Goal: Transaction & Acquisition: Purchase product/service

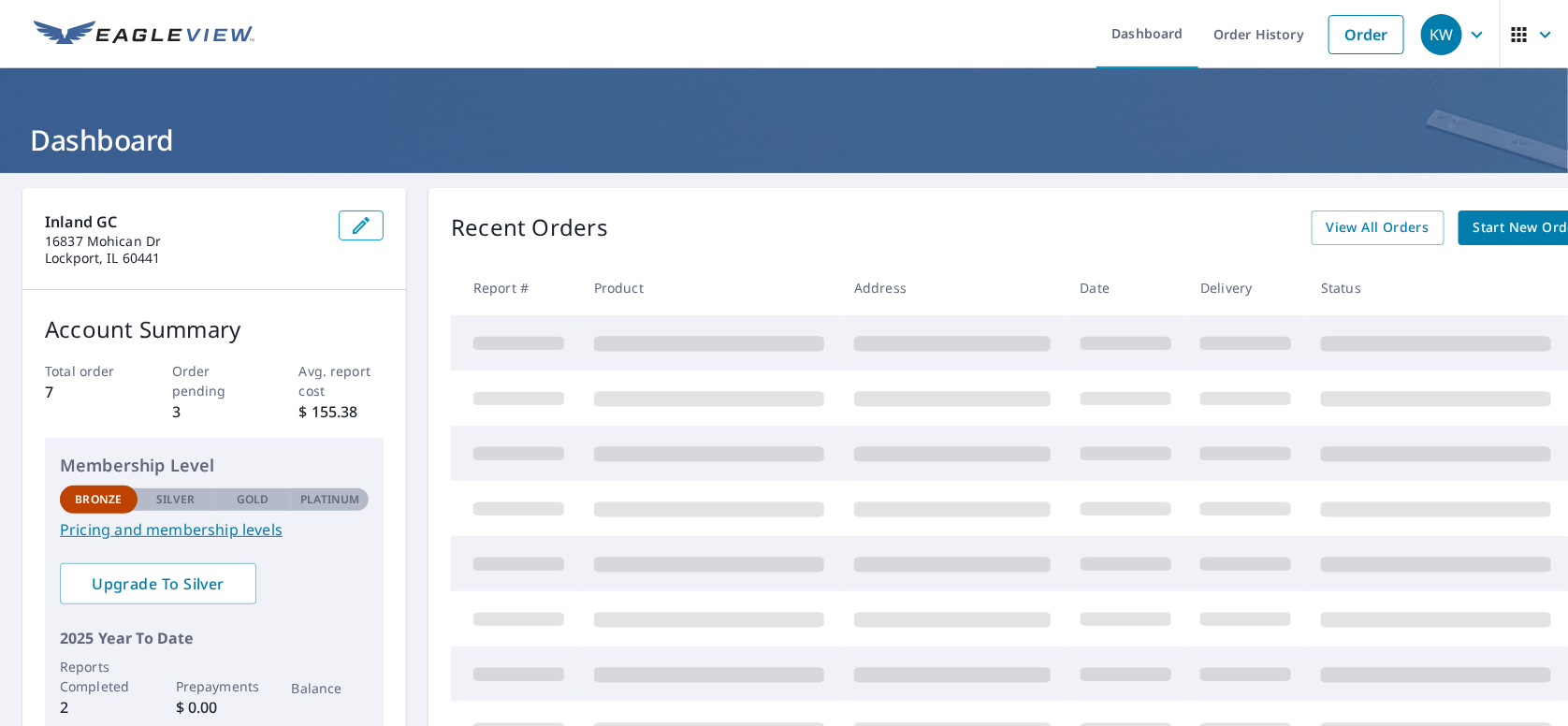
scroll to position [93, 0]
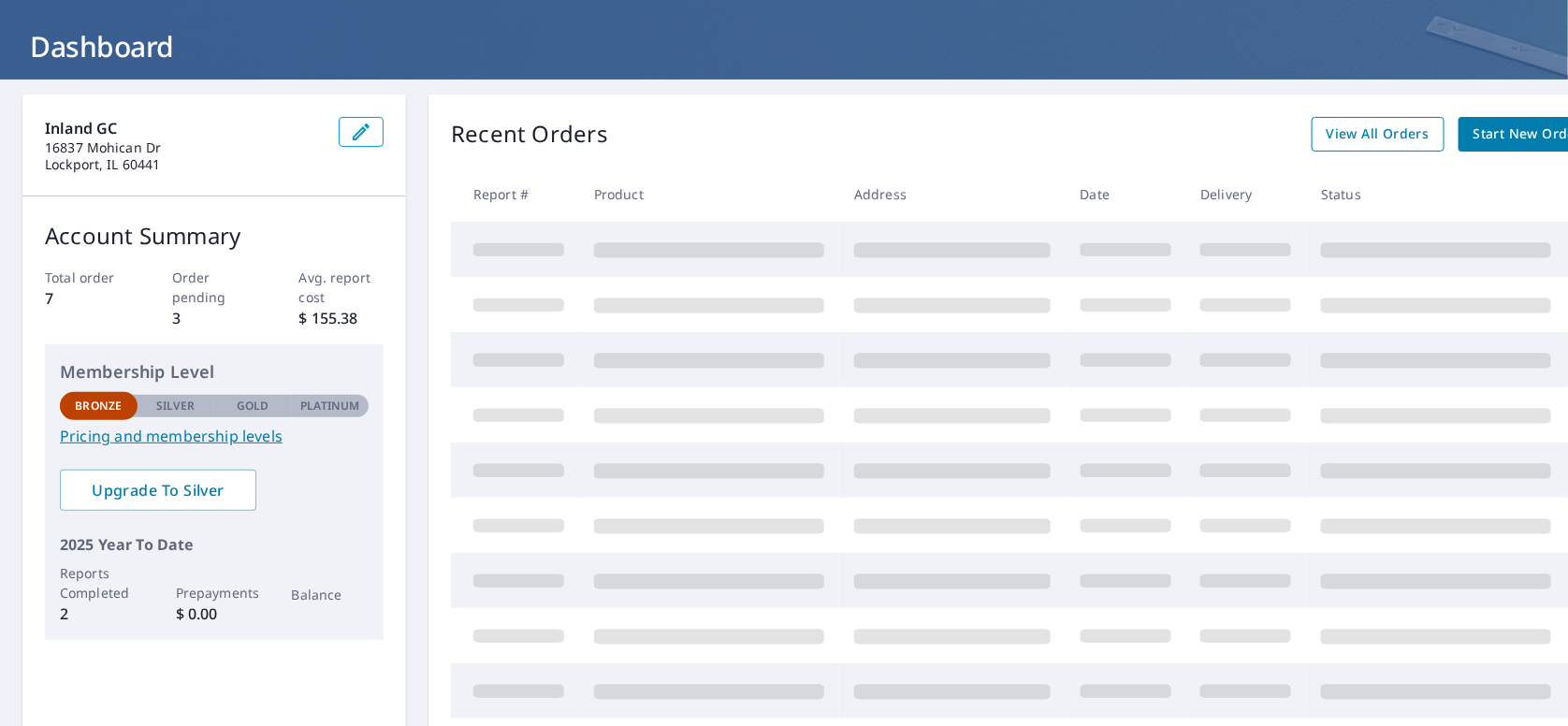
click at [1379, 135] on span "View All Orders" at bounding box center [1378, 135] width 103 height 24
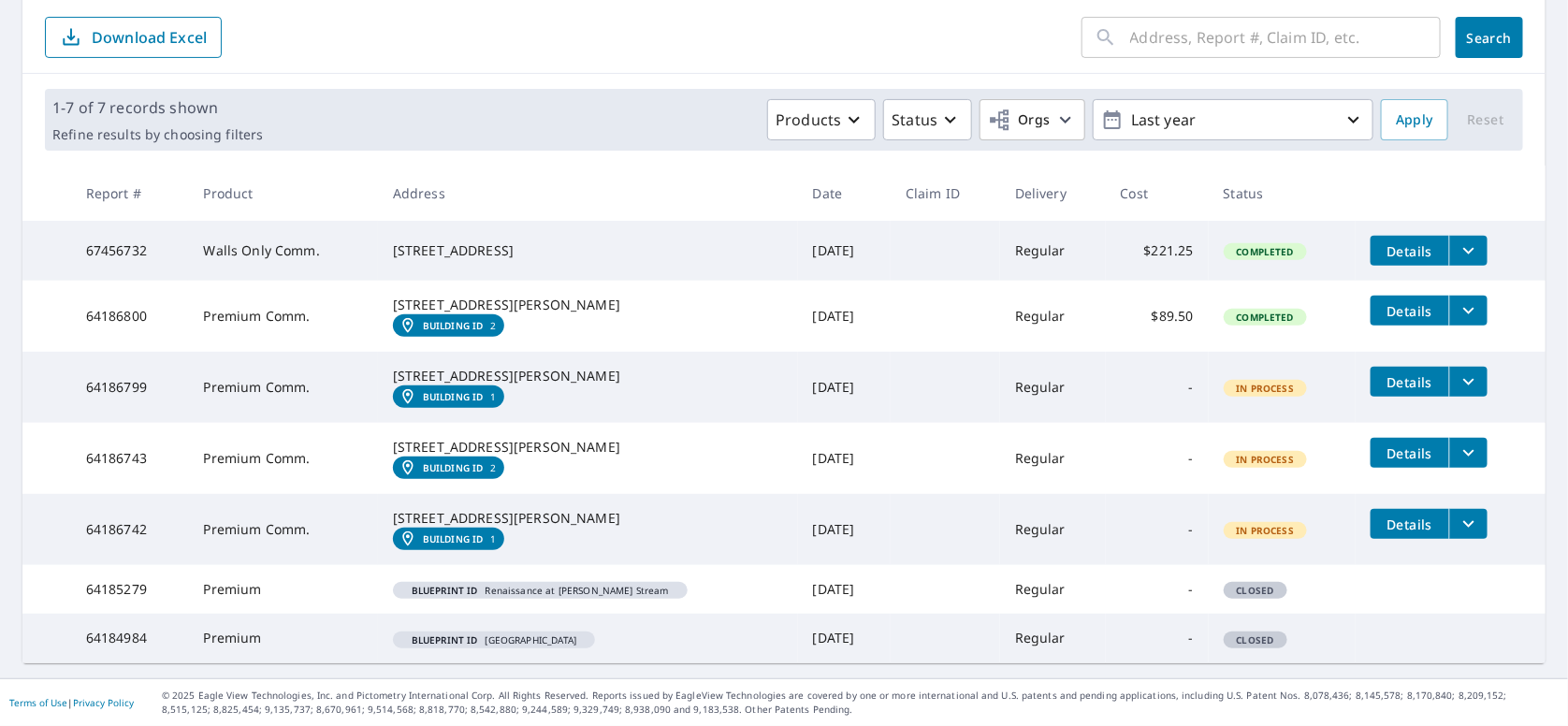
scroll to position [275, 0]
click at [1450, 367] on button "filesDropdownBtn-64186799" at bounding box center [1469, 382] width 38 height 30
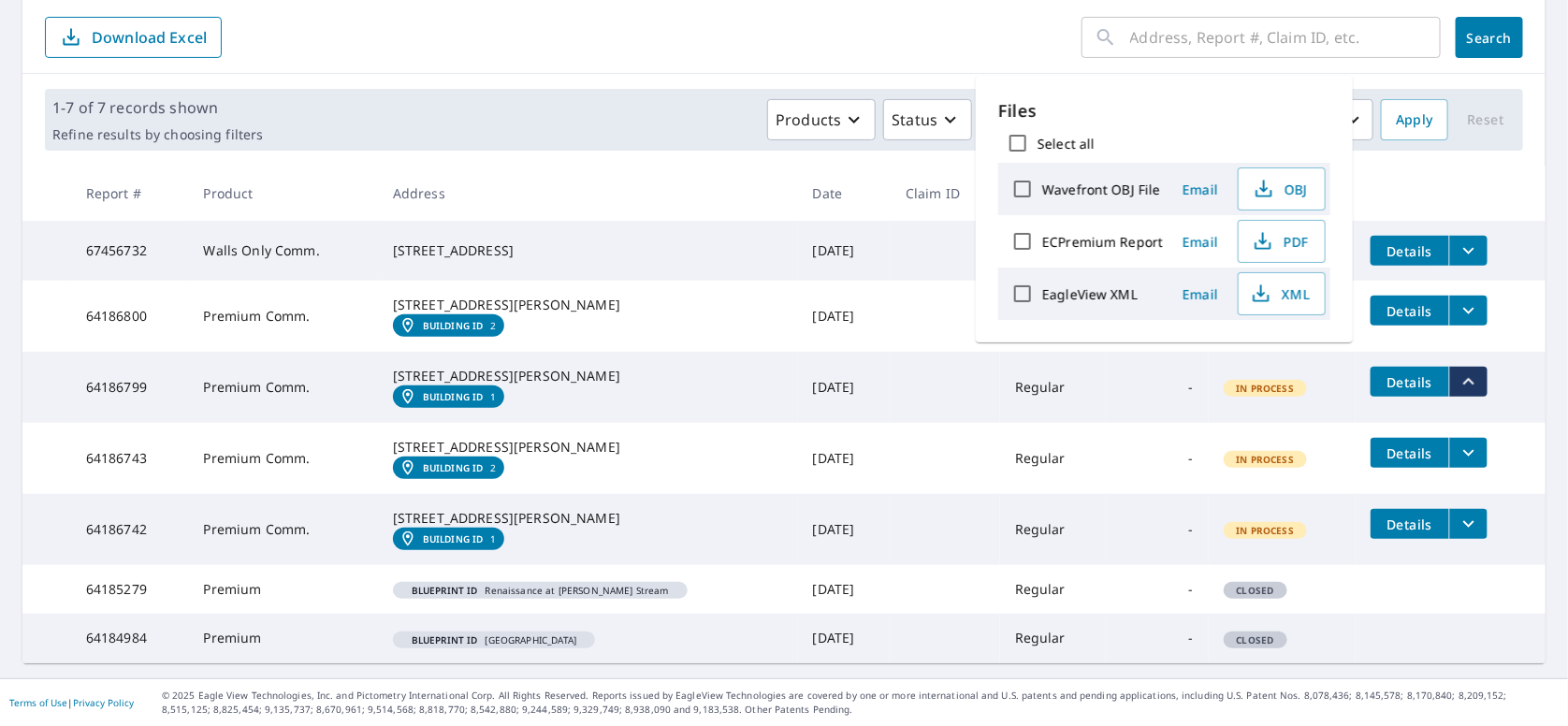
click at [1458, 370] on icon "filesDropdownBtn-64186799" at bounding box center [1469, 381] width 23 height 23
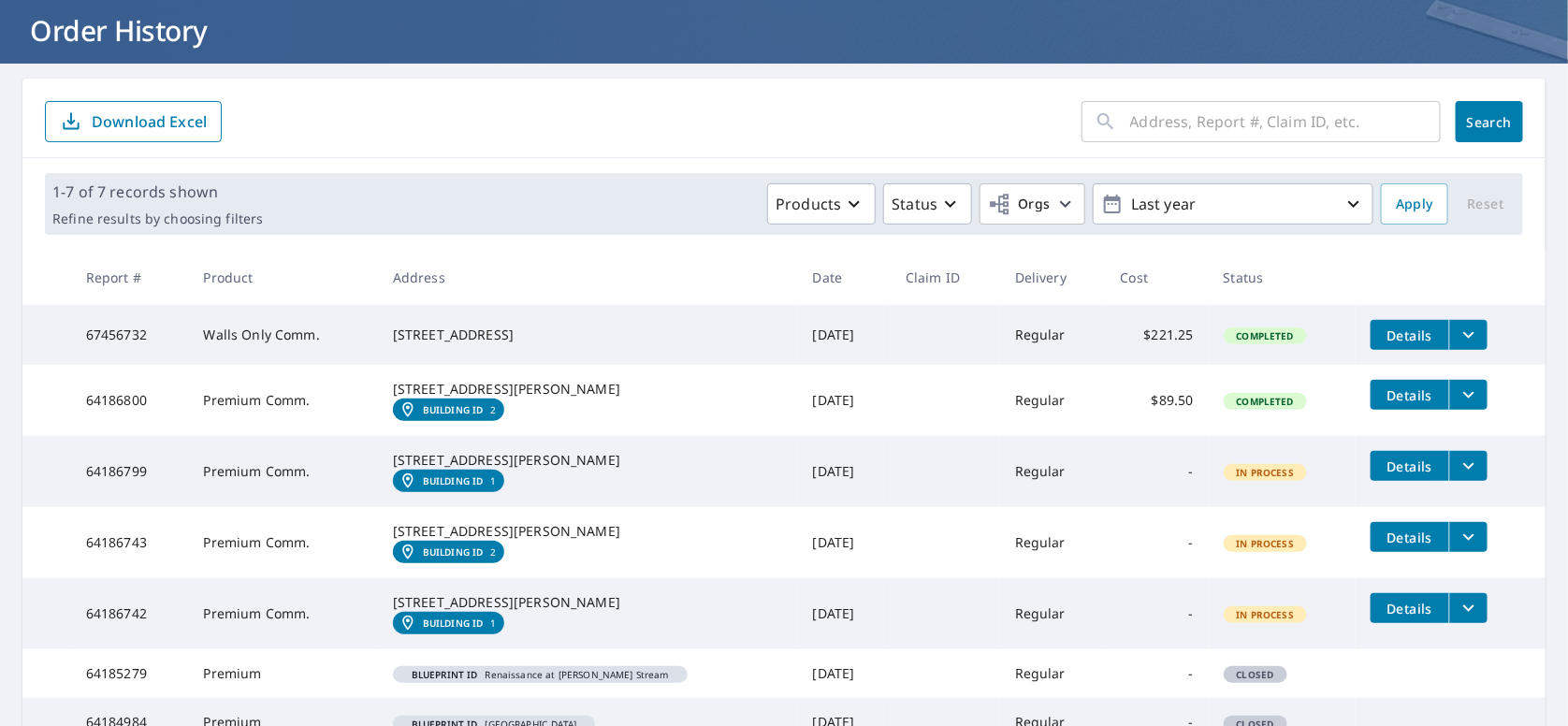
scroll to position [88, 0]
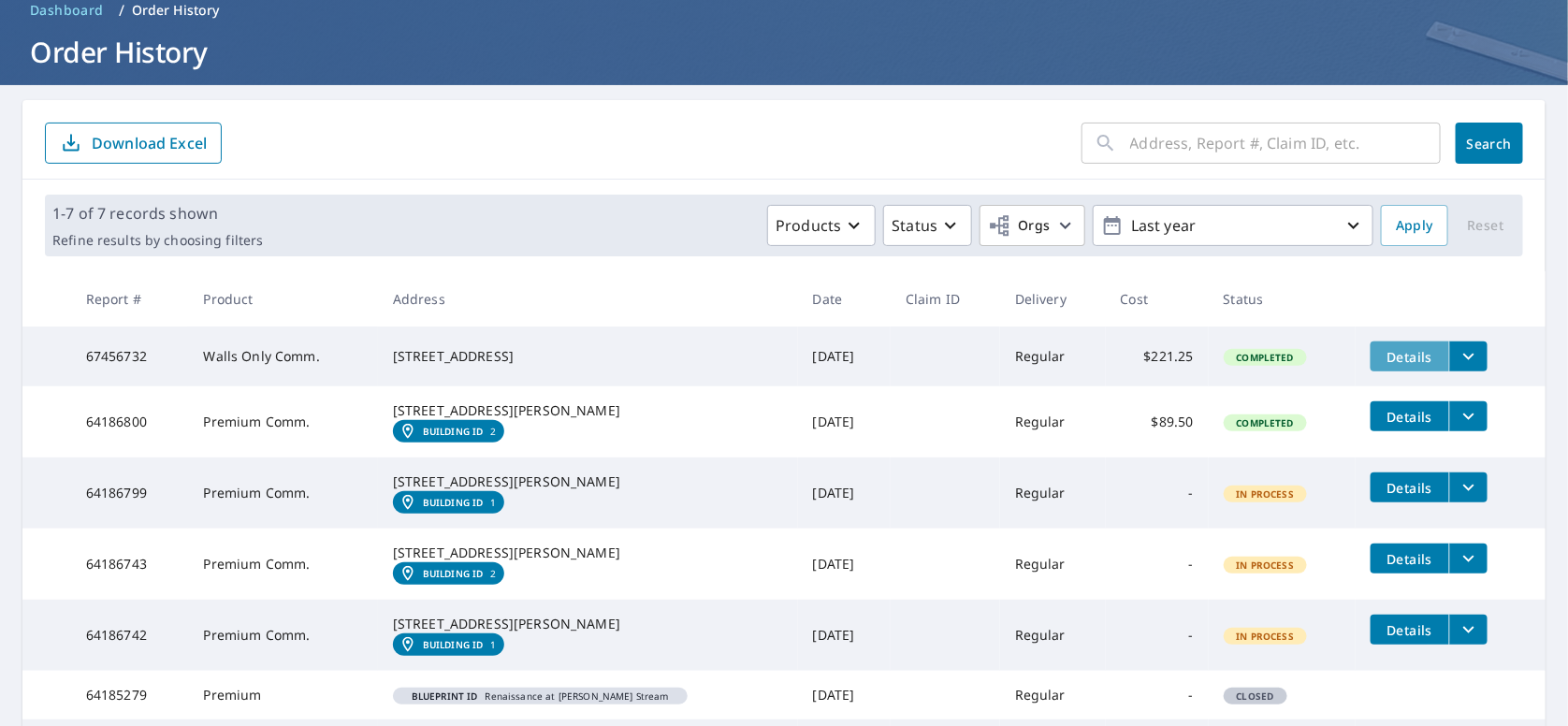
click at [1382, 354] on span "Details" at bounding box center [1410, 357] width 56 height 18
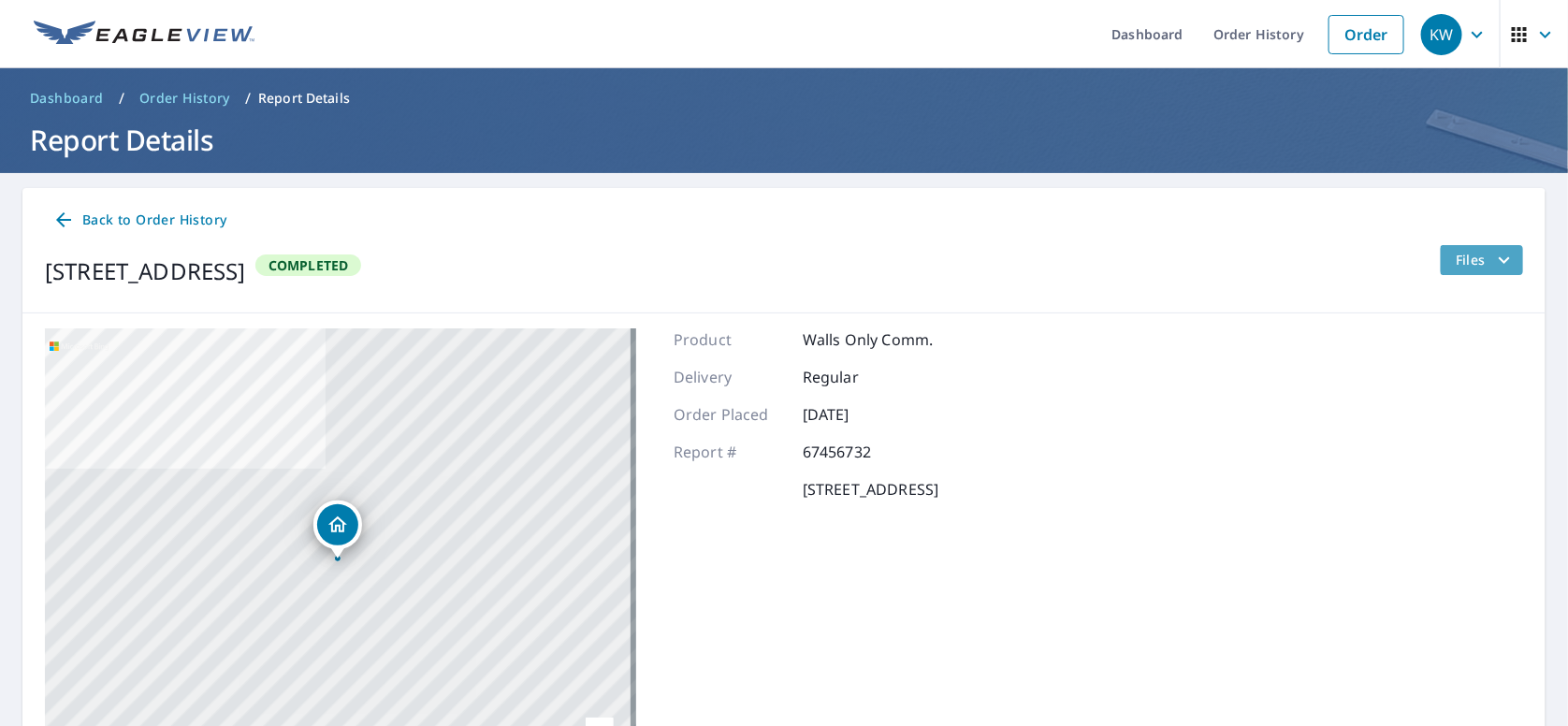
click at [1459, 261] on span "Files" at bounding box center [1485, 260] width 60 height 23
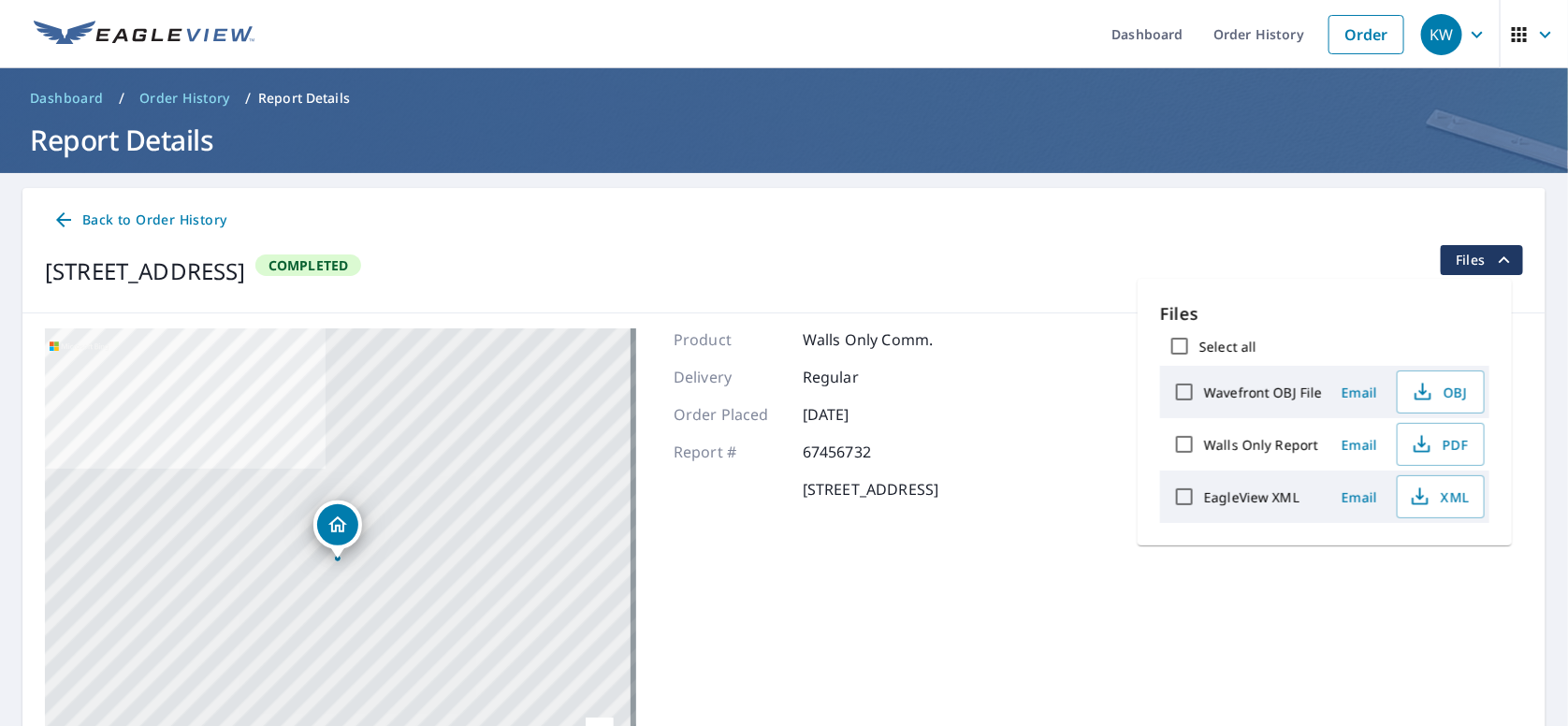
click at [1028, 257] on div "[STREET_ADDRESS] Completed Files" at bounding box center [784, 271] width 1478 height 52
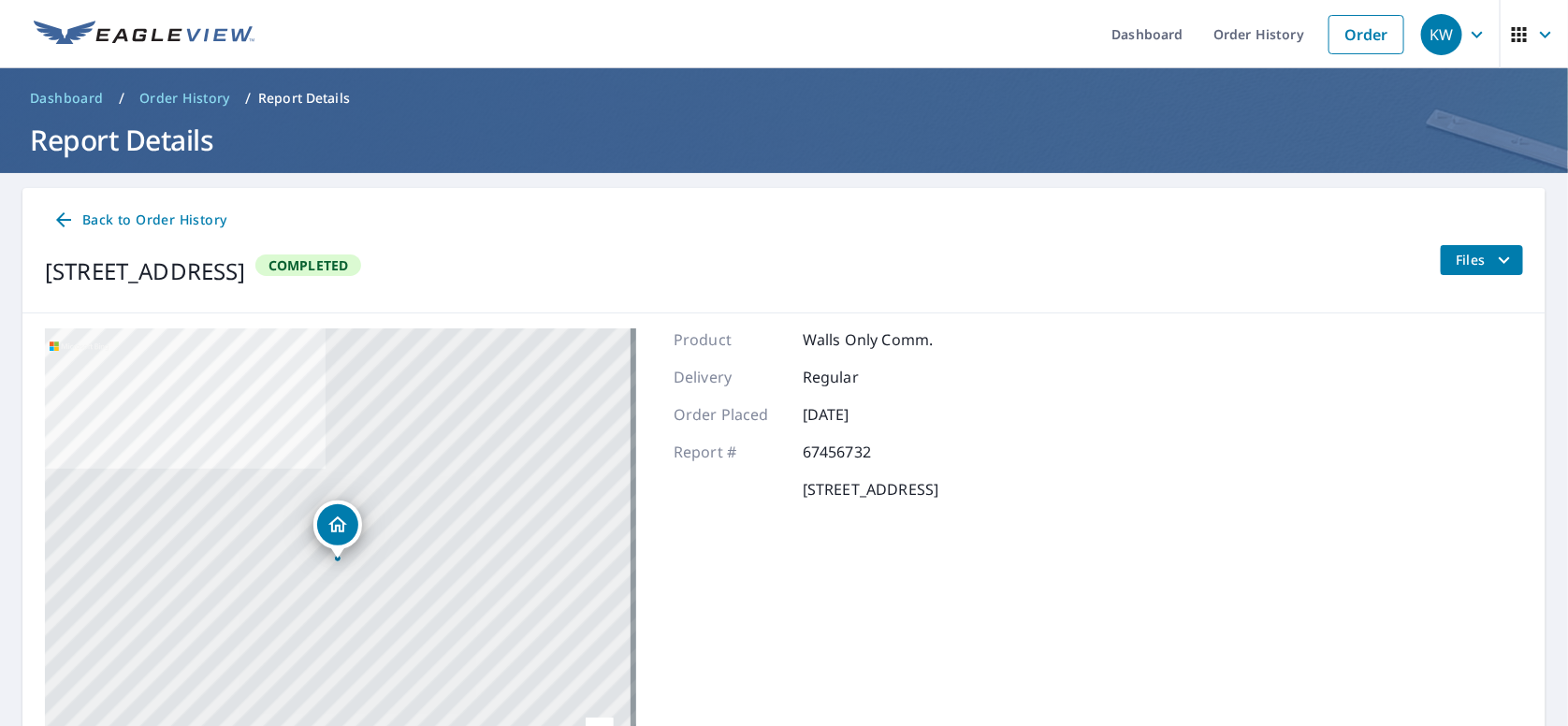
click at [129, 220] on span "Back to Order History" at bounding box center [139, 220] width 174 height 24
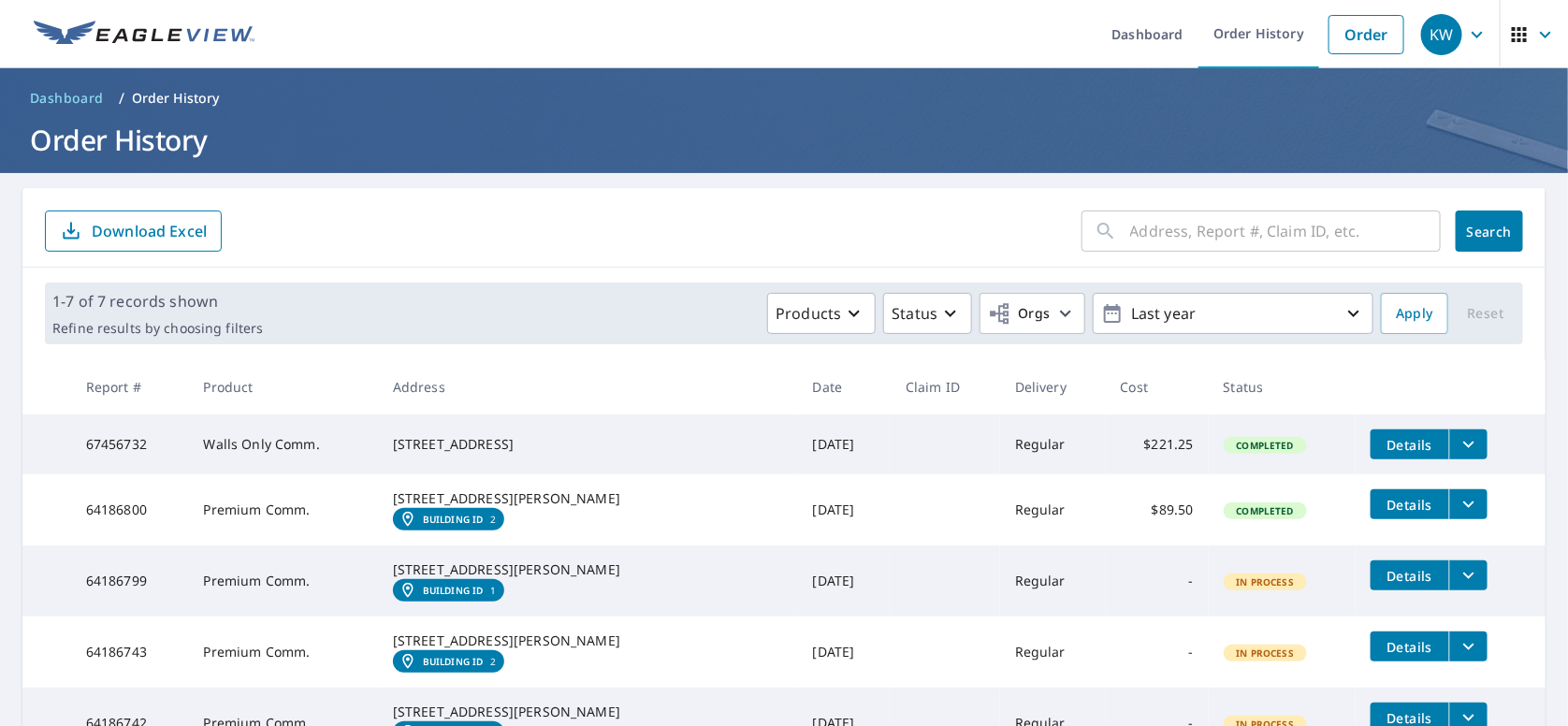
click at [71, 94] on span "Dashboard" at bounding box center [66, 97] width 74 height 19
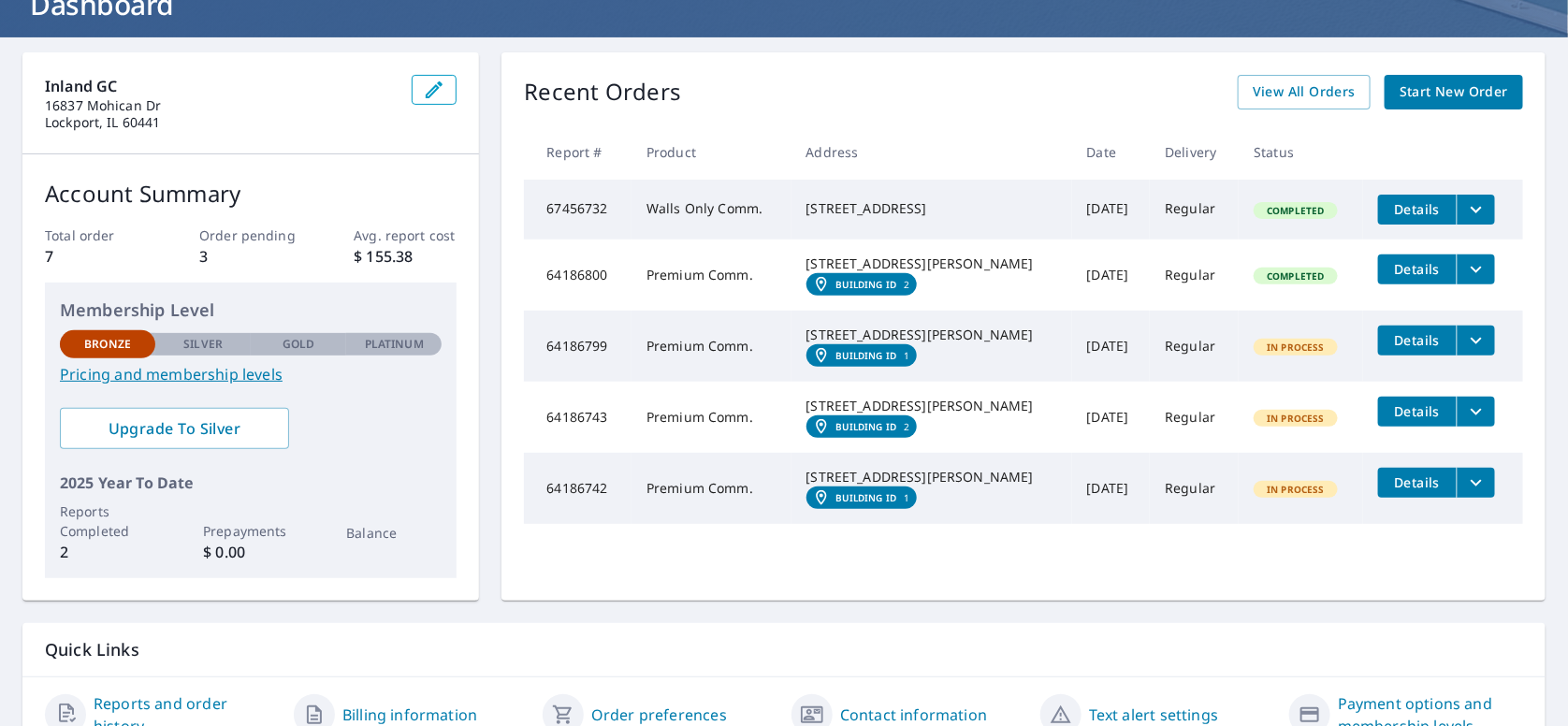
scroll to position [93, 0]
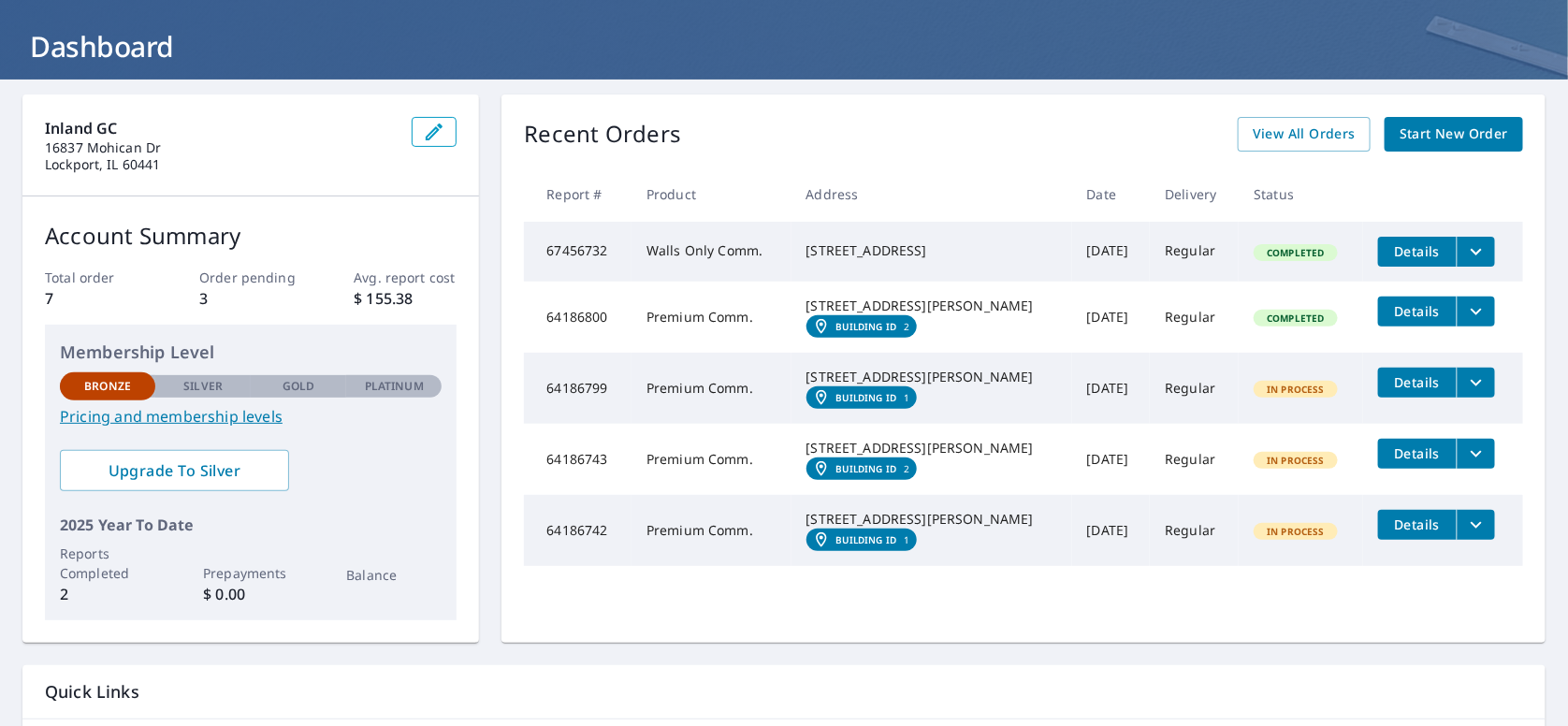
click at [1458, 130] on span "Start New Order" at bounding box center [1454, 135] width 108 height 24
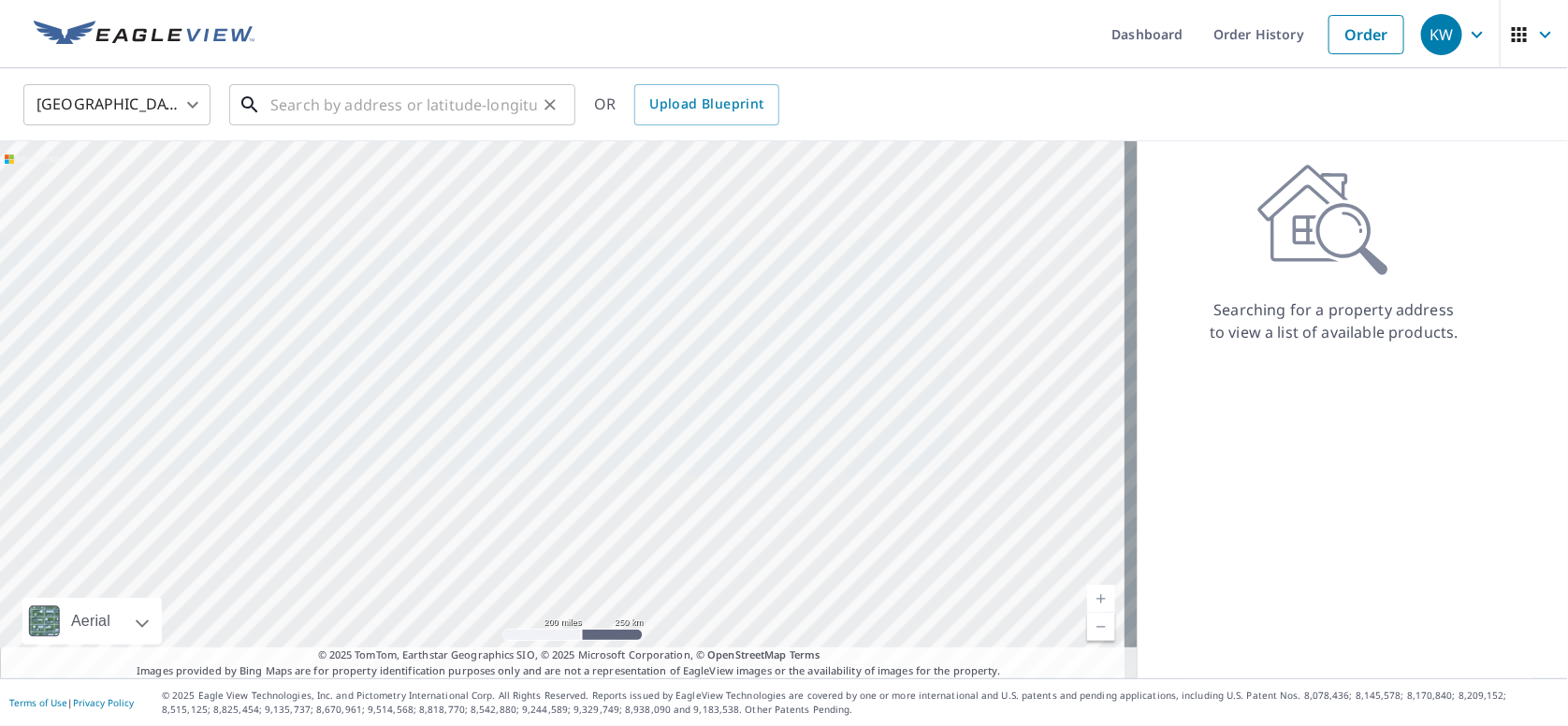
click at [284, 100] on input "text" at bounding box center [404, 104] width 267 height 52
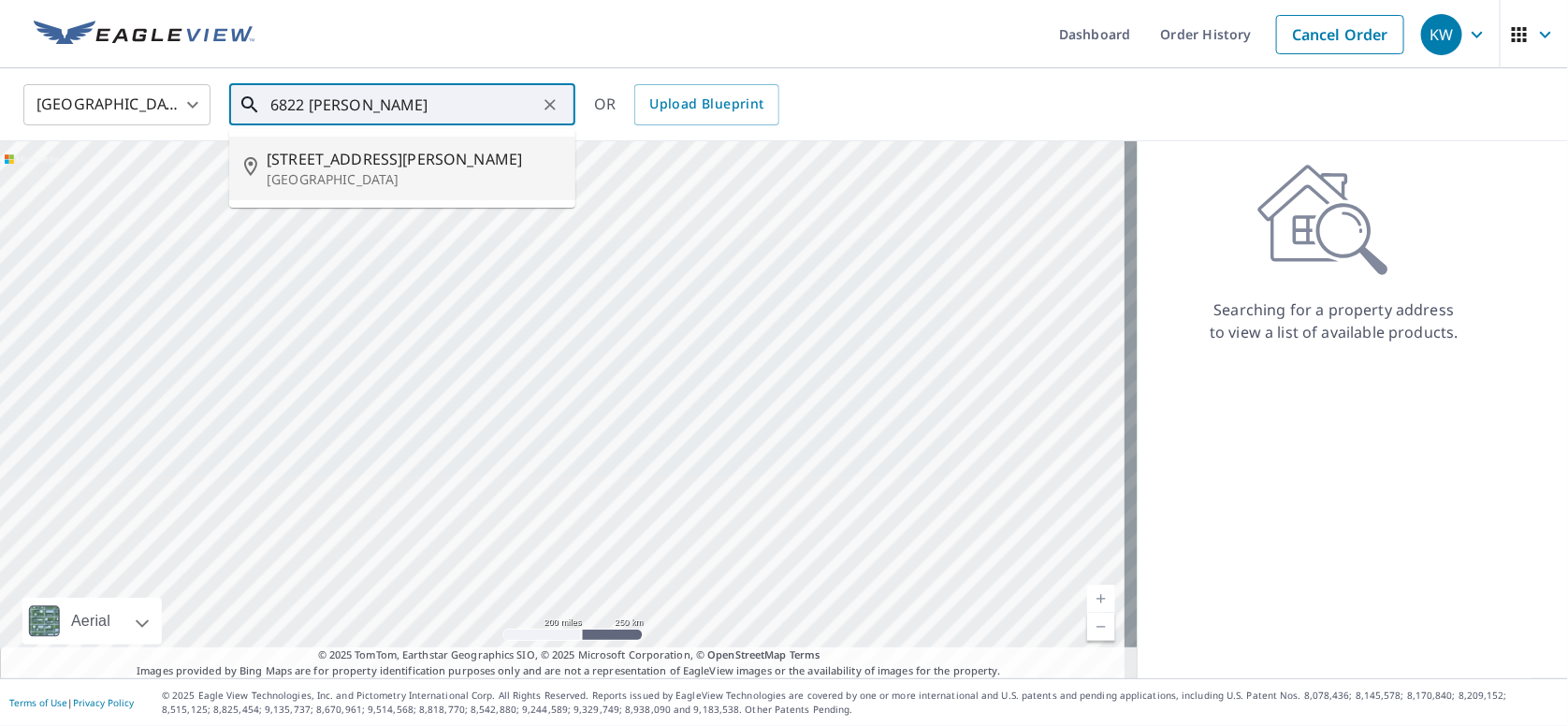
click at [339, 161] on span "[STREET_ADDRESS][PERSON_NAME]" at bounding box center [413, 158] width 294 height 23
type input "[STREET_ADDRESS][PERSON_NAME]"
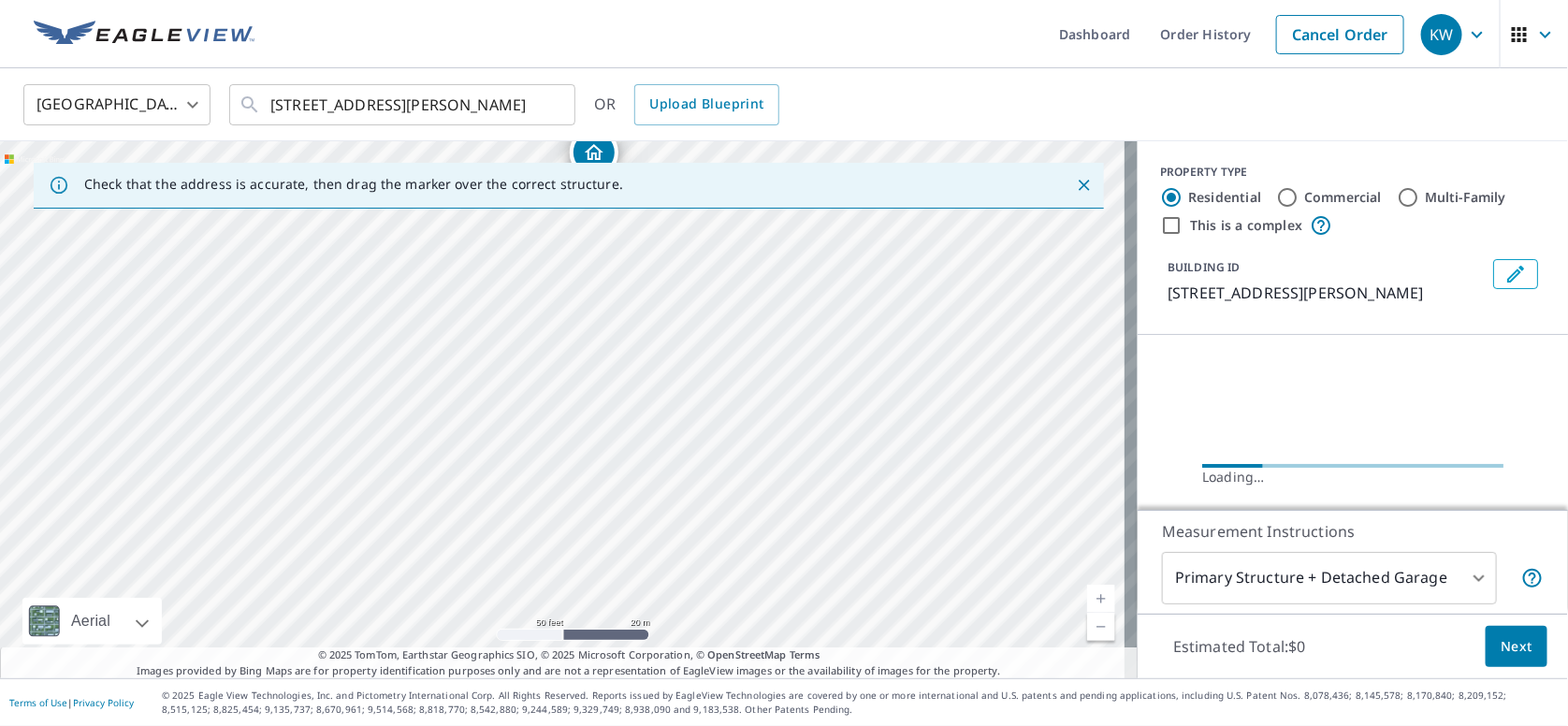
drag, startPoint x: 537, startPoint y: 403, endPoint x: 560, endPoint y: 476, distance: 76.5
click at [560, 476] on div "[STREET_ADDRESS][PERSON_NAME]" at bounding box center [569, 410] width 1138 height 537
drag, startPoint x: 566, startPoint y: 314, endPoint x: 578, endPoint y: 463, distance: 149.5
click at [578, 465] on div "[STREET_ADDRESS][PERSON_NAME]" at bounding box center [569, 410] width 1138 height 537
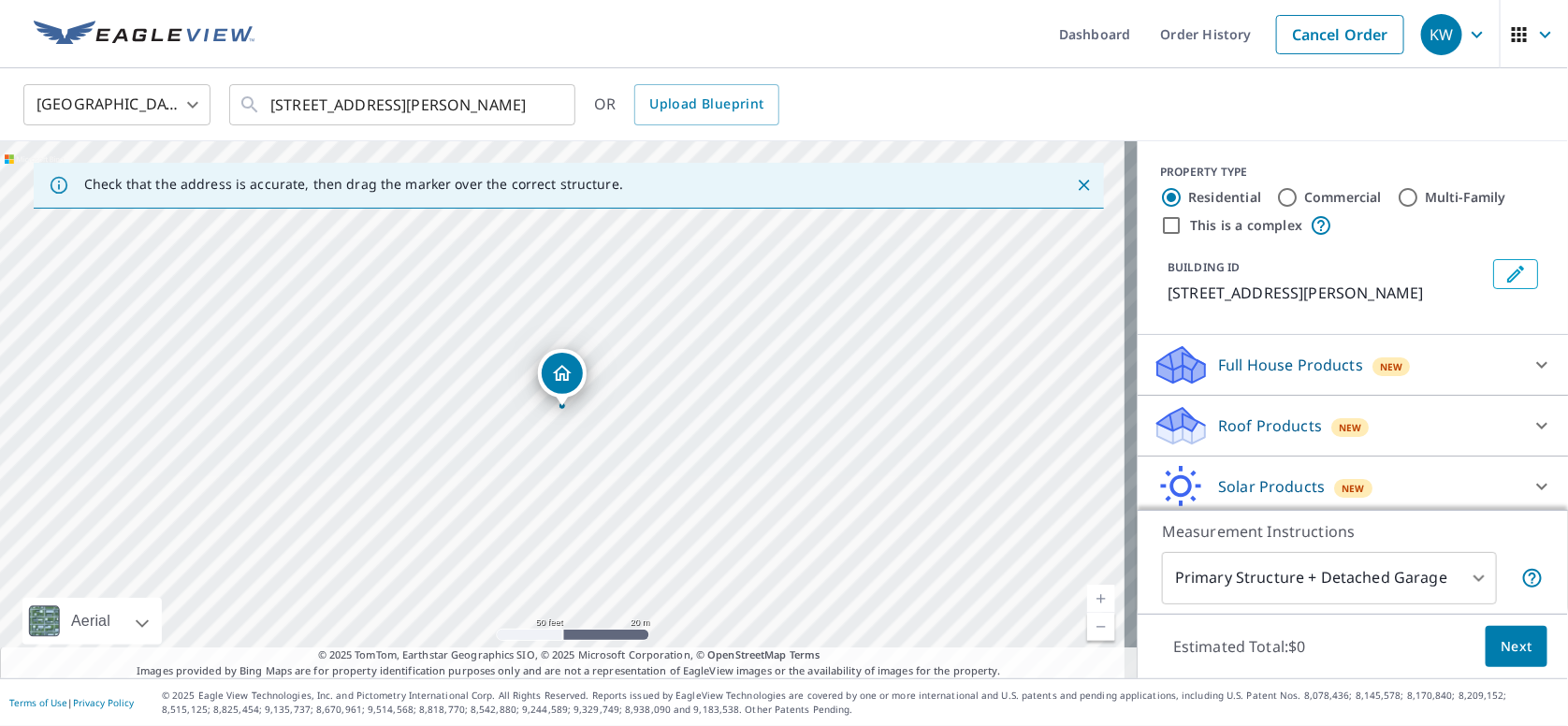
click at [1088, 628] on link "Current Level 19, Zoom Out" at bounding box center [1101, 627] width 29 height 29
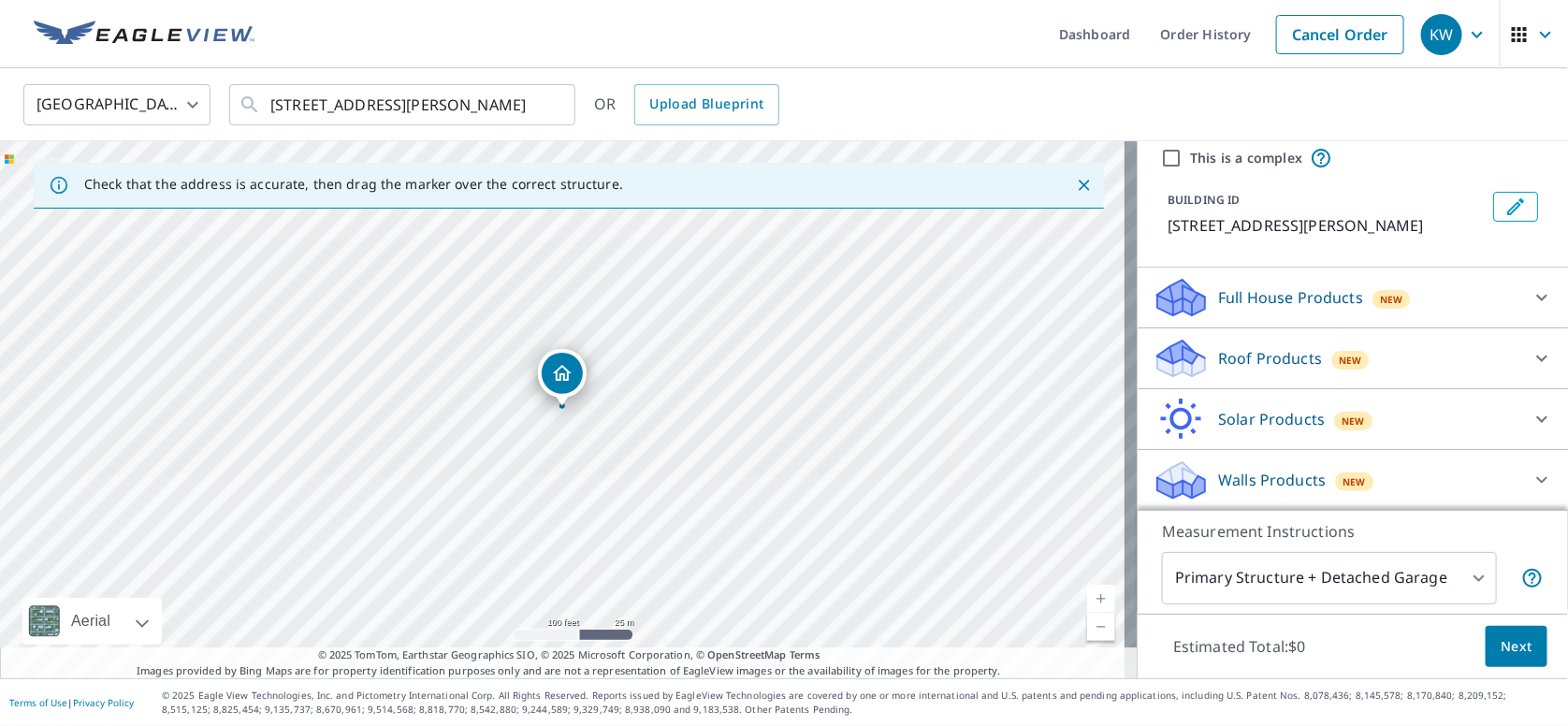
click at [1219, 484] on p "Walls Products" at bounding box center [1272, 479] width 107 height 23
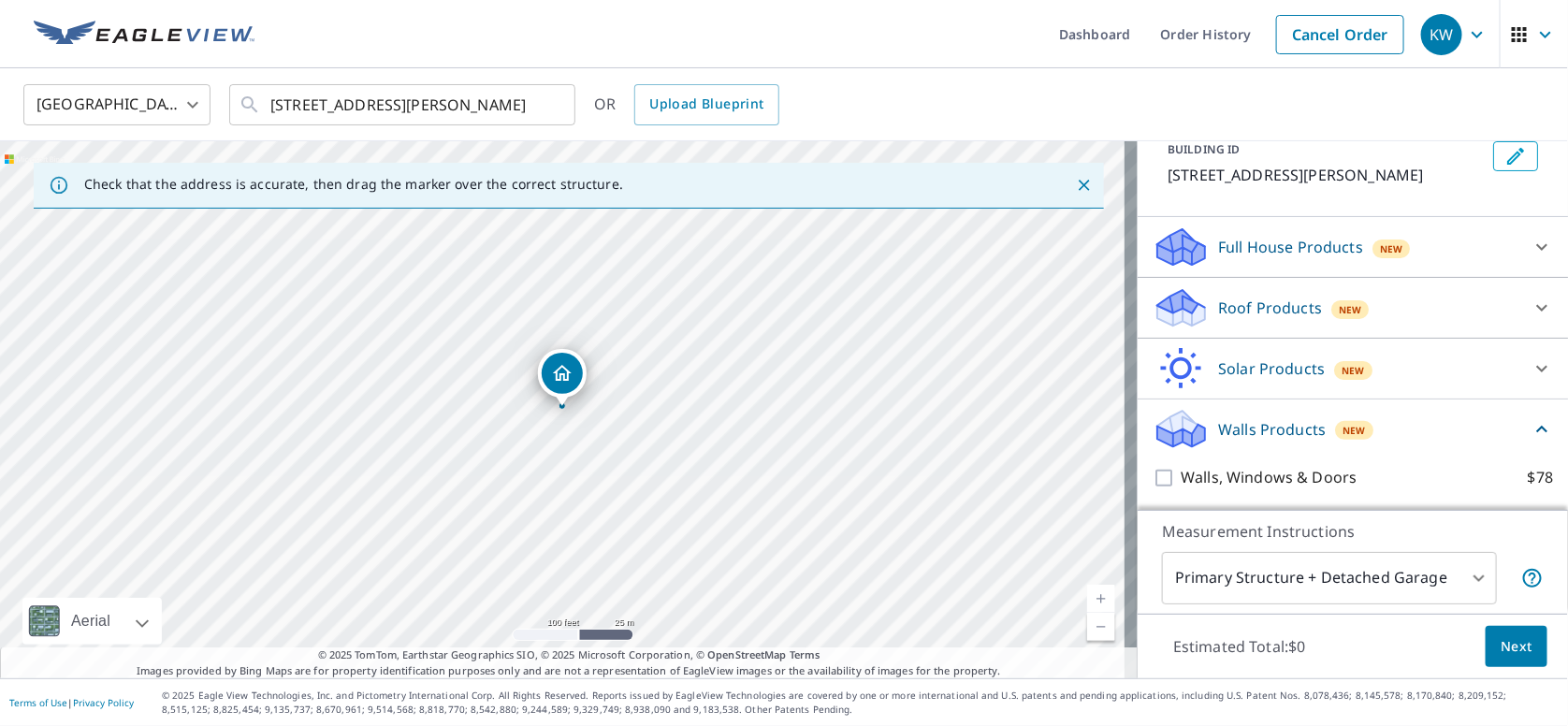
scroll to position [173, 0]
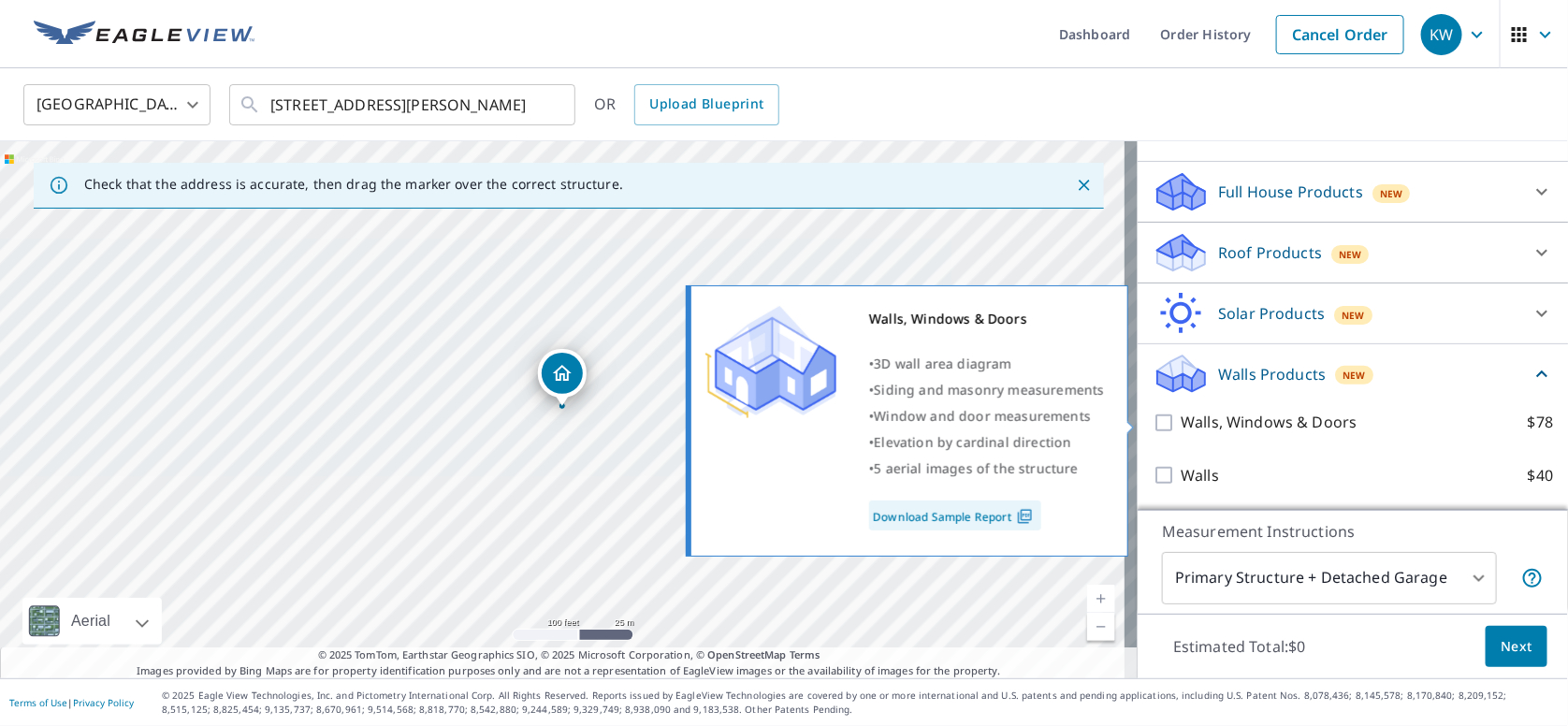
click at [1155, 422] on input "Walls, Windows & Doors $78" at bounding box center [1166, 422] width 29 height 23
checkbox input "true"
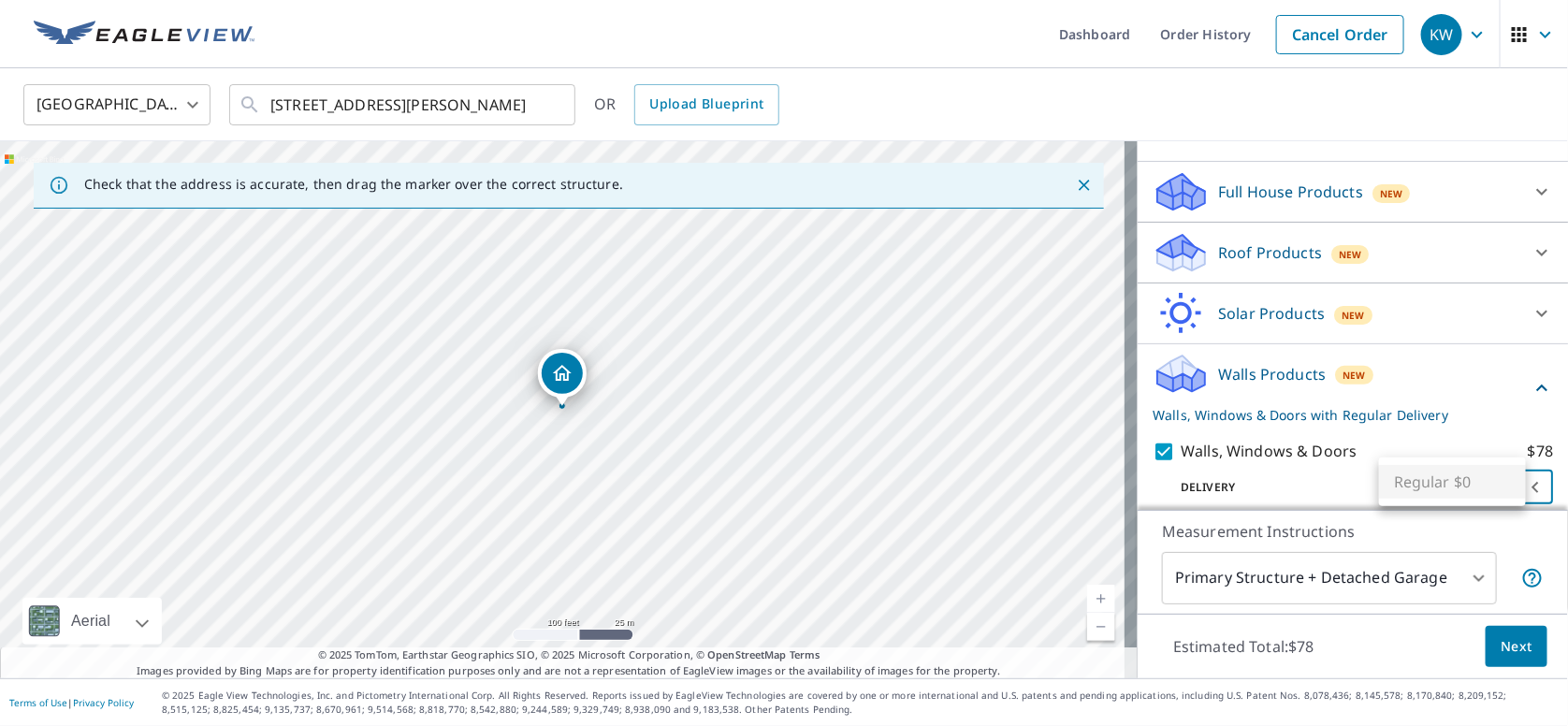
click at [1476, 496] on body "KW KW Dashboard Order History Cancel Order KW [GEOGRAPHIC_DATA] [GEOGRAPHIC_DAT…" at bounding box center [784, 363] width 1568 height 726
click at [1469, 481] on ul "Regular $0" at bounding box center [1452, 481] width 147 height 48
click at [407, 428] on div at bounding box center [784, 363] width 1568 height 726
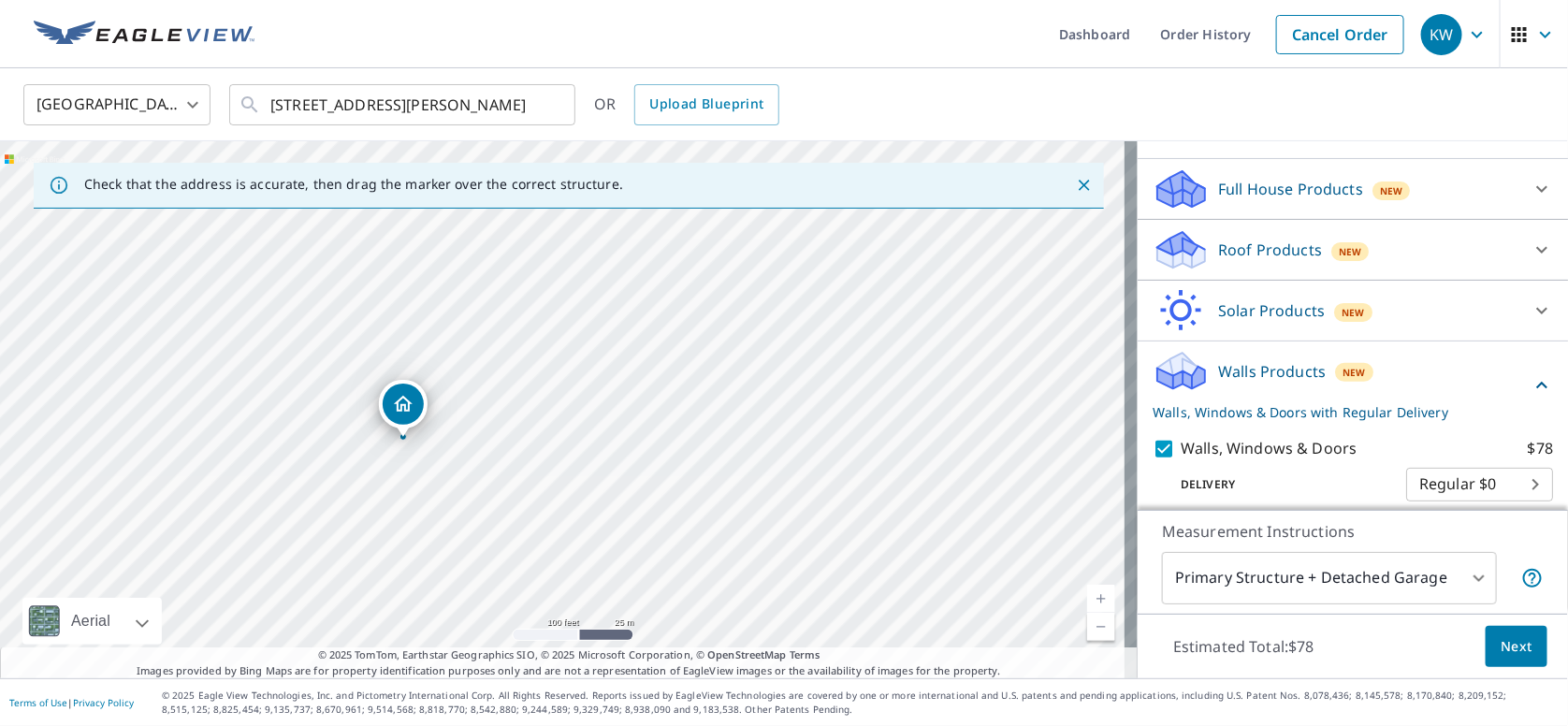
drag, startPoint x: 569, startPoint y: 387, endPoint x: 408, endPoint y: 417, distance: 163.8
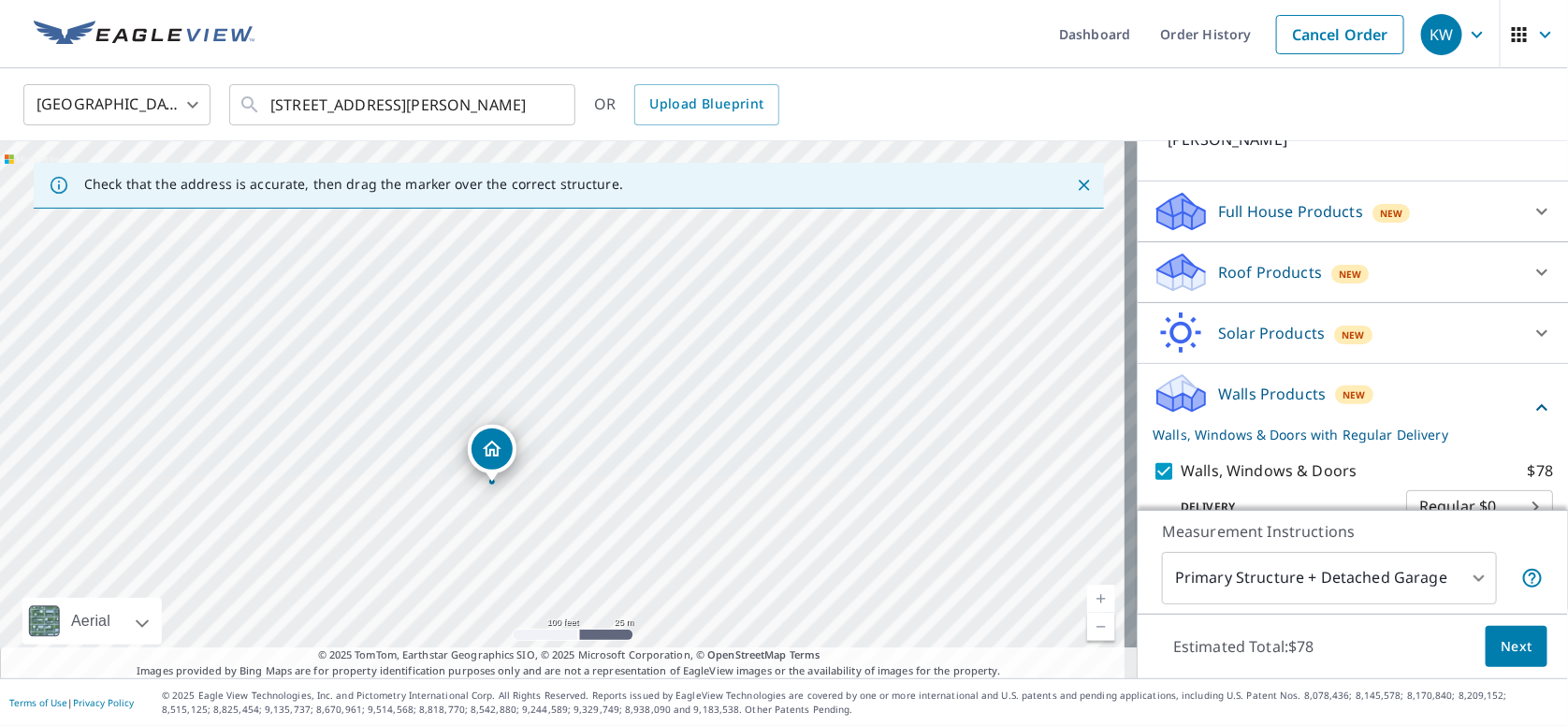
drag, startPoint x: 874, startPoint y: 394, endPoint x: 804, endPoint y: 470, distance: 103.3
click at [804, 470] on div "[STREET_ADDRESS][PERSON_NAME]" at bounding box center [569, 410] width 1138 height 537
click at [1088, 635] on link "Current Level 18, Zoom Out" at bounding box center [1101, 627] width 29 height 29
click at [1509, 647] on span "Next" at bounding box center [1517, 647] width 31 height 24
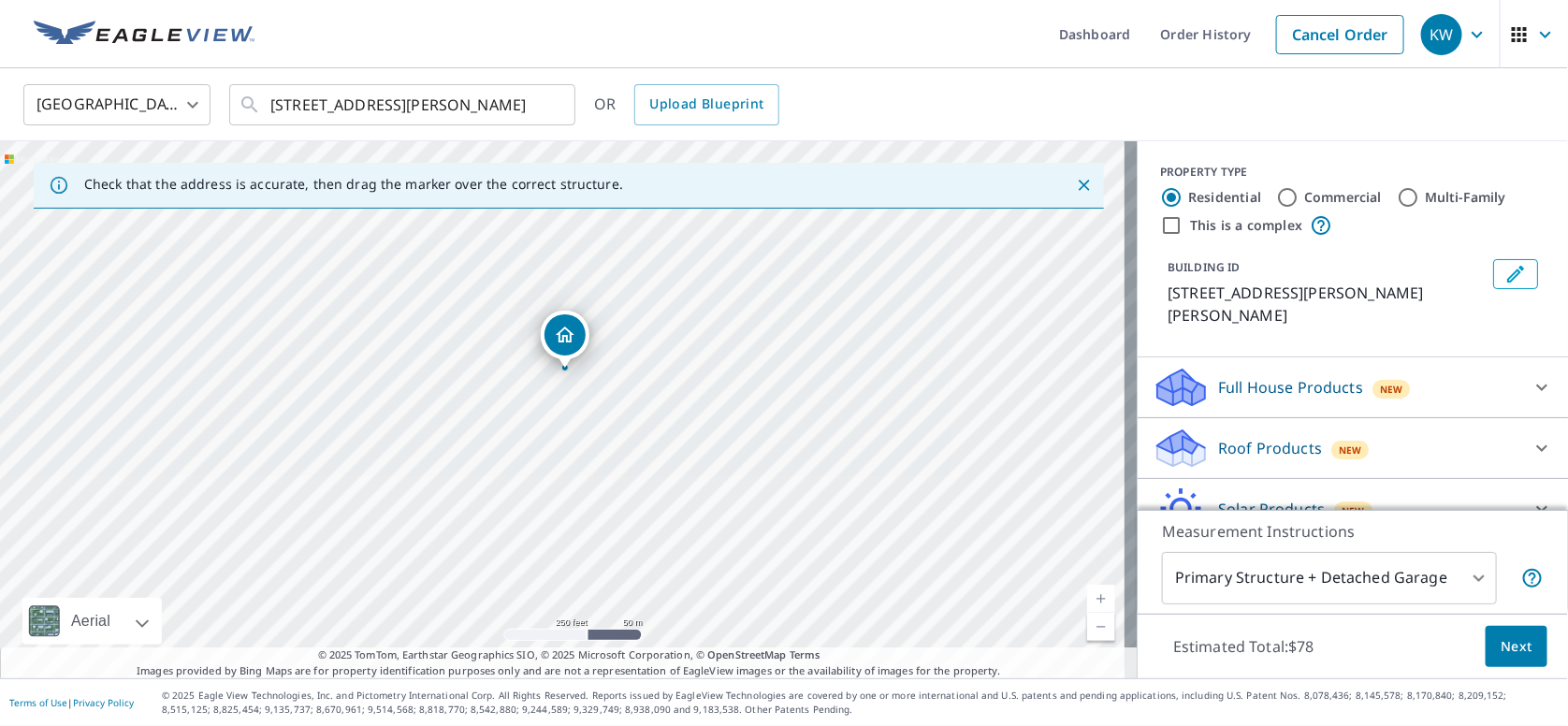
drag, startPoint x: 555, startPoint y: 514, endPoint x: 572, endPoint y: 419, distance: 96.5
click at [572, 419] on div "[STREET_ADDRESS][PERSON_NAME]" at bounding box center [569, 410] width 1138 height 537
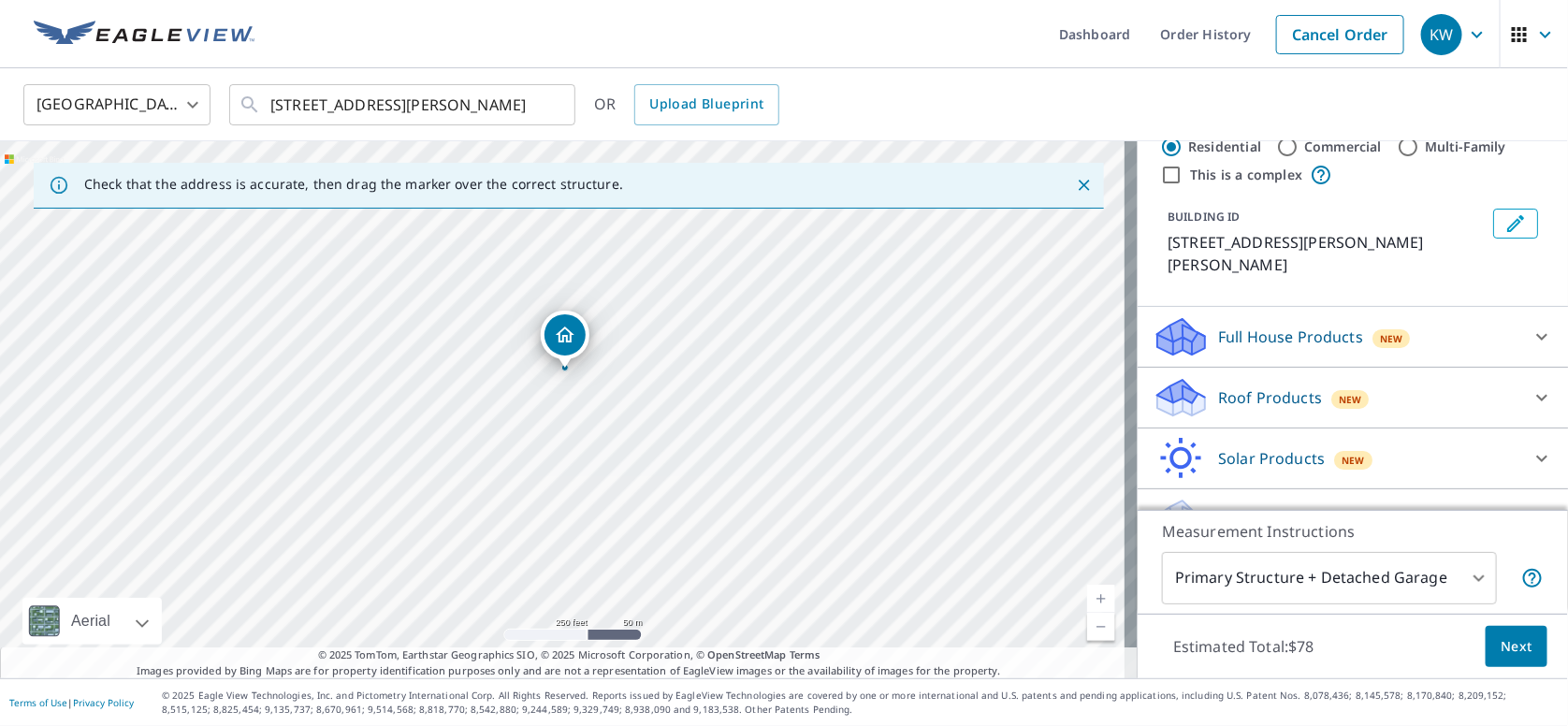
scroll to position [95, 0]
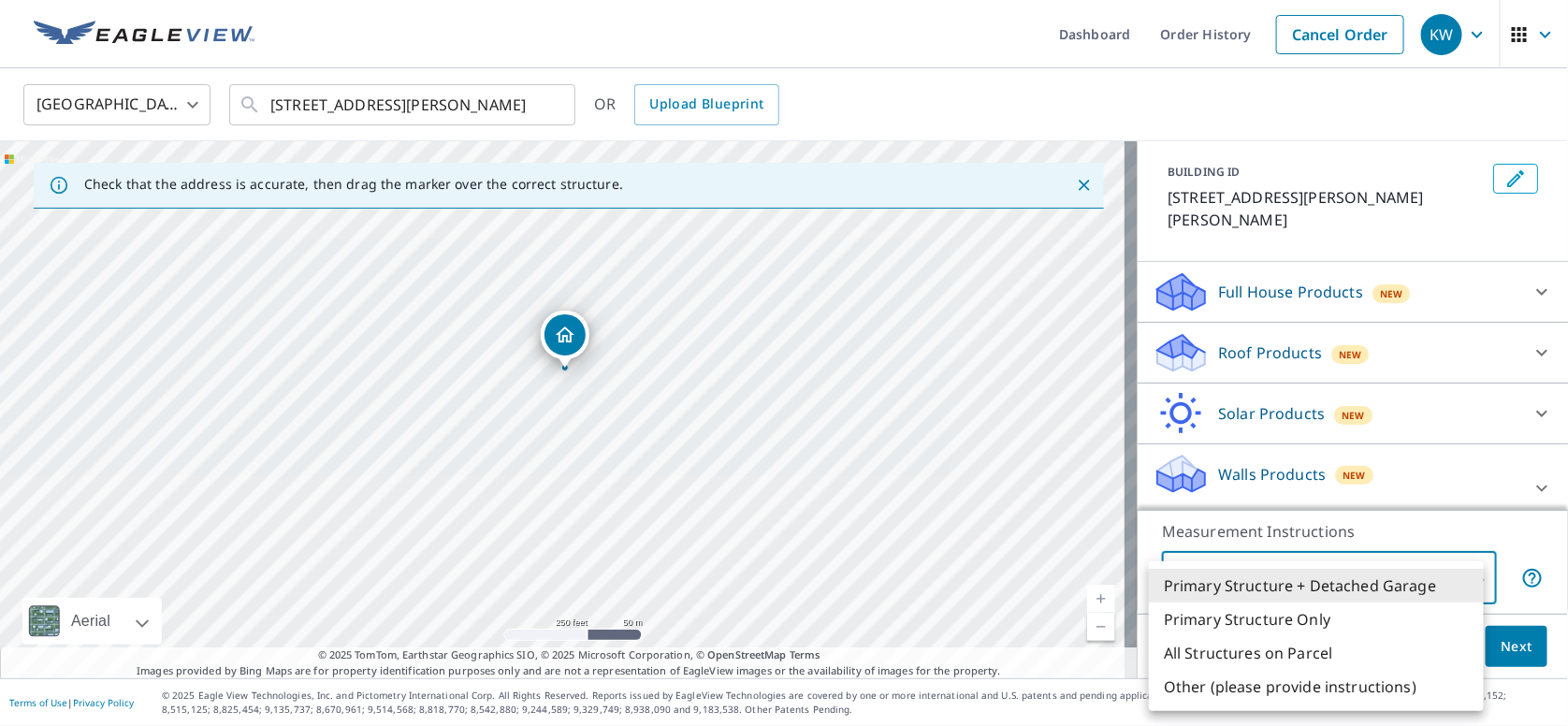
click at [1321, 575] on body "KW KW Dashboard Order History Cancel Order KW [GEOGRAPHIC_DATA] [GEOGRAPHIC_DAT…" at bounding box center [784, 363] width 1568 height 726
click at [1216, 681] on li "Other (please provide instructions)" at bounding box center [1316, 687] width 335 height 33
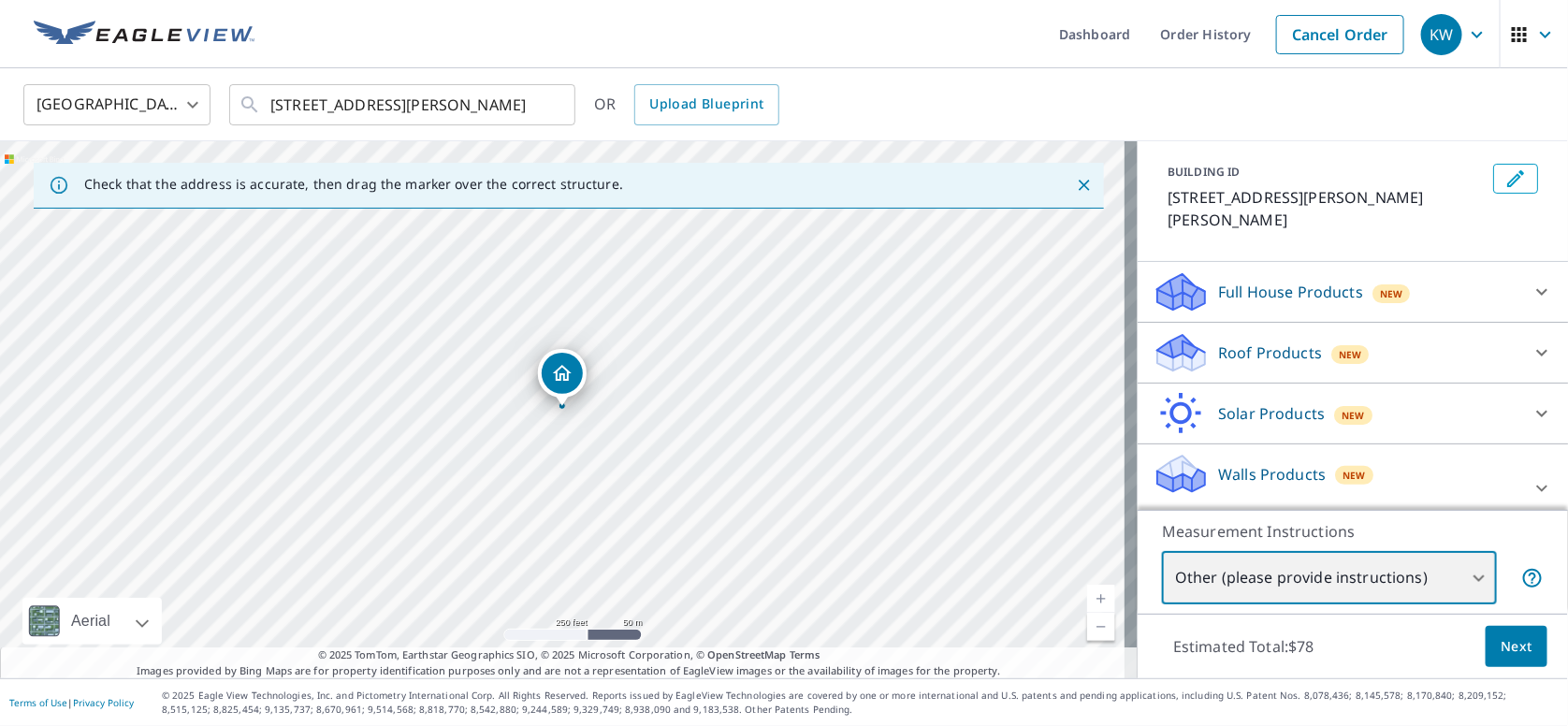
click at [520, 448] on div "[STREET_ADDRESS][PERSON_NAME]" at bounding box center [569, 410] width 1138 height 537
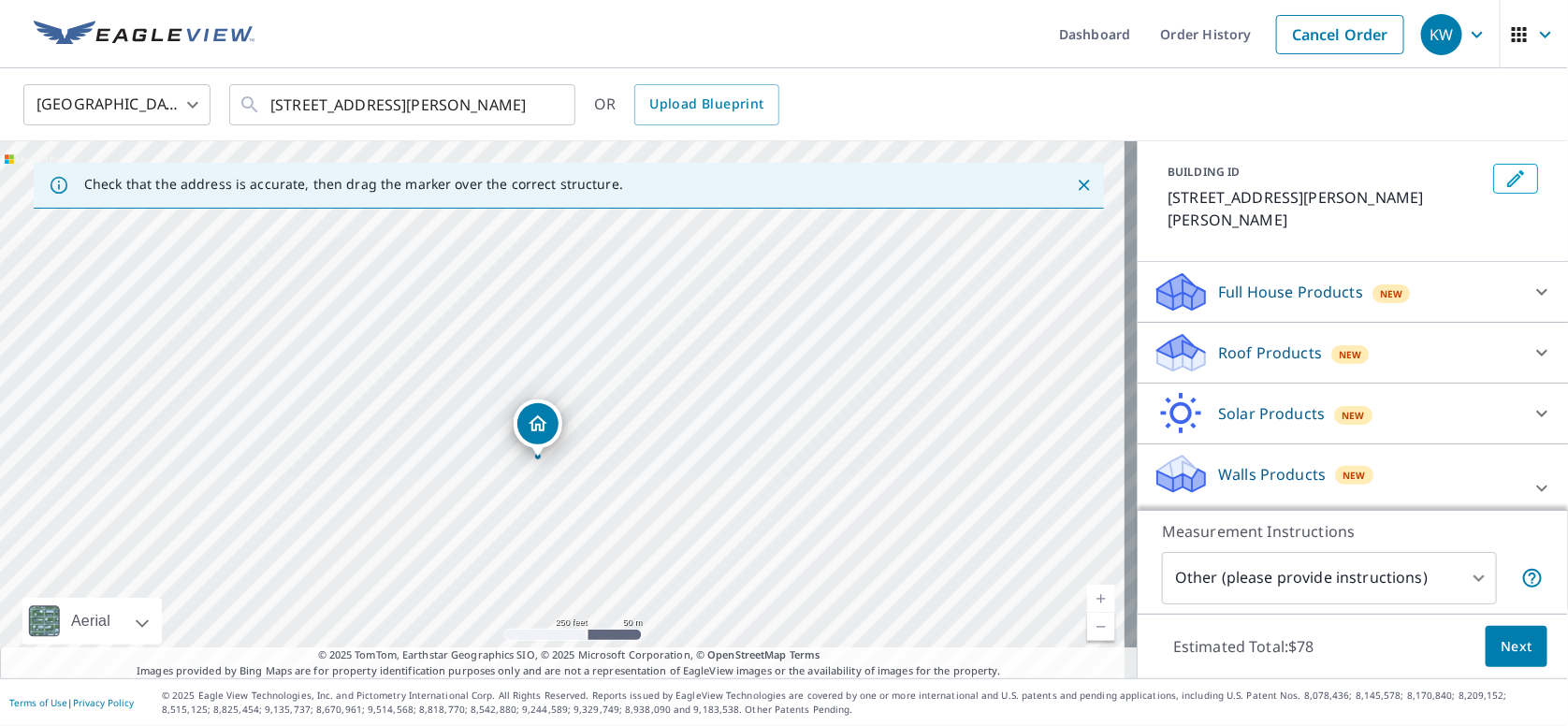
drag, startPoint x: 576, startPoint y: 374, endPoint x: 540, endPoint y: 423, distance: 60.8
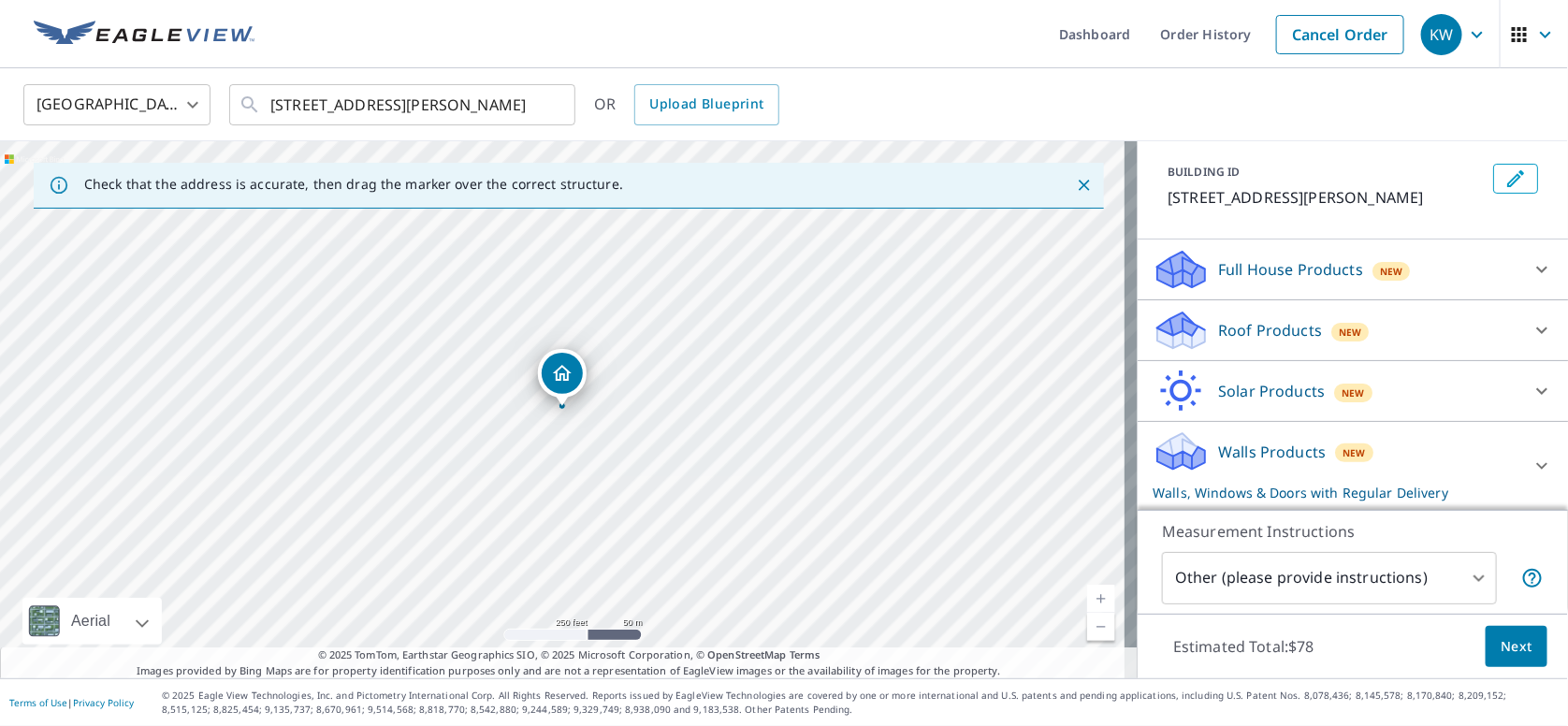
click at [660, 406] on div "[STREET_ADDRESS][PERSON_NAME]" at bounding box center [569, 410] width 1138 height 537
click at [659, 405] on div "[STREET_ADDRESS][PERSON_NAME]" at bounding box center [569, 410] width 1138 height 537
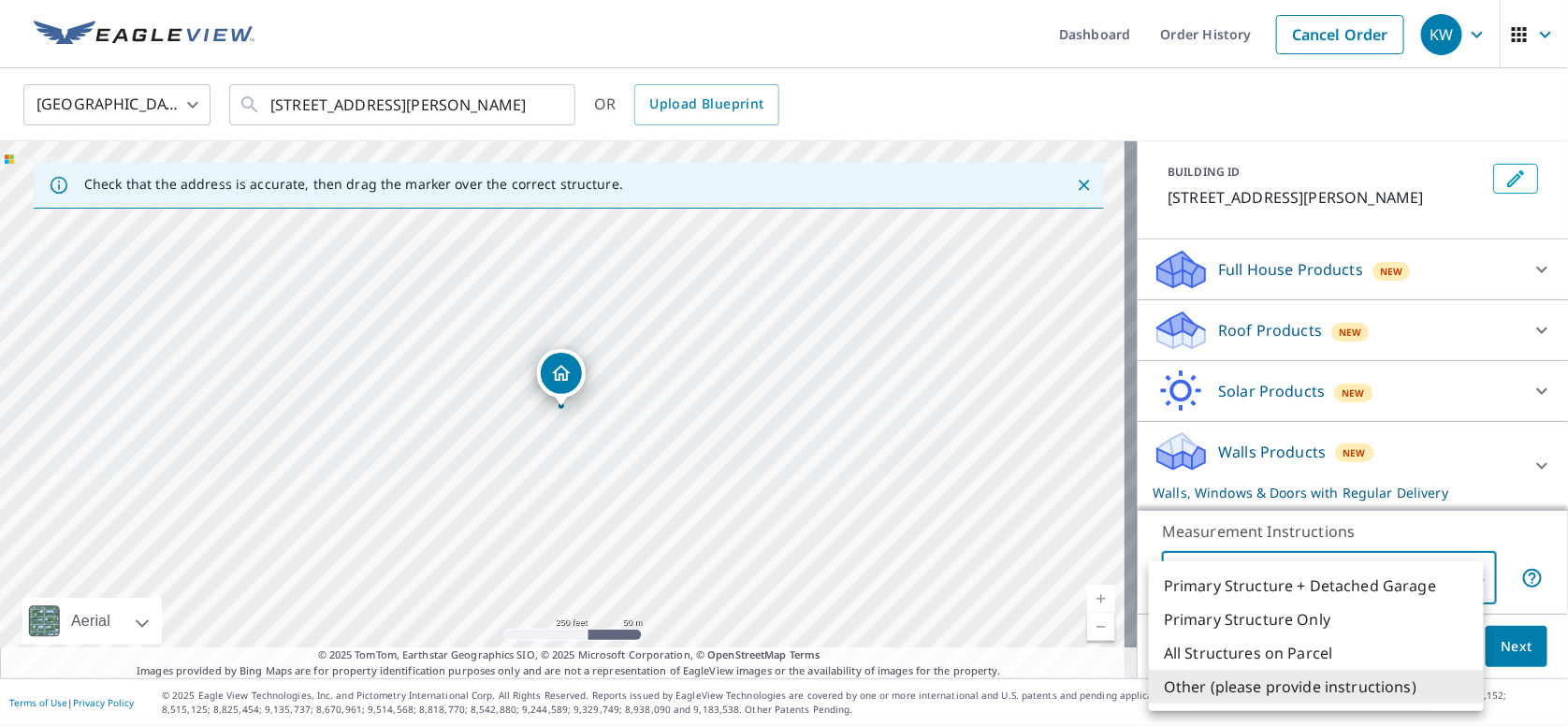
click at [1352, 584] on body "KW KW Dashboard Order History Cancel Order KW [GEOGRAPHIC_DATA] [GEOGRAPHIC_DAT…" at bounding box center [784, 363] width 1568 height 726
click at [1220, 624] on li "Primary Structure Only" at bounding box center [1316, 619] width 335 height 33
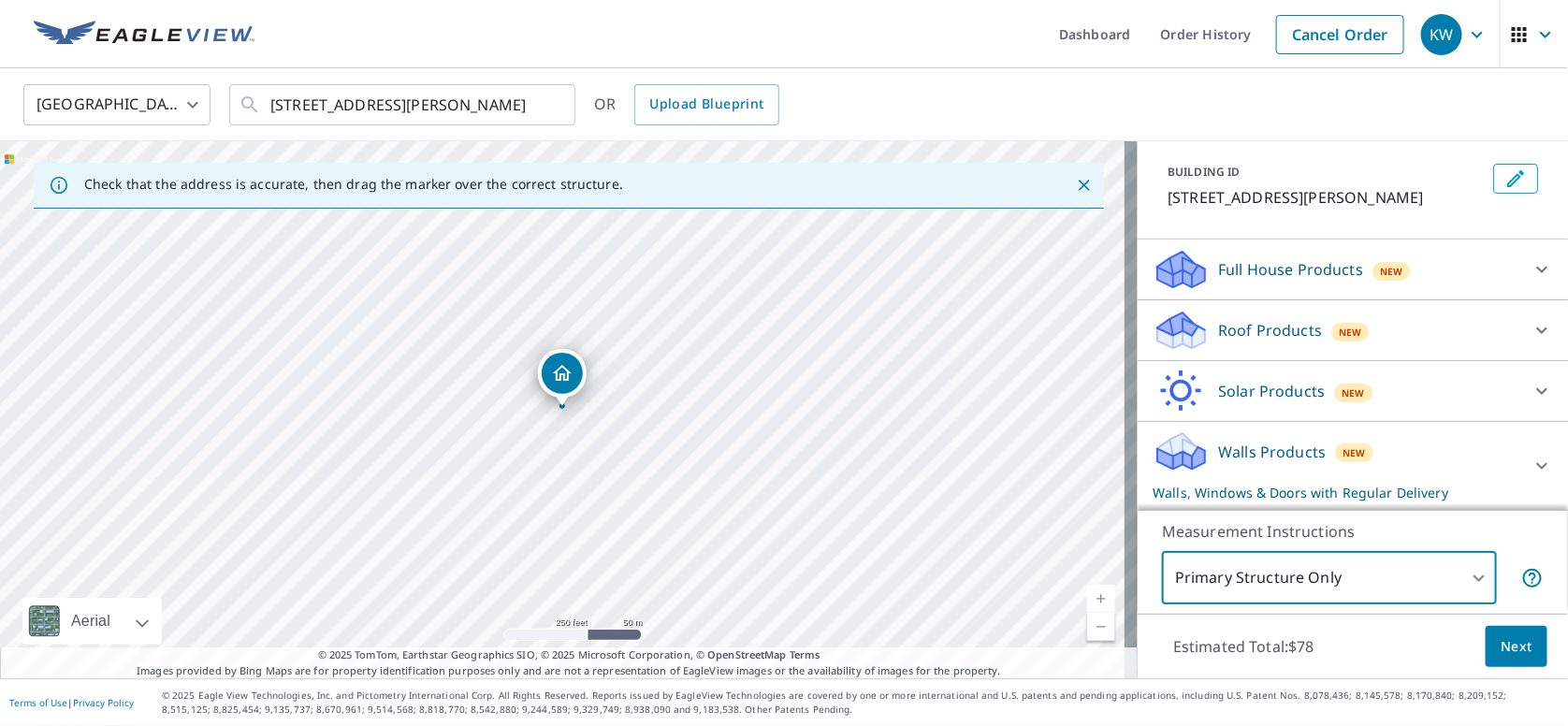
click at [1522, 579] on icon at bounding box center [1533, 577] width 23 height 23
click at [1487, 451] on div "Walls Products New Walls, Windows & Doors with Regular Delivery" at bounding box center [1336, 465] width 367 height 73
click at [1499, 463] on div "Walls Products New Walls, Windows & Doors with Regular Delivery" at bounding box center [1342, 465] width 378 height 73
click at [1531, 464] on icon at bounding box center [1541, 465] width 23 height 23
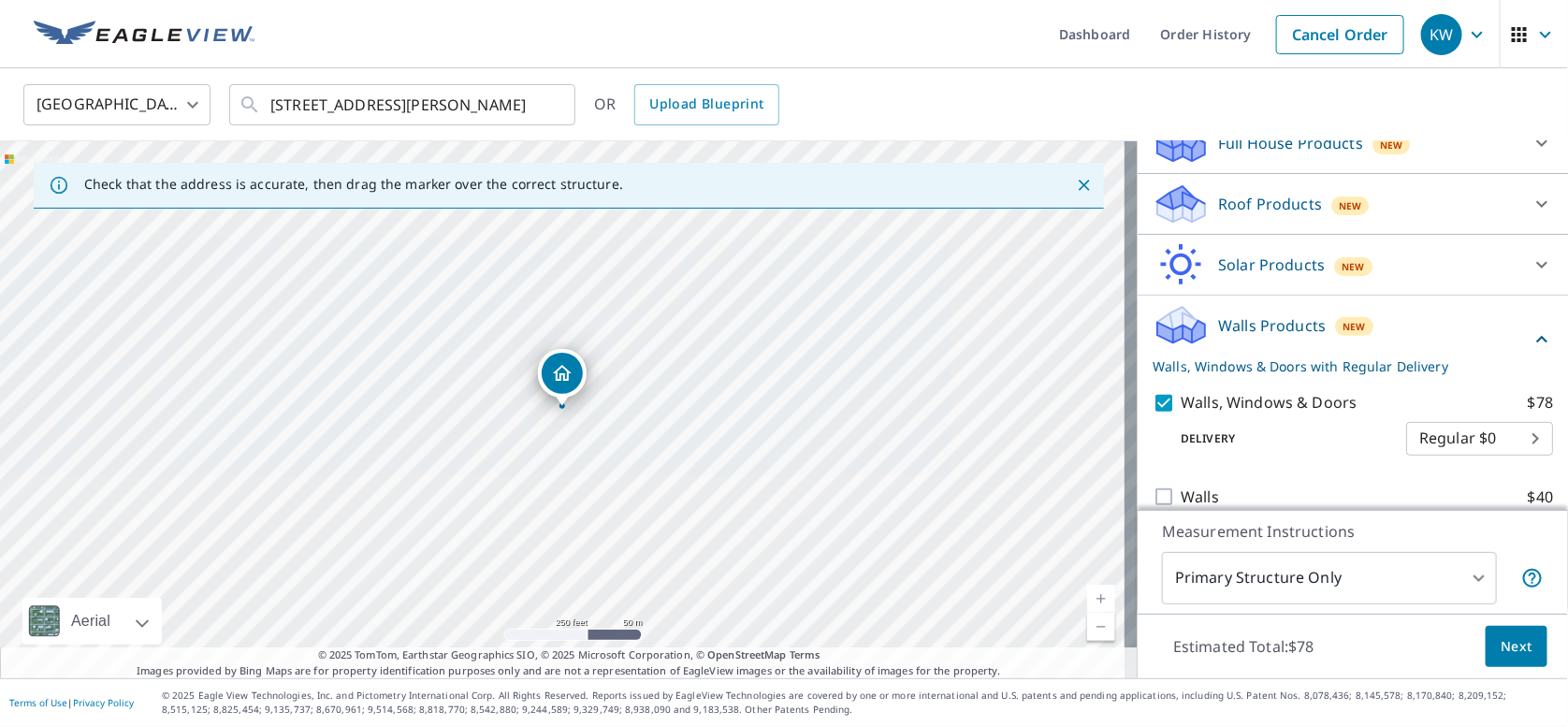
scroll to position [243, 0]
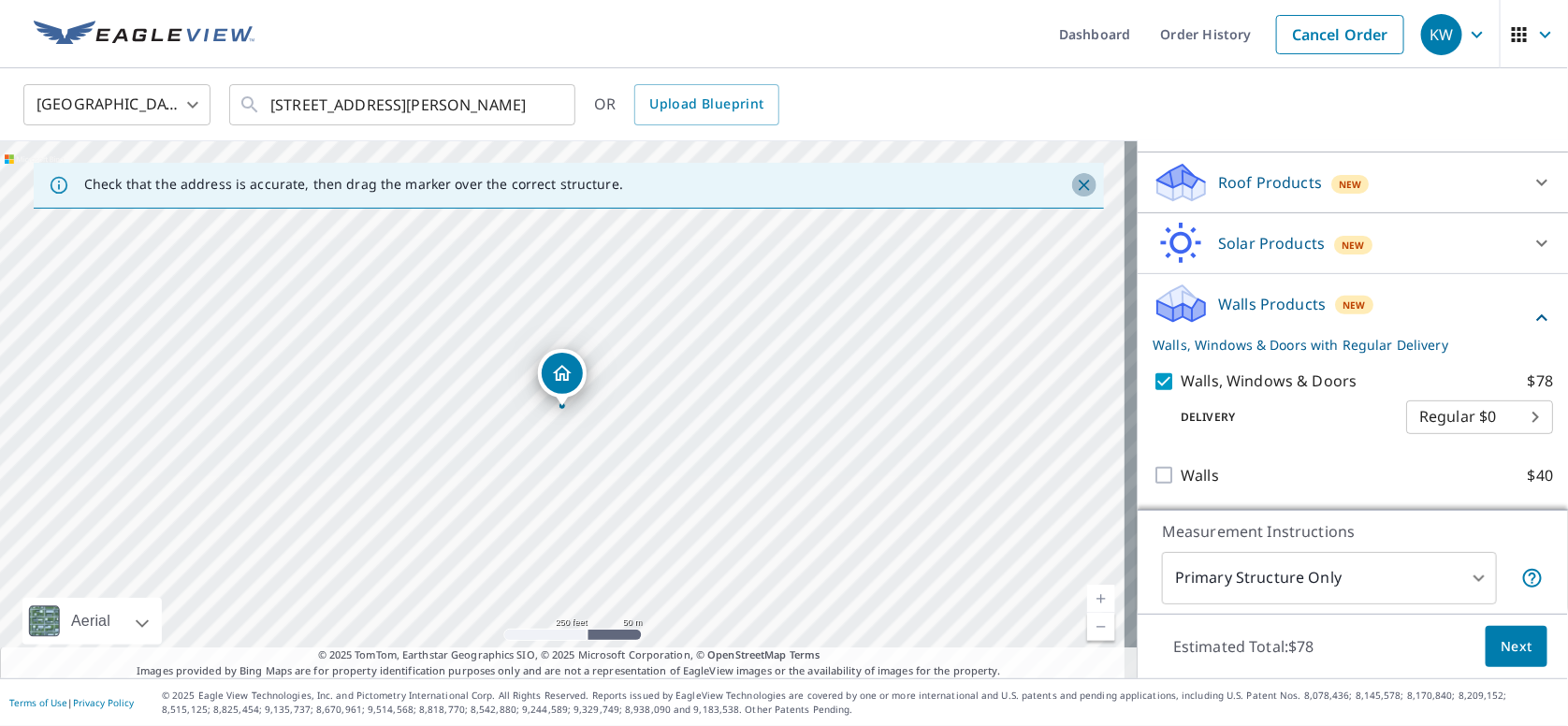
click at [1077, 192] on icon "Close" at bounding box center [1084, 185] width 19 height 19
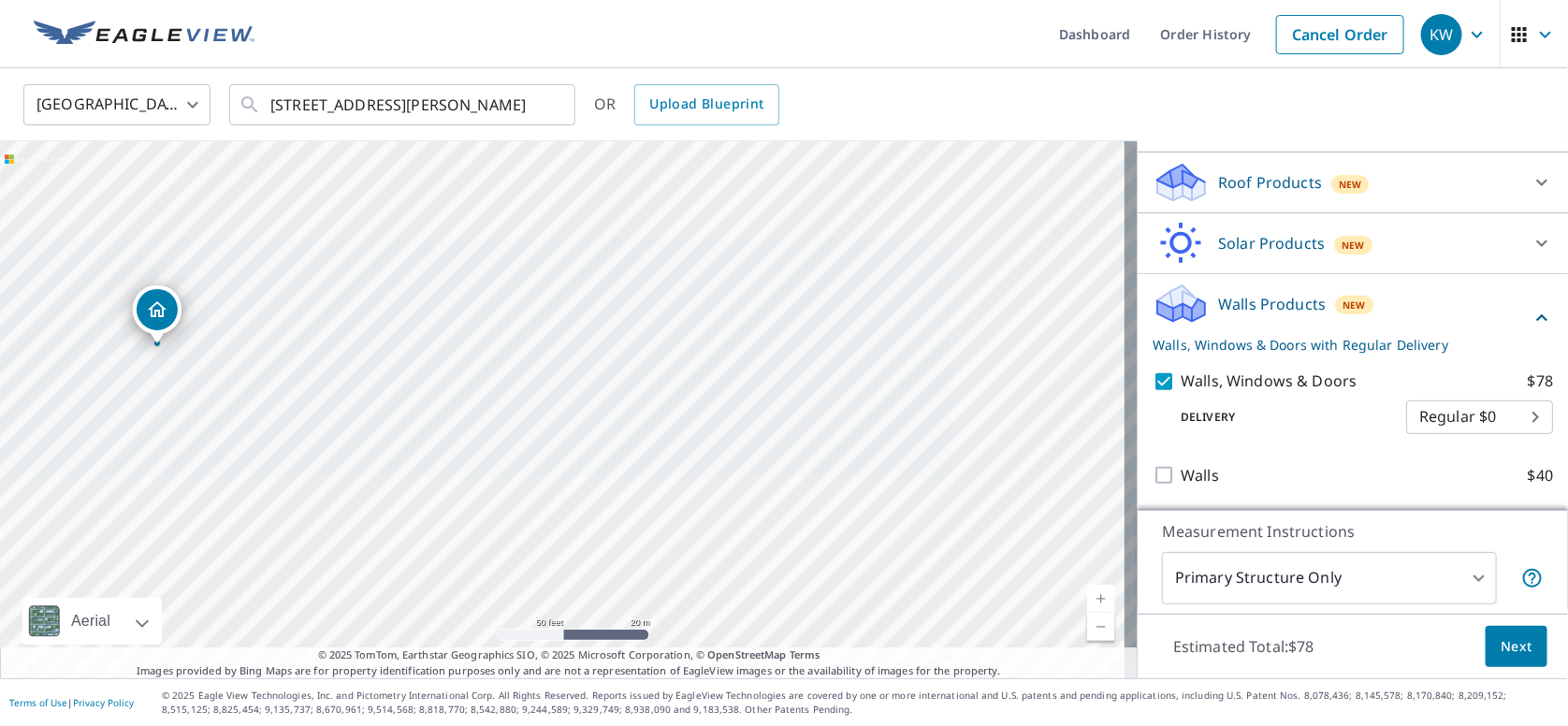
click at [533, 329] on div "[STREET_ADDRESS][PERSON_NAME]" at bounding box center [569, 410] width 1138 height 537
drag, startPoint x: 152, startPoint y: 313, endPoint x: 535, endPoint y: 310, distance: 383.0
click at [553, 368] on icon "Dropped pin, building 1, Residential property, 6870 Schroeder Rd Madison, WI 53…" at bounding box center [562, 373] width 23 height 23
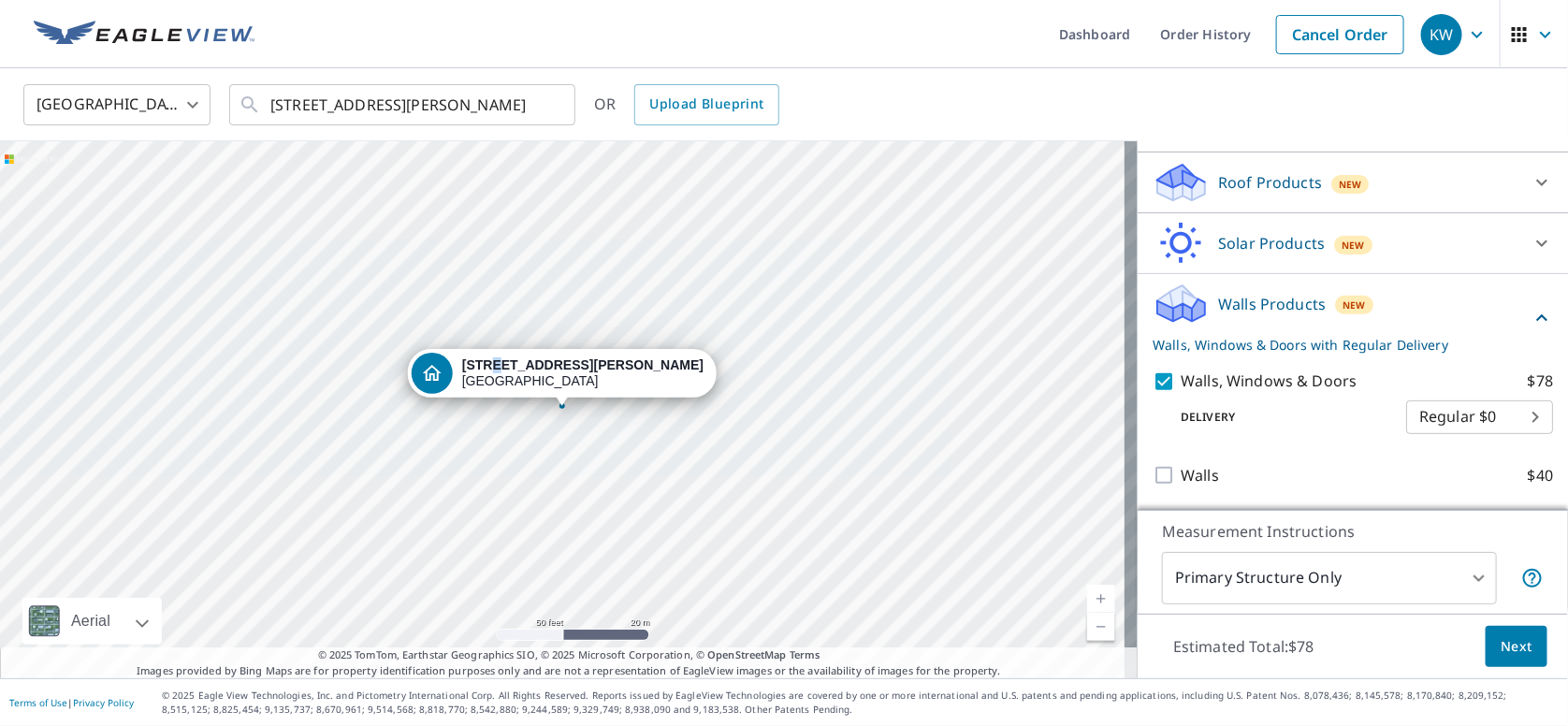
click at [554, 368] on strong "[STREET_ADDRESS][PERSON_NAME]" at bounding box center [583, 364] width 241 height 15
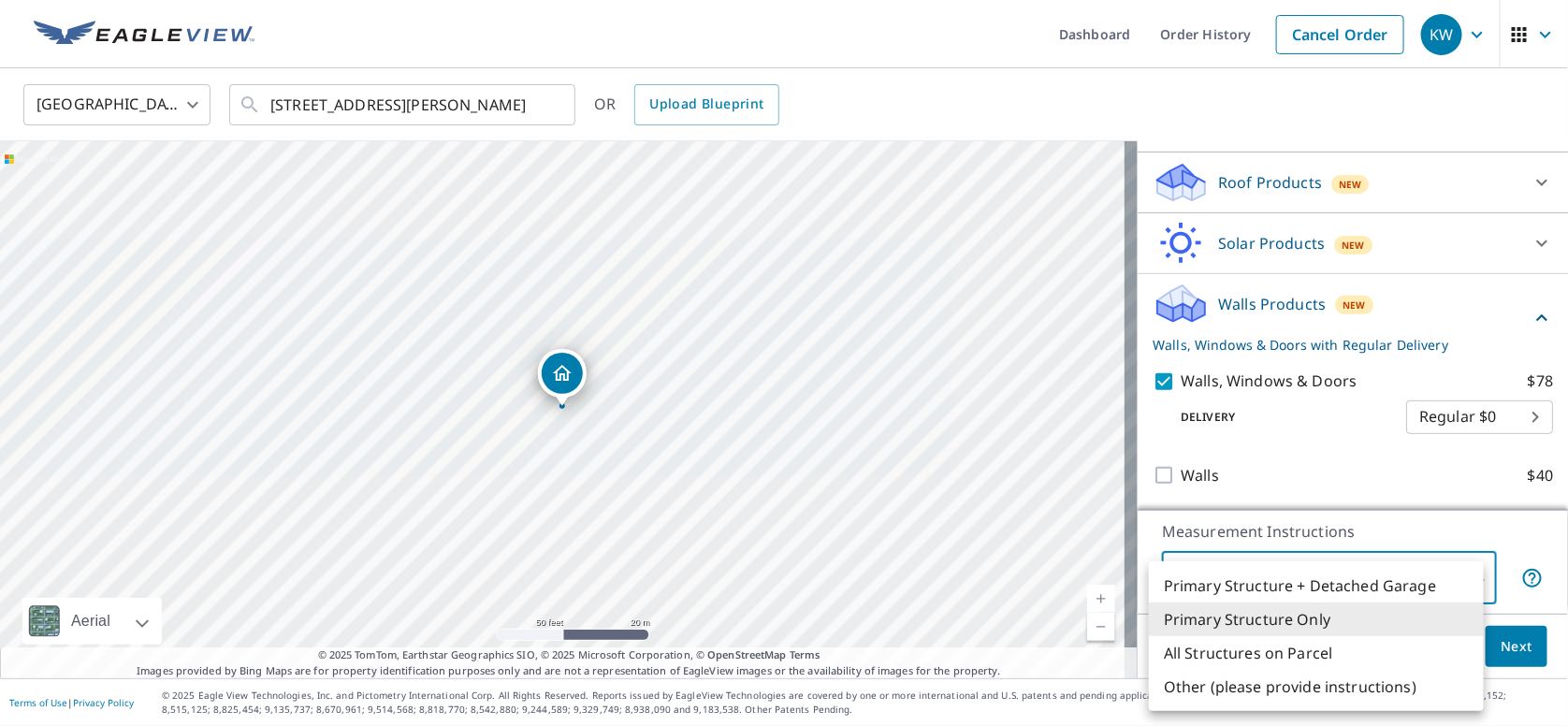
click at [1405, 577] on body "KW KW Dashboard Order History Cancel Order KW [GEOGRAPHIC_DATA] [GEOGRAPHIC_DAT…" at bounding box center [784, 363] width 1568 height 726
click at [1258, 584] on li "Primary Structure + Detached Garage" at bounding box center [1316, 585] width 335 height 33
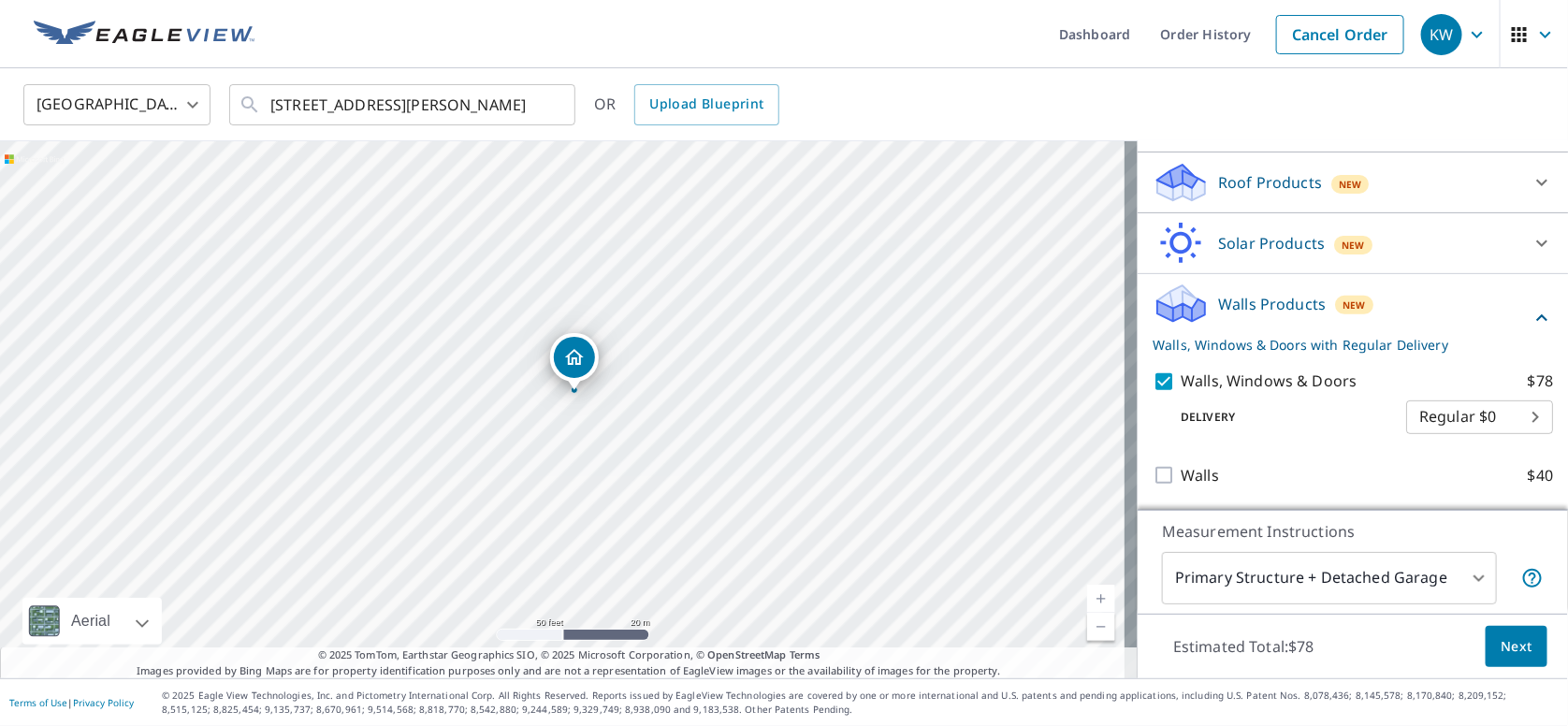
drag, startPoint x: 565, startPoint y: 374, endPoint x: 578, endPoint y: 358, distance: 20.6
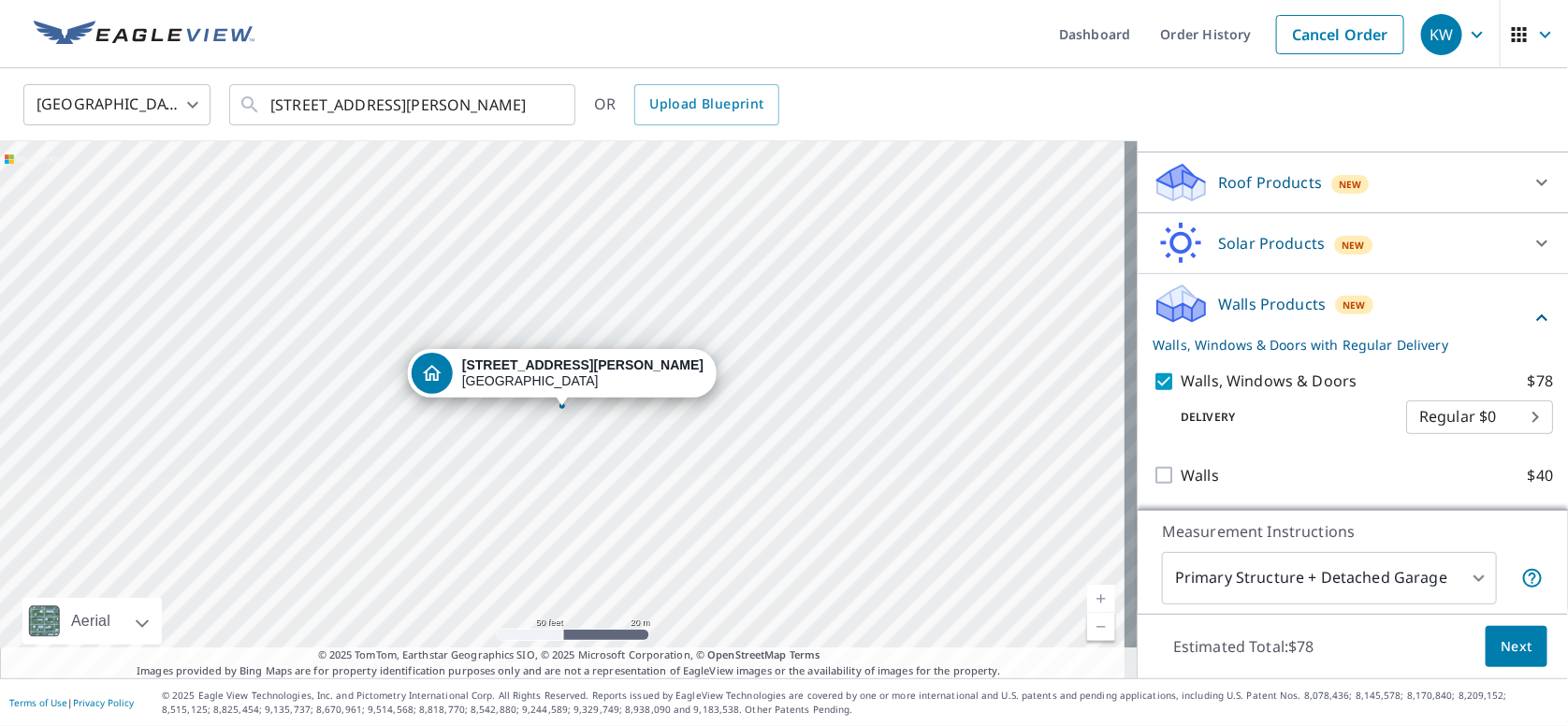
click at [569, 375] on div "[STREET_ADDRESS][PERSON_NAME]" at bounding box center [583, 373] width 241 height 31
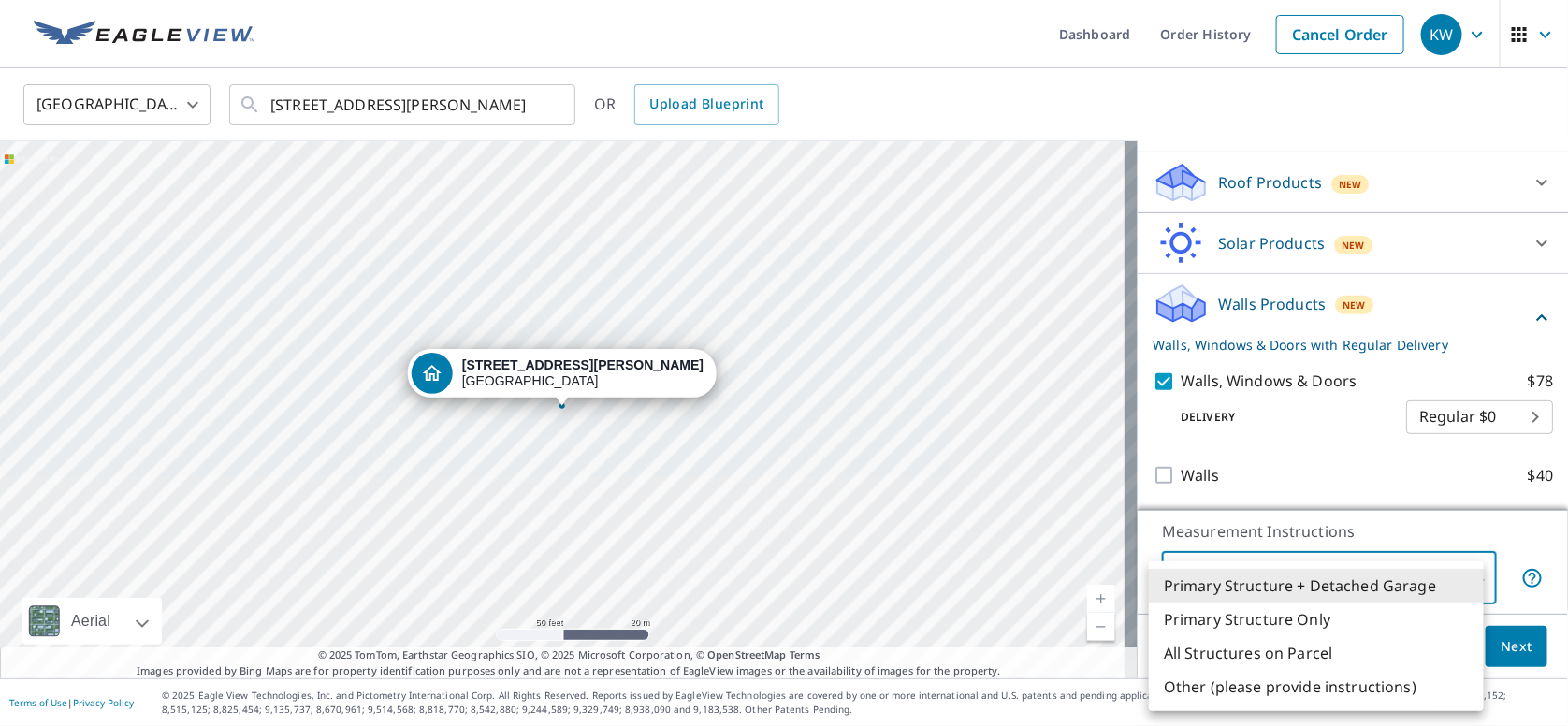
click at [1320, 573] on body "KW KW Dashboard Order History Cancel Order KW [GEOGRAPHIC_DATA] [GEOGRAPHIC_DAT…" at bounding box center [784, 363] width 1568 height 726
click at [1202, 613] on li "Primary Structure Only" at bounding box center [1316, 619] width 335 height 33
type input "2"
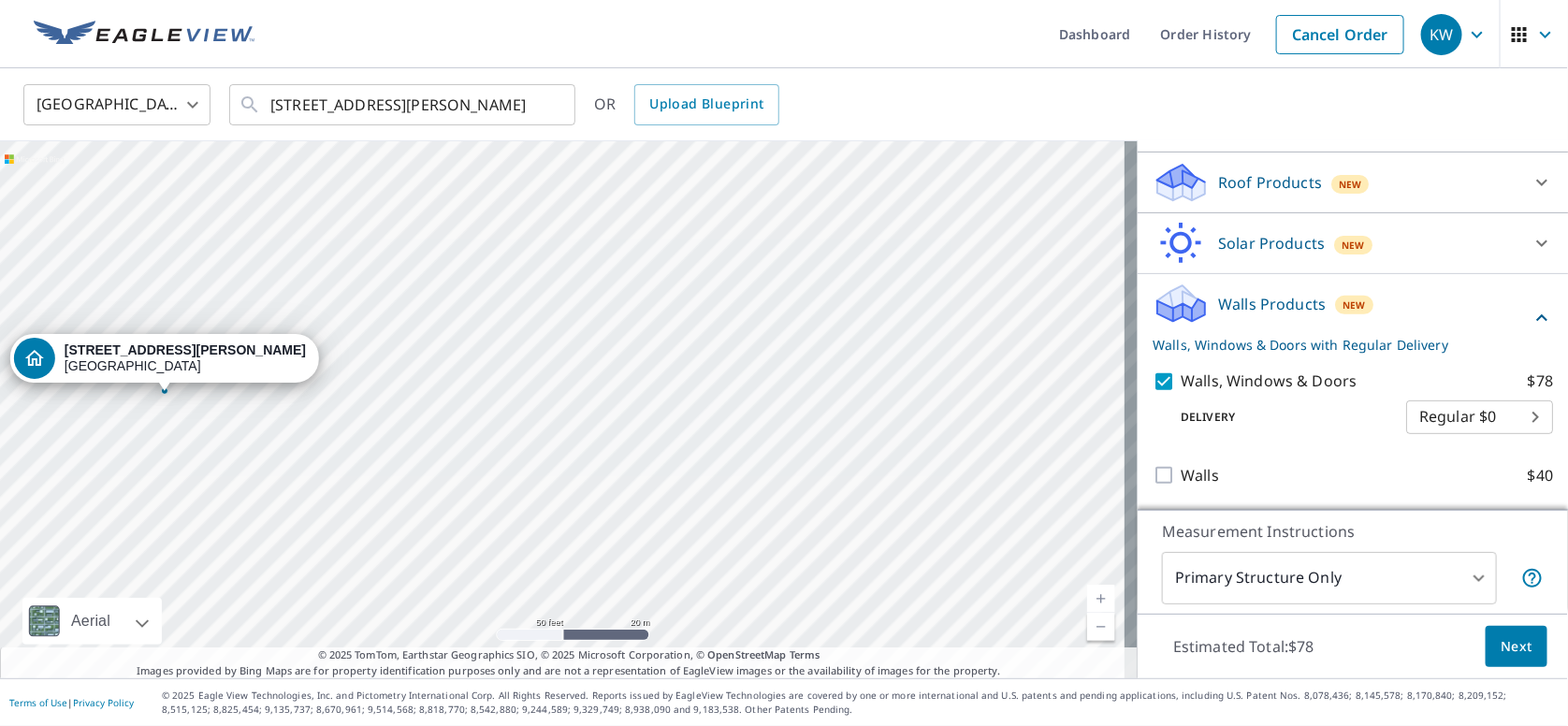
drag, startPoint x: 499, startPoint y: 370, endPoint x: 101, endPoint y: 349, distance: 398.6
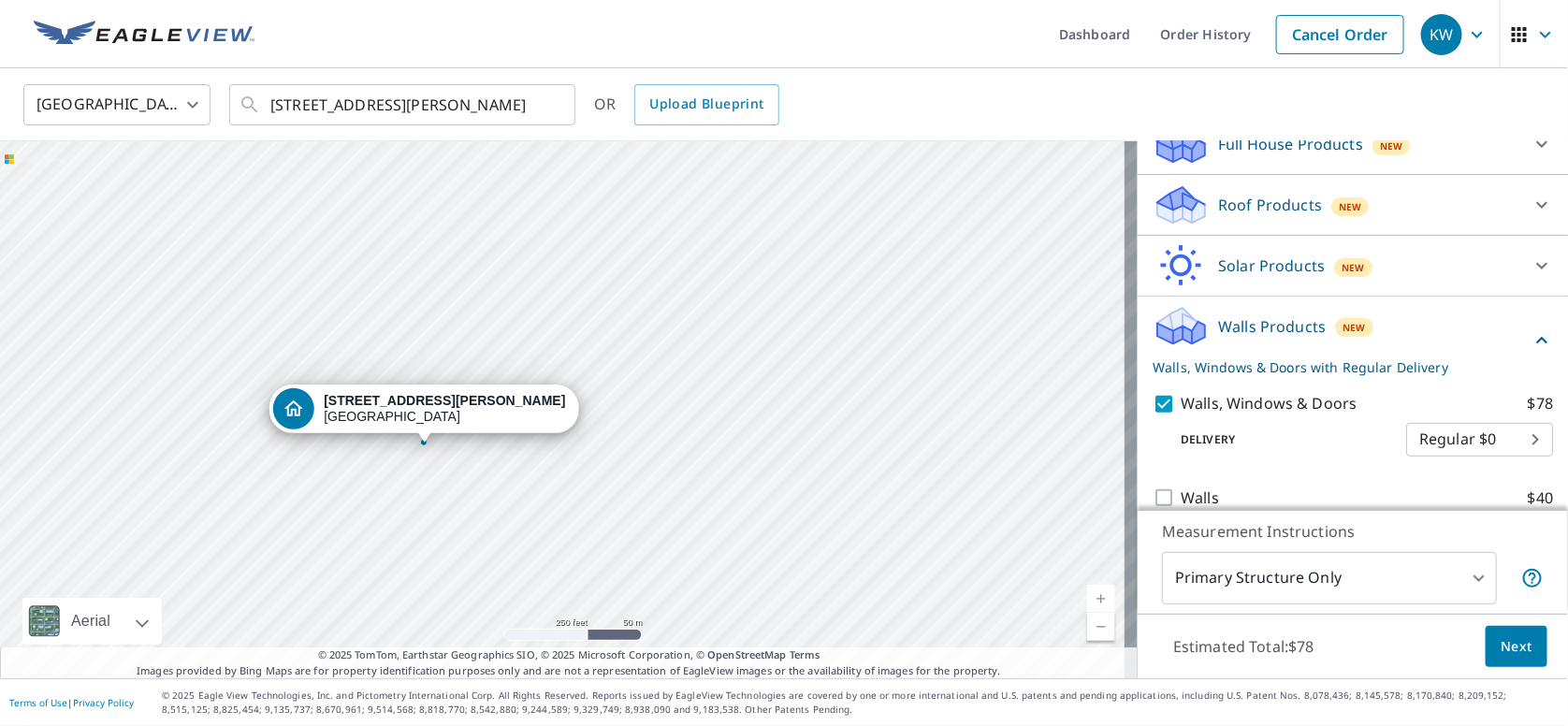
drag, startPoint x: 827, startPoint y: 499, endPoint x: 557, endPoint y: 498, distance: 270.0
click at [557, 498] on div "[STREET_ADDRESS][PERSON_NAME]" at bounding box center [569, 410] width 1138 height 537
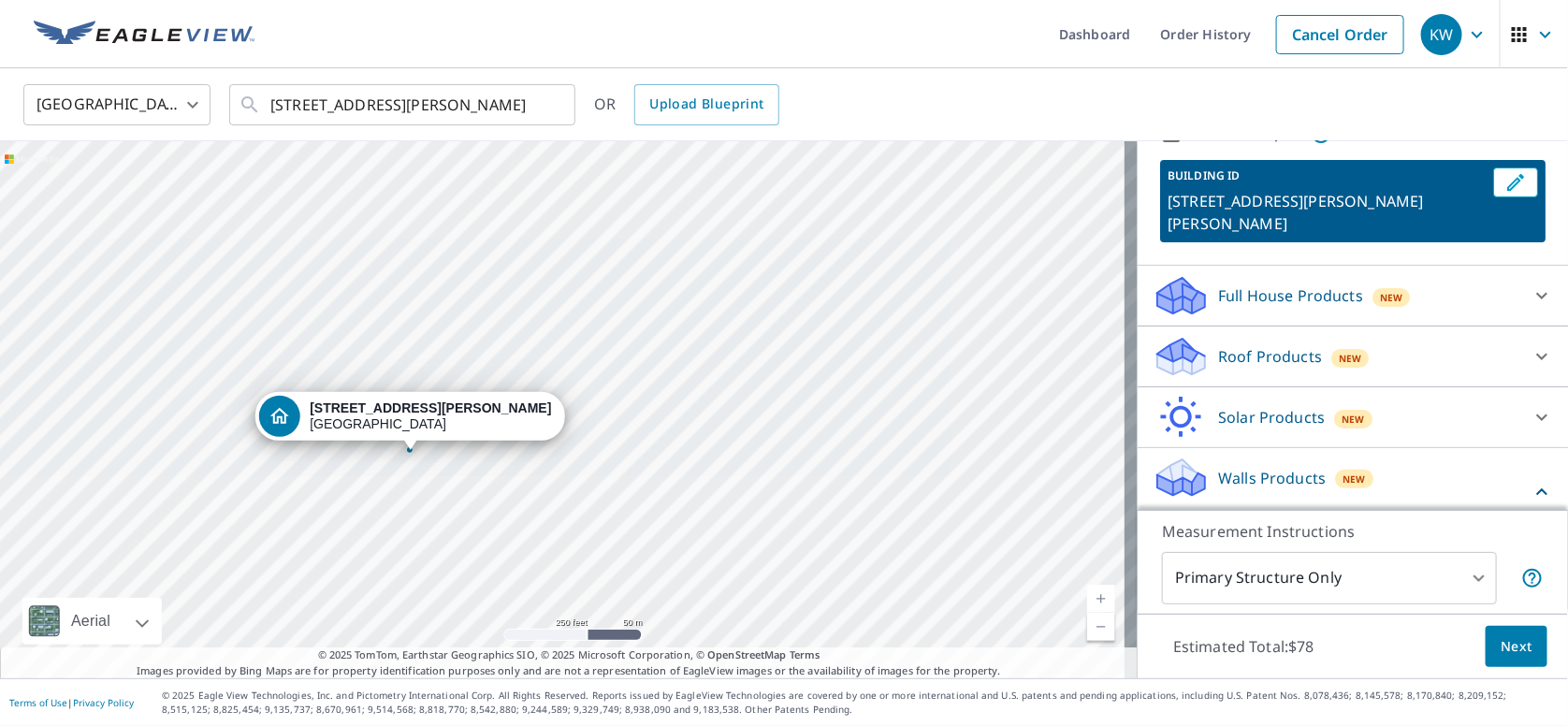
scroll to position [0, 0]
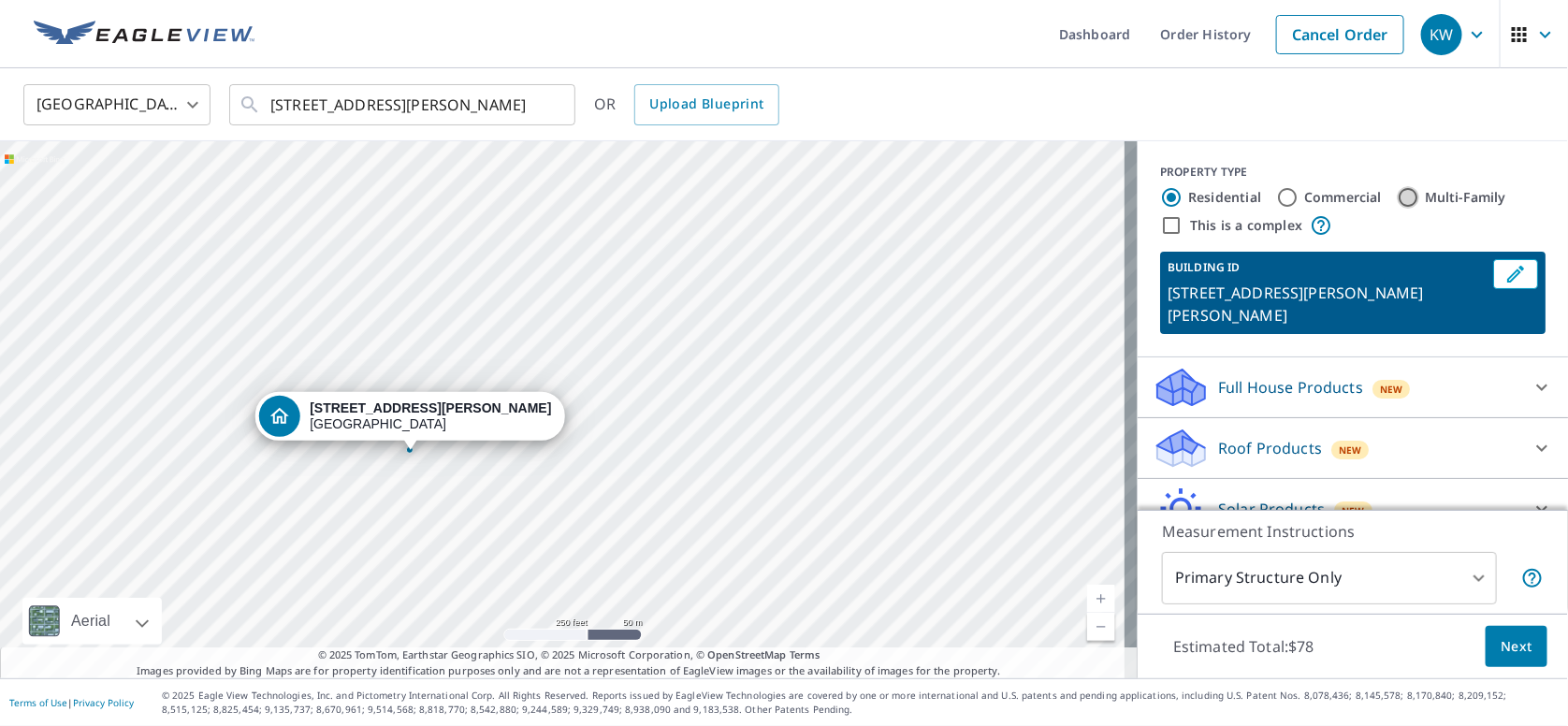
click at [1397, 198] on input "Multi-Family" at bounding box center [1408, 197] width 23 height 23
radio input "true"
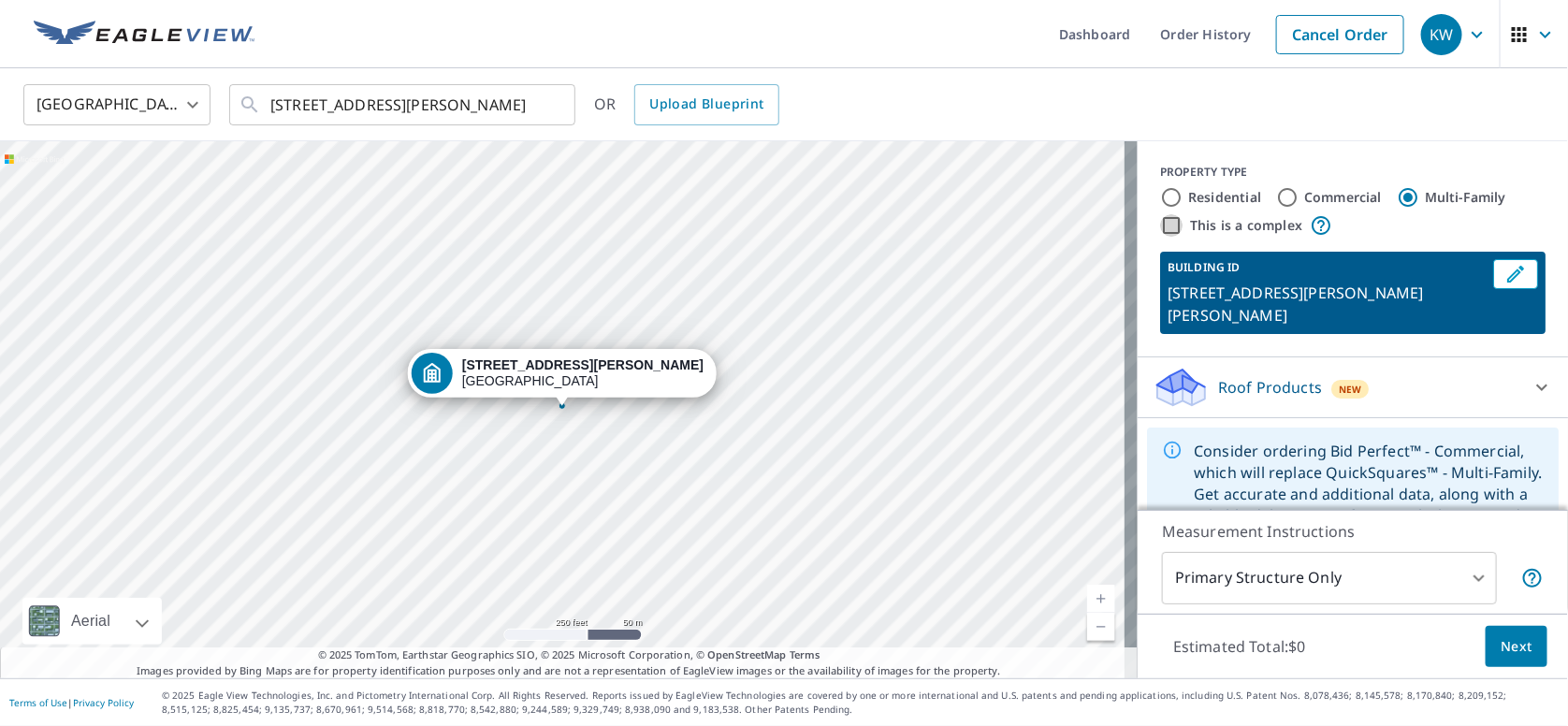
click at [1160, 229] on input "This is a complex" at bounding box center [1171, 225] width 23 height 23
checkbox input "true"
radio input "true"
type input "4"
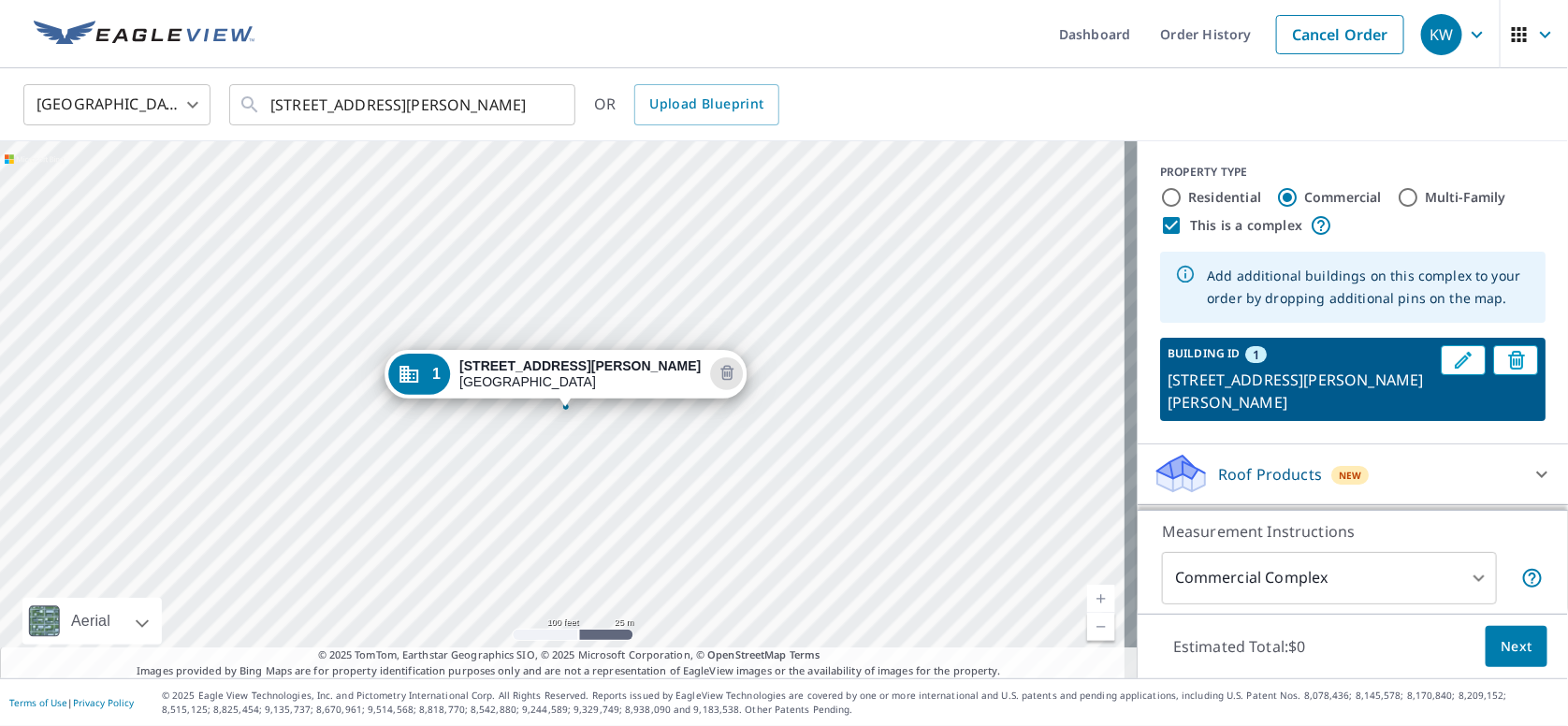
scroll to position [116, 0]
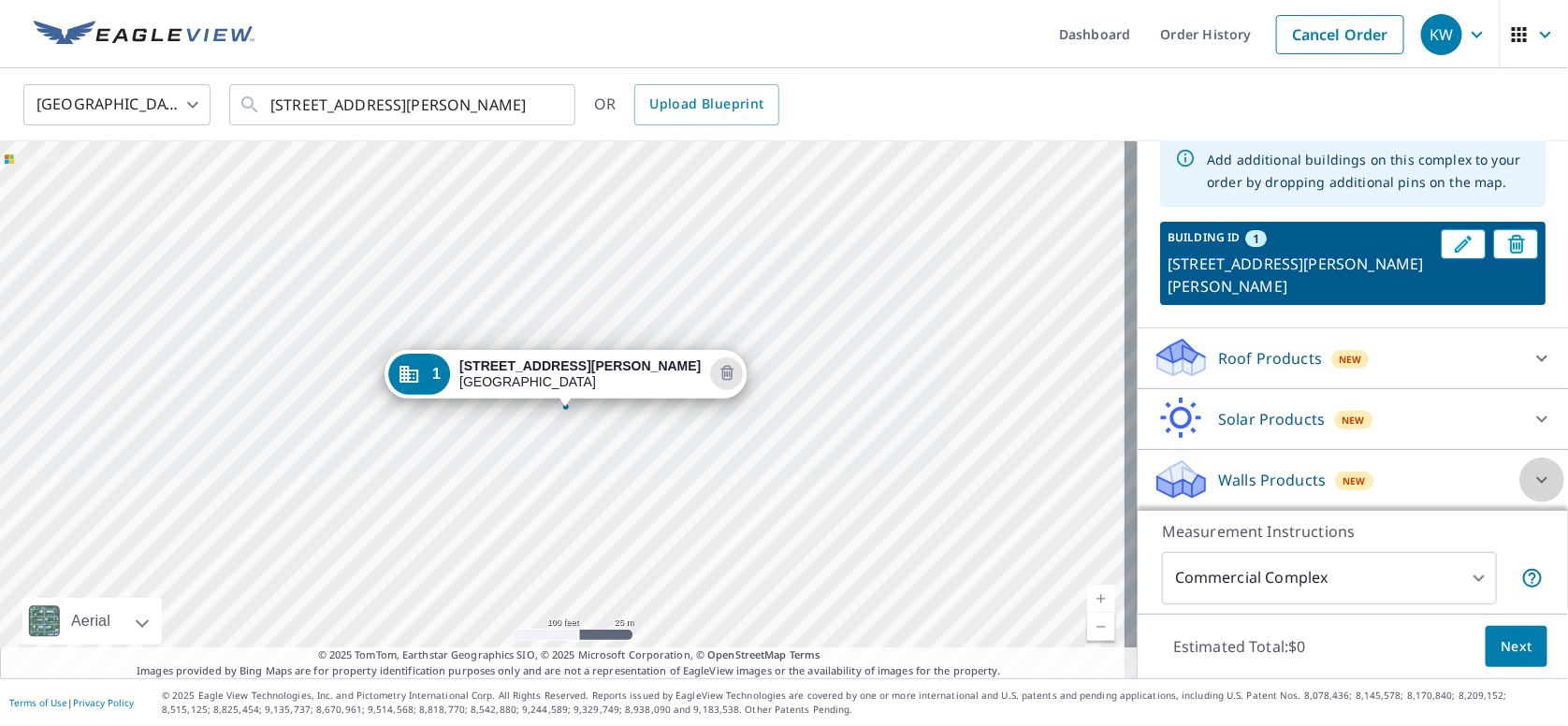
click at [1531, 484] on icon at bounding box center [1541, 479] width 23 height 23
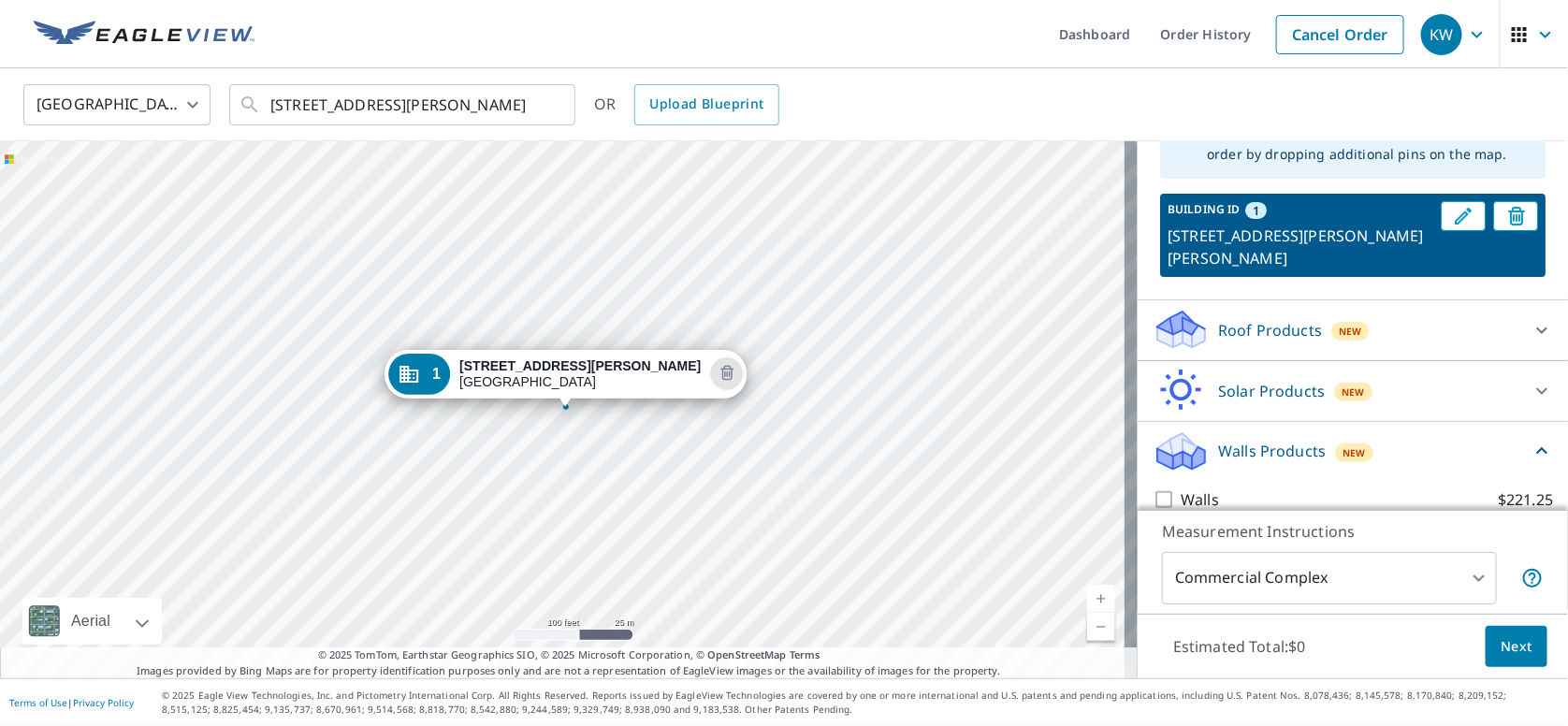
scroll to position [168, 0]
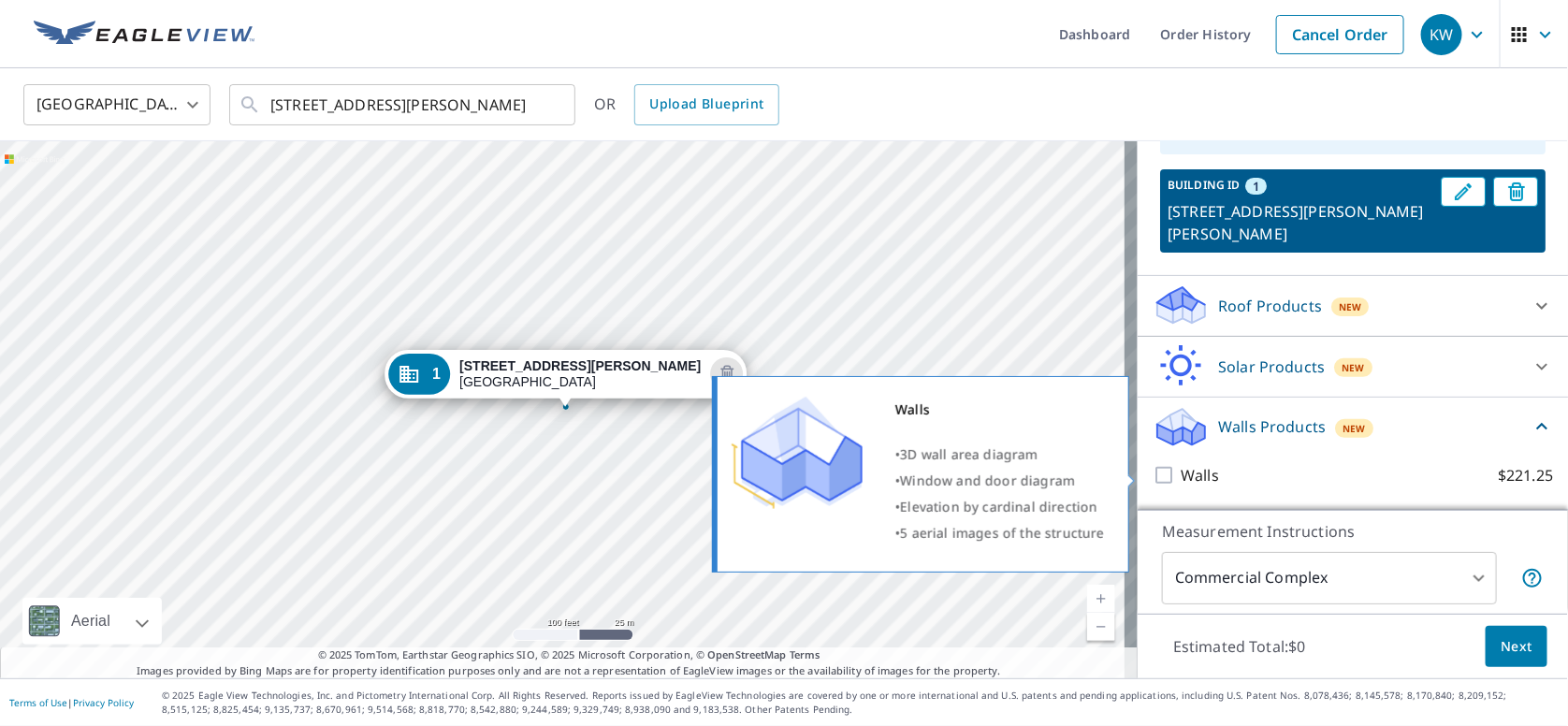
click at [1154, 474] on input "Walls $221.25" at bounding box center [1166, 475] width 29 height 23
checkbox input "true"
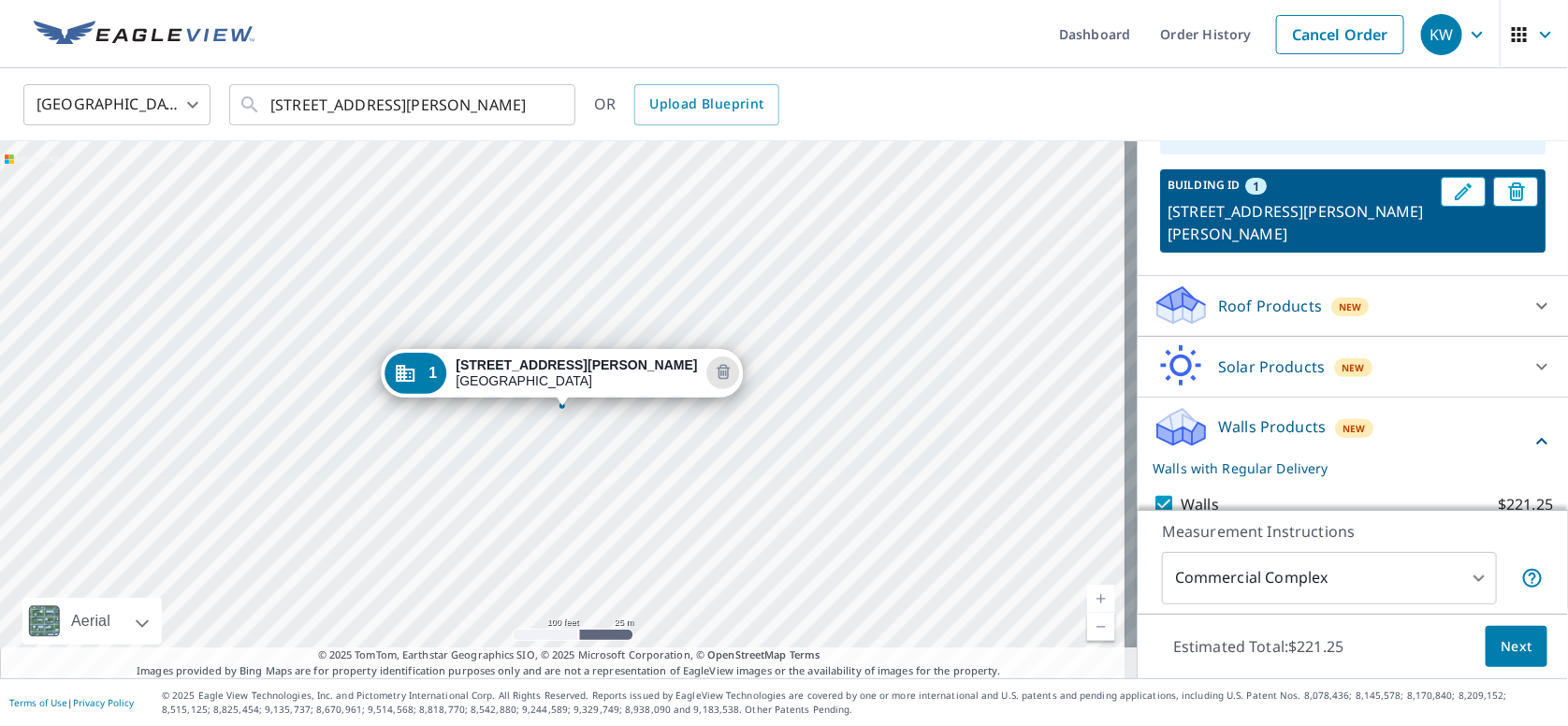
click at [752, 412] on div "1 [STREET_ADDRESS][PERSON_NAME]" at bounding box center [569, 410] width 1138 height 537
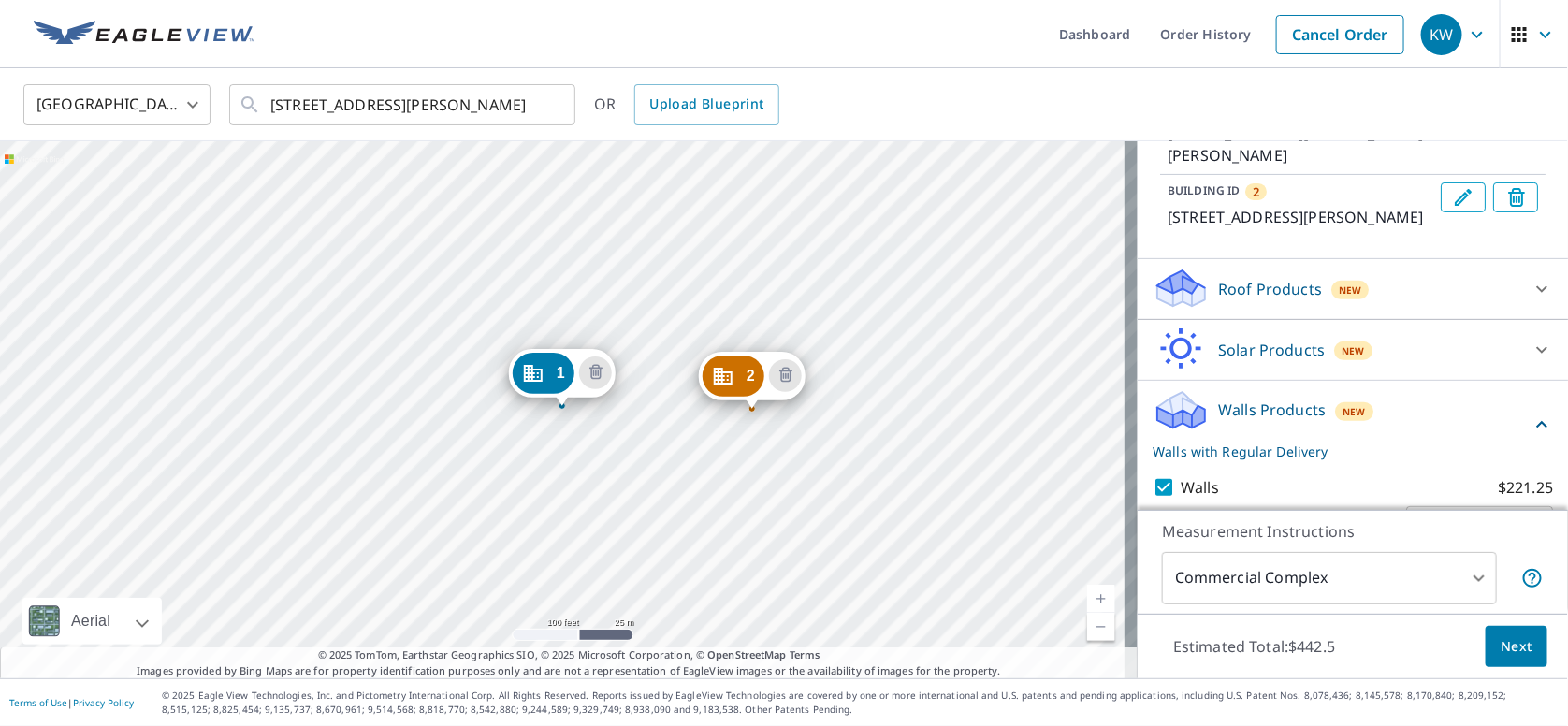
scroll to position [0, 0]
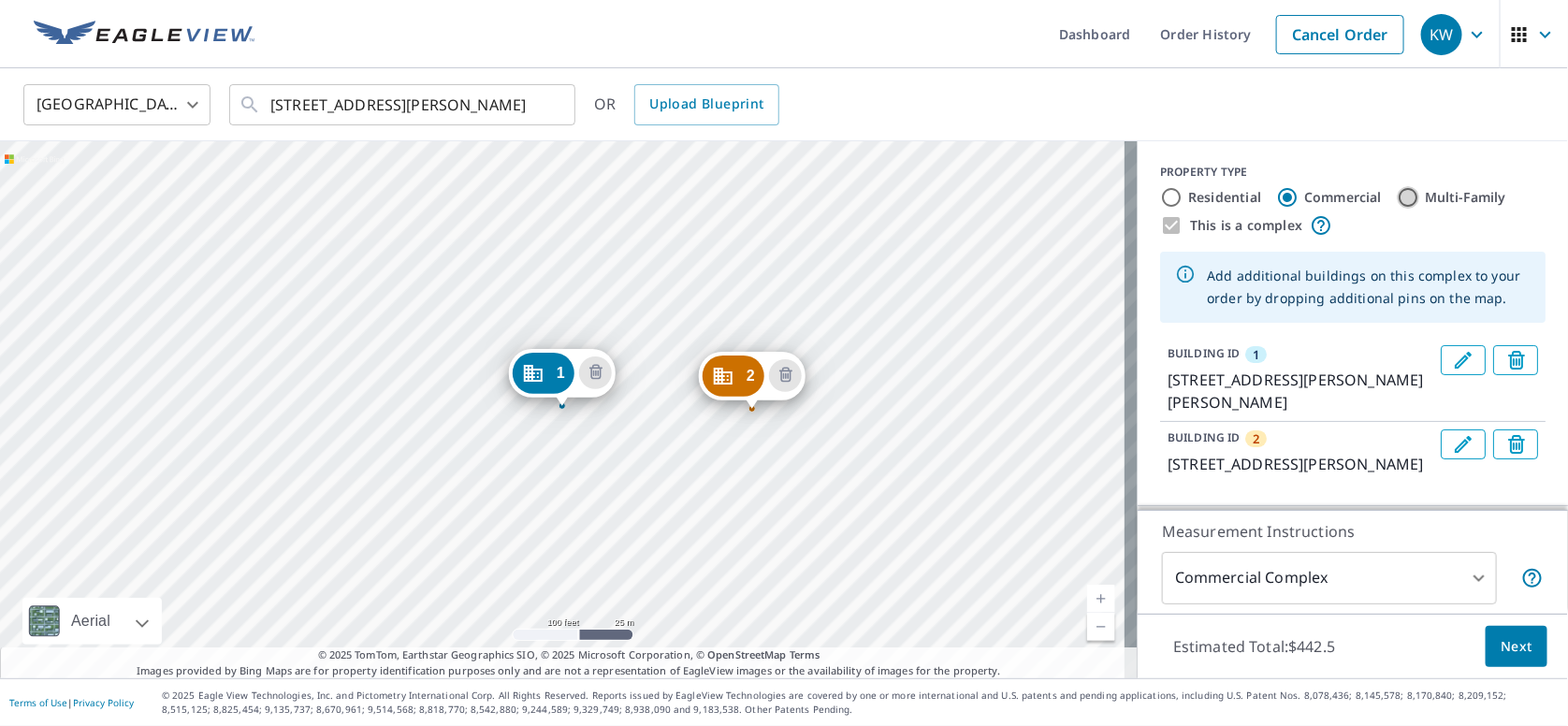
click at [1397, 197] on input "Multi-Family" at bounding box center [1408, 197] width 23 height 23
radio input "true"
type input "2"
click at [894, 424] on div "2 [STREET_ADDRESS][PERSON_NAME] 1 [STREET_ADDRESS][PERSON_NAME]" at bounding box center [569, 410] width 1138 height 537
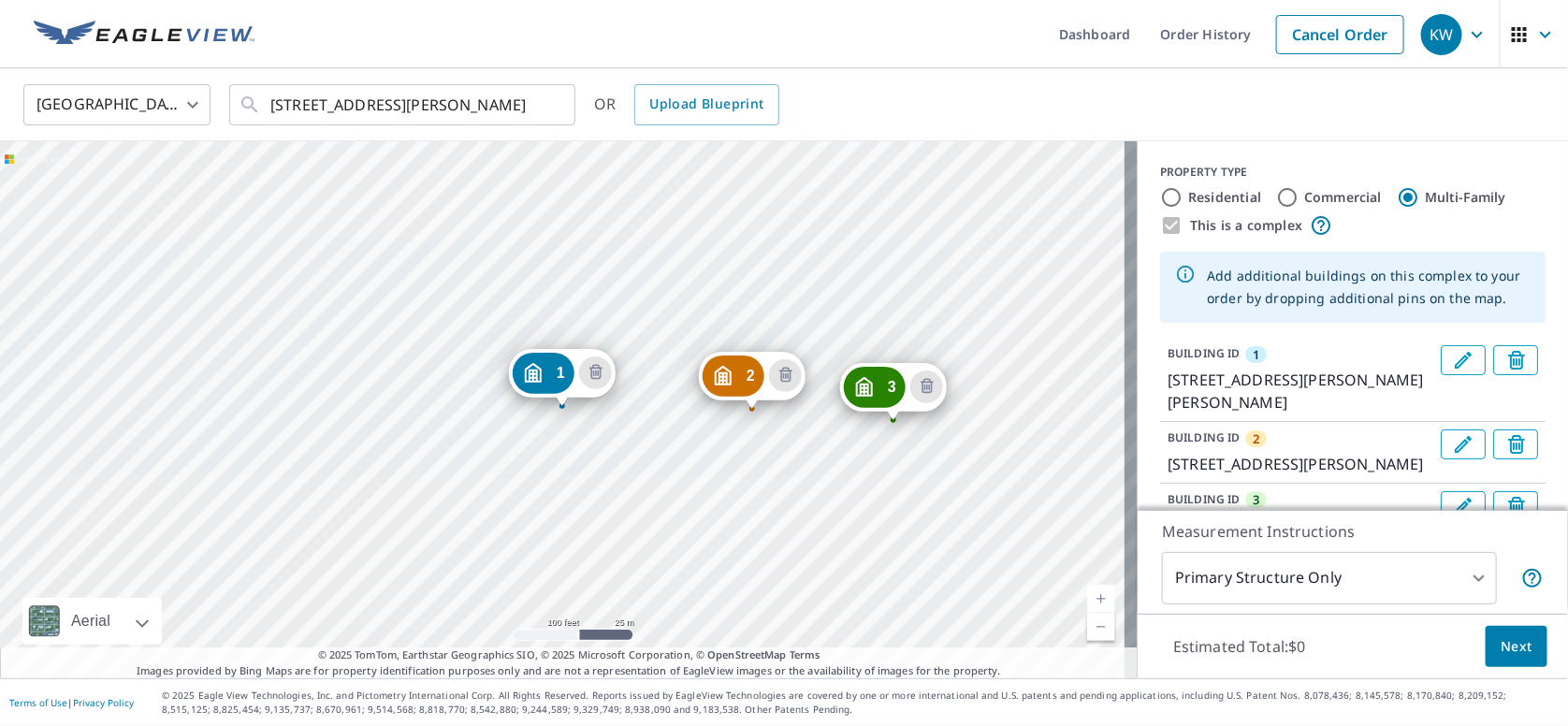
click at [886, 327] on div "2 [STREET_ADDRESS][PERSON_NAME] 3 [STREET_ADDRESS][PERSON_NAME] 1 [STREET_ADDRE…" at bounding box center [569, 410] width 1138 height 537
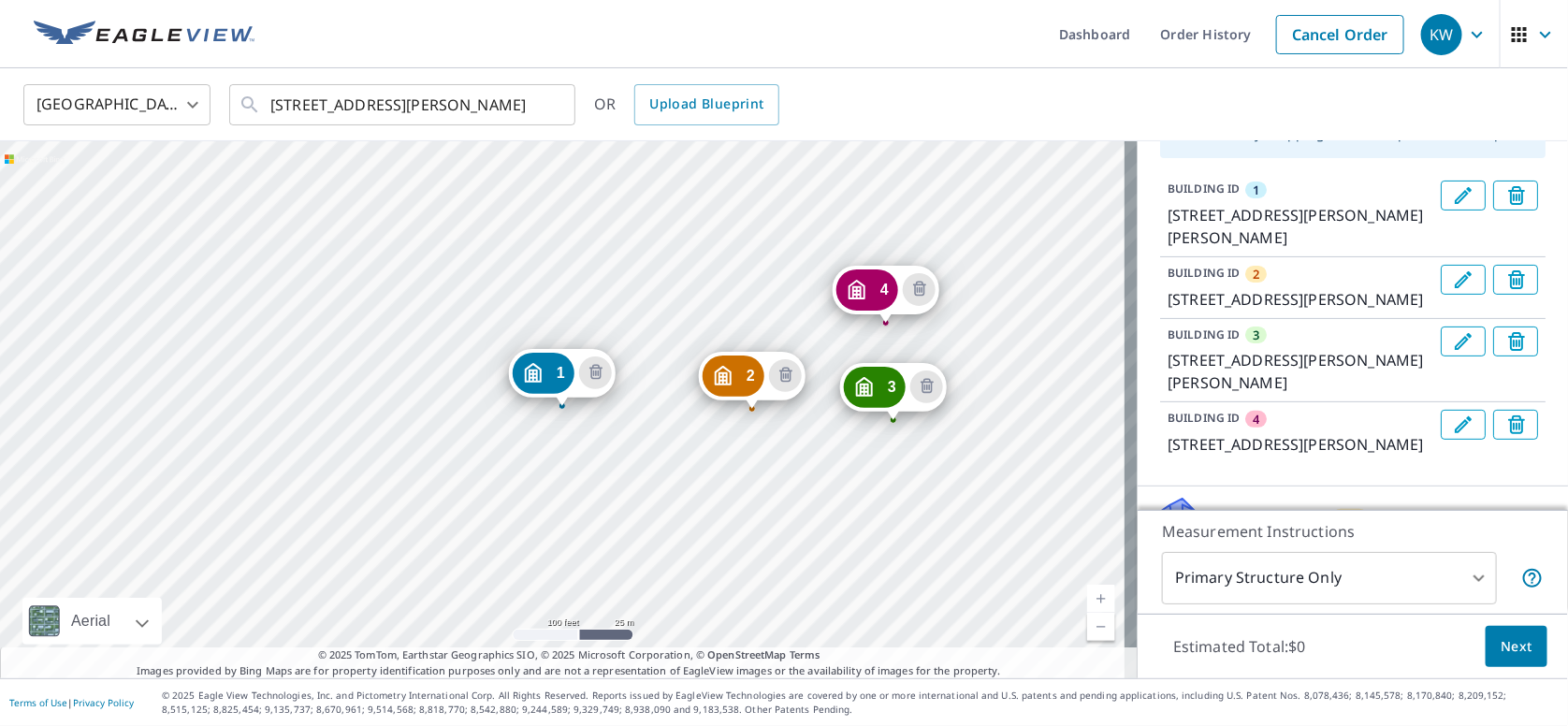
scroll to position [186, 0]
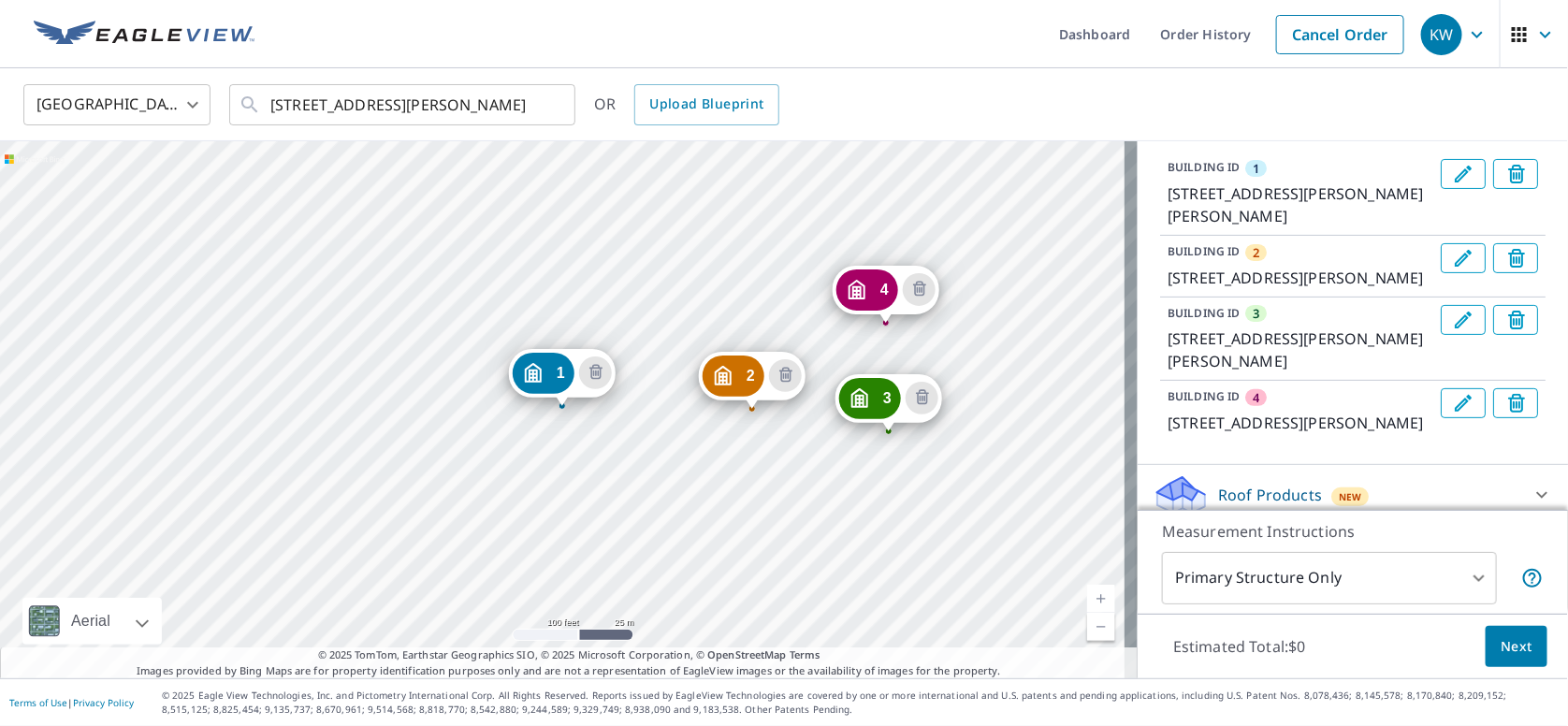
drag, startPoint x: 883, startPoint y: 401, endPoint x: 879, endPoint y: 412, distance: 11.7
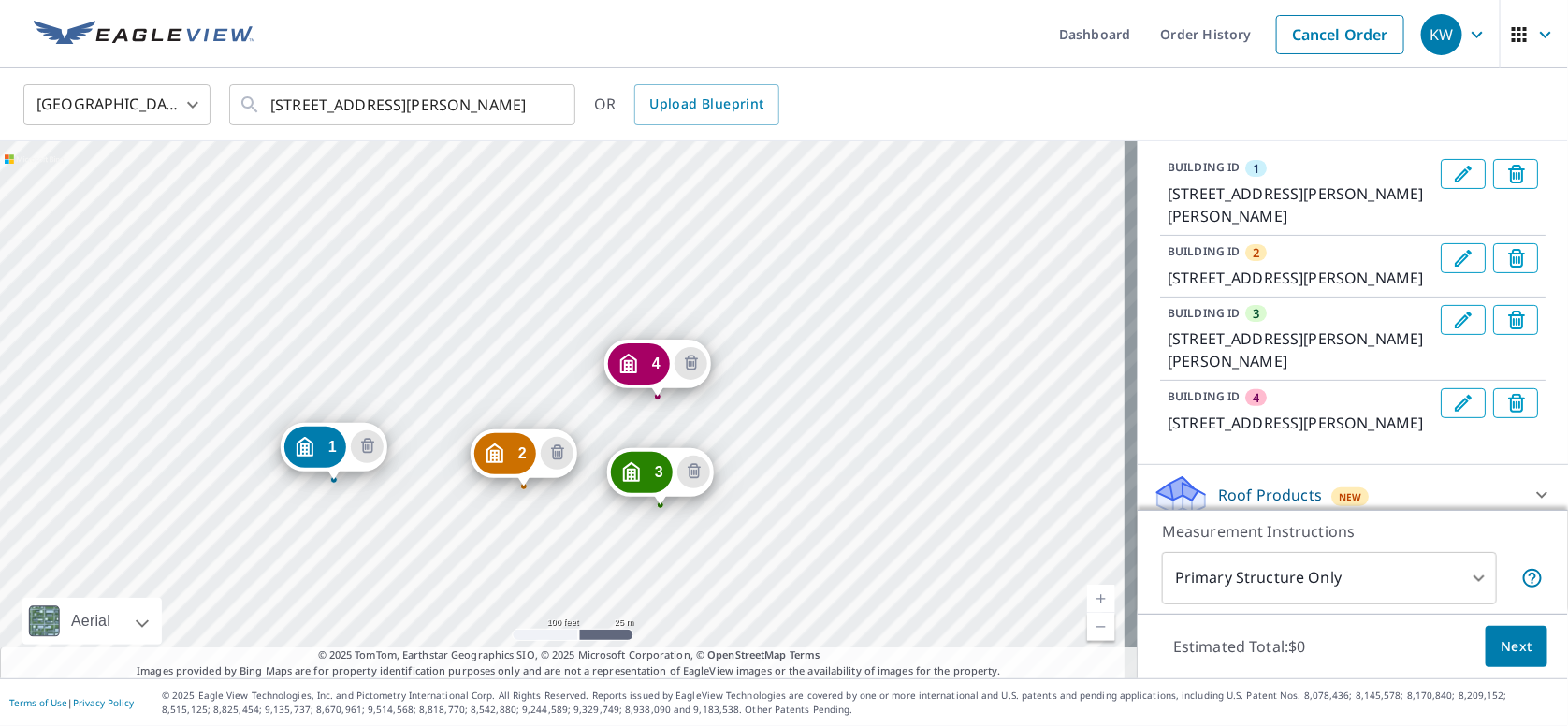
drag, startPoint x: 857, startPoint y: 513, endPoint x: 795, endPoint y: 558, distance: 76.6
click at [795, 560] on div "2 [STREET_ADDRESS][PERSON_NAME] 3 [STREET_ADDRESS][PERSON_NAME] 4 [STREET_ADDRE…" at bounding box center [569, 410] width 1138 height 537
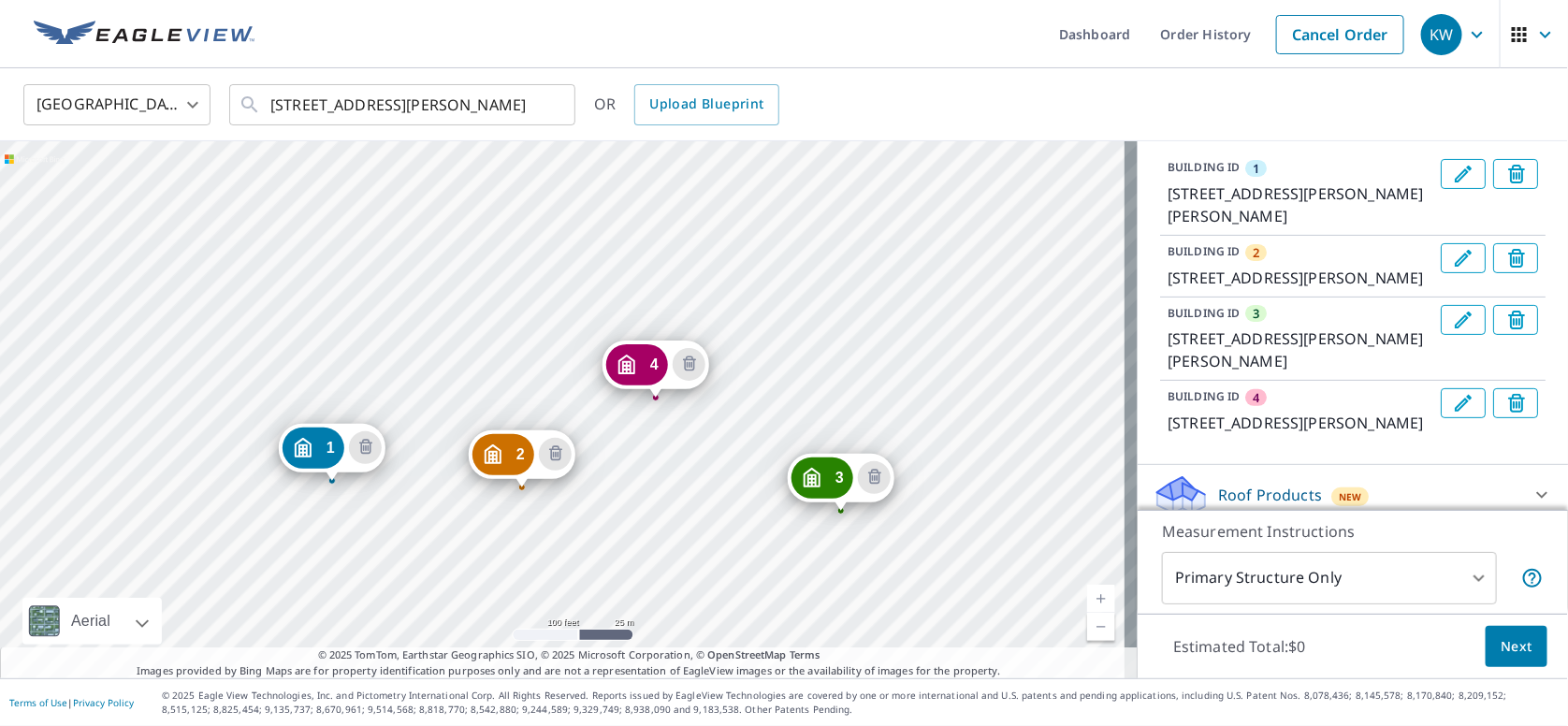
drag, startPoint x: 655, startPoint y: 478, endPoint x: 829, endPoint y: 480, distance: 174.0
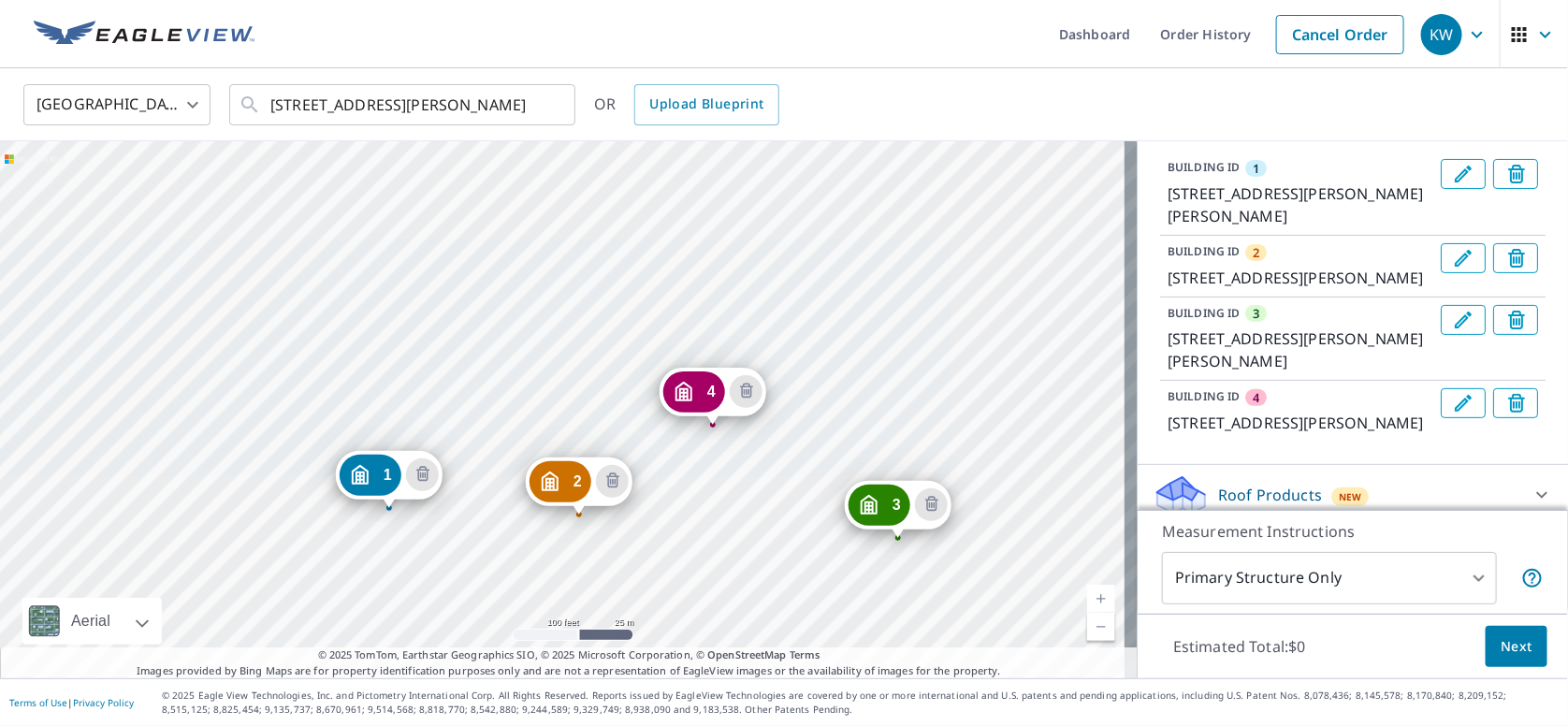
drag, startPoint x: 900, startPoint y: 443, endPoint x: 808, endPoint y: 476, distance: 97.7
click at [808, 476] on div "2 [STREET_ADDRESS][PERSON_NAME] 3 [STREET_ADDRESS][PERSON_NAME] 4 [STREET_ADDRE…" at bounding box center [569, 410] width 1138 height 537
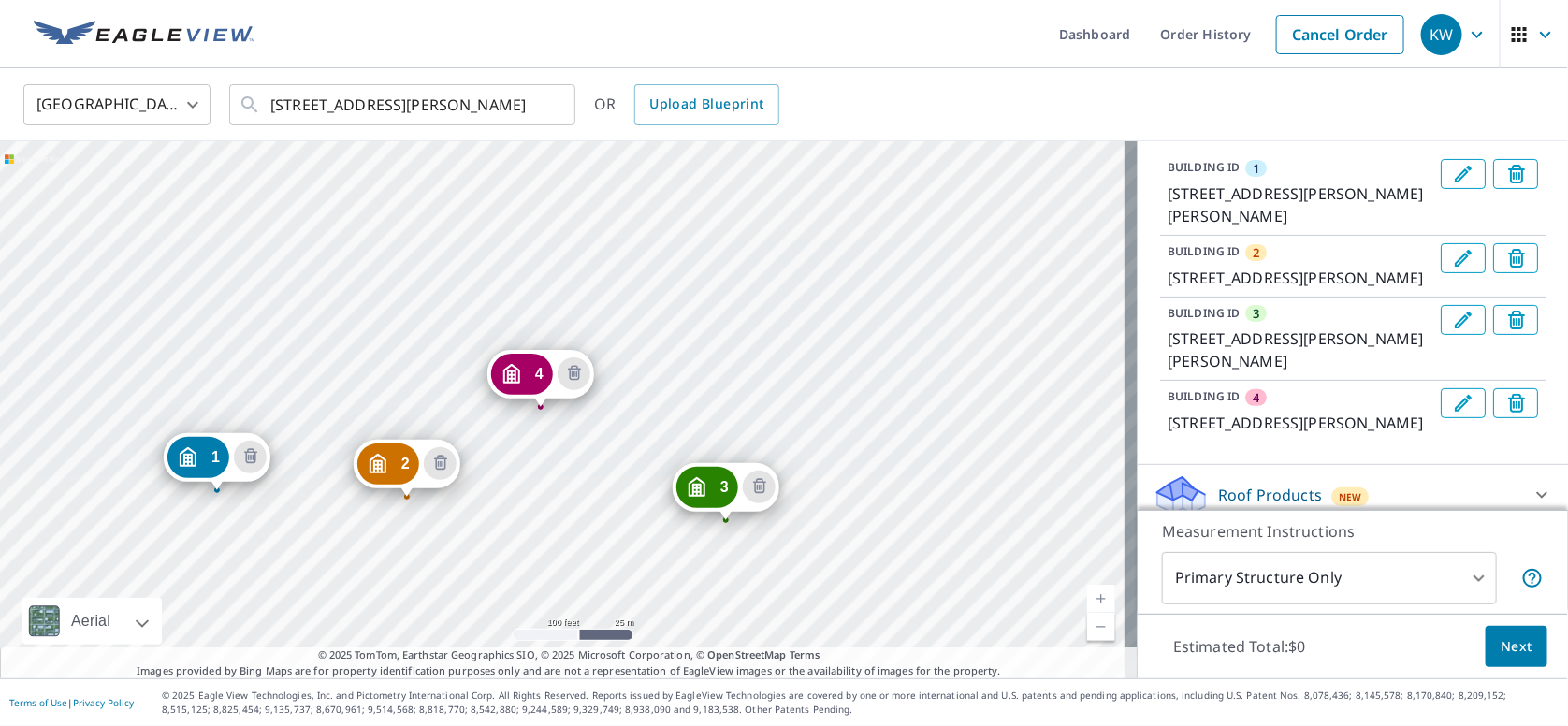
drag, startPoint x: 515, startPoint y: 438, endPoint x: 587, endPoint y: 424, distance: 73.3
click at [587, 424] on div "2 [STREET_ADDRESS][PERSON_NAME] 3 [STREET_ADDRESS][PERSON_NAME] 4 [STREET_ADDRE…" at bounding box center [569, 410] width 1138 height 537
drag, startPoint x: 518, startPoint y: 374, endPoint x: 510, endPoint y: 389, distance: 17.0
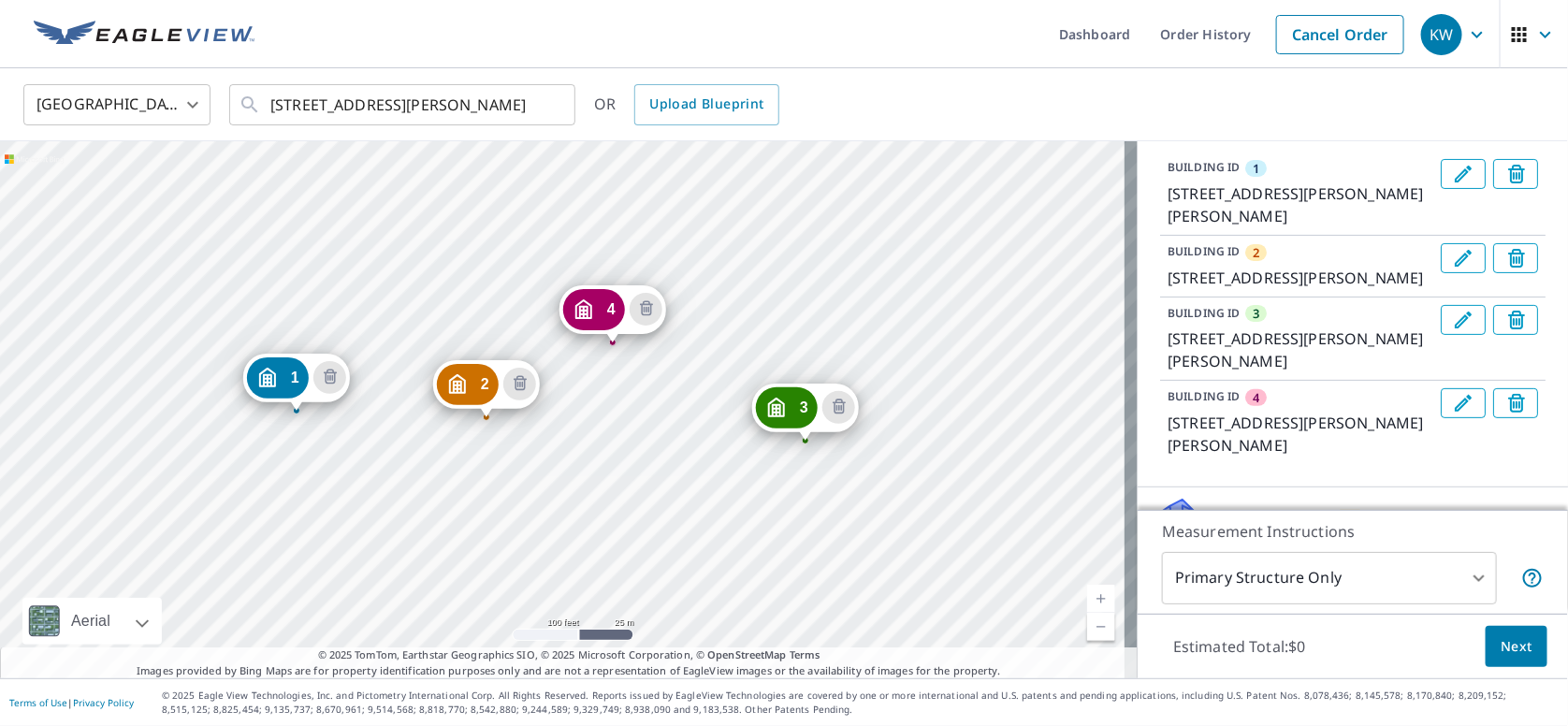
drag, startPoint x: 774, startPoint y: 430, endPoint x: 642, endPoint y: 414, distance: 133.0
click at [642, 414] on div "2 [STREET_ADDRESS][PERSON_NAME] 3 [STREET_ADDRESS][PERSON_NAME] 4 [STREET_ADDRE…" at bounding box center [569, 410] width 1138 height 537
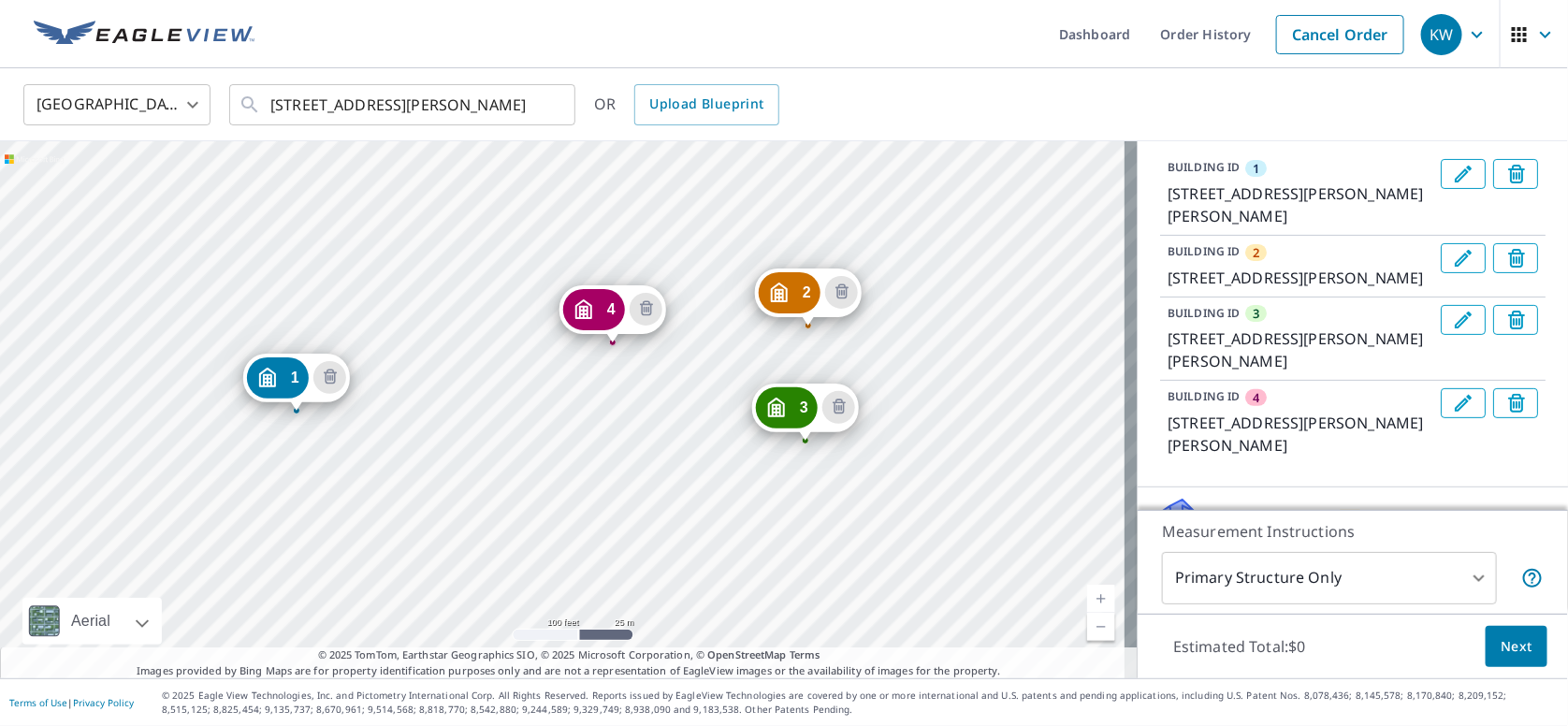
drag, startPoint x: 462, startPoint y: 386, endPoint x: 784, endPoint y: 294, distance: 334.9
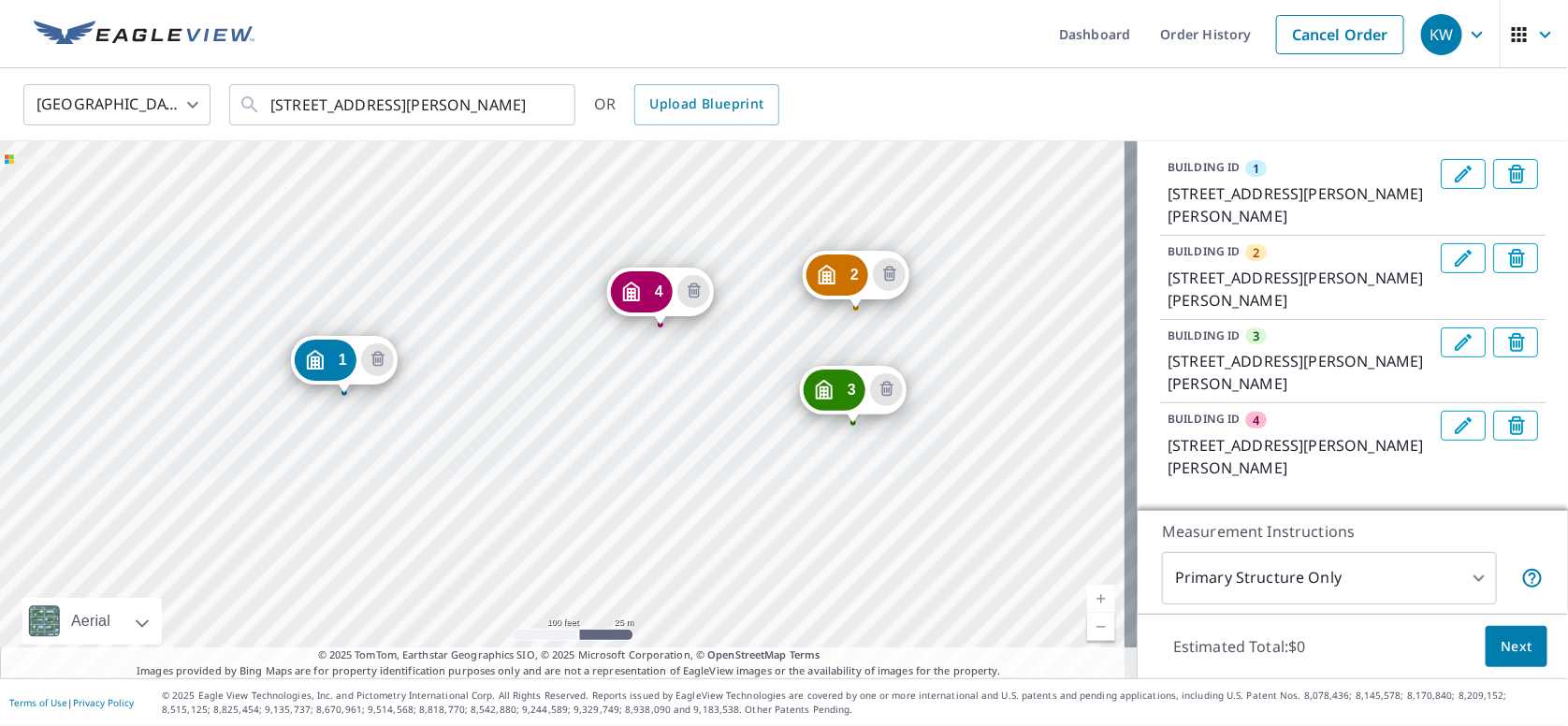
drag, startPoint x: 848, startPoint y: 414, endPoint x: 631, endPoint y: 401, distance: 217.4
click at [631, 401] on div "2 [STREET_ADDRESS][PERSON_NAME] 3 [STREET_ADDRESS][PERSON_NAME] 4 [STREET_ADDRE…" at bounding box center [569, 410] width 1138 height 537
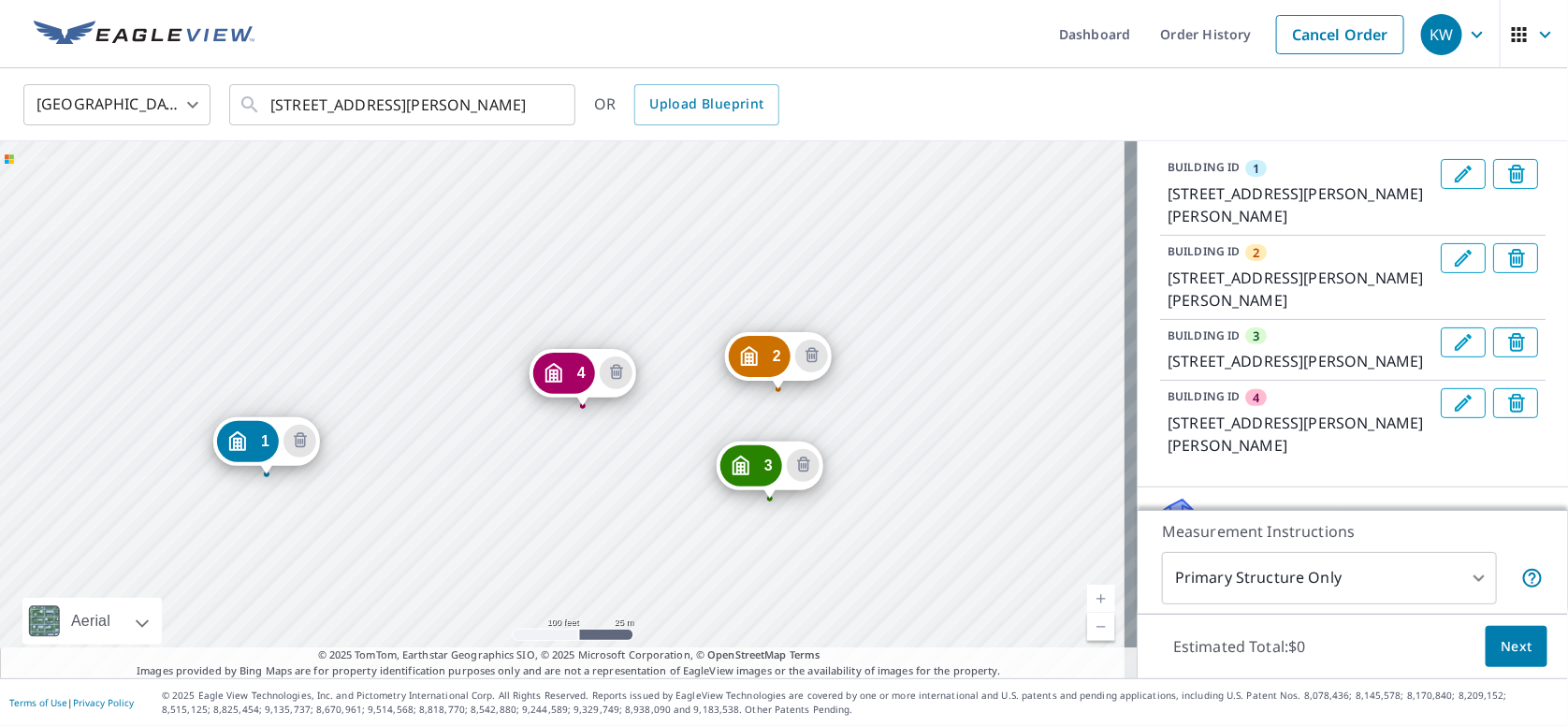
drag, startPoint x: 638, startPoint y: 483, endPoint x: 616, endPoint y: 483, distance: 22.0
click at [616, 483] on div "2 [STREET_ADDRESS][PERSON_NAME] 3 [STREET_ADDRESS][PERSON_NAME] 4 [STREET_ADDRE…" at bounding box center [569, 410] width 1138 height 537
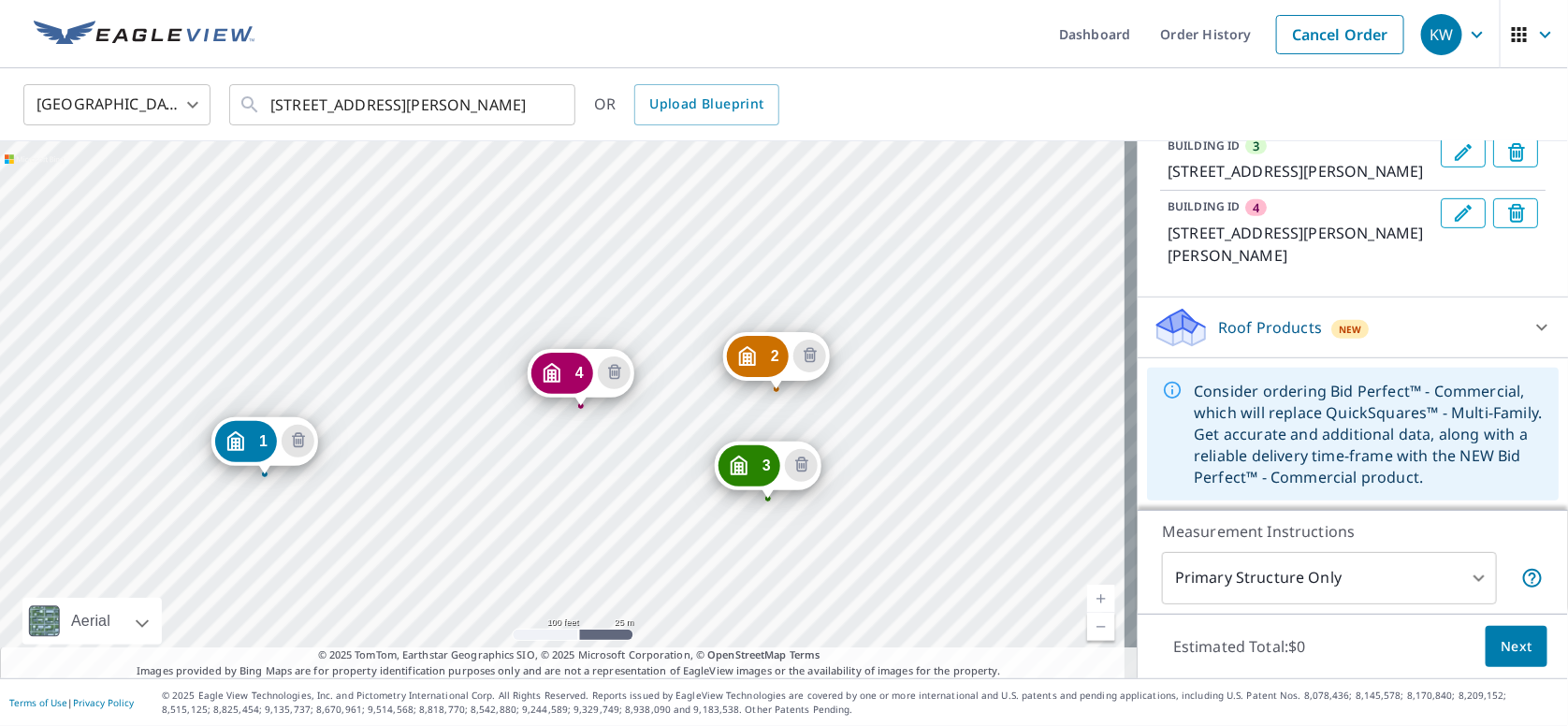
scroll to position [398, 0]
click at [1531, 323] on icon at bounding box center [1541, 327] width 23 height 23
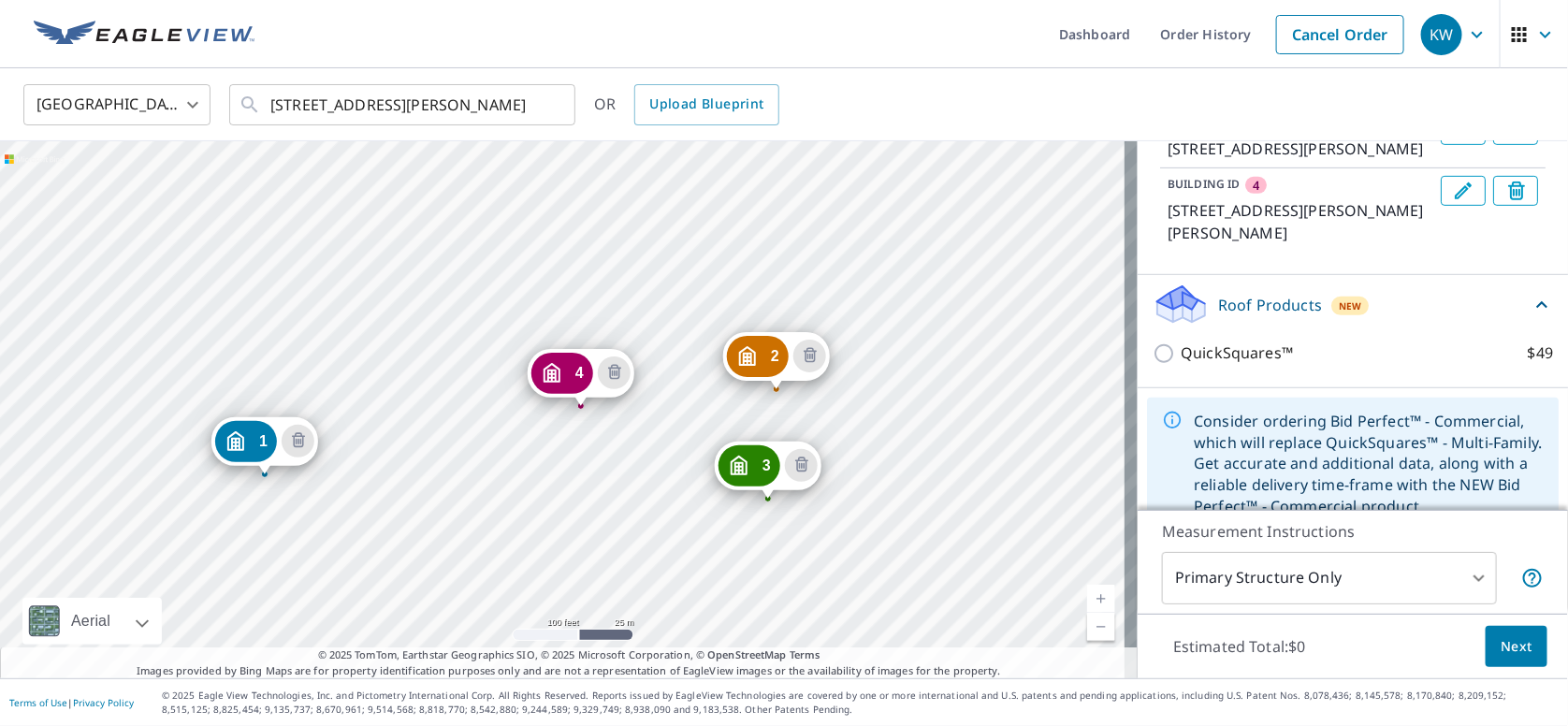
click at [1531, 316] on icon at bounding box center [1541, 305] width 23 height 23
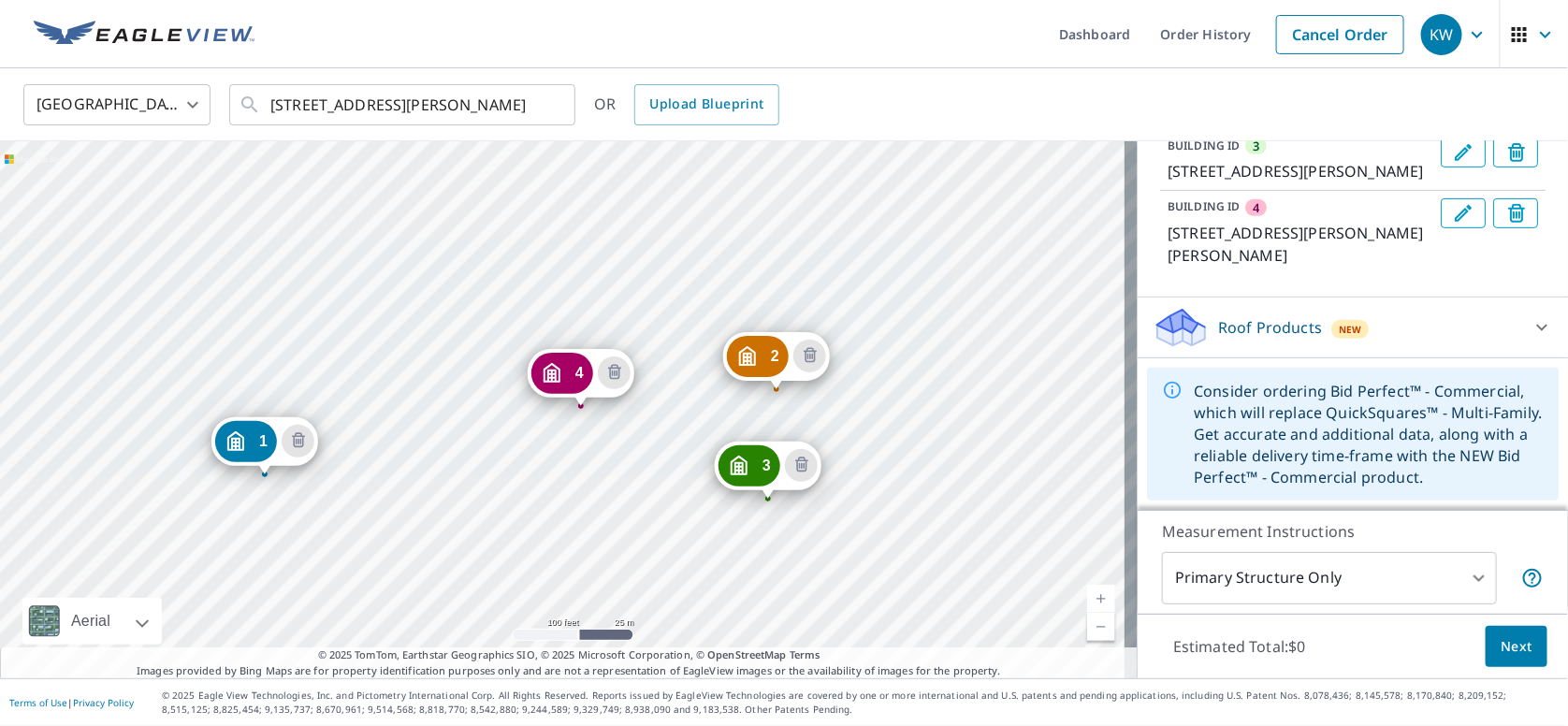
click at [1414, 574] on body "KW KW Dashboard Order History Cancel Order KW [GEOGRAPHIC_DATA] [GEOGRAPHIC_DAT…" at bounding box center [784, 363] width 1568 height 726
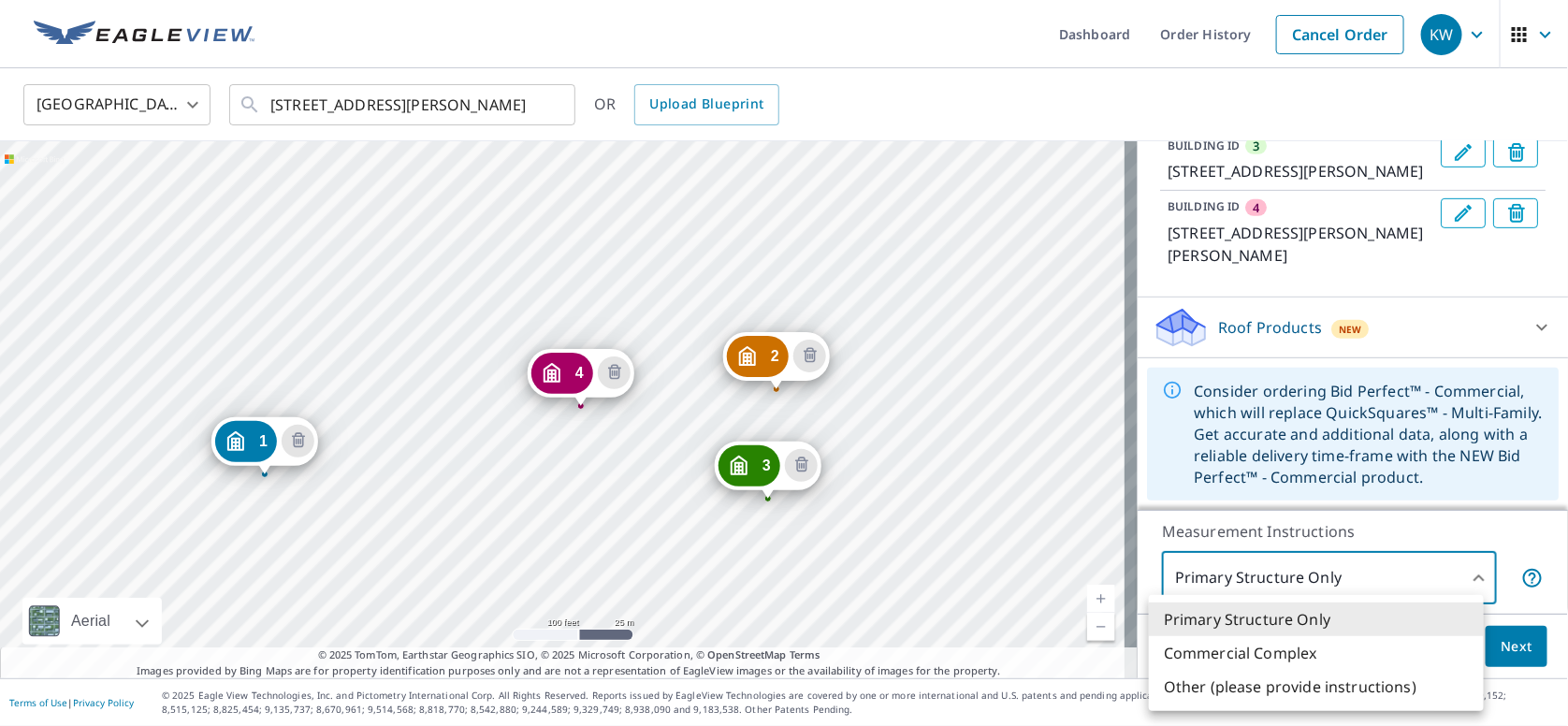
click at [1408, 575] on div at bounding box center [784, 363] width 1568 height 726
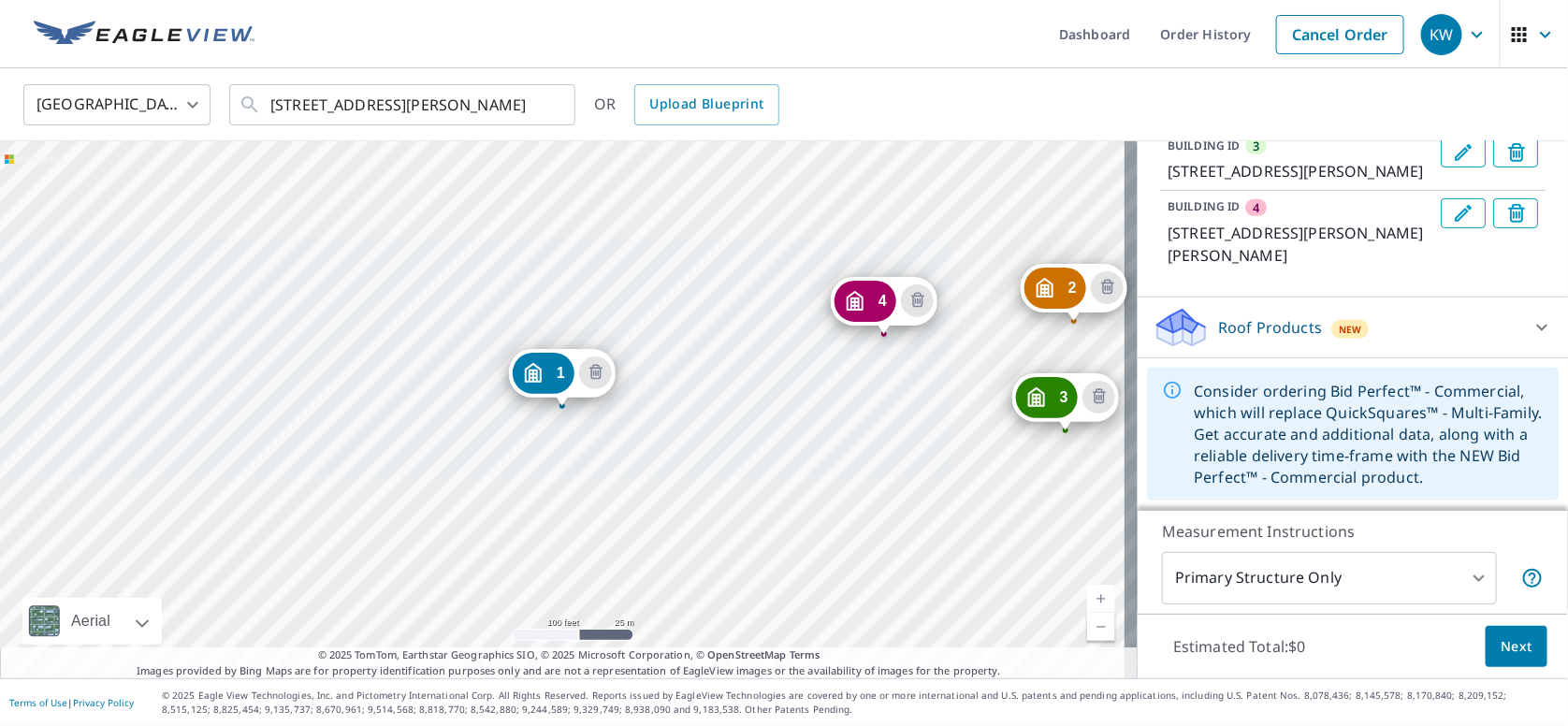
click at [1501, 643] on span "Next" at bounding box center [1517, 647] width 31 height 24
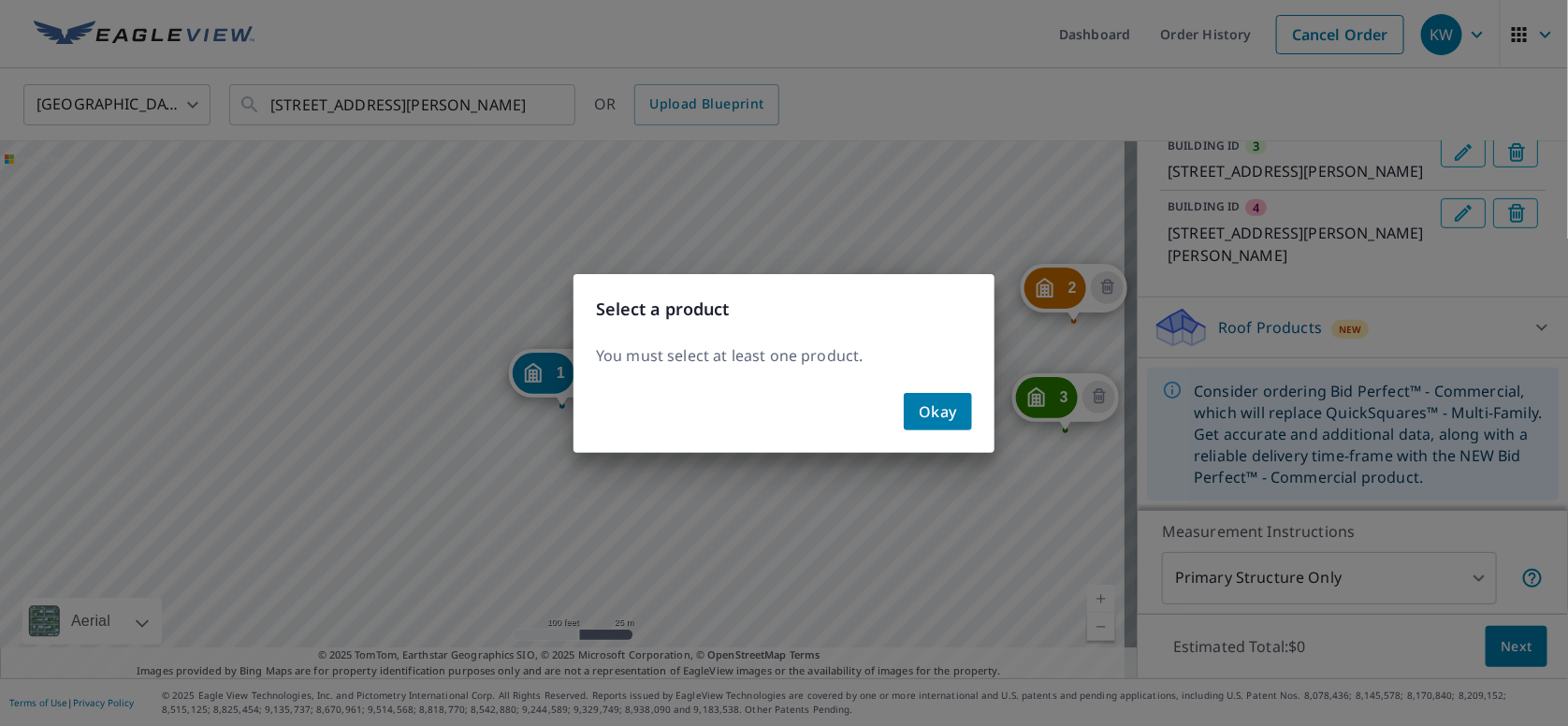
click at [920, 406] on span "Okay" at bounding box center [938, 411] width 38 height 27
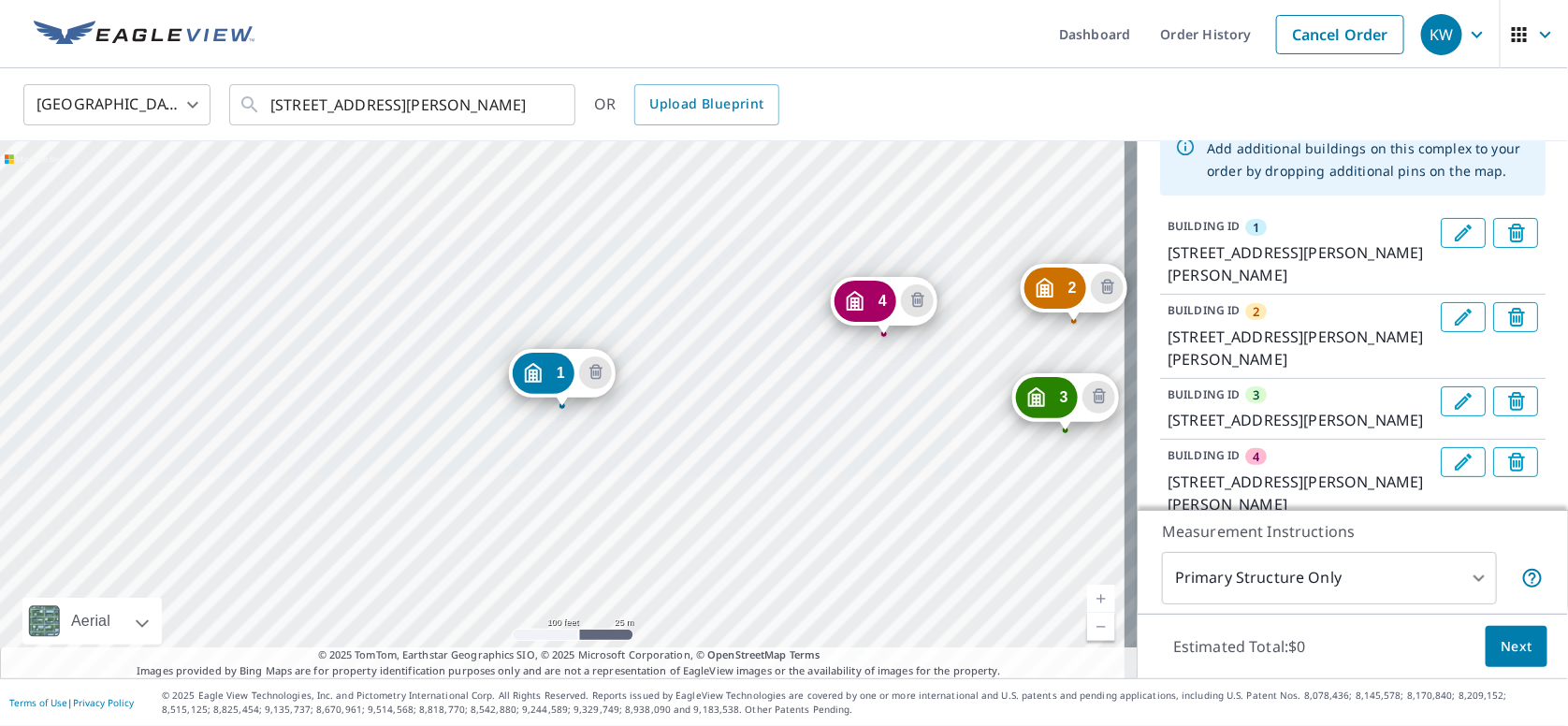
scroll to position [186, 0]
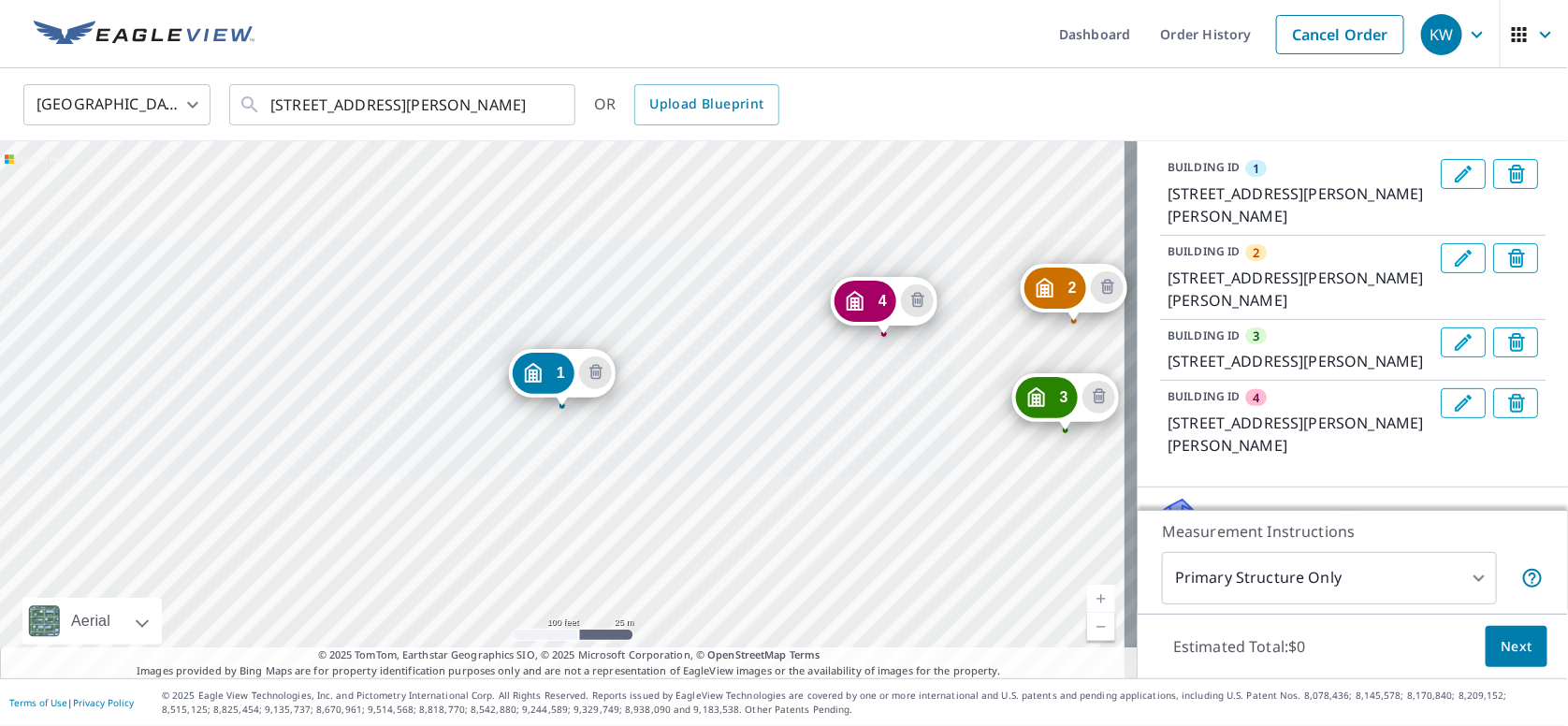
click at [1452, 173] on icon "Edit building 1" at bounding box center [1463, 173] width 23 height 23
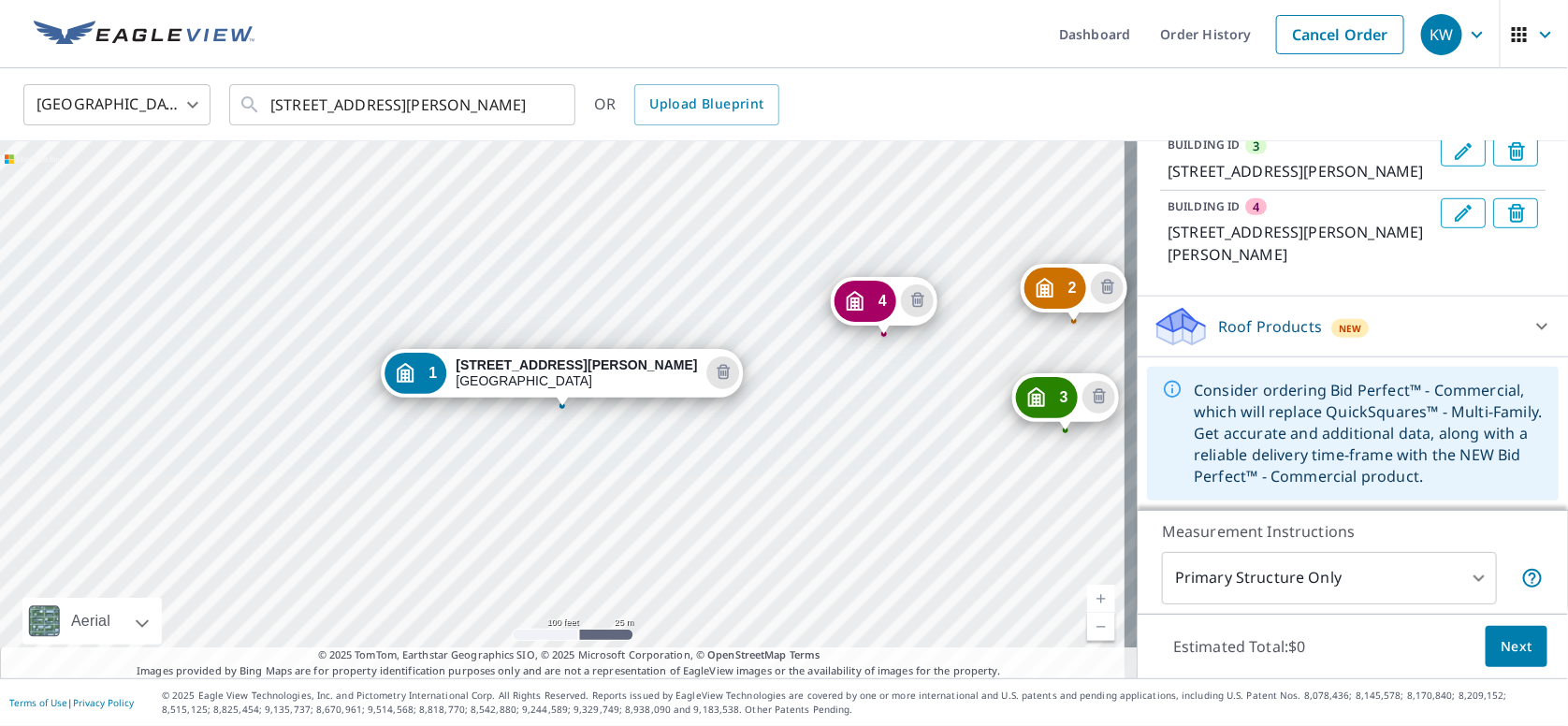
scroll to position [655, 0]
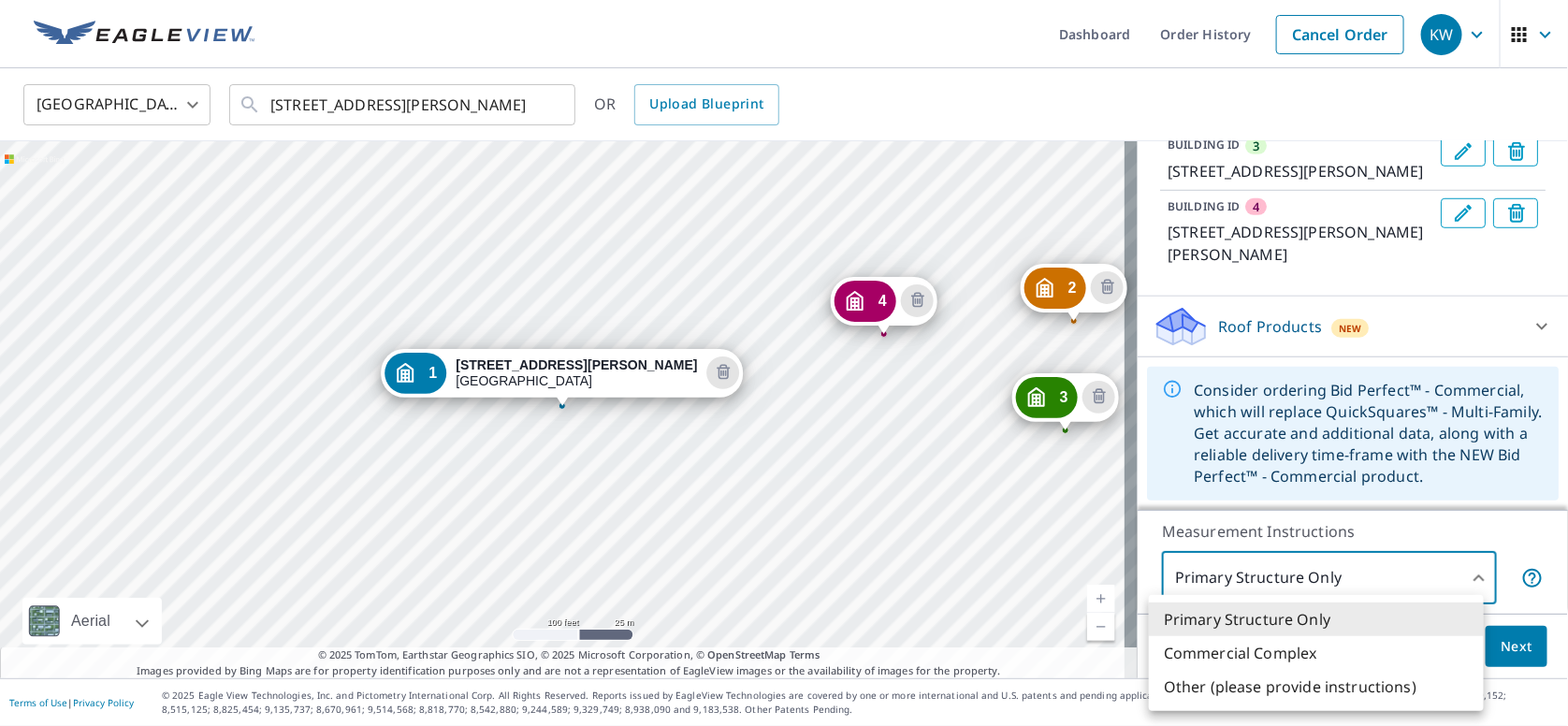
click at [1442, 575] on body "KW KW Dashboard Order History Cancel Order KW [GEOGRAPHIC_DATA] [GEOGRAPHIC_DAT…" at bounding box center [784, 363] width 1568 height 726
click at [1273, 624] on li "Primary Structure Only" at bounding box center [1316, 619] width 335 height 33
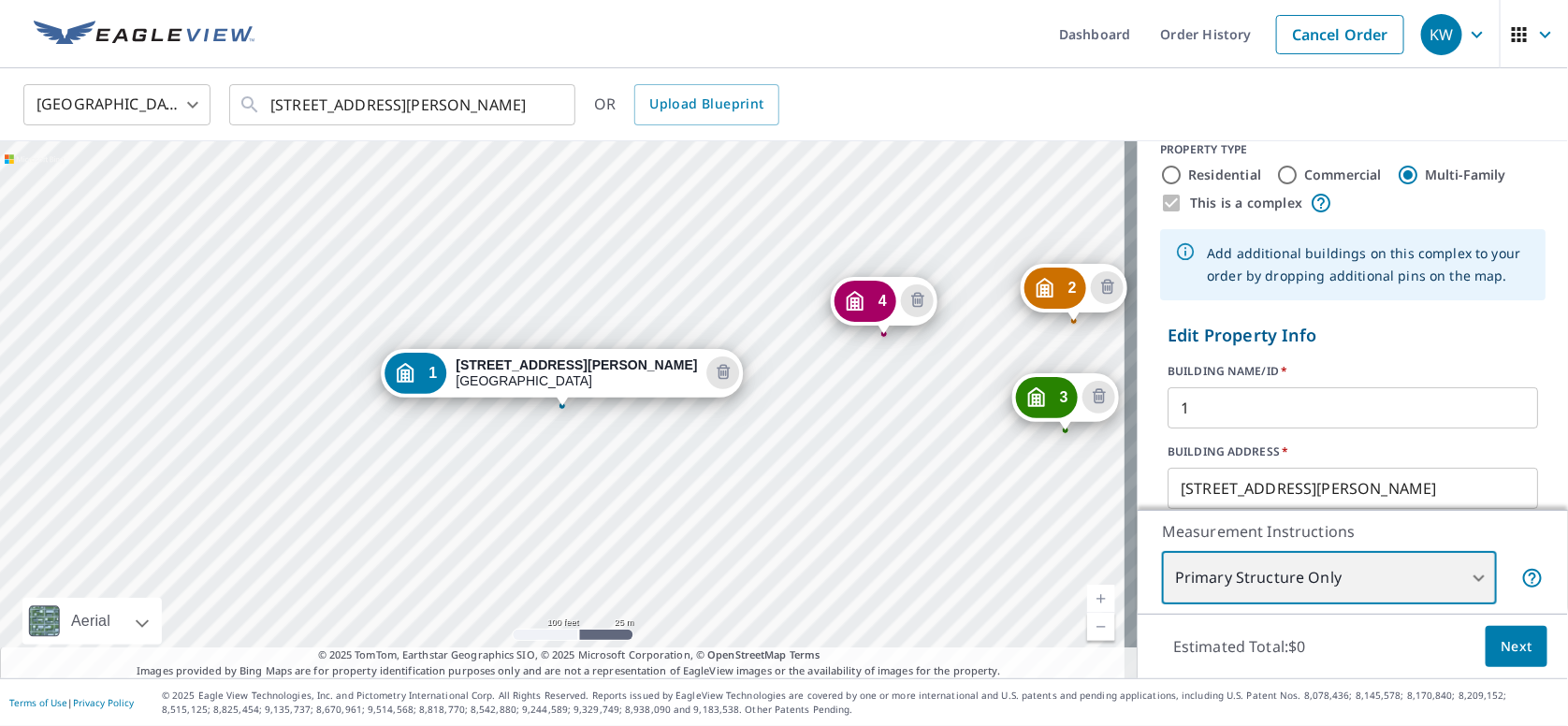
scroll to position [1, 0]
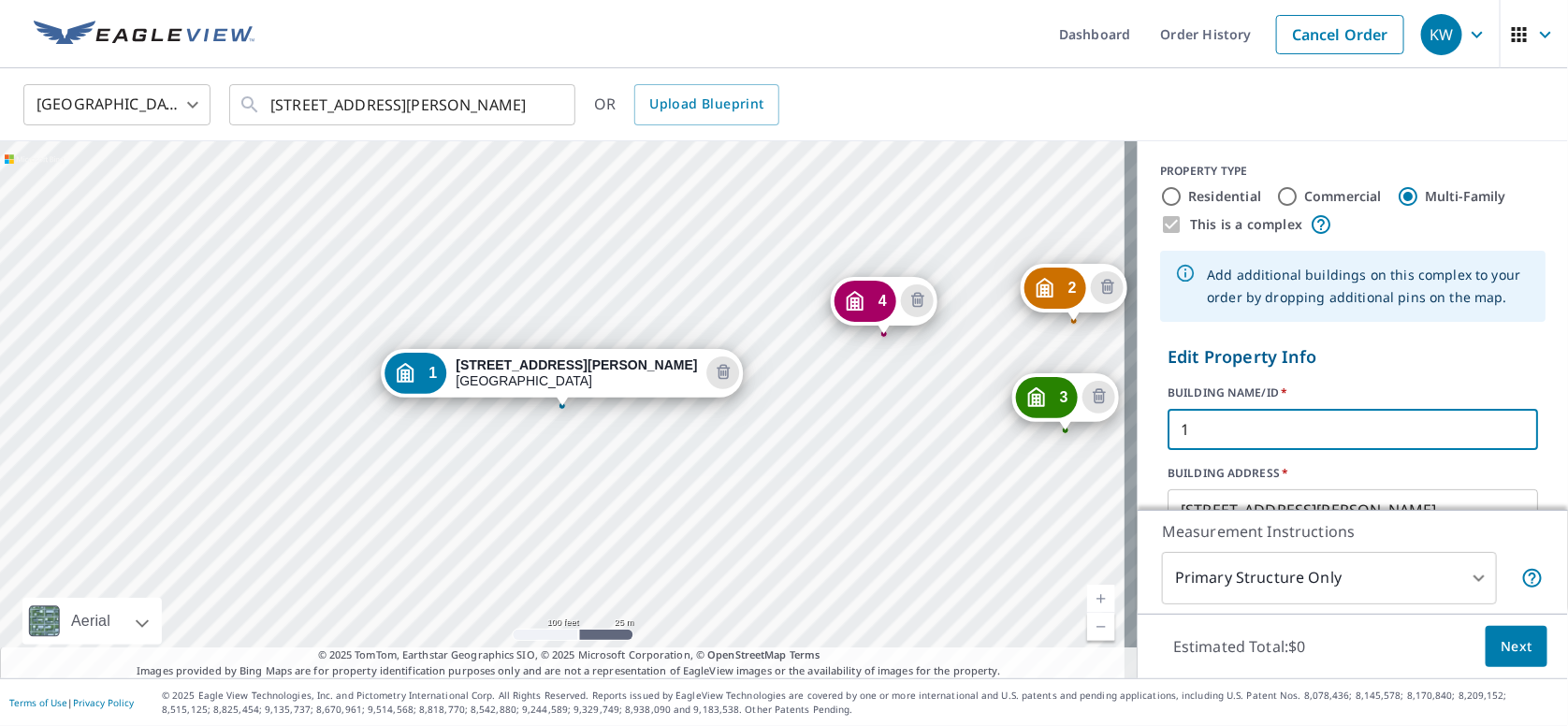
drag, startPoint x: 1192, startPoint y: 427, endPoint x: 1110, endPoint y: 430, distance: 82.1
click at [1110, 430] on div "2 [STREET_ADDRESS][PERSON_NAME] 3 [STREET_ADDRESS][PERSON_NAME] 4 [STREET_ADDRE…" at bounding box center [784, 410] width 1568 height 537
type input "Large 170"
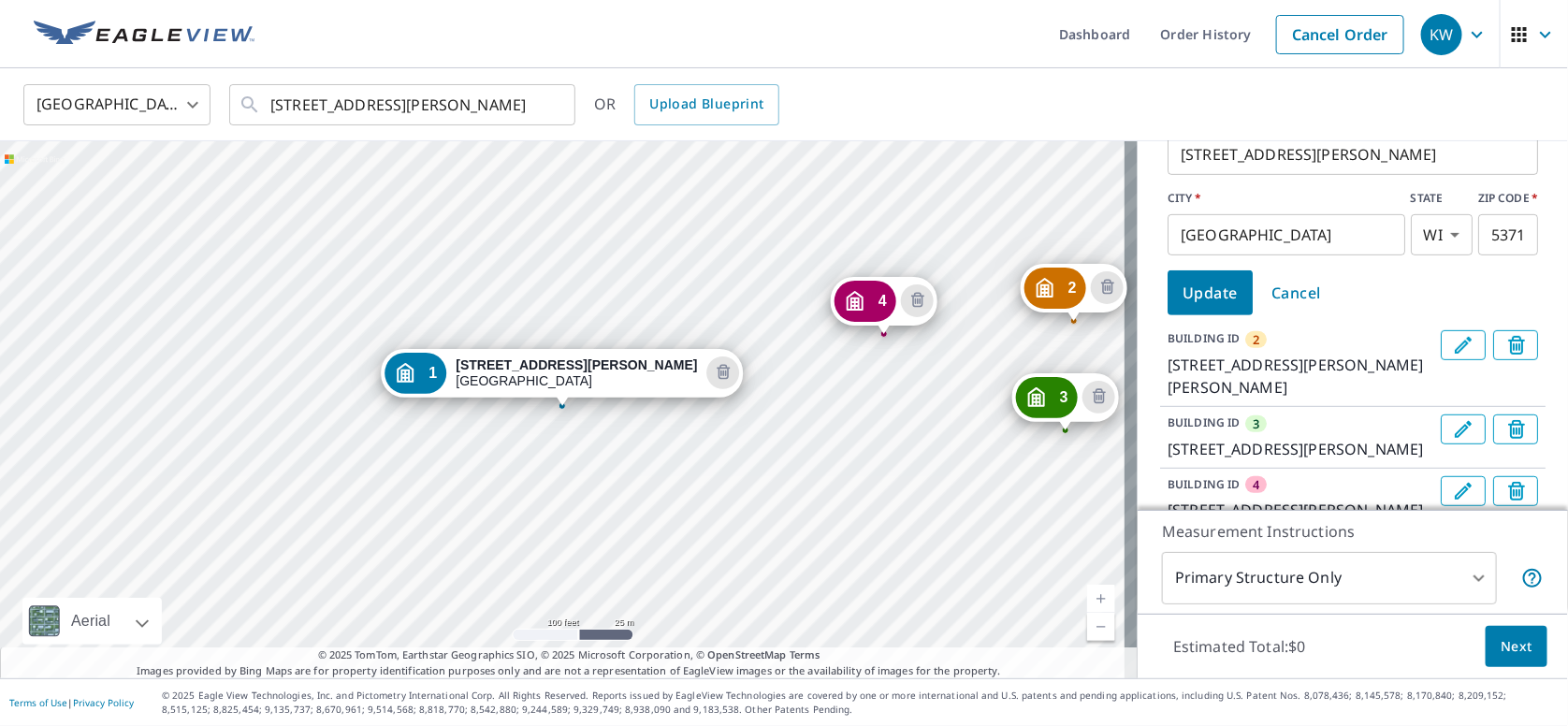
scroll to position [375, 0]
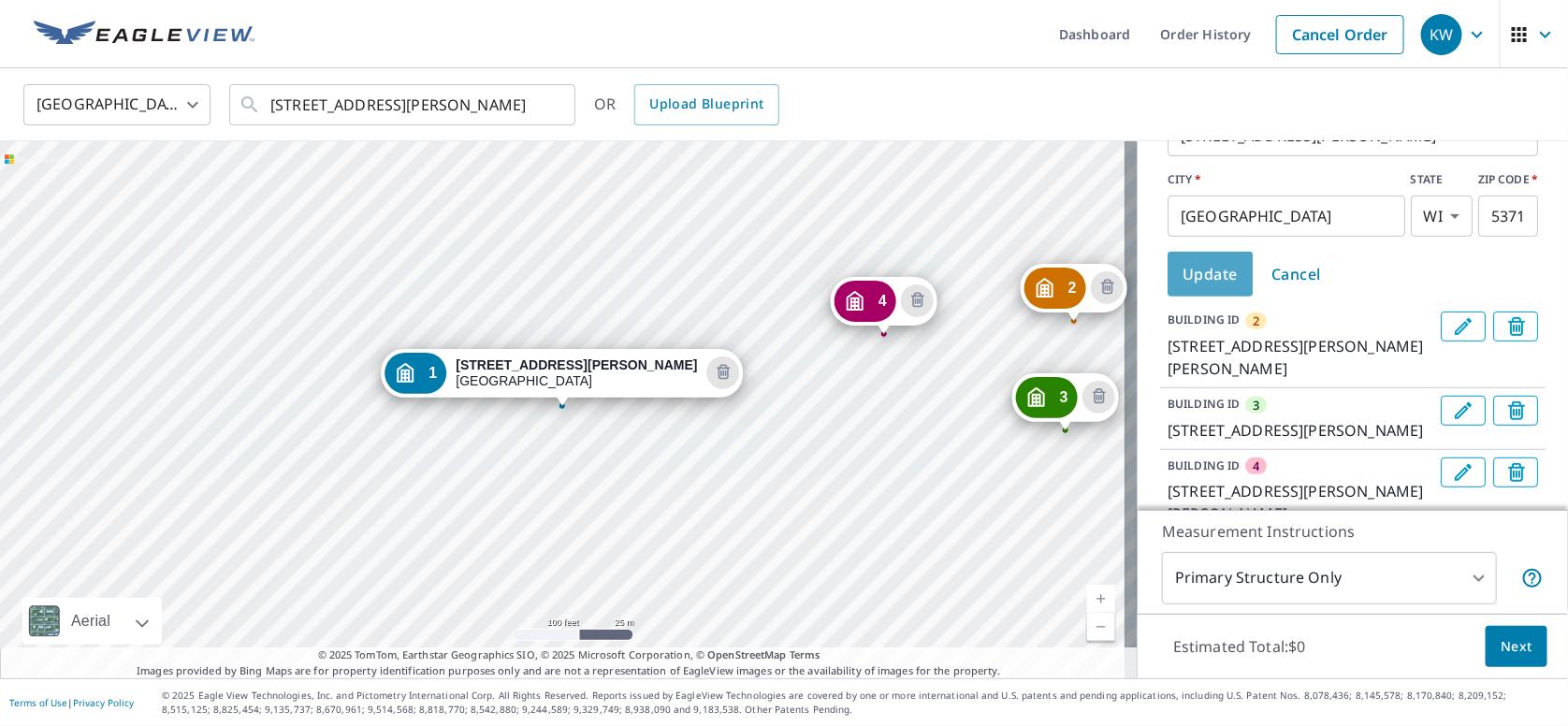
click at [1183, 281] on span "Update" at bounding box center [1211, 273] width 55 height 27
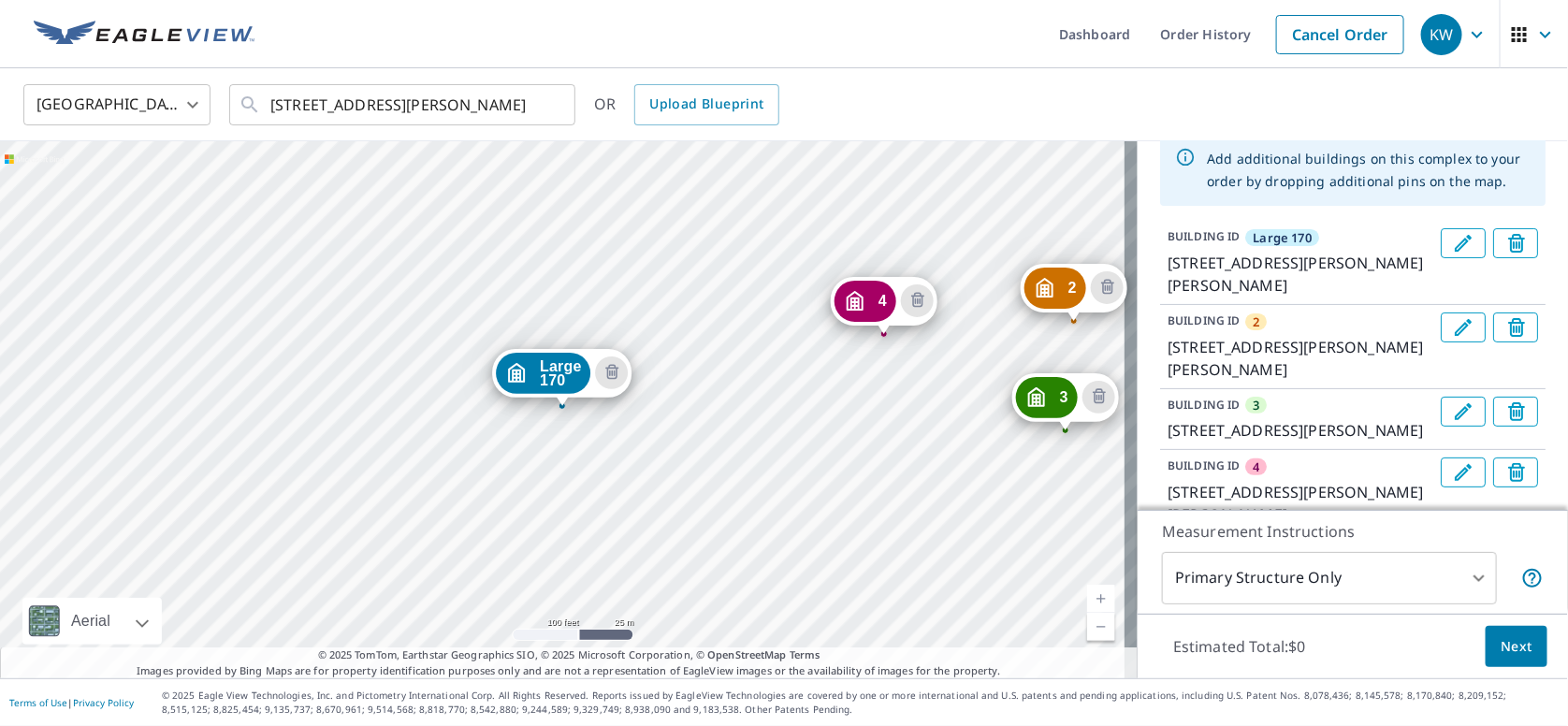
click at [1206, 323] on p "BUILDING ID" at bounding box center [1203, 321] width 72 height 16
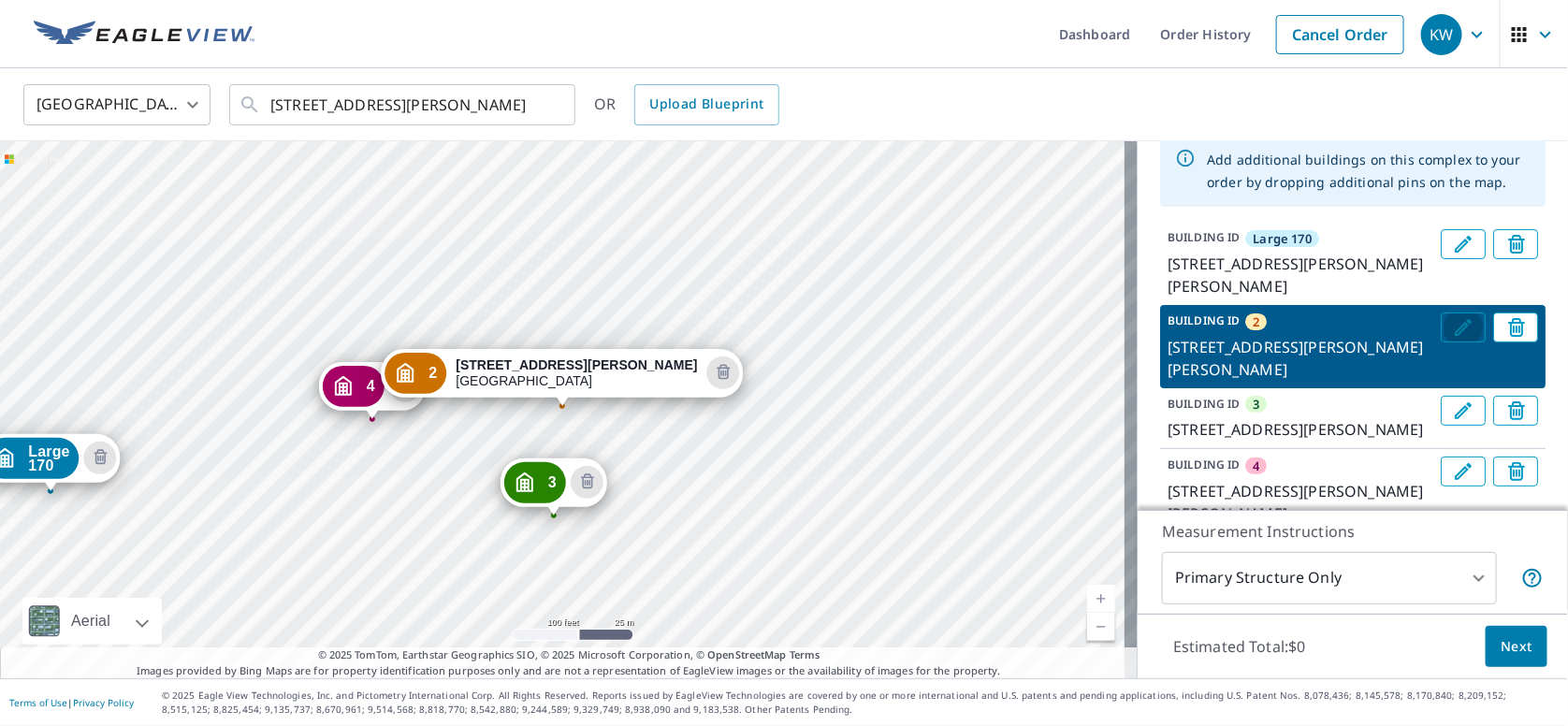
click at [1455, 331] on icon "Edit building 2" at bounding box center [1463, 327] width 17 height 17
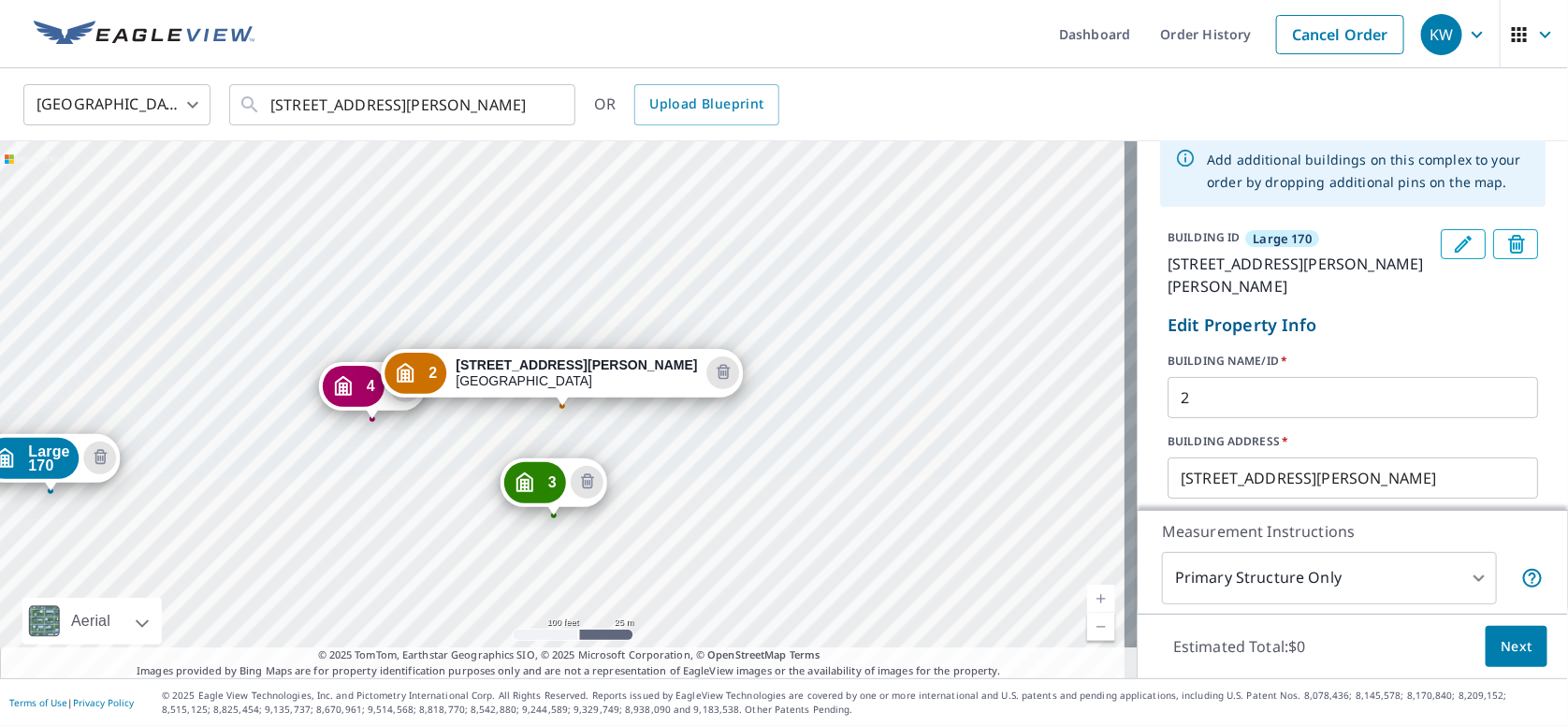
click at [1222, 400] on input "2" at bounding box center [1352, 396] width 370 height 52
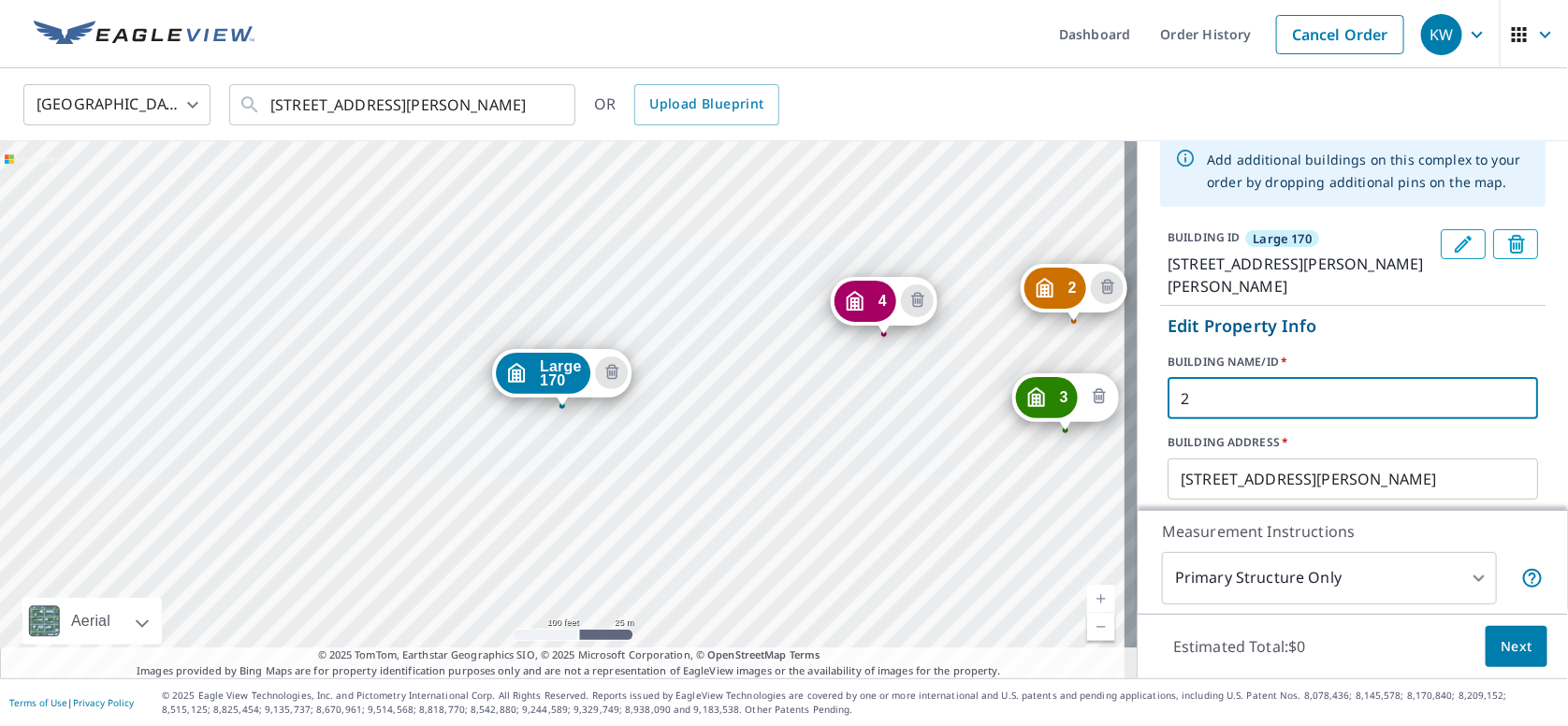
drag, startPoint x: 1173, startPoint y: 403, endPoint x: 1104, endPoint y: 406, distance: 69.1
click at [1104, 406] on div "2 [STREET_ADDRESS][PERSON_NAME] 3 [STREET_ADDRESS][PERSON_NAME] 4 [STREET_ADDRE…" at bounding box center [784, 410] width 1568 height 537
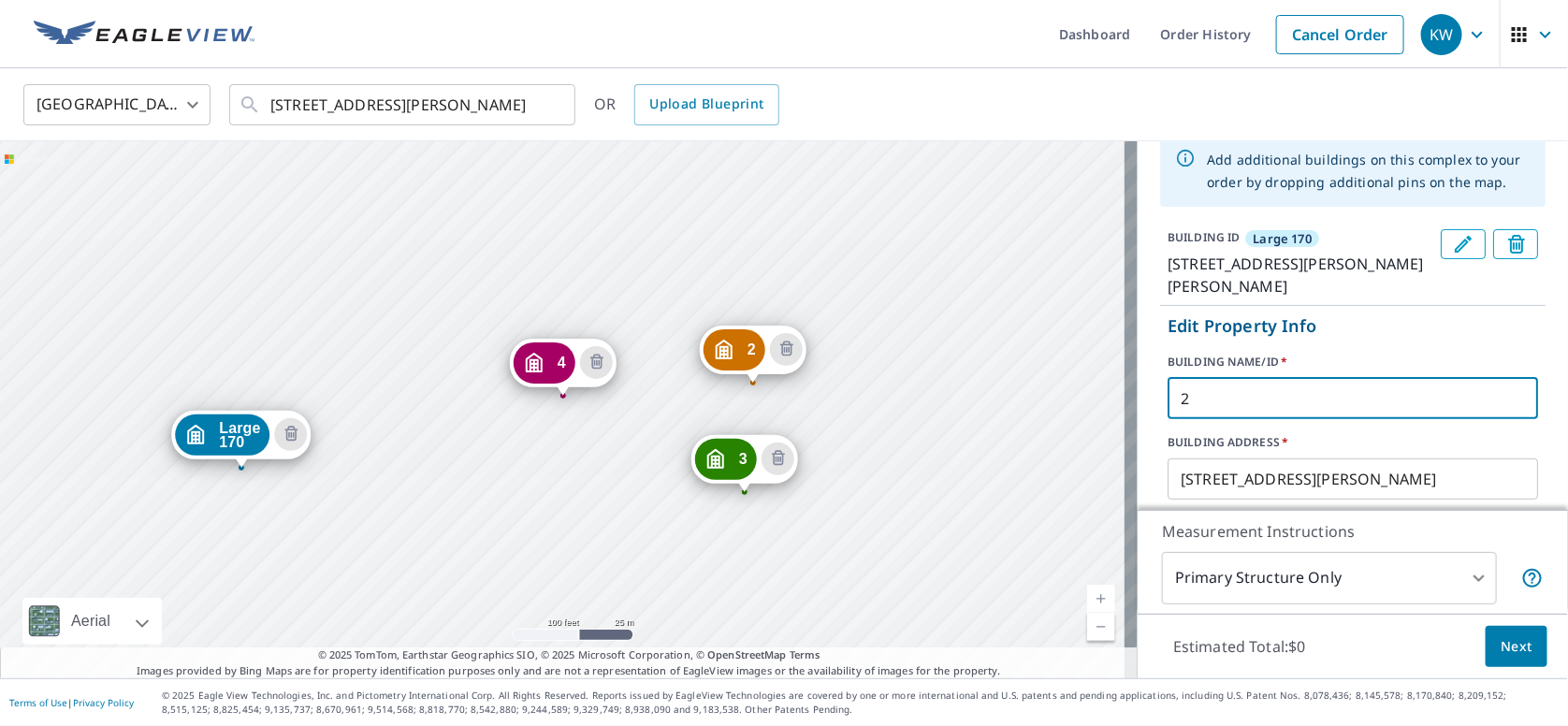
drag, startPoint x: 951, startPoint y: 392, endPoint x: 629, endPoint y: 451, distance: 327.4
click at [630, 452] on div "2 [STREET_ADDRESS][PERSON_NAME] 3 [STREET_ADDRESS][PERSON_NAME] 4 [STREET_ADDRE…" at bounding box center [569, 410] width 1138 height 537
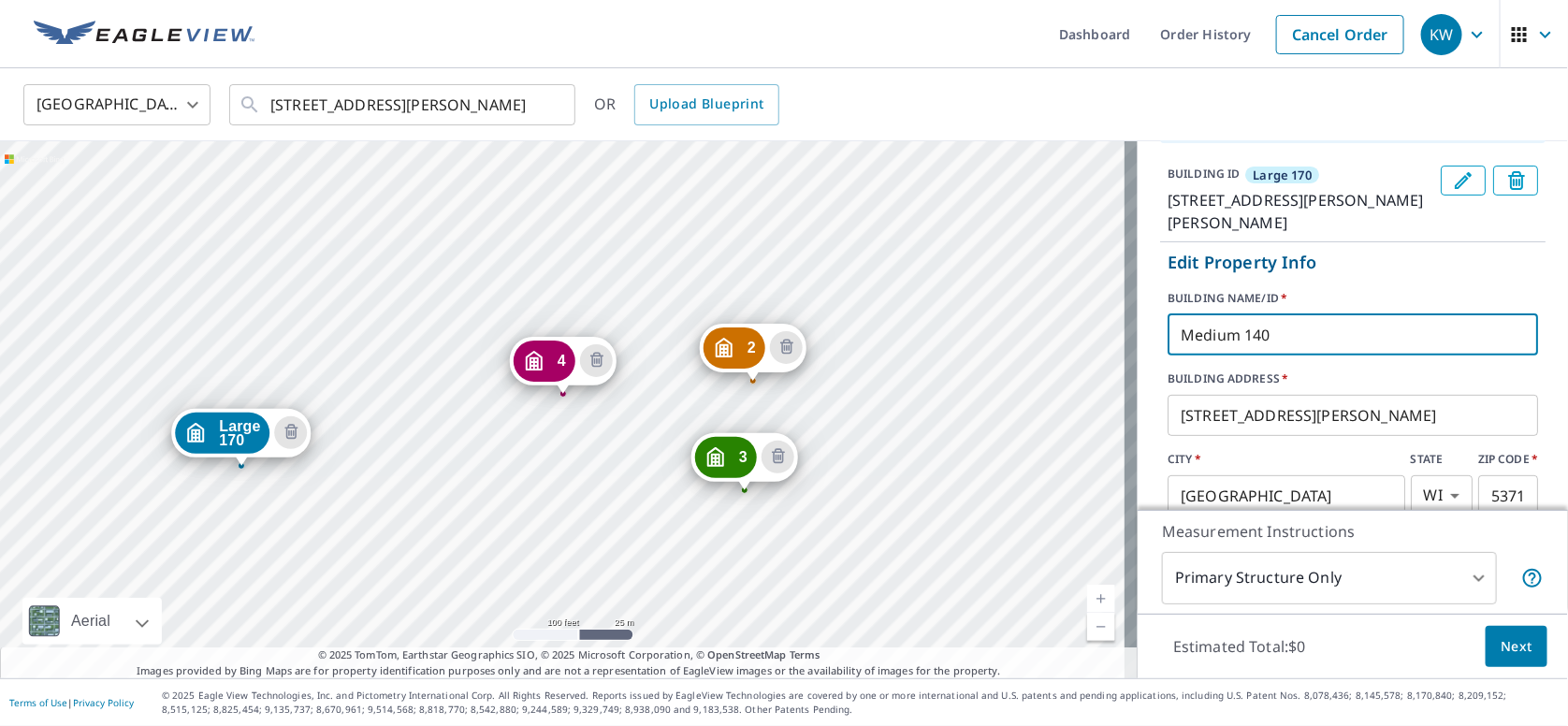
scroll to position [303, 0]
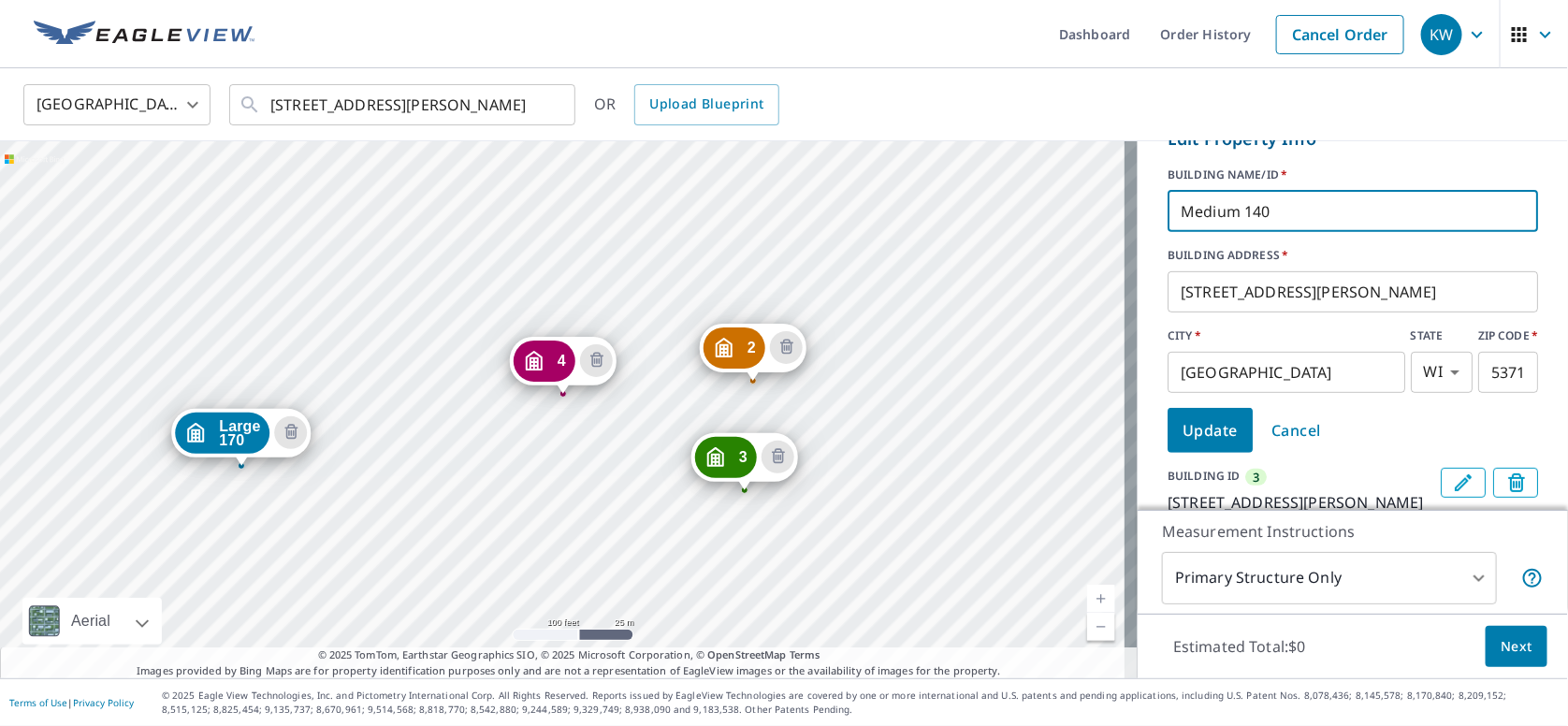
type input "Medium 140"
click at [1206, 425] on span "Update" at bounding box center [1211, 430] width 55 height 27
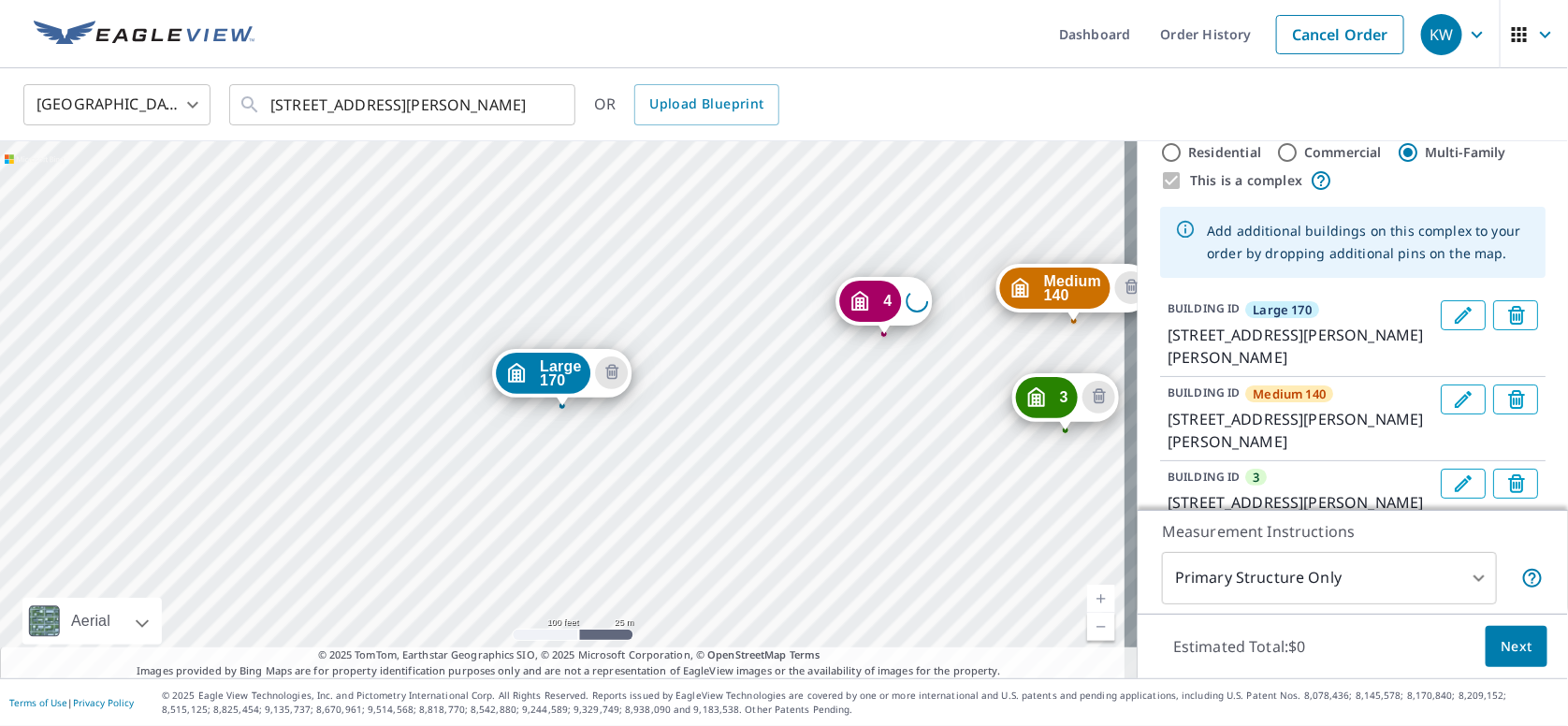
click at [866, 300] on icon "Dropped pin, building 4, MultiFamily property, LOADING_ADDRESS ," at bounding box center [859, 301] width 17 height 20
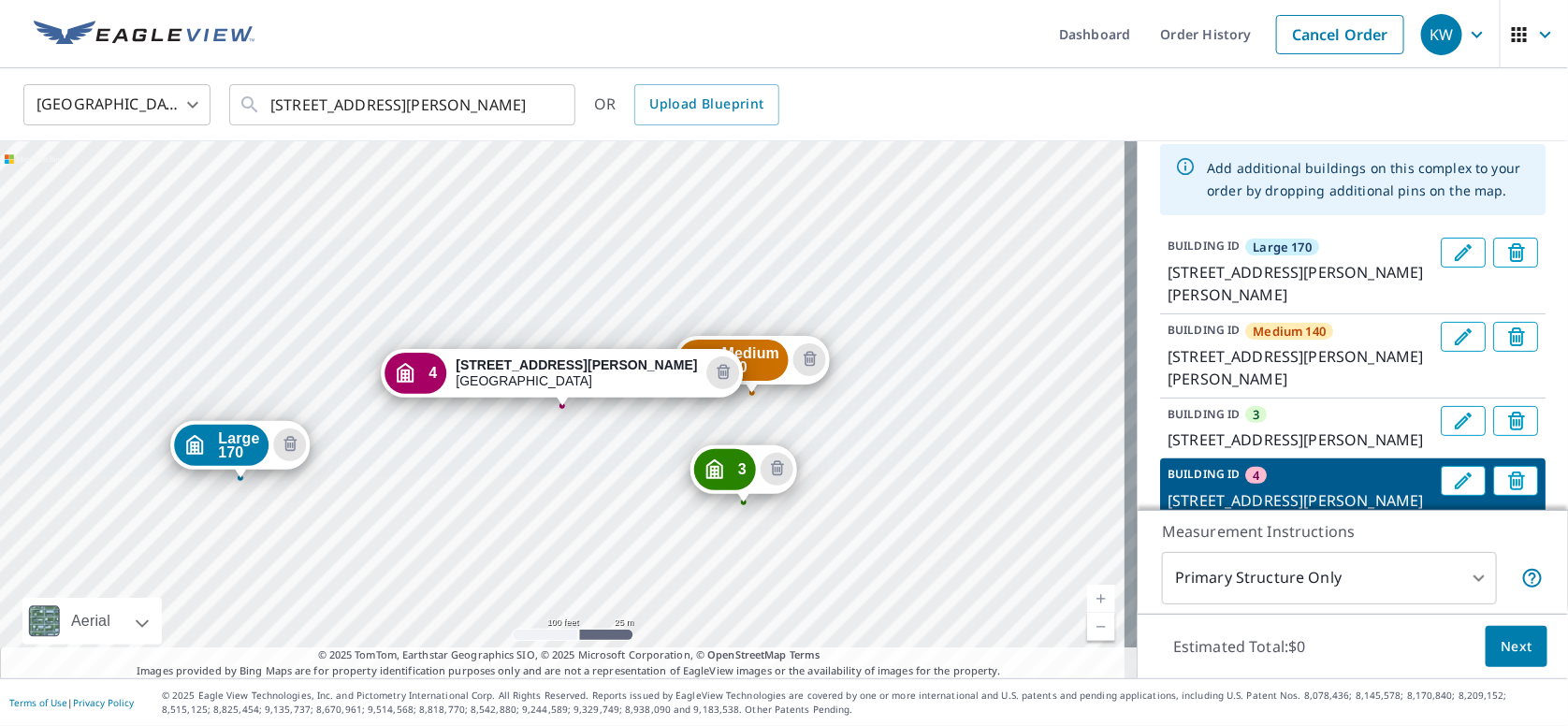
scroll to position [140, 0]
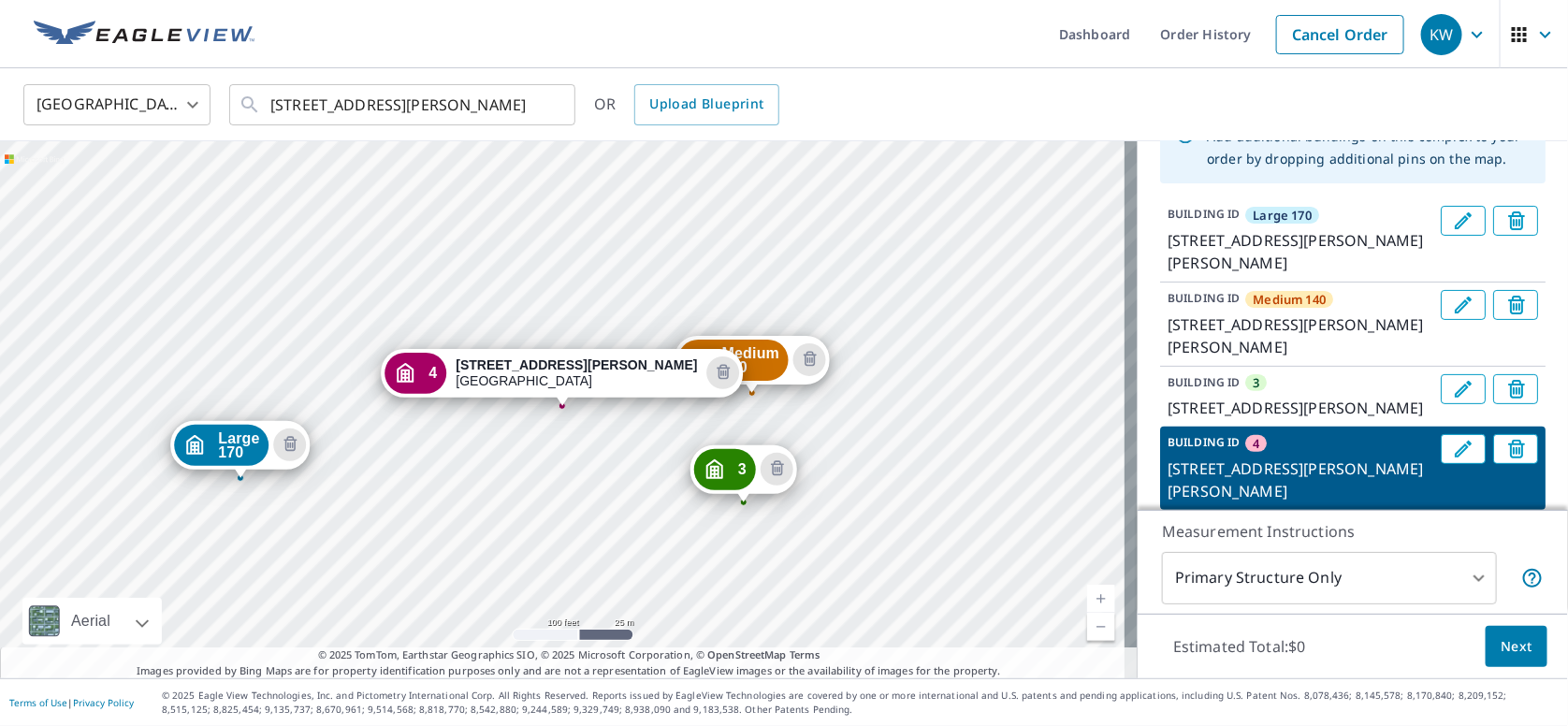
click at [1200, 450] on p "BUILDING ID" at bounding box center [1203, 442] width 72 height 16
click at [1202, 450] on p "BUILDING ID" at bounding box center [1203, 442] width 72 height 16
click at [1263, 464] on div "BUILDING ID 4 [STREET_ADDRESS][PERSON_NAME]" at bounding box center [1300, 467] width 266 height 68
click at [1441, 464] on button "Edit building 4" at bounding box center [1464, 449] width 45 height 30
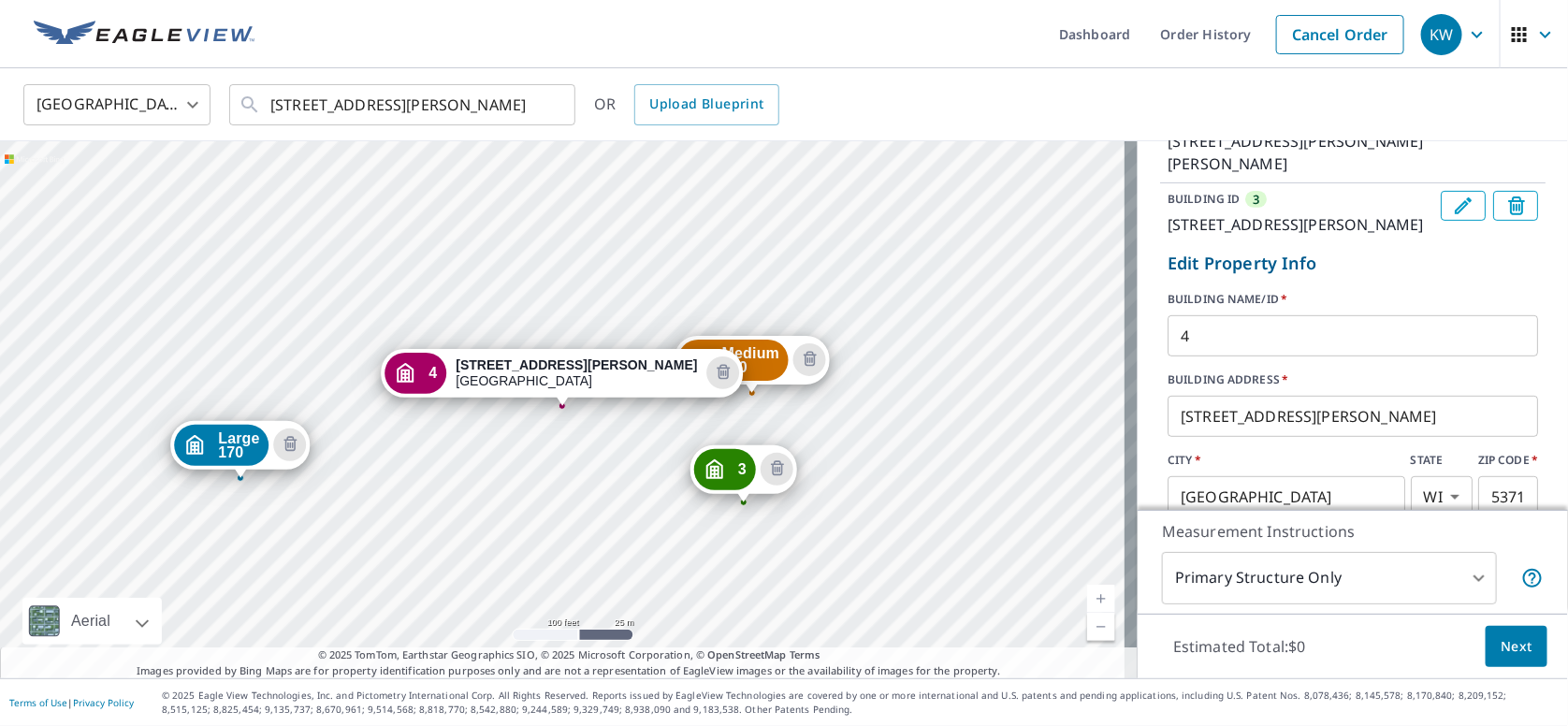
scroll to position [327, 0]
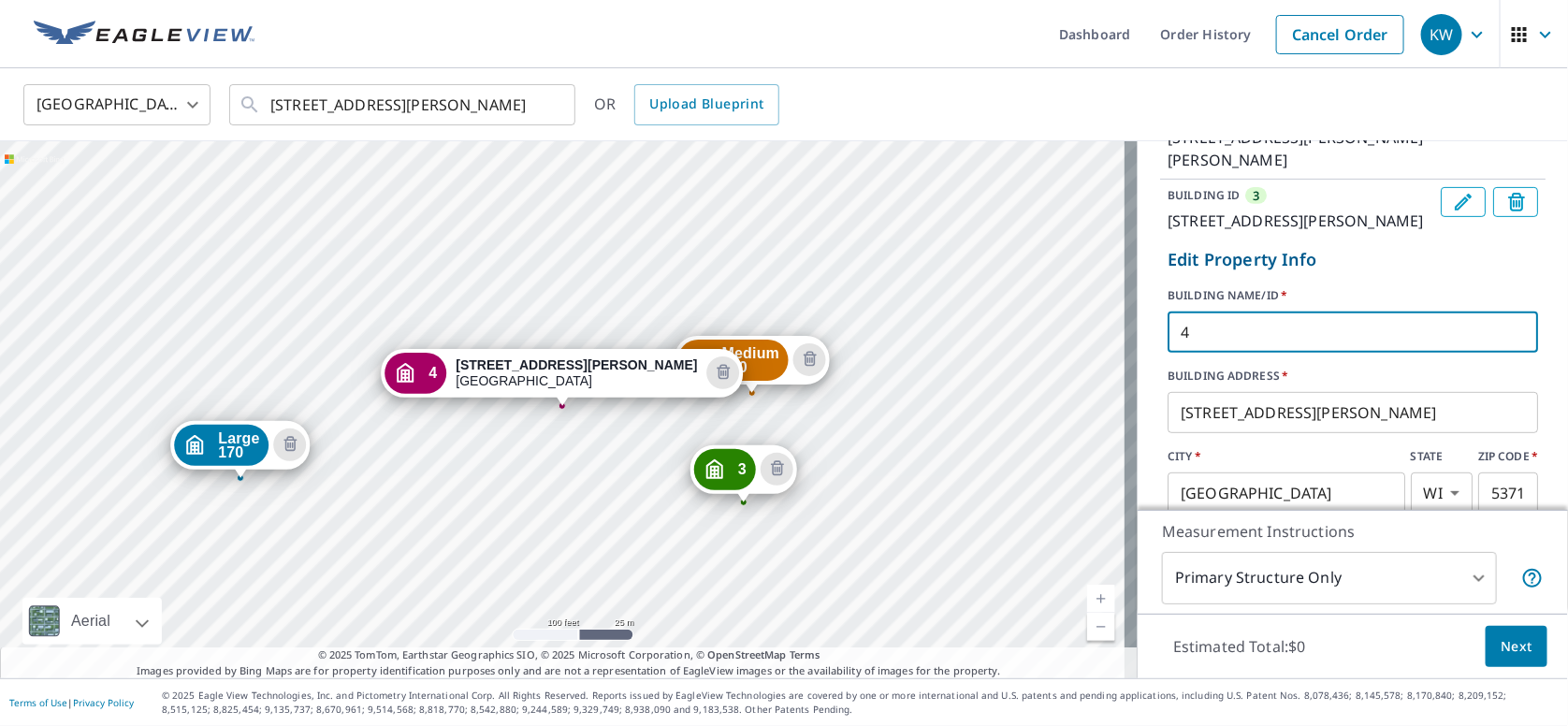
drag, startPoint x: 1186, startPoint y: 354, endPoint x: 1110, endPoint y: 355, distance: 76.0
click at [1110, 355] on div "Large 170 [STREET_ADDRESS][PERSON_NAME] Medium 140 [STREET_ADDRESS][PERSON_NAME…" at bounding box center [784, 410] width 1568 height 537
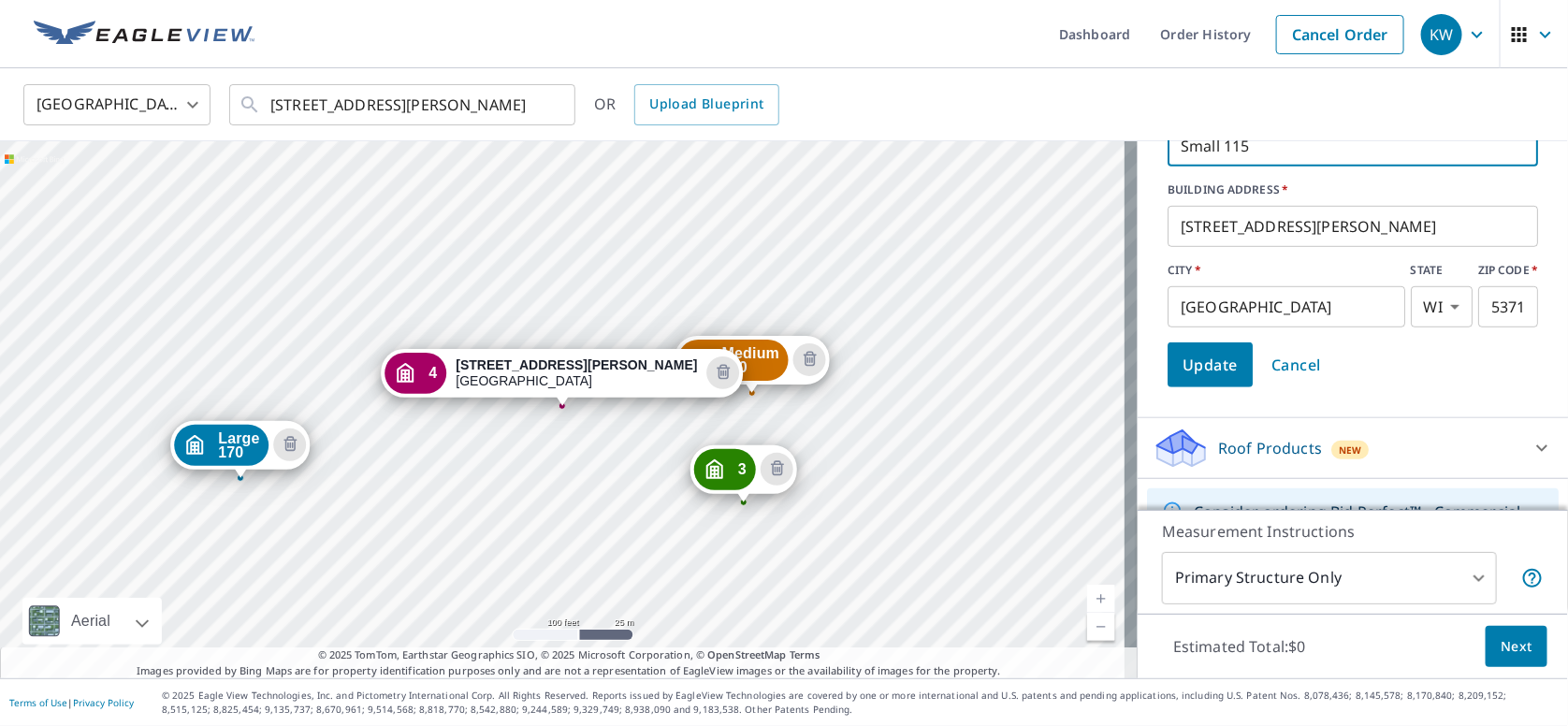
type input "Small 115"
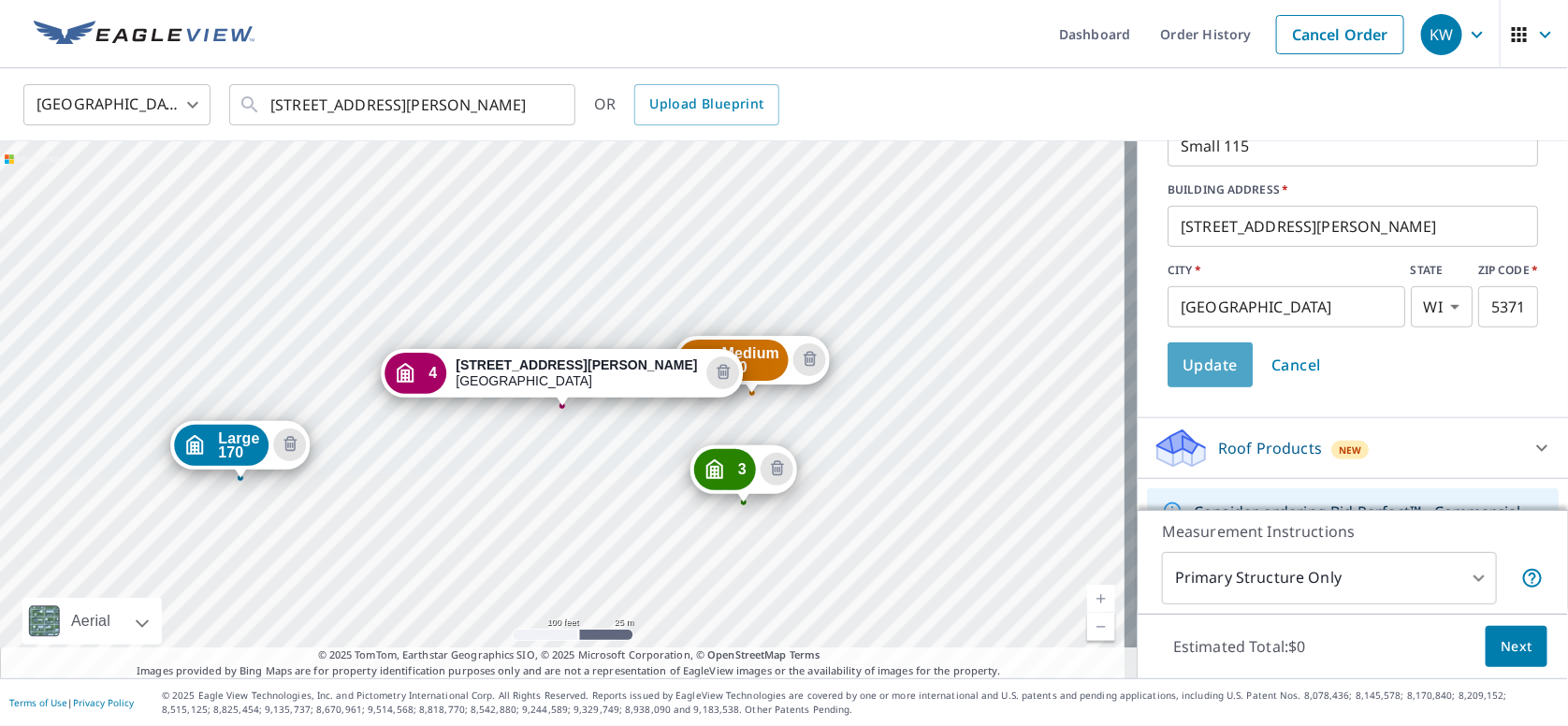
drag, startPoint x: 1207, startPoint y: 390, endPoint x: 1230, endPoint y: 322, distance: 71.8
click at [1208, 378] on span "Update" at bounding box center [1211, 364] width 55 height 27
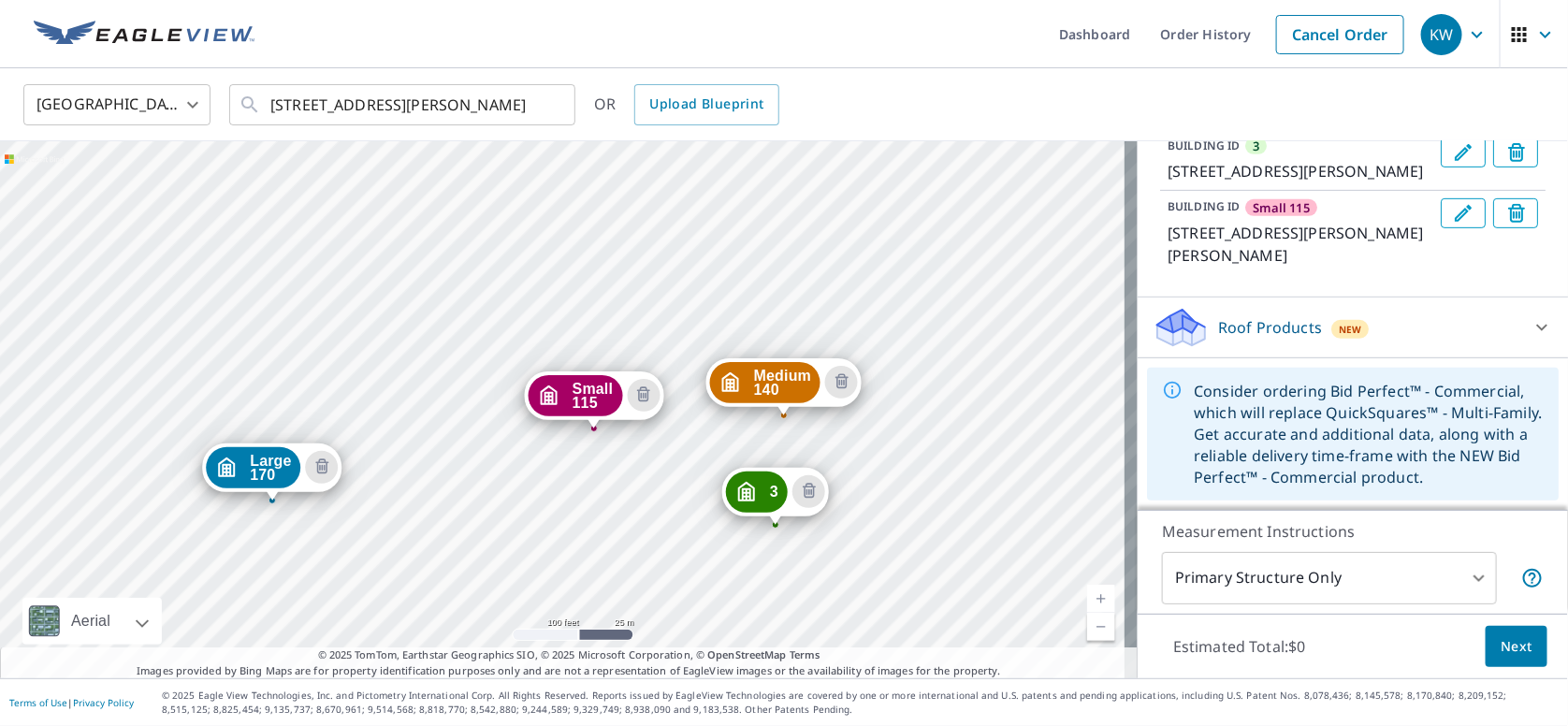
drag, startPoint x: 737, startPoint y: 455, endPoint x: 619, endPoint y: 480, distance: 120.6
click at [619, 480] on div "Medium 140 [STREET_ADDRESS][PERSON_NAME] 3 [STREET_ADDRESS][PERSON_NAME] Small …" at bounding box center [569, 410] width 1138 height 537
drag, startPoint x: 754, startPoint y: 499, endPoint x: 439, endPoint y: 484, distance: 315.4
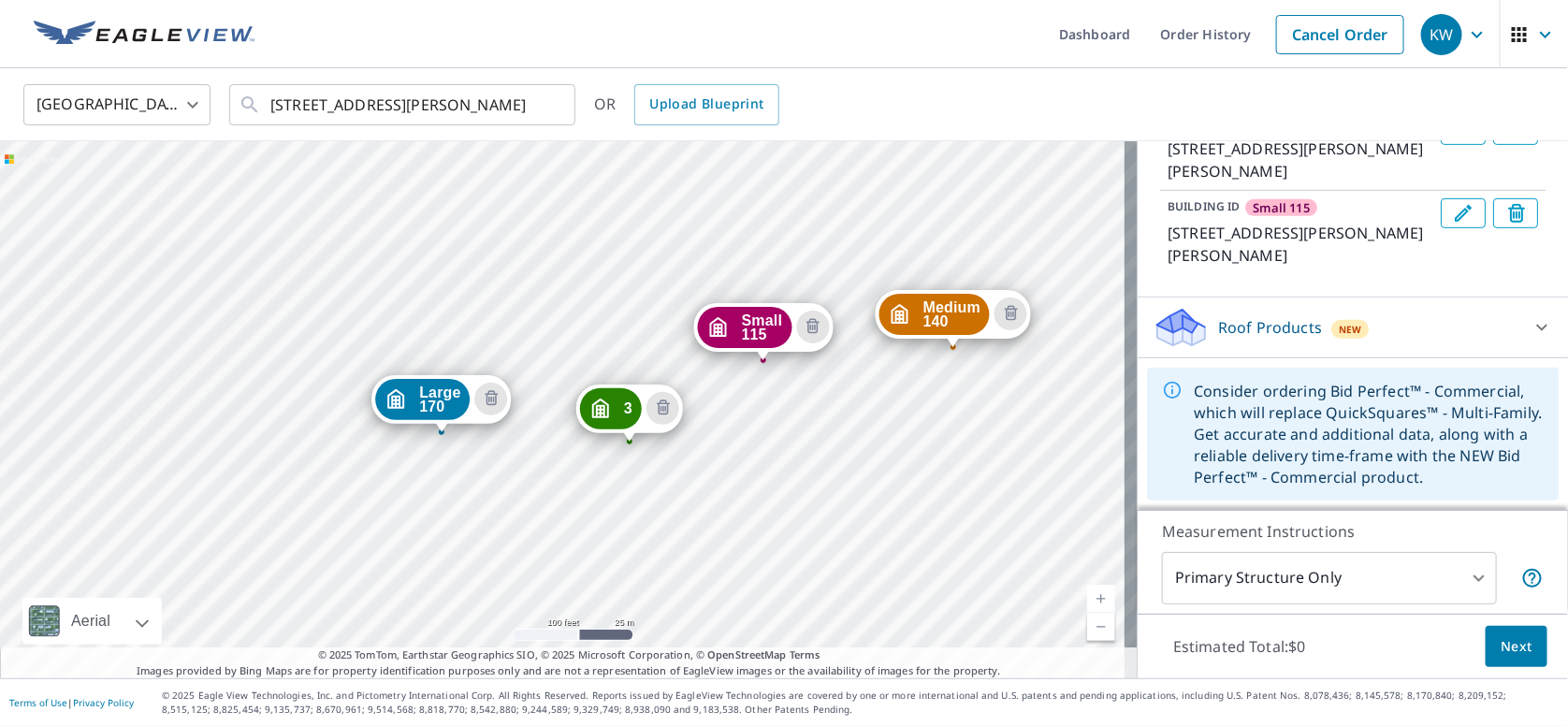
click at [733, 507] on div "Medium 140 [STREET_ADDRESS][PERSON_NAME] 3 [STREET_ADDRESS][PERSON_NAME] Small …" at bounding box center [569, 410] width 1138 height 537
click at [923, 324] on span "Medium 140" at bounding box center [952, 314] width 57 height 29
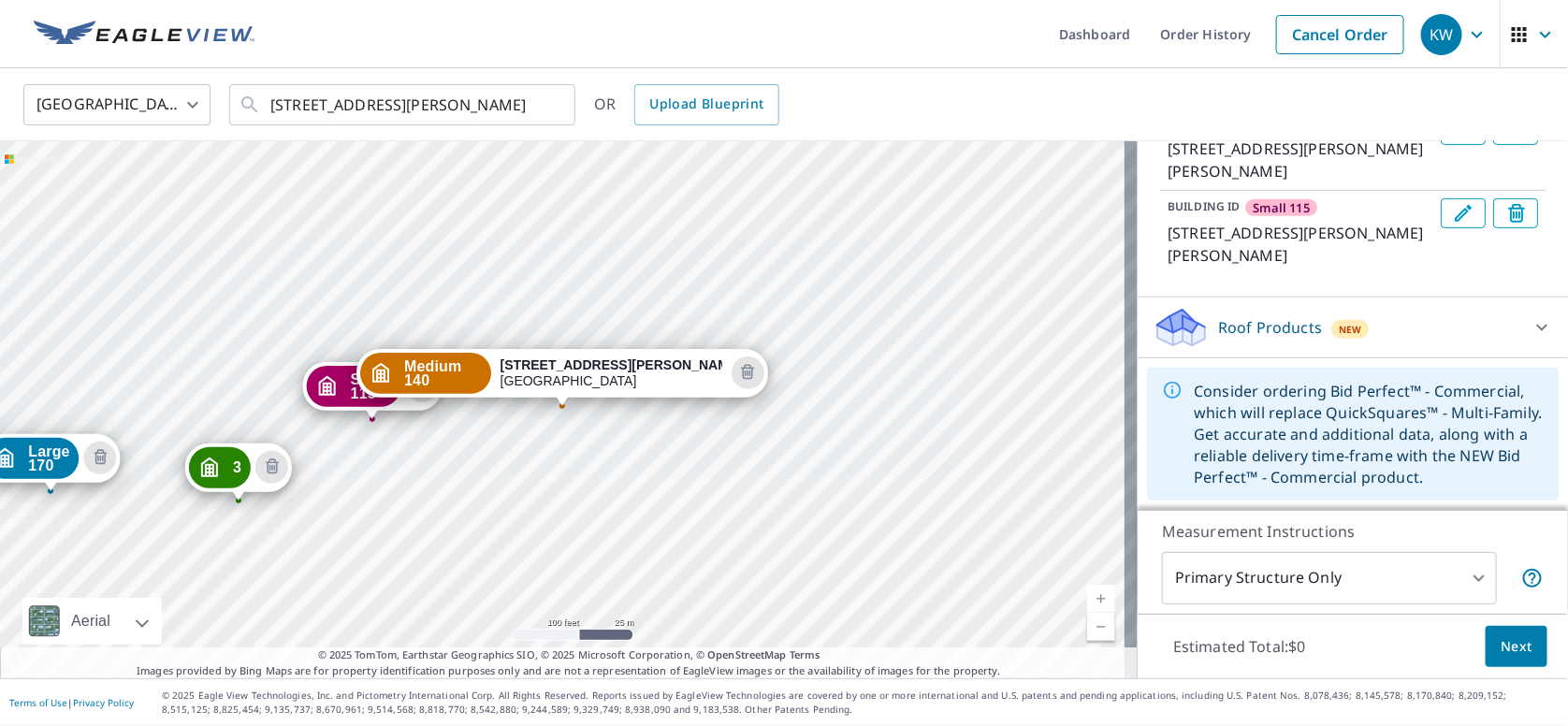
scroll to position [397, 0]
click at [922, 325] on div "Large 170 [STREET_ADDRESS][PERSON_NAME] 3 [STREET_ADDRESS][PERSON_NAME] Small 1…" at bounding box center [569, 410] width 1138 height 537
click at [482, 377] on span "Medium 140" at bounding box center [443, 374] width 78 height 29
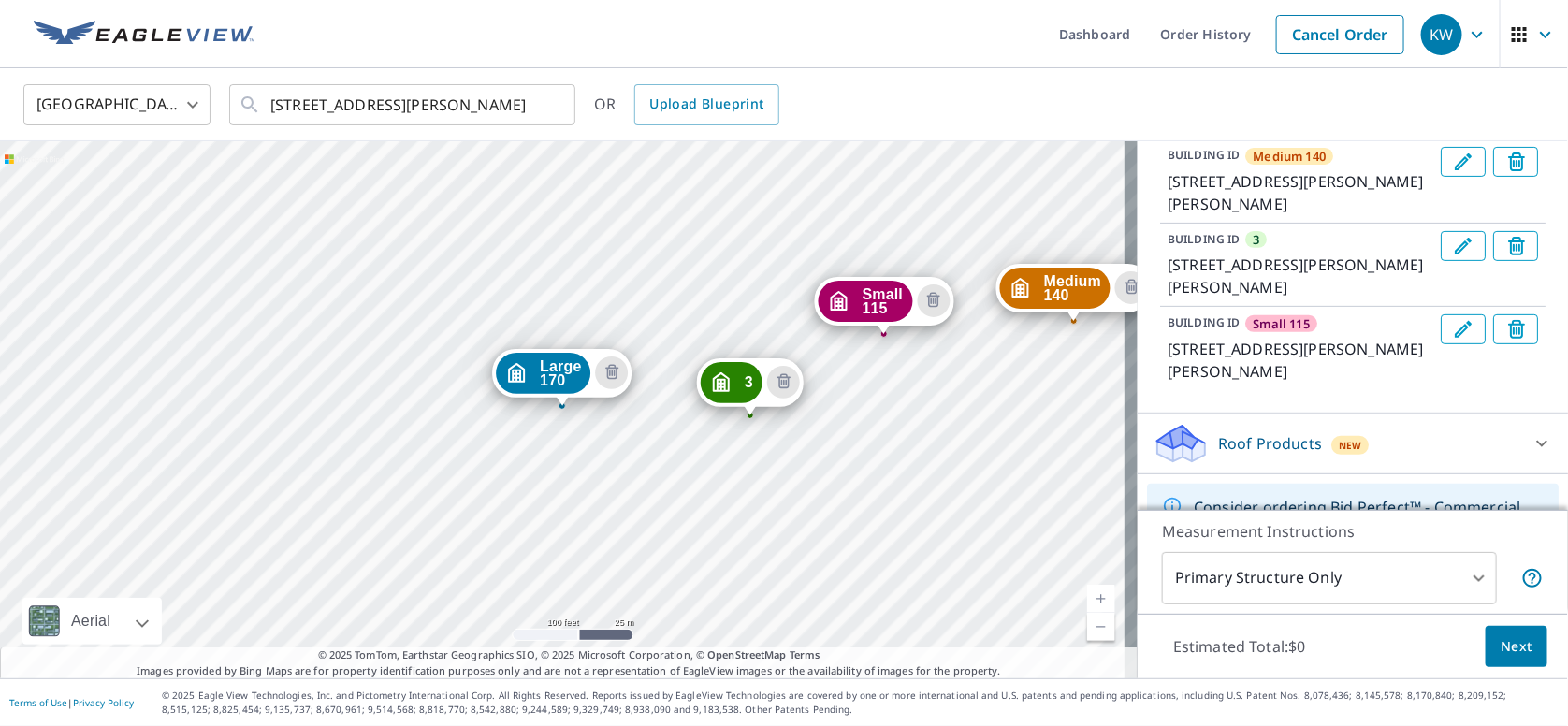
scroll to position [119, 0]
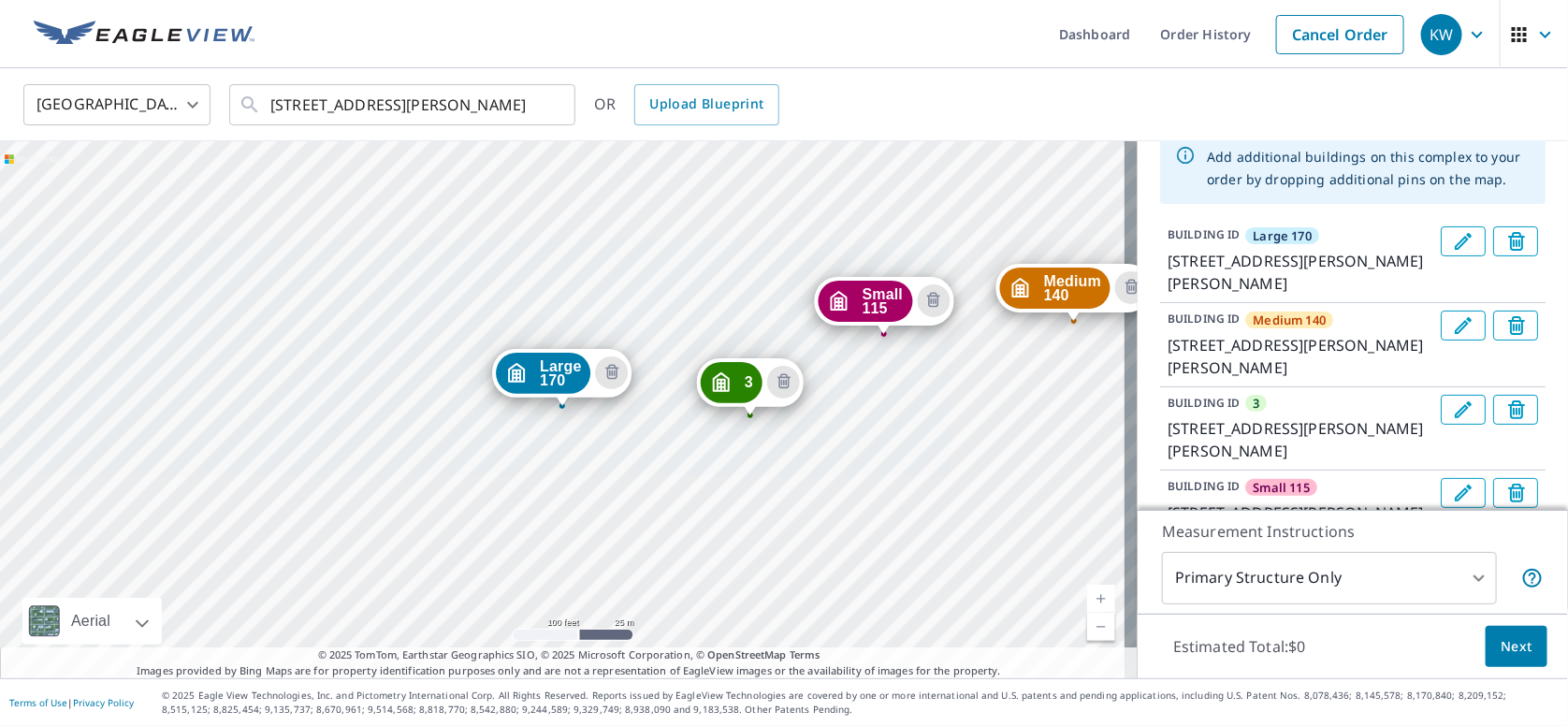
click at [1275, 323] on span "Medium 140" at bounding box center [1289, 320] width 73 height 17
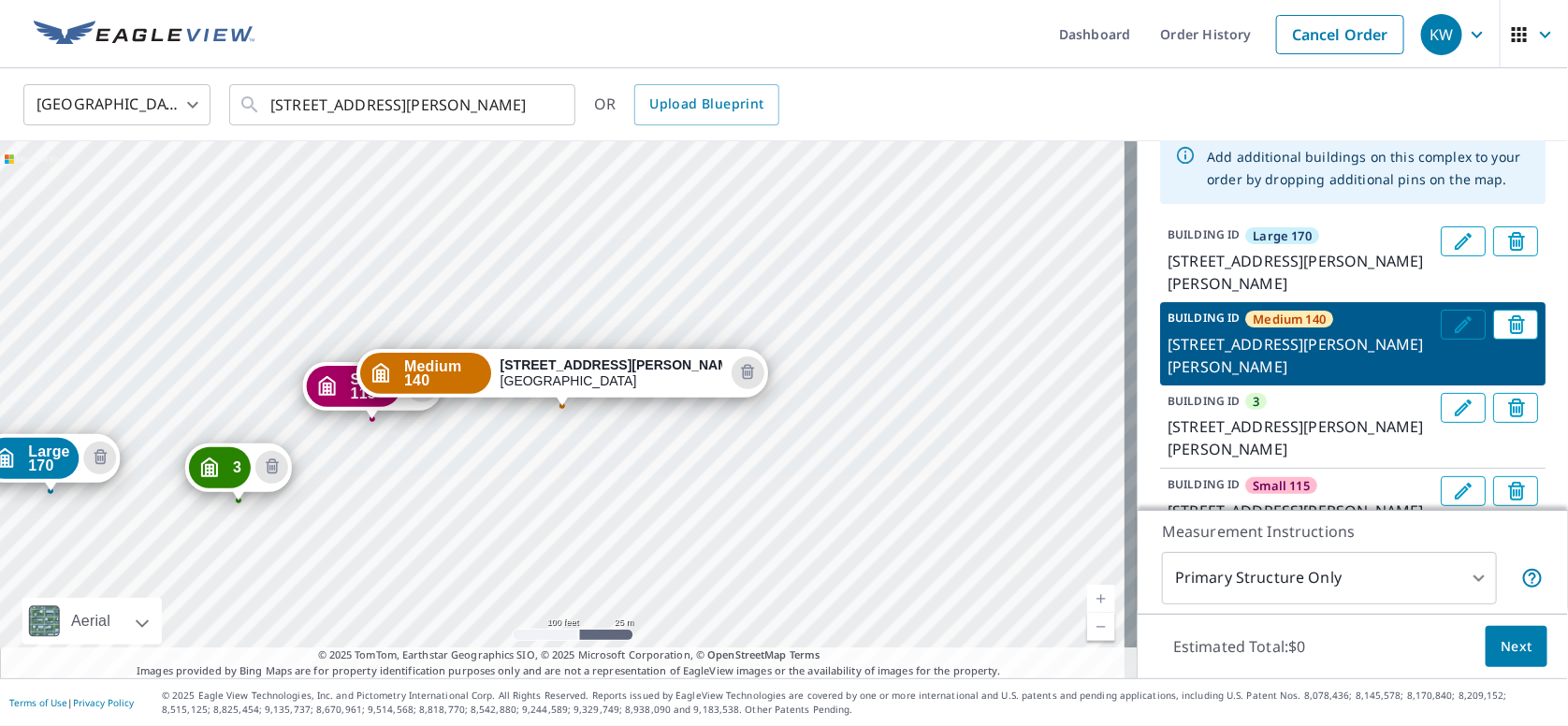
click at [1452, 323] on icon "Edit building Medium 140" at bounding box center [1463, 324] width 23 height 23
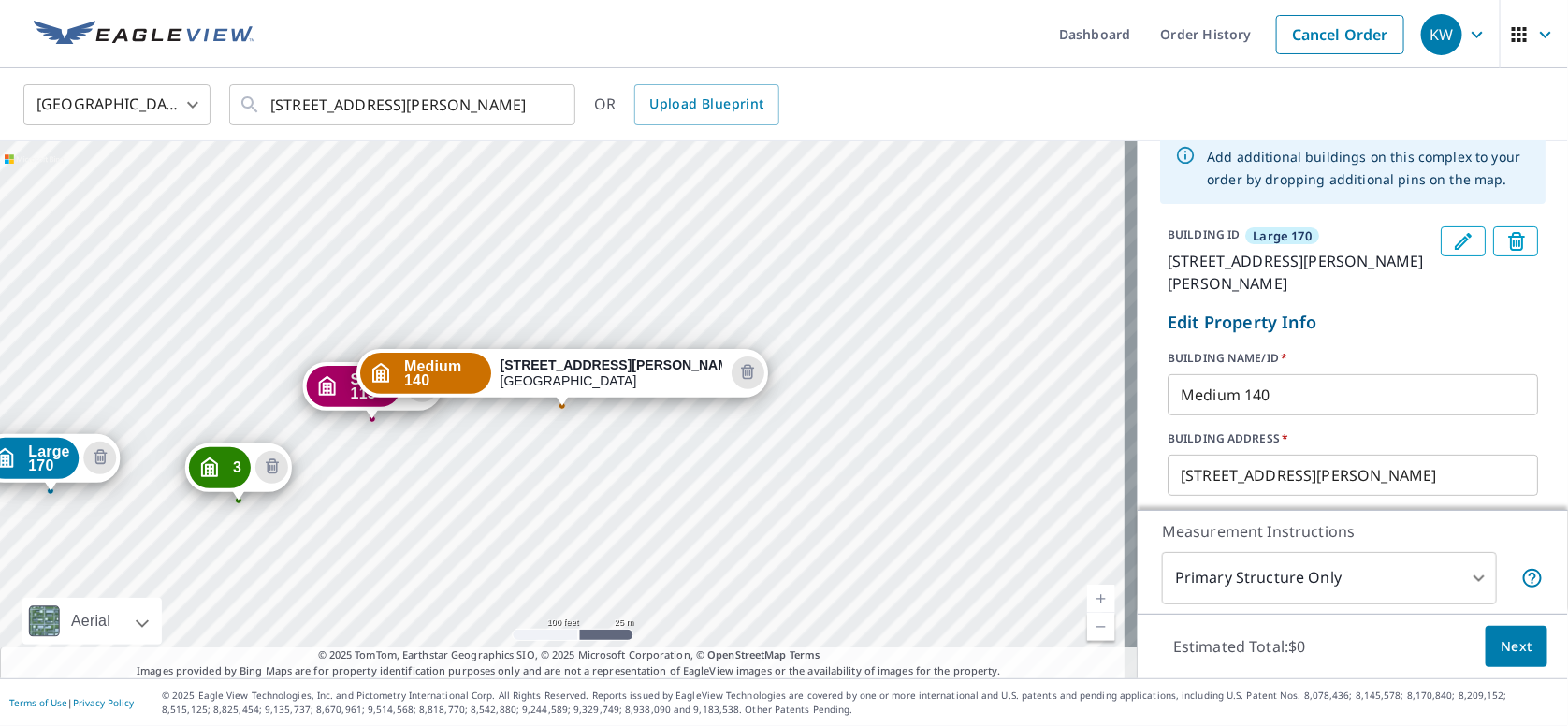
click at [1246, 393] on input "Medium 140" at bounding box center [1352, 394] width 370 height 52
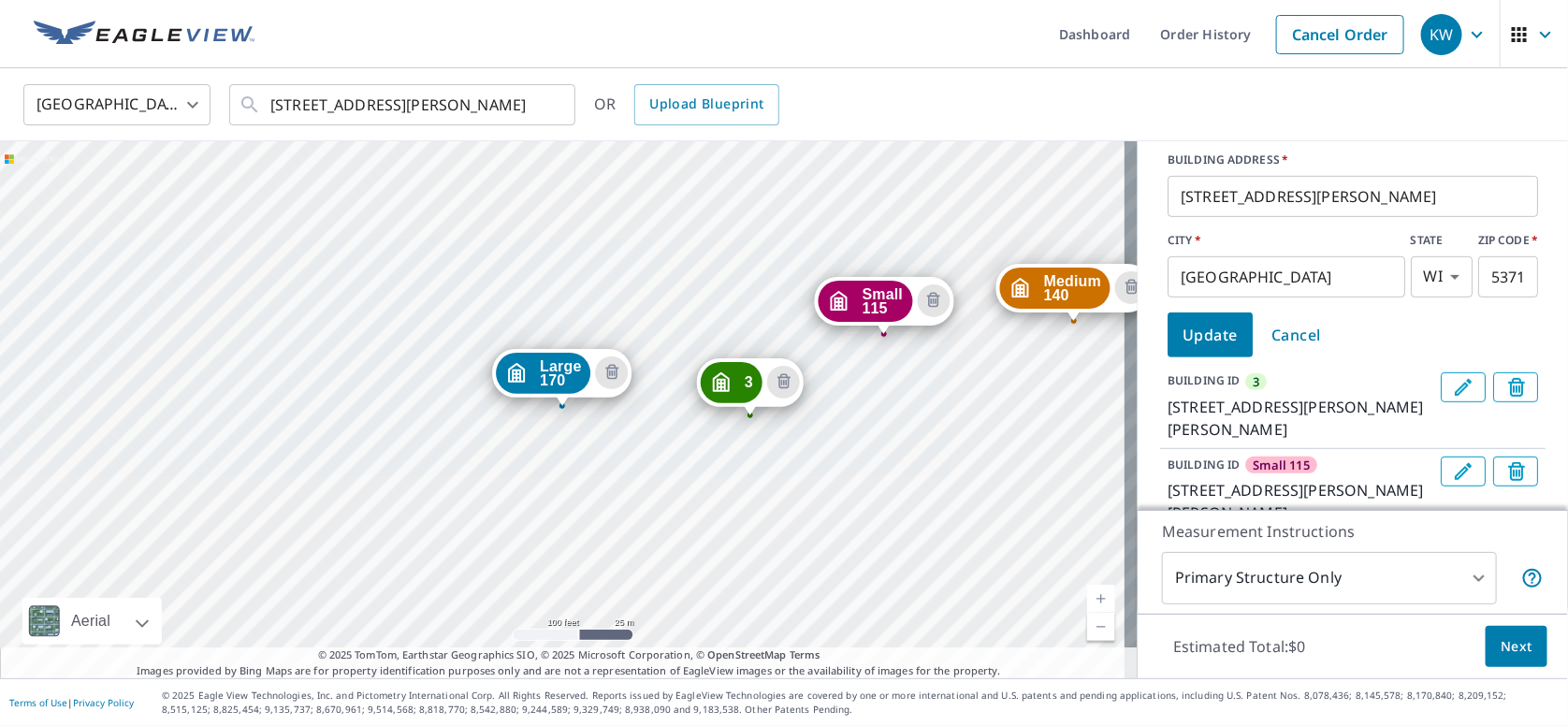
type input "Medium 130"
click at [1194, 328] on span "Update" at bounding box center [1211, 334] width 55 height 27
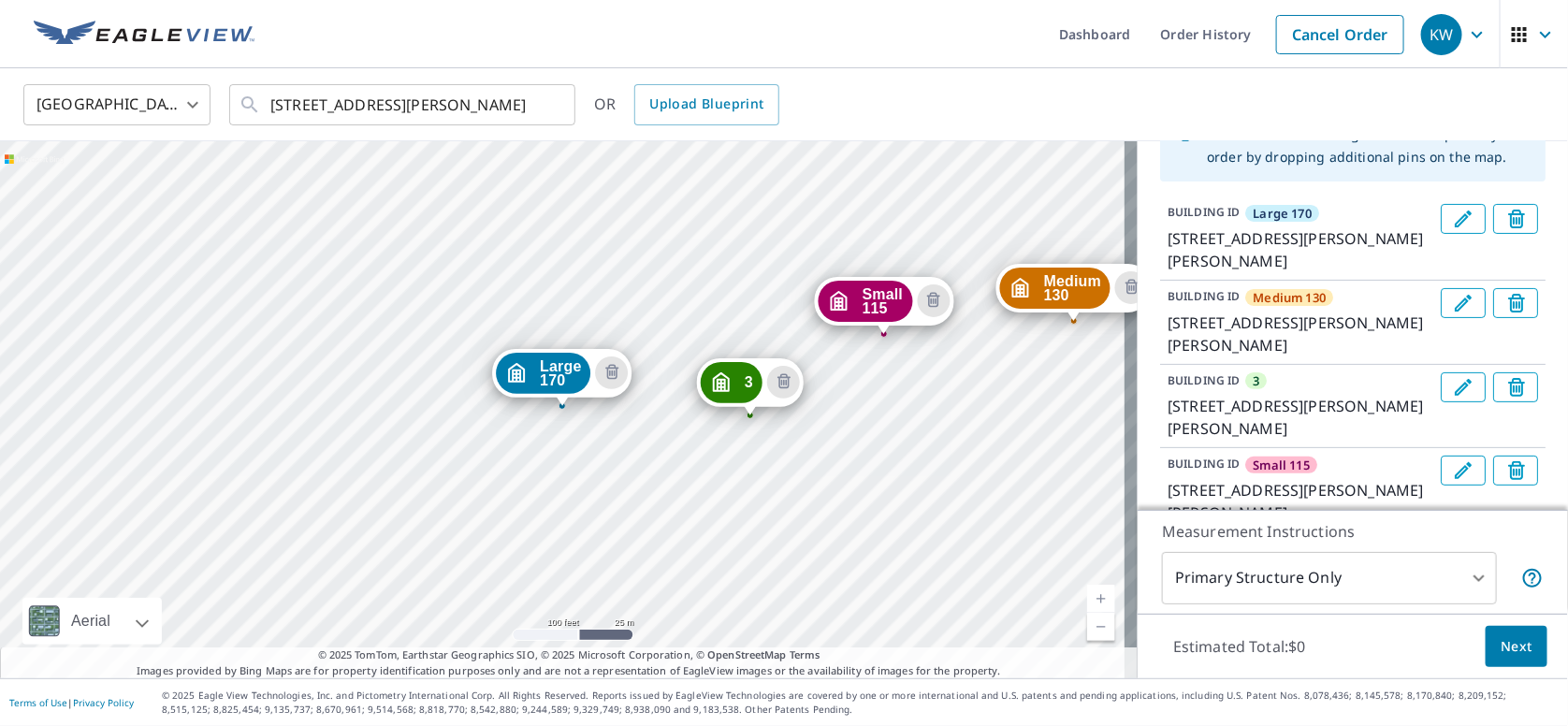
click at [738, 384] on div "3" at bounding box center [731, 383] width 62 height 41
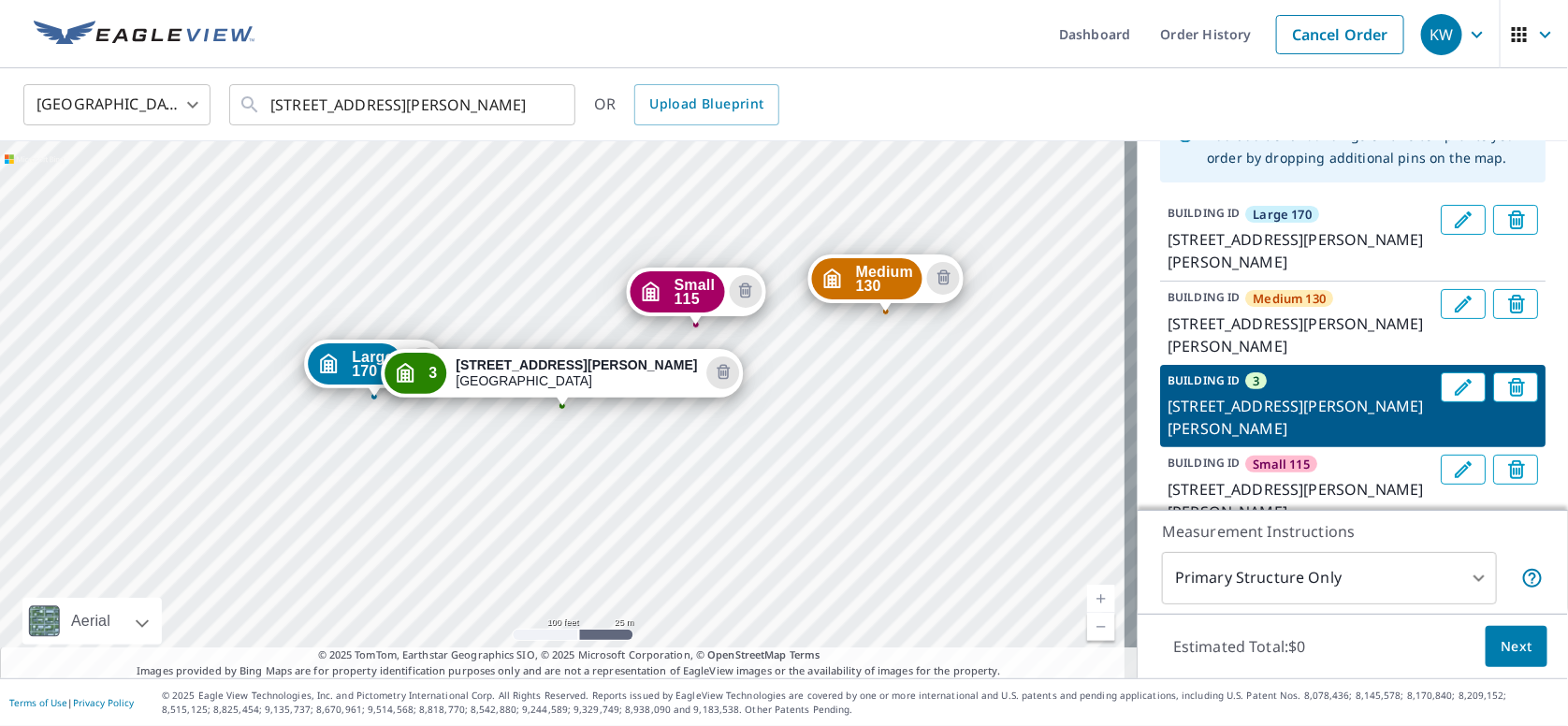
click at [1192, 382] on p "BUILDING ID" at bounding box center [1203, 380] width 72 height 16
click at [1192, 381] on p "BUILDING ID" at bounding box center [1203, 380] width 72 height 16
click at [1198, 381] on p "BUILDING ID" at bounding box center [1203, 380] width 72 height 16
click at [1441, 382] on button "Edit building 3" at bounding box center [1464, 387] width 45 height 30
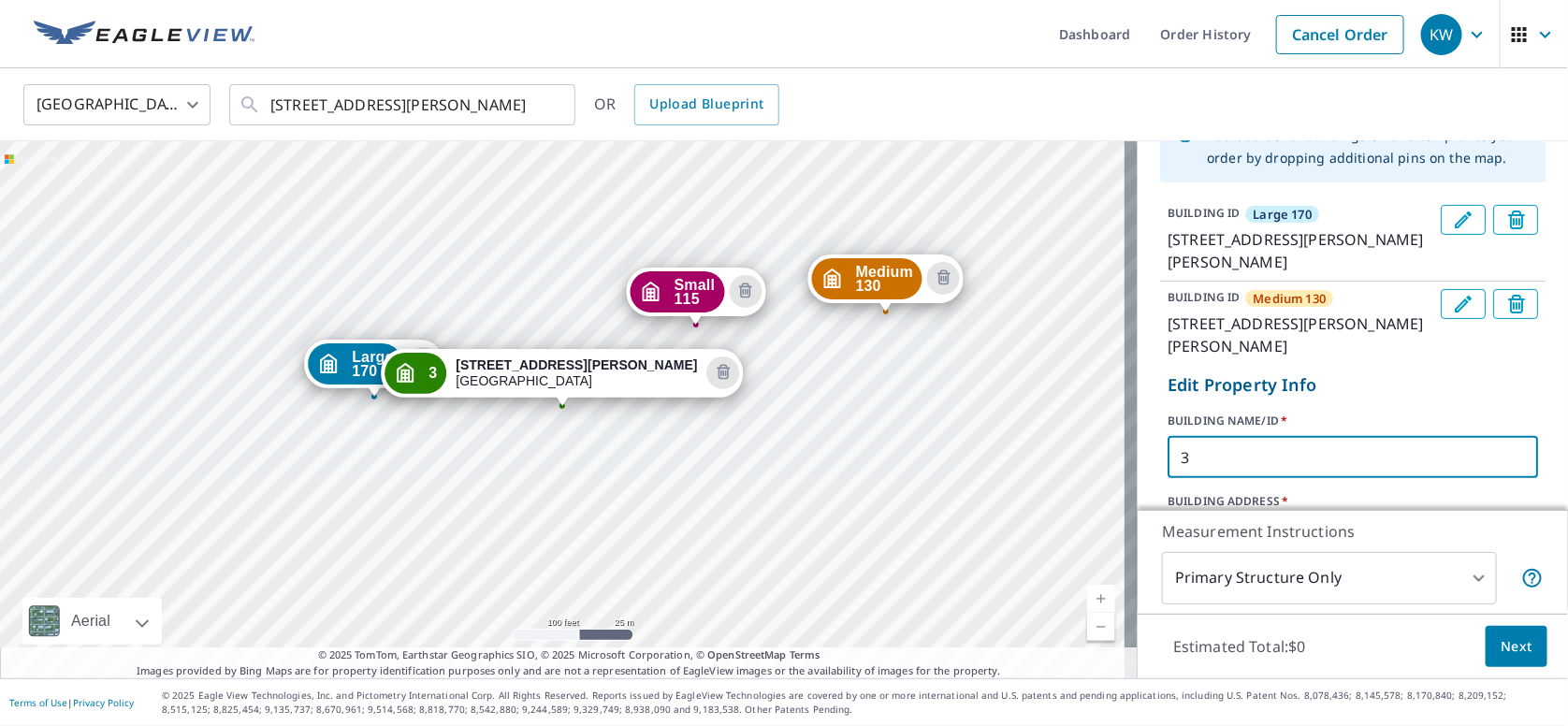
drag, startPoint x: 1187, startPoint y: 458, endPoint x: 1114, endPoint y: 463, distance: 73.2
click at [1121, 462] on div "Large 170 [STREET_ADDRESS][PERSON_NAME] Medium 130 [STREET_ADDRESS][PERSON_NAME…" at bounding box center [784, 410] width 1568 height 537
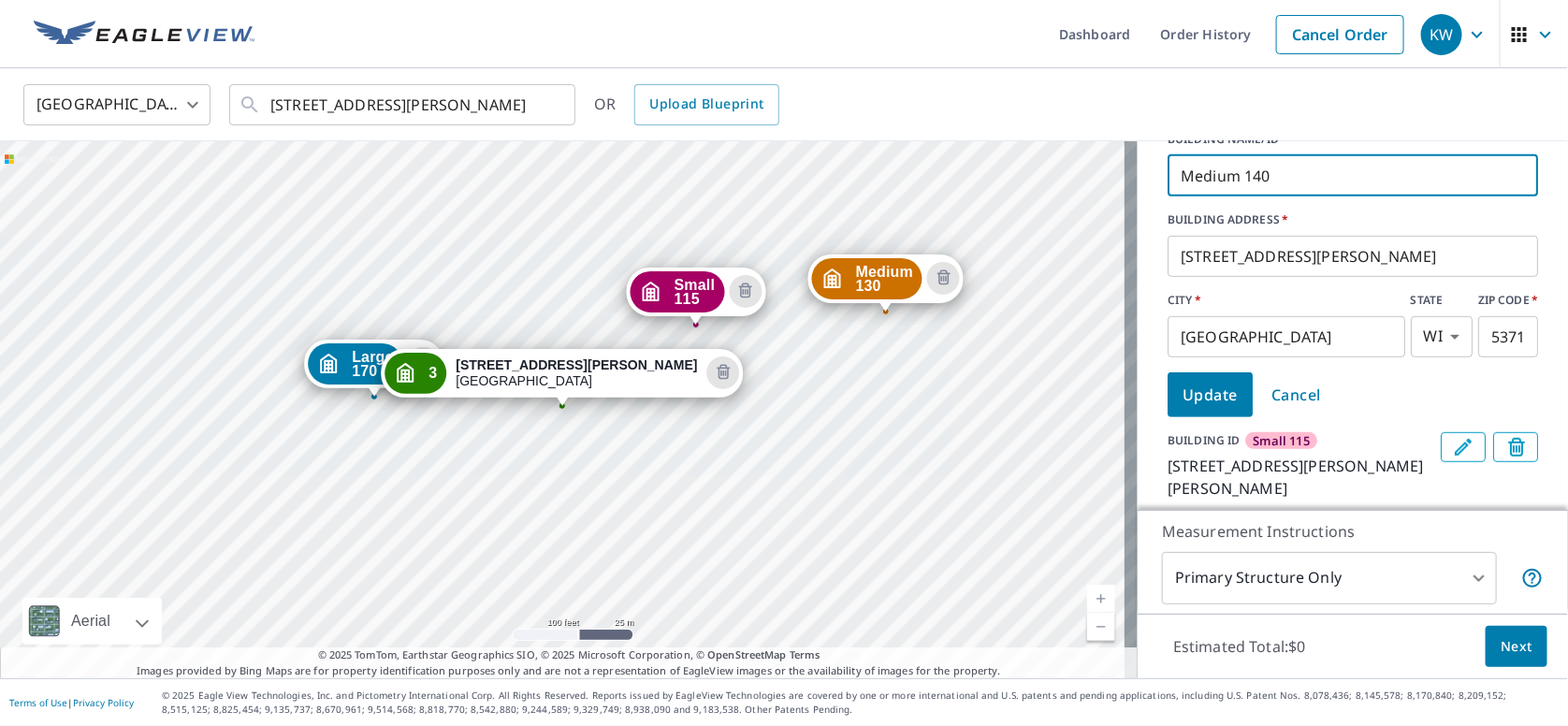
type input "Medium 140"
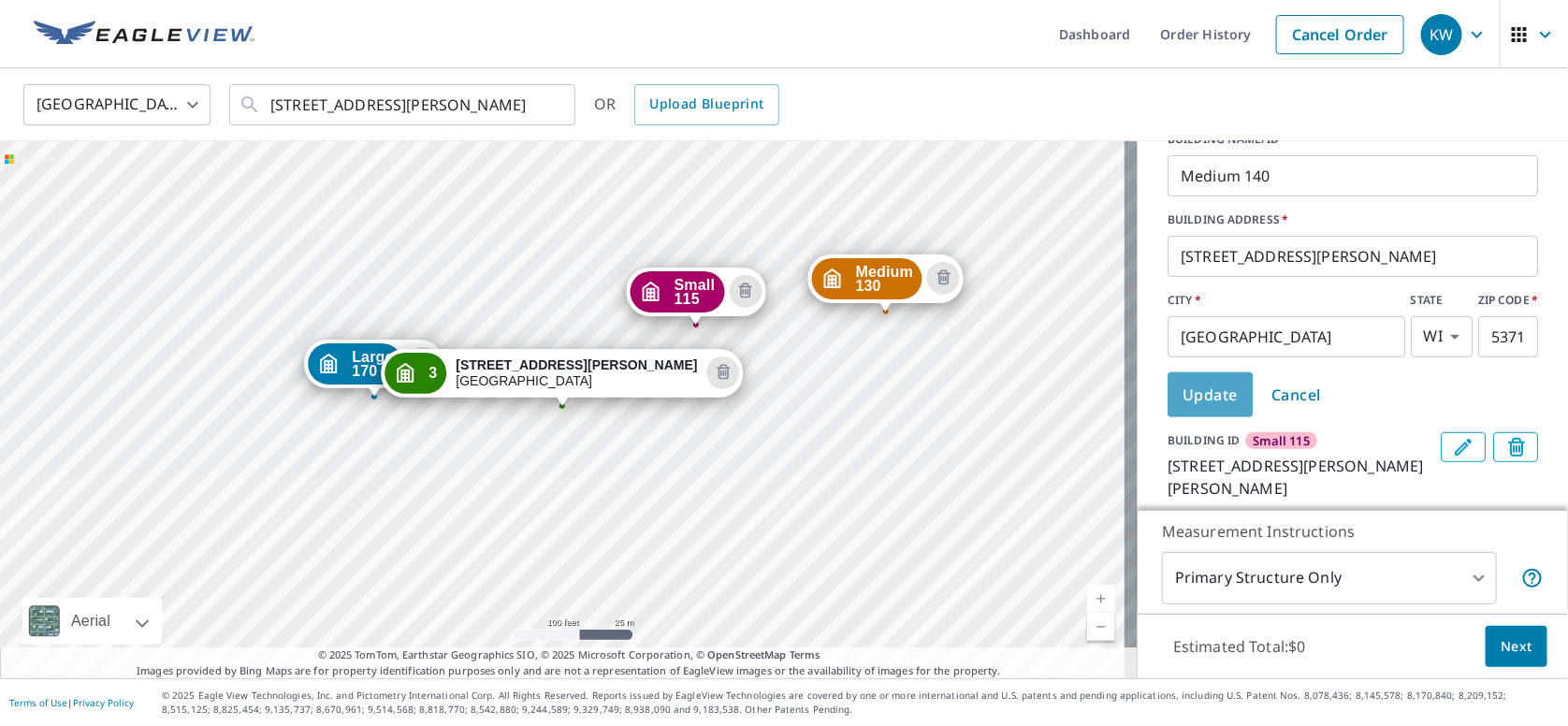
click at [1188, 397] on span "Update" at bounding box center [1211, 394] width 55 height 27
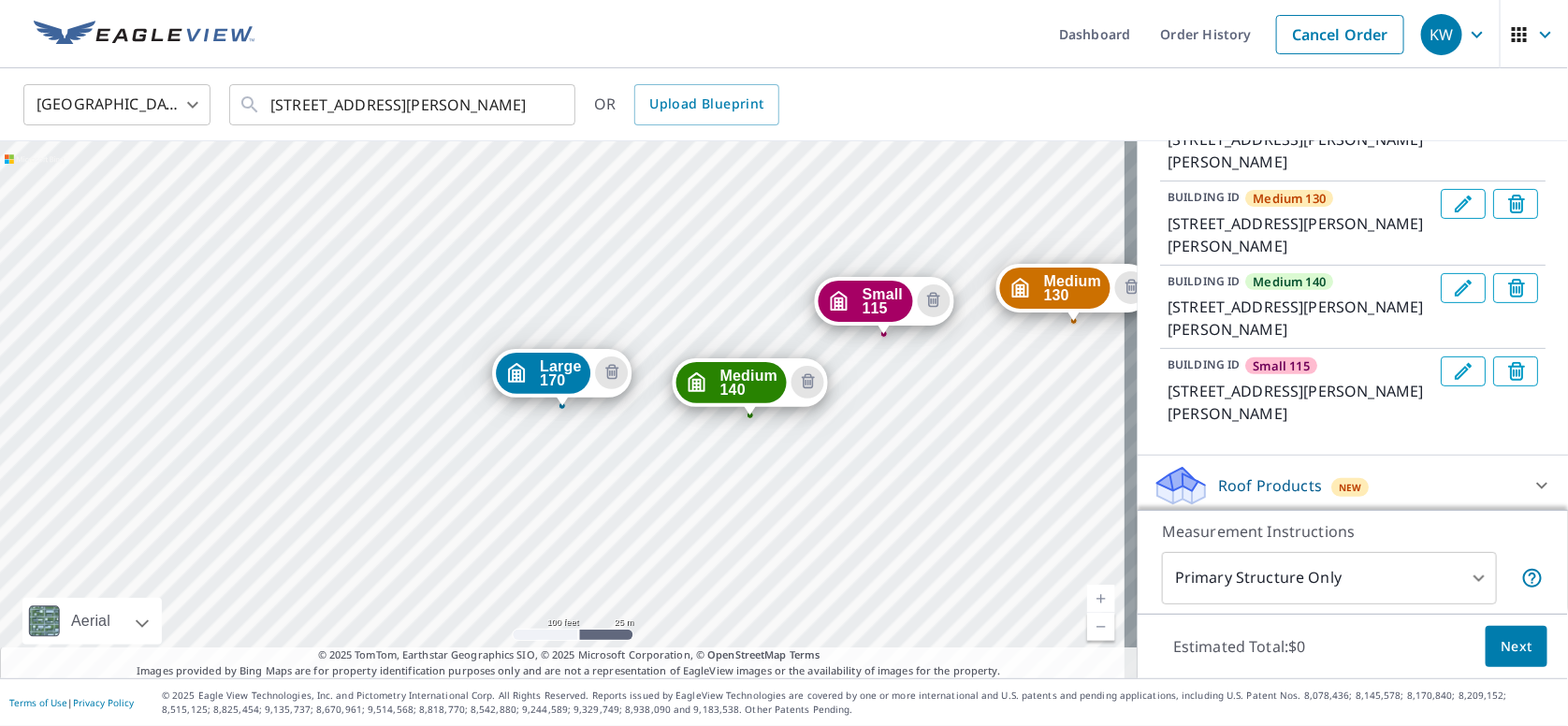
scroll to position [398, 0]
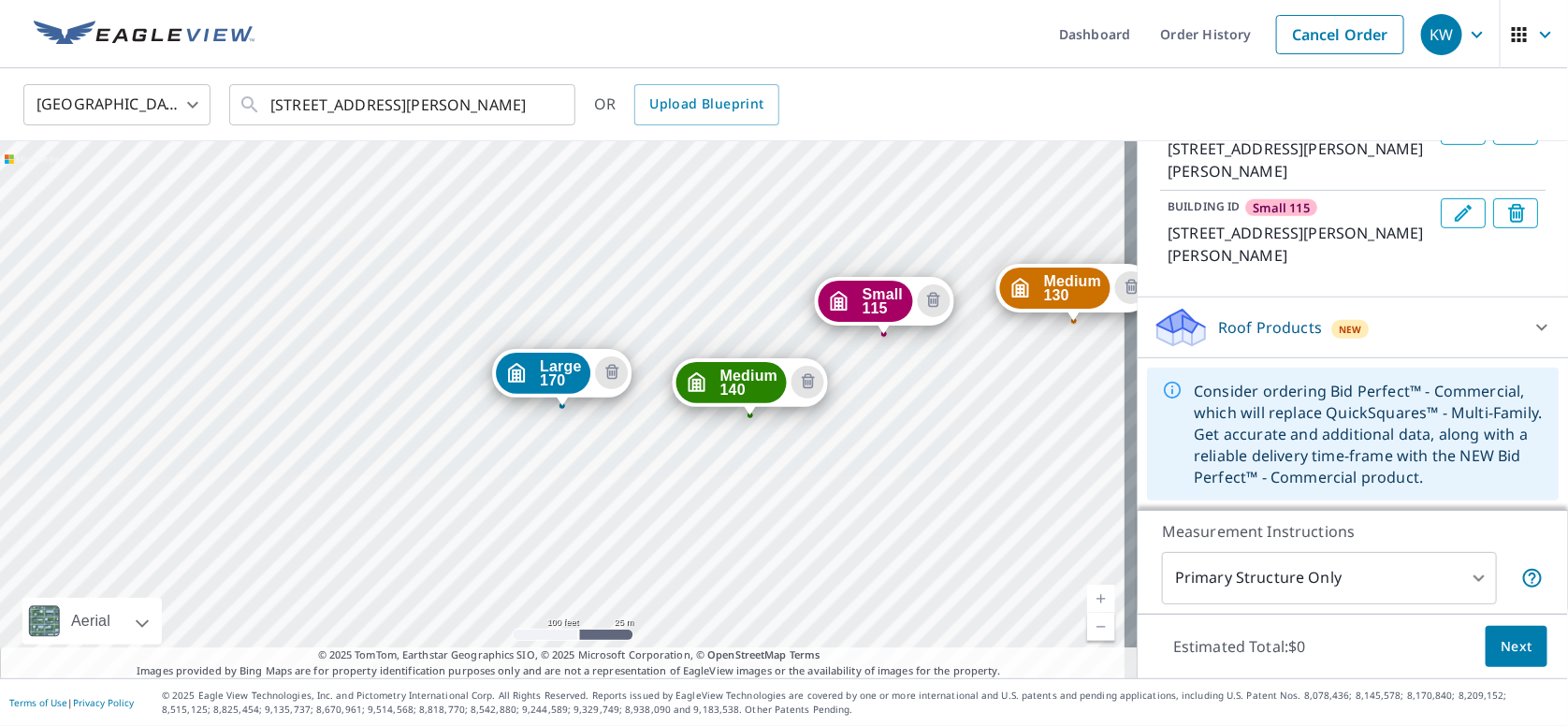
click at [1531, 330] on icon at bounding box center [1541, 327] width 23 height 23
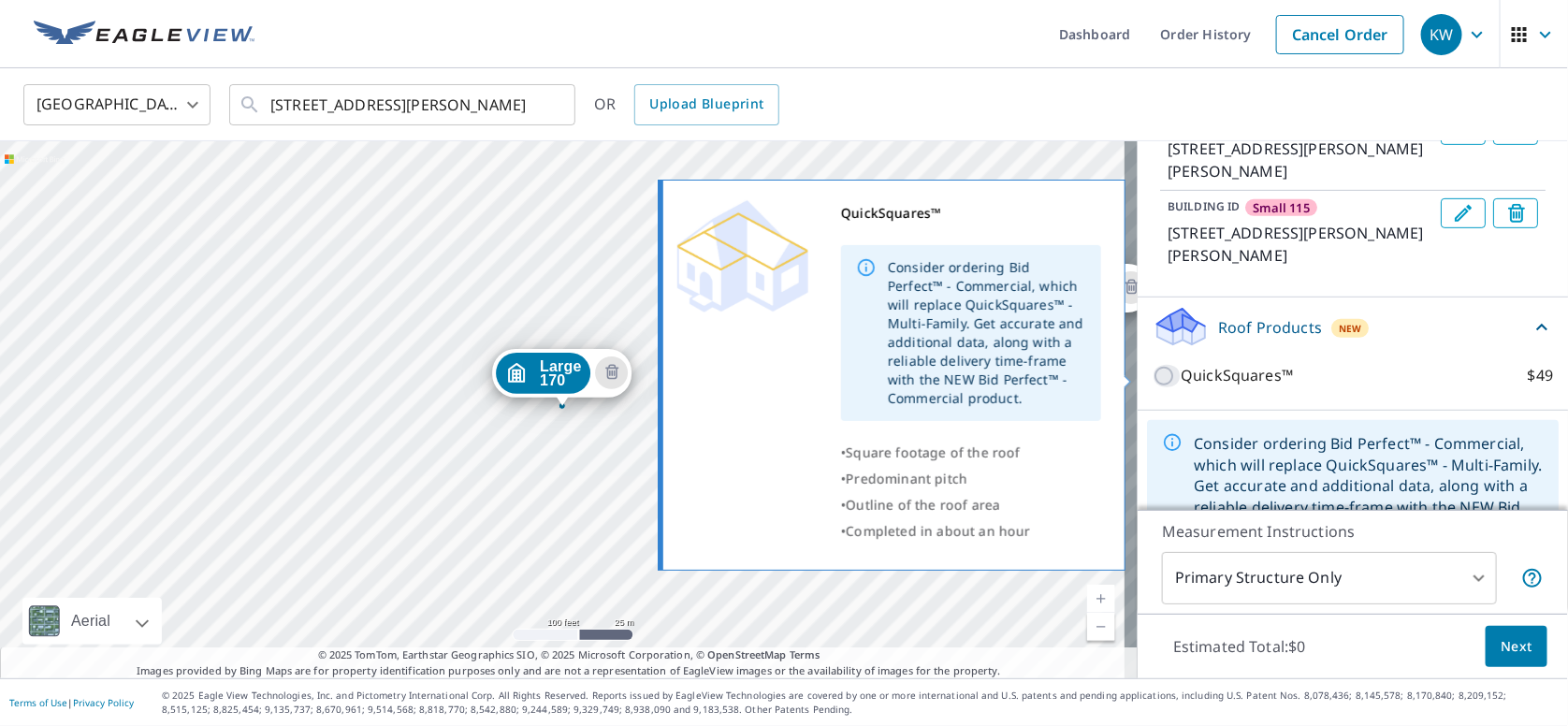
click at [1155, 374] on input "QuickSquares™ $49" at bounding box center [1166, 376] width 29 height 23
checkbox input "true"
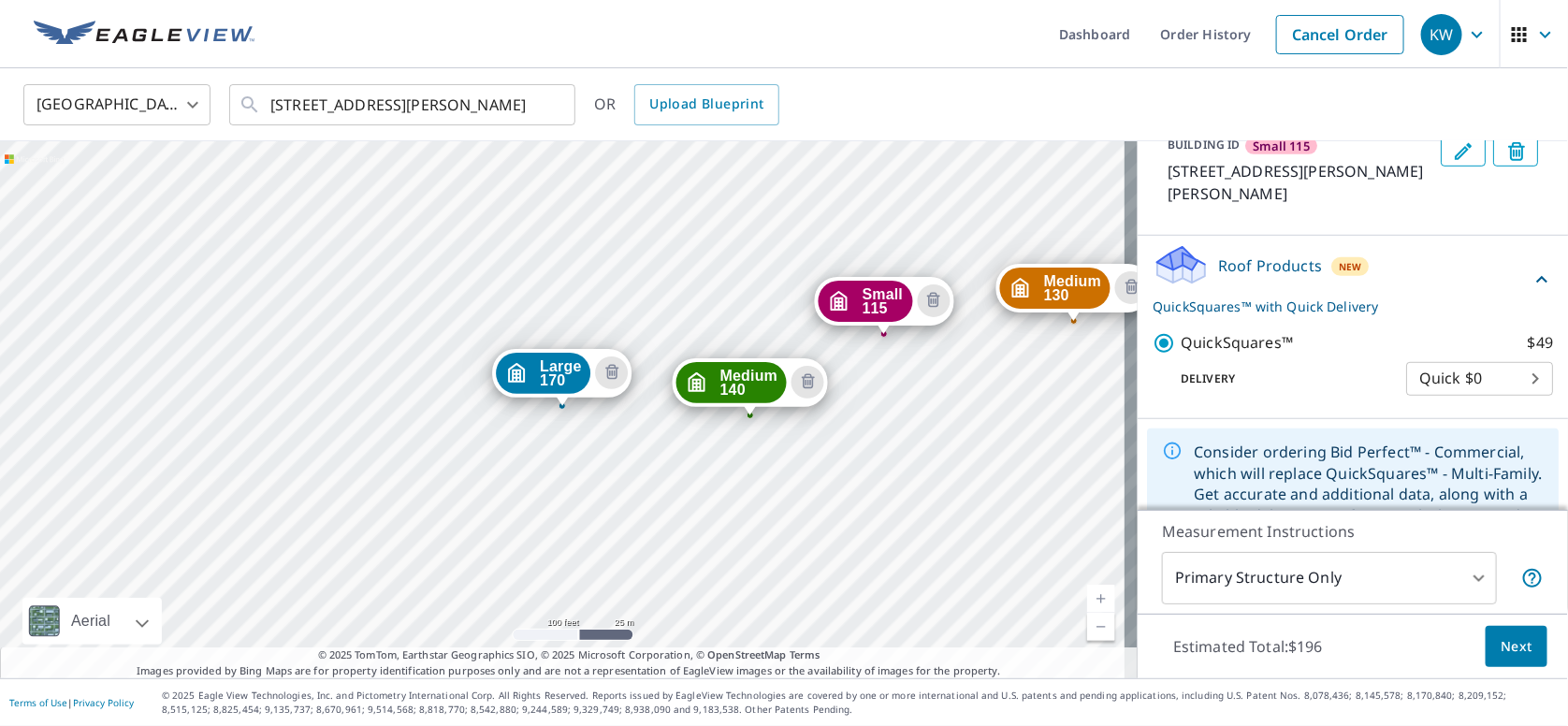
scroll to position [521, 0]
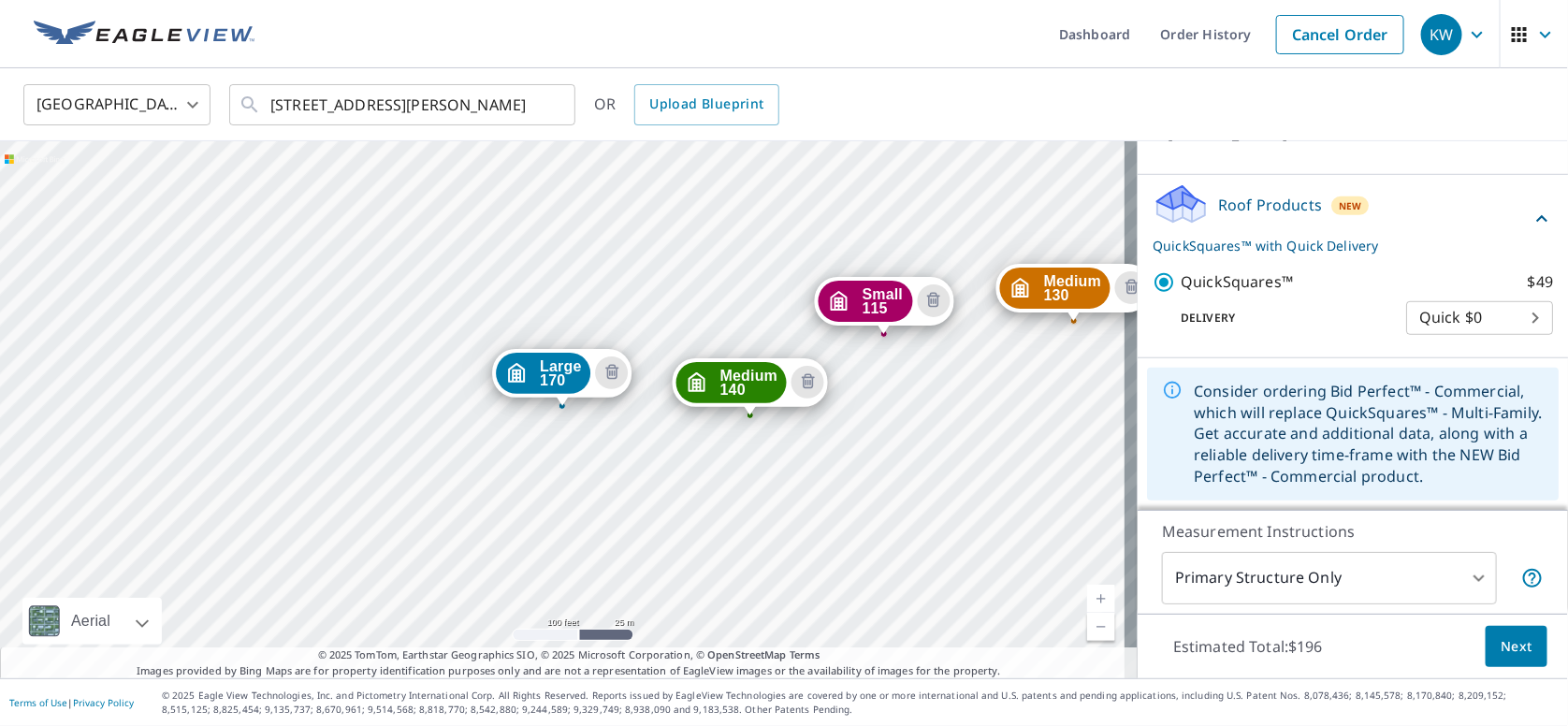
click at [1531, 220] on icon at bounding box center [1541, 218] width 23 height 23
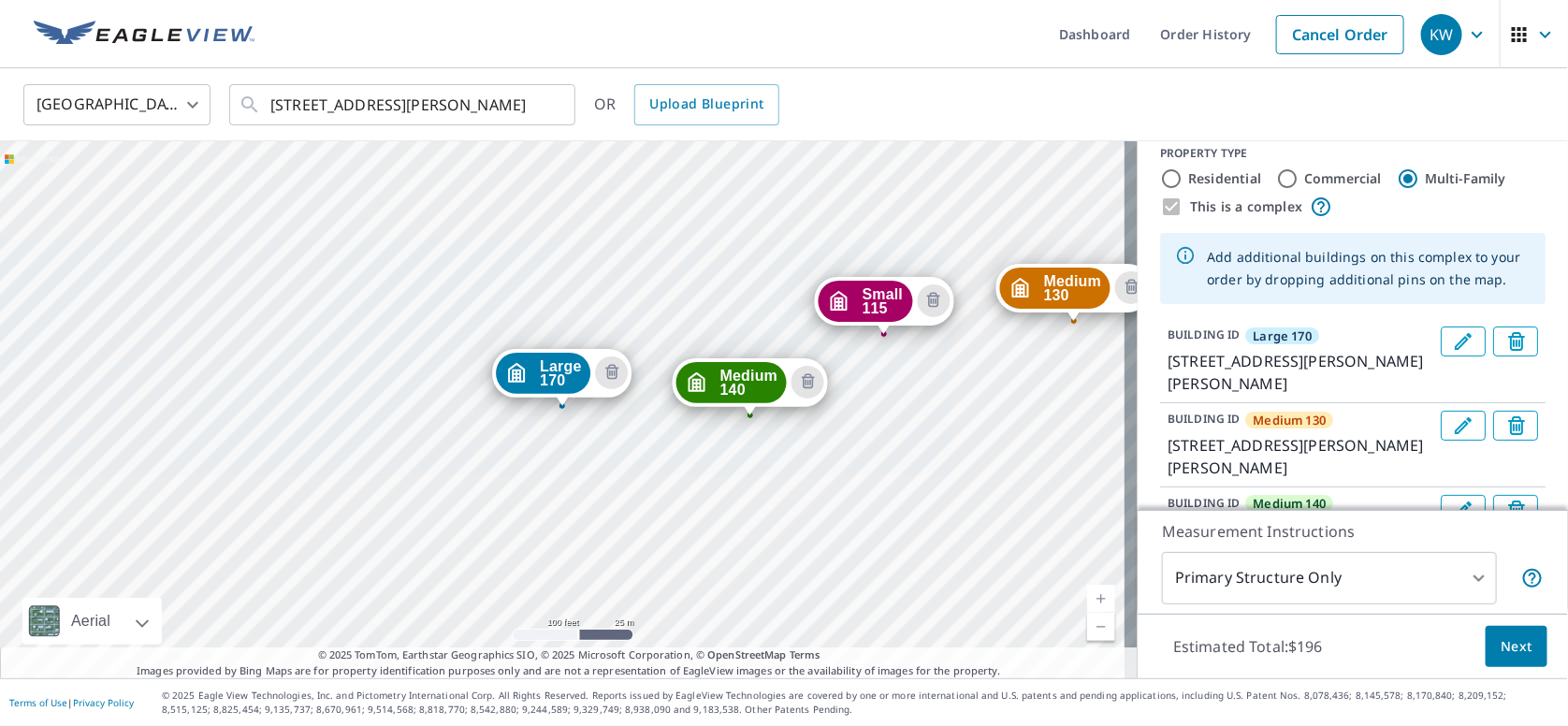
scroll to position [0, 0]
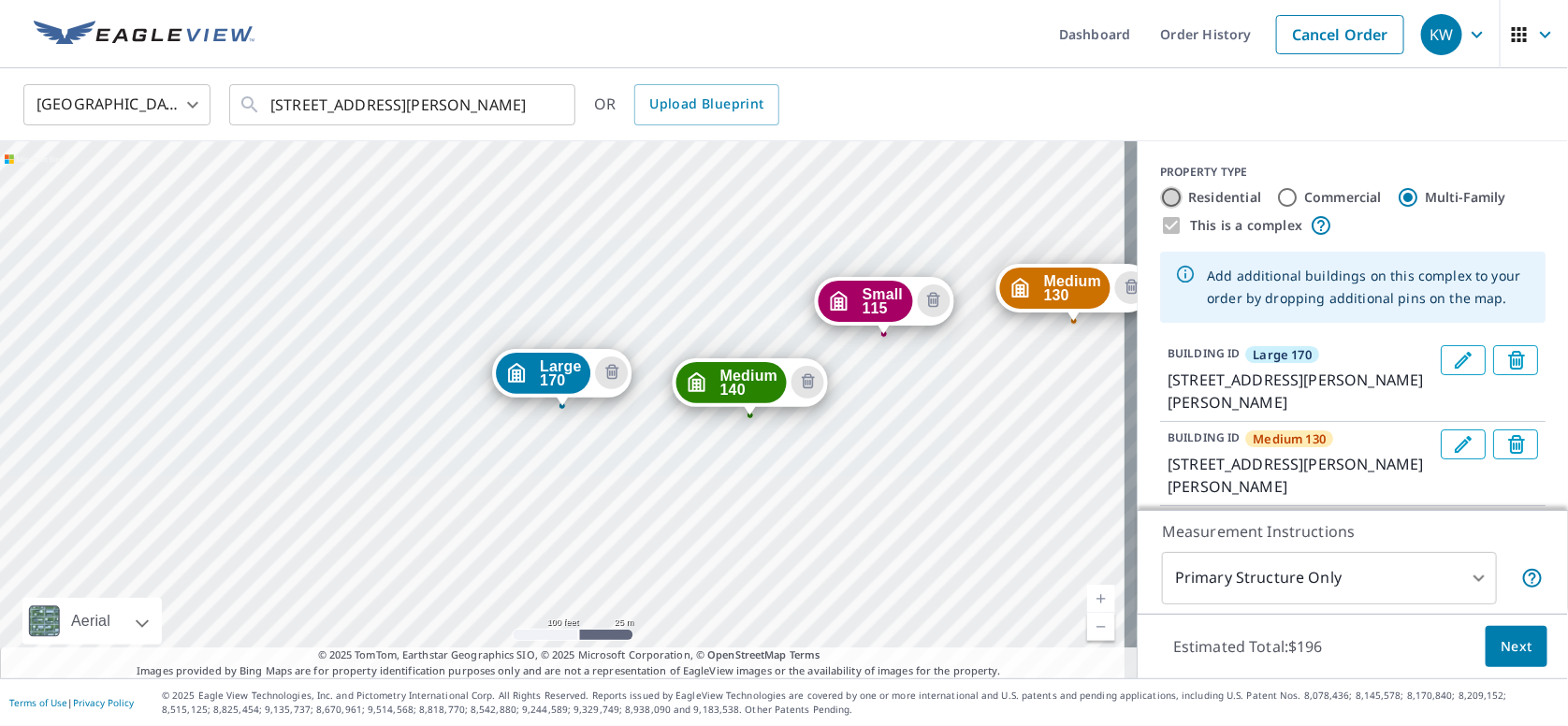
click at [1160, 198] on input "Residential" at bounding box center [1171, 197] width 23 height 23
radio input "true"
type input "1"
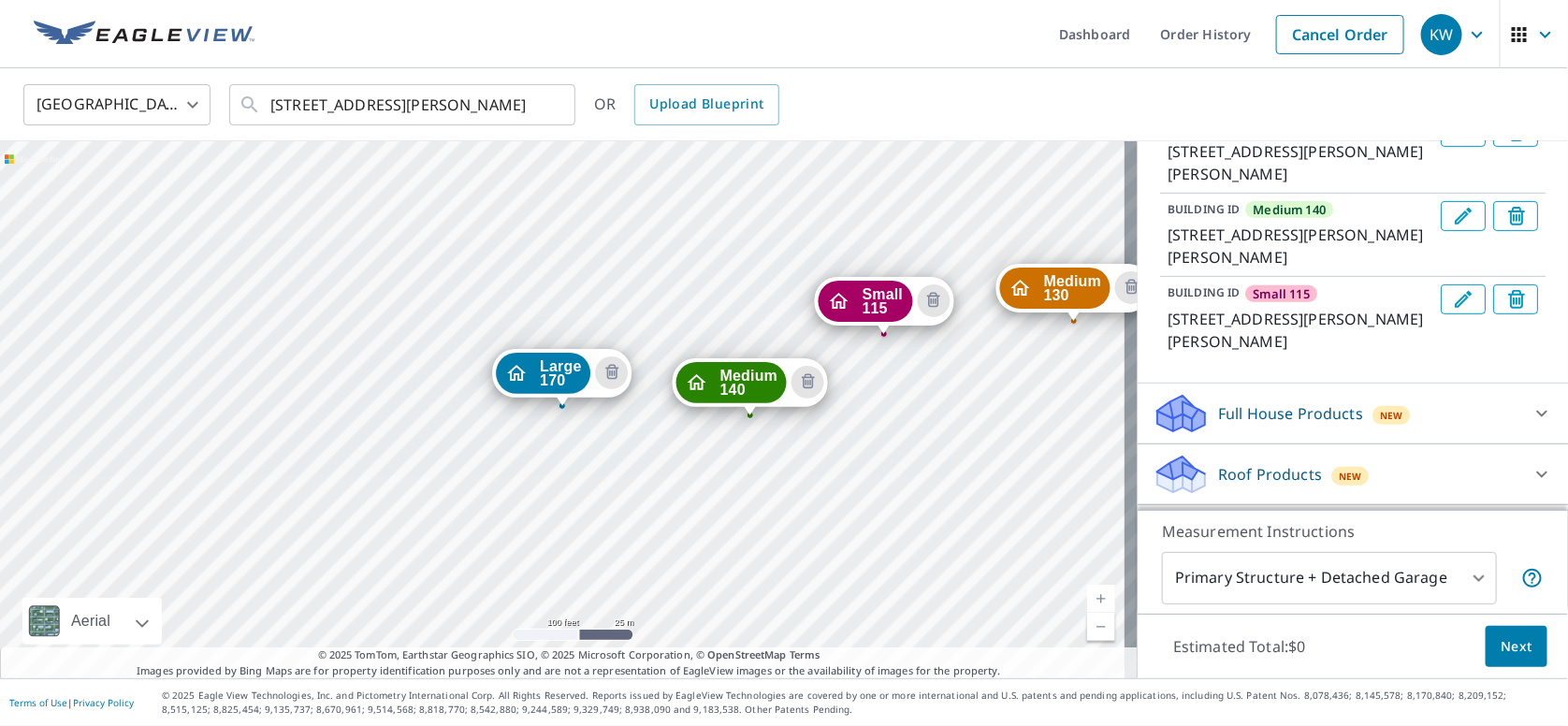
scroll to position [428, 0]
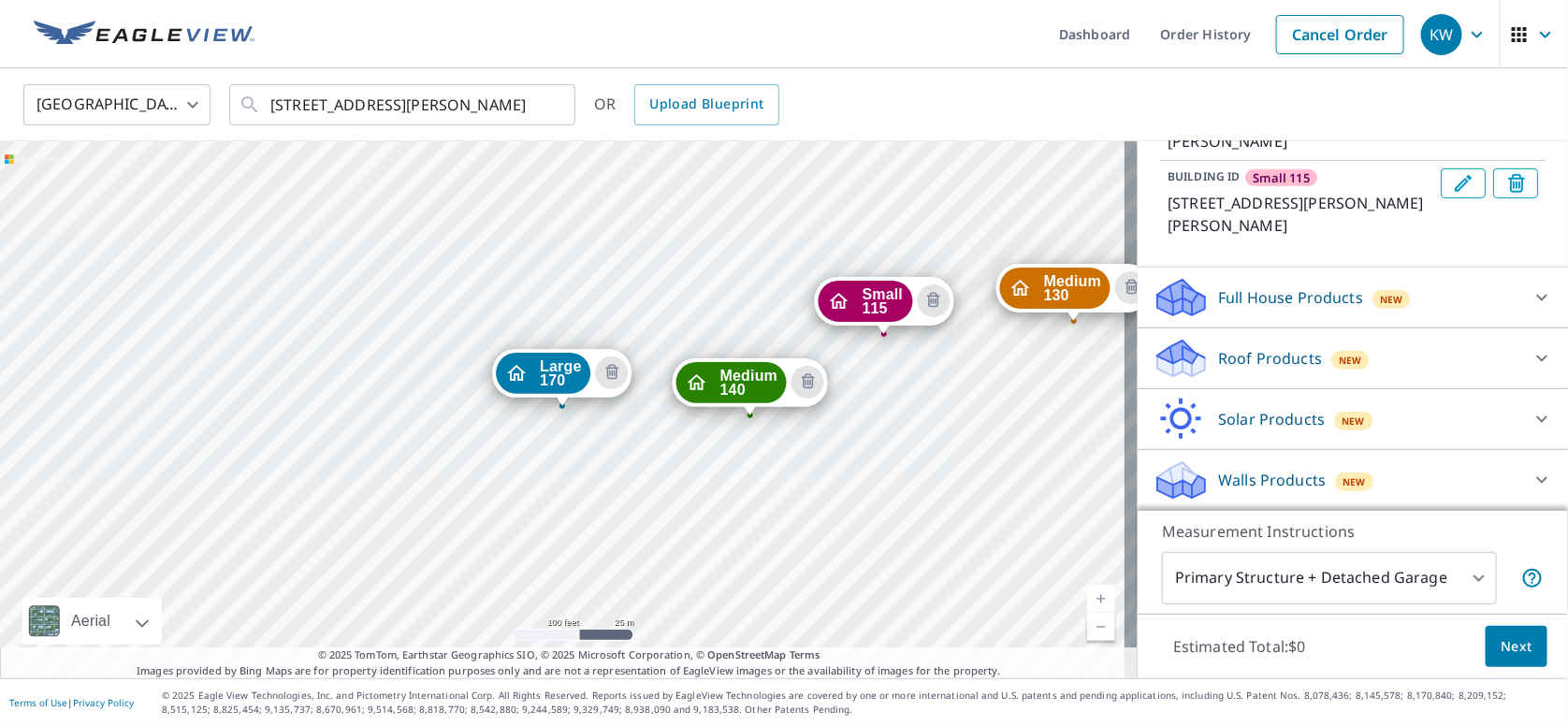
click at [1537, 480] on icon at bounding box center [1541, 480] width 11 height 7
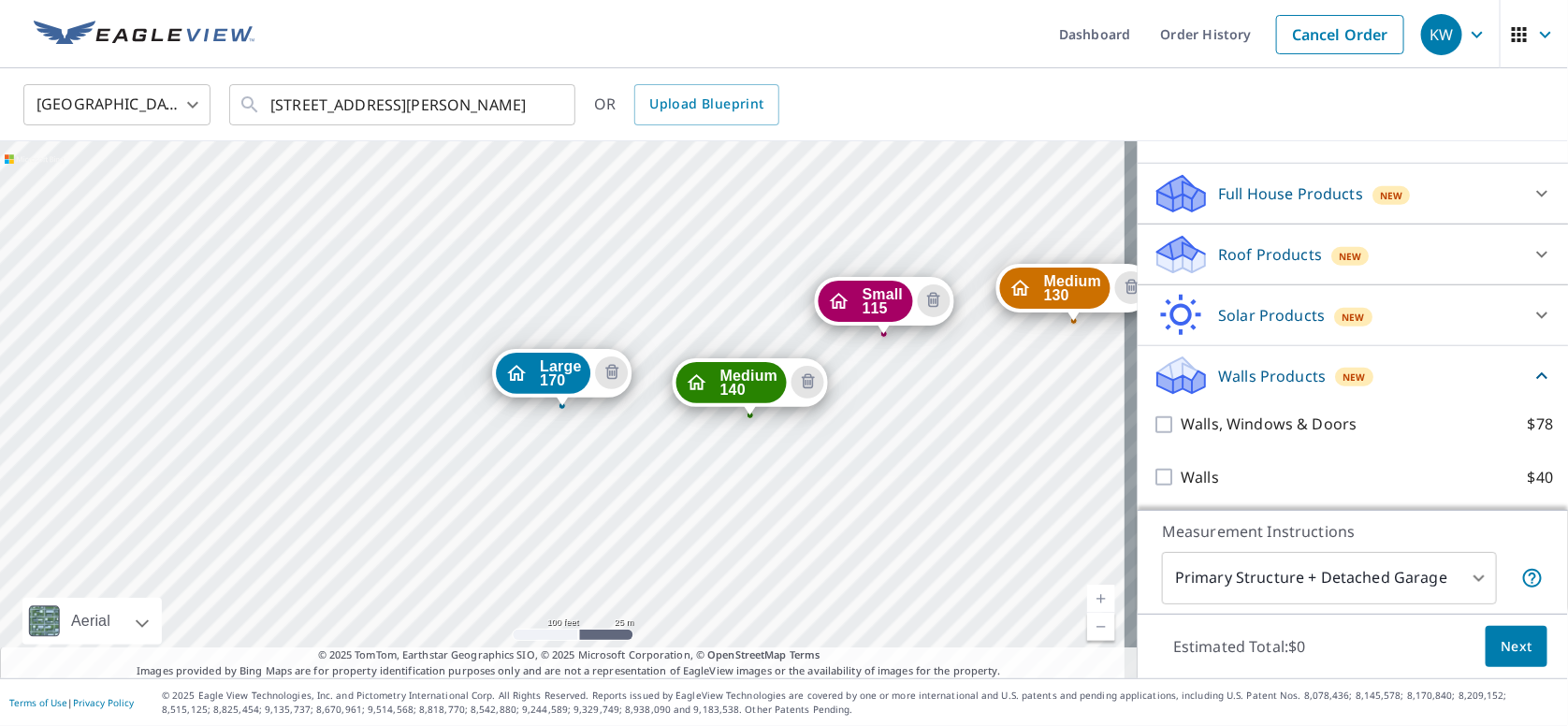
scroll to position [534, 0]
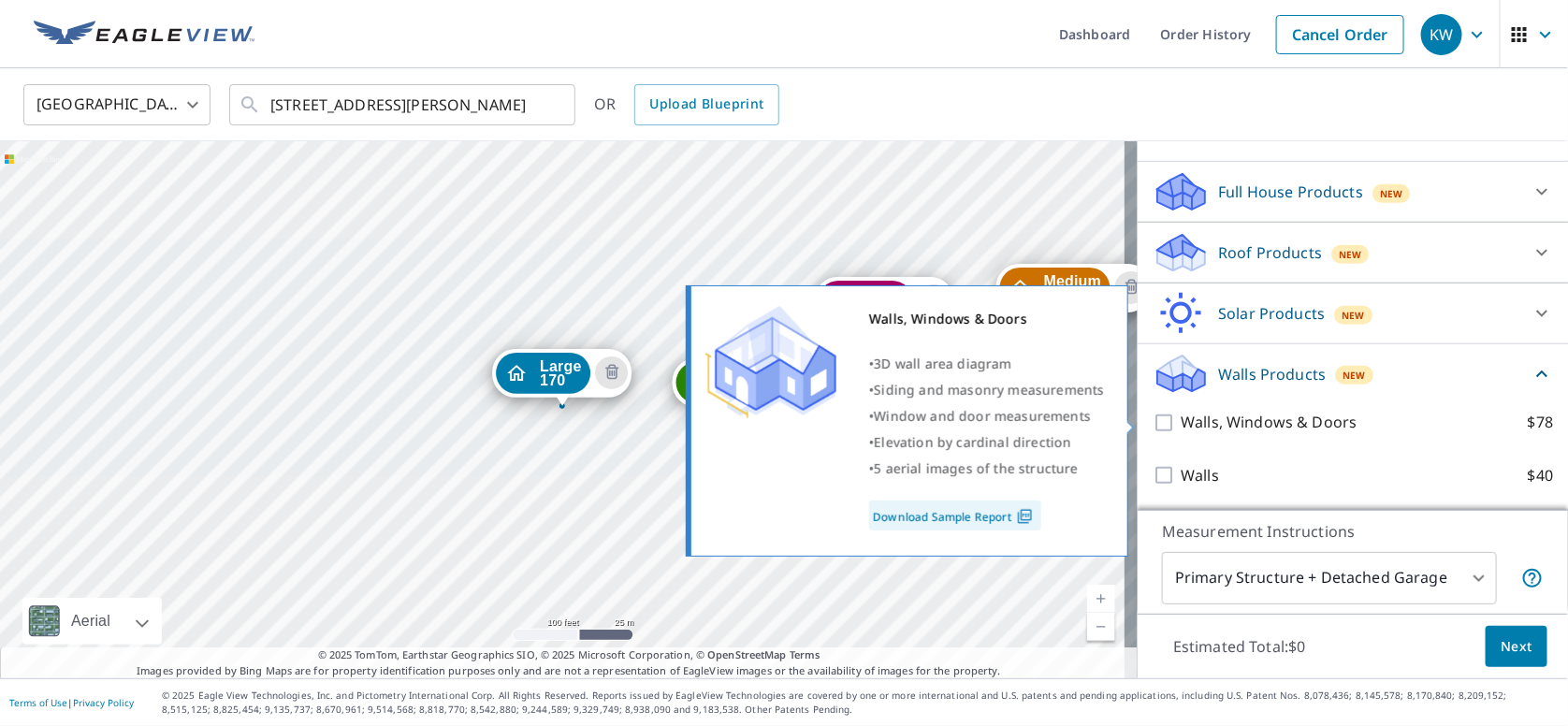
click at [1154, 420] on input "Walls, Windows & Doors $78" at bounding box center [1166, 422] width 29 height 23
checkbox input "true"
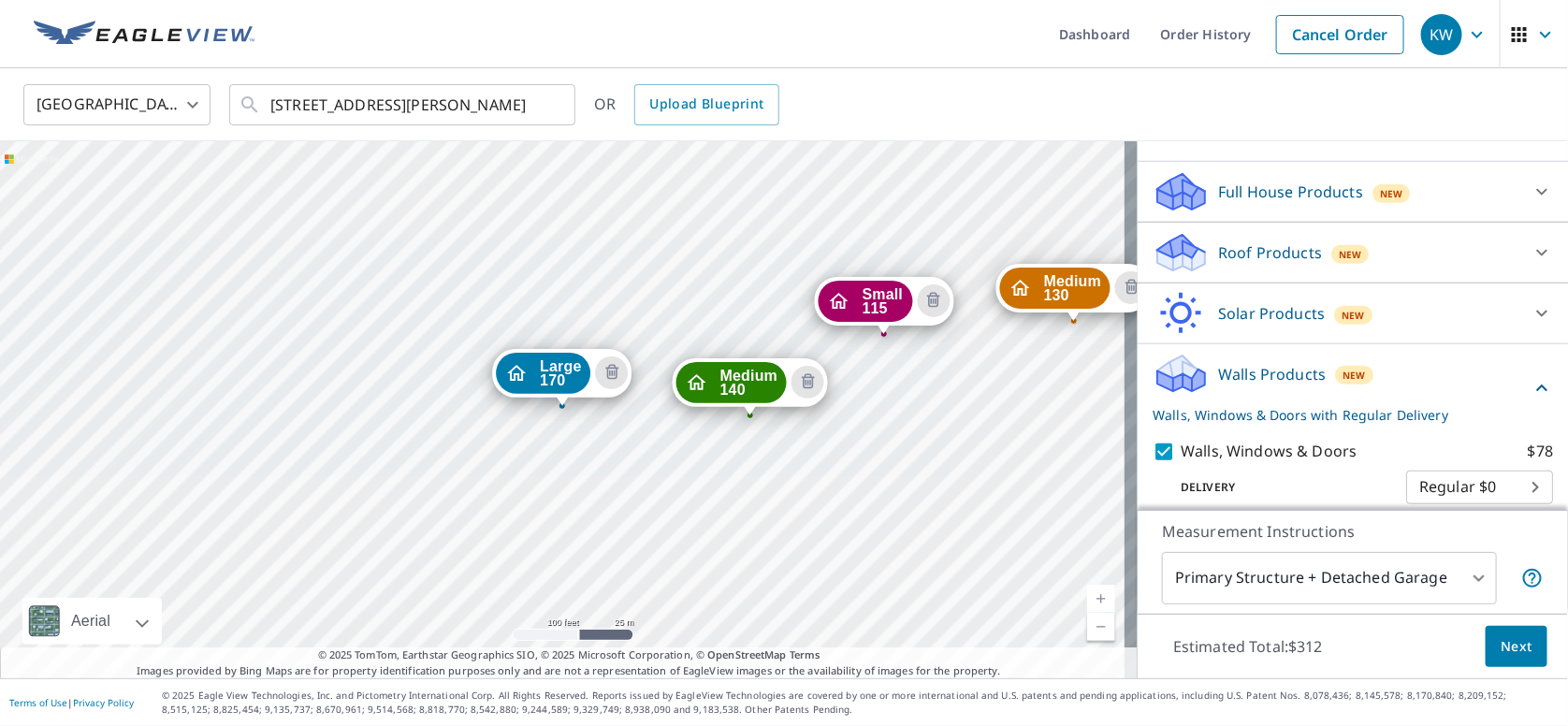
click at [1441, 571] on body "KW KW Dashboard Order History Cancel Order KW [GEOGRAPHIC_DATA] [GEOGRAPHIC_DAT…" at bounding box center [784, 363] width 1568 height 726
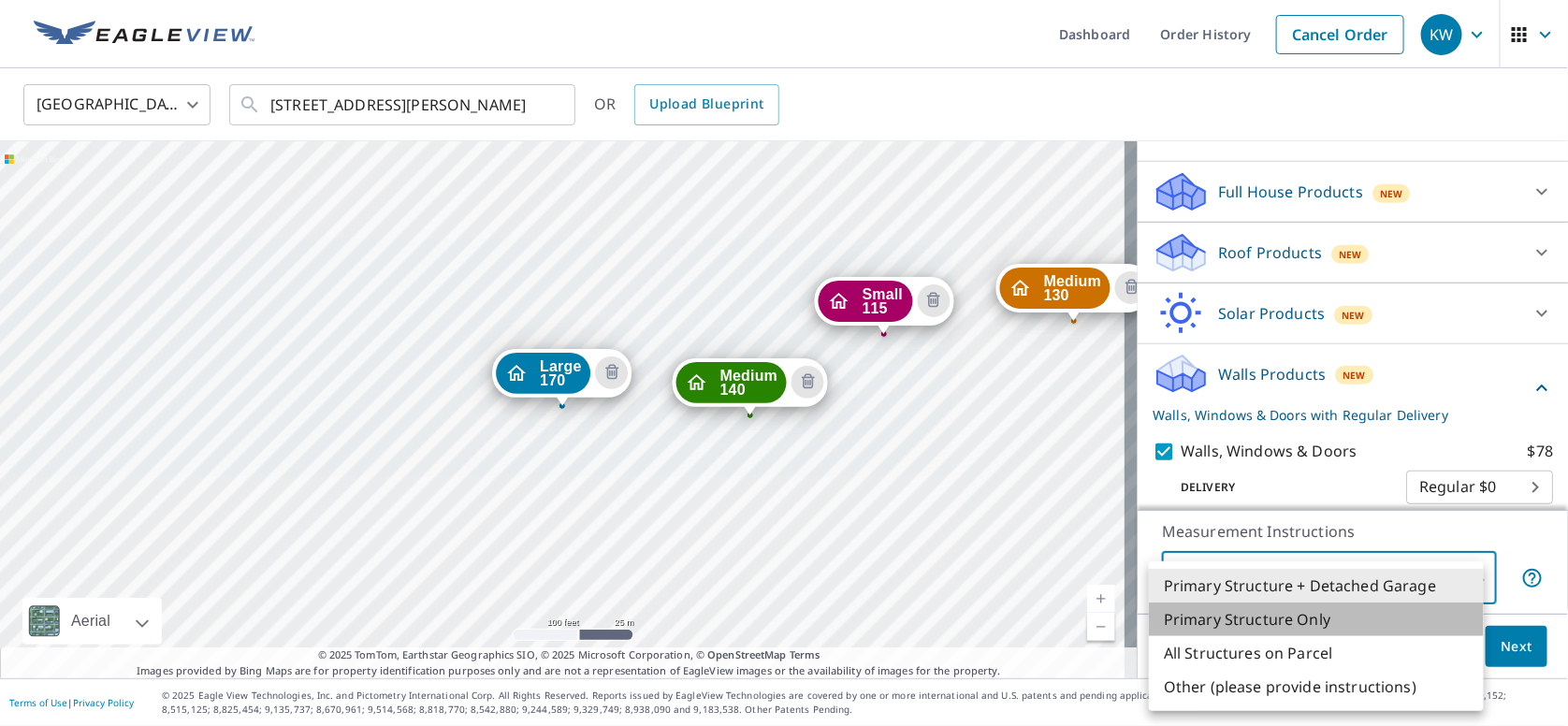
click at [1292, 619] on li "Primary Structure Only" at bounding box center [1316, 619] width 335 height 33
type input "2"
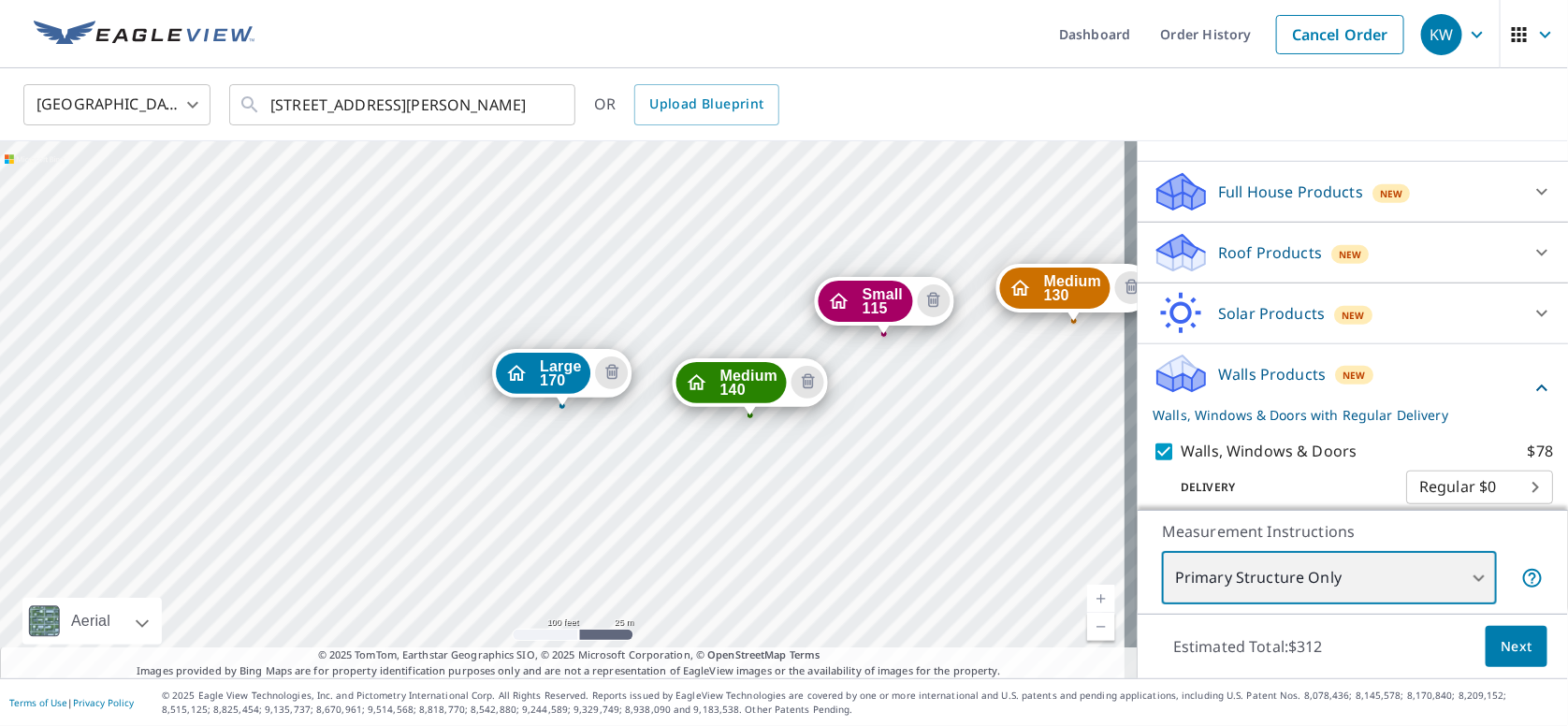
scroll to position [604, 0]
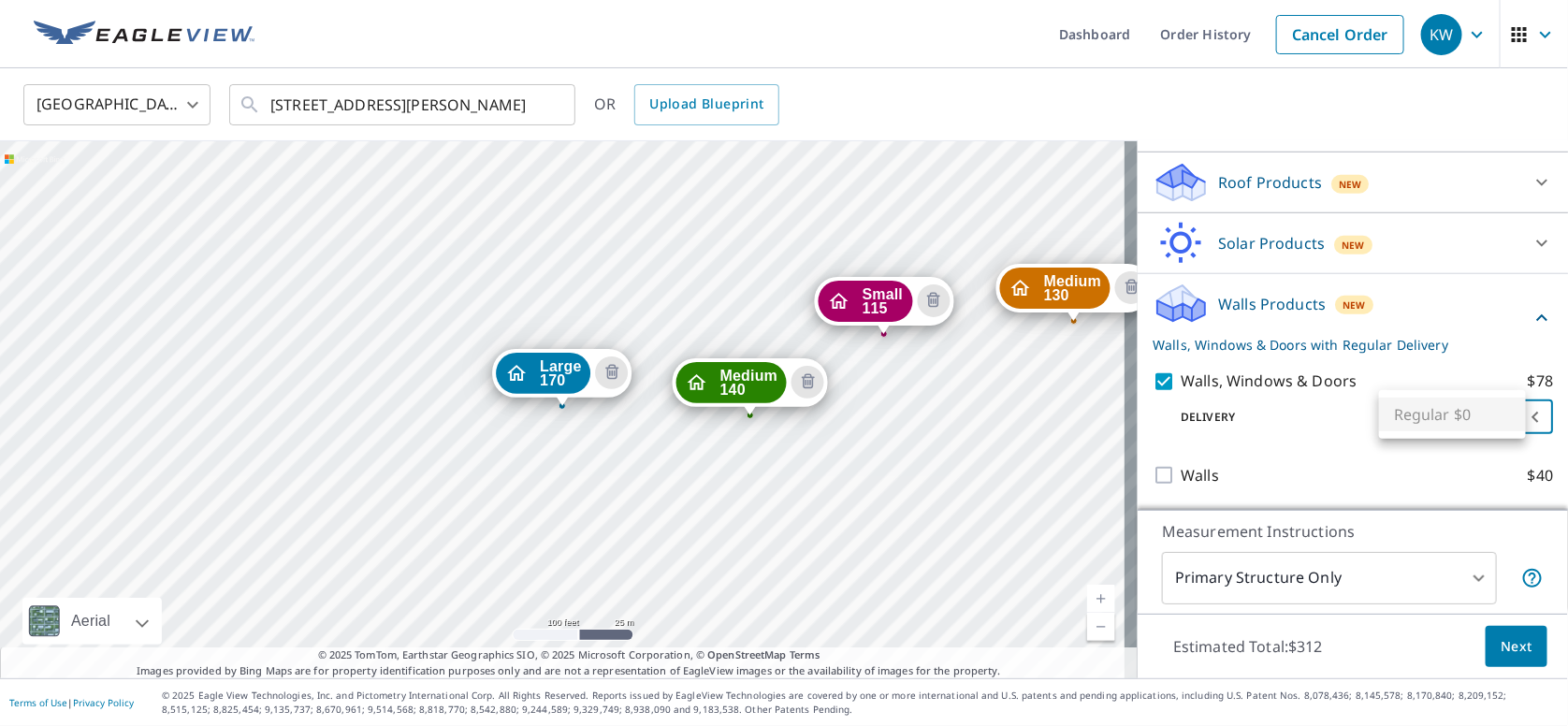
click at [1512, 414] on body "KW KW Dashboard Order History Cancel Order KW [GEOGRAPHIC_DATA] [GEOGRAPHIC_DAT…" at bounding box center [784, 363] width 1568 height 726
click at [1512, 414] on ul "Regular $0" at bounding box center [1452, 413] width 147 height 48
click at [1277, 419] on div at bounding box center [784, 363] width 1568 height 726
click at [1504, 653] on span "Next" at bounding box center [1517, 647] width 31 height 24
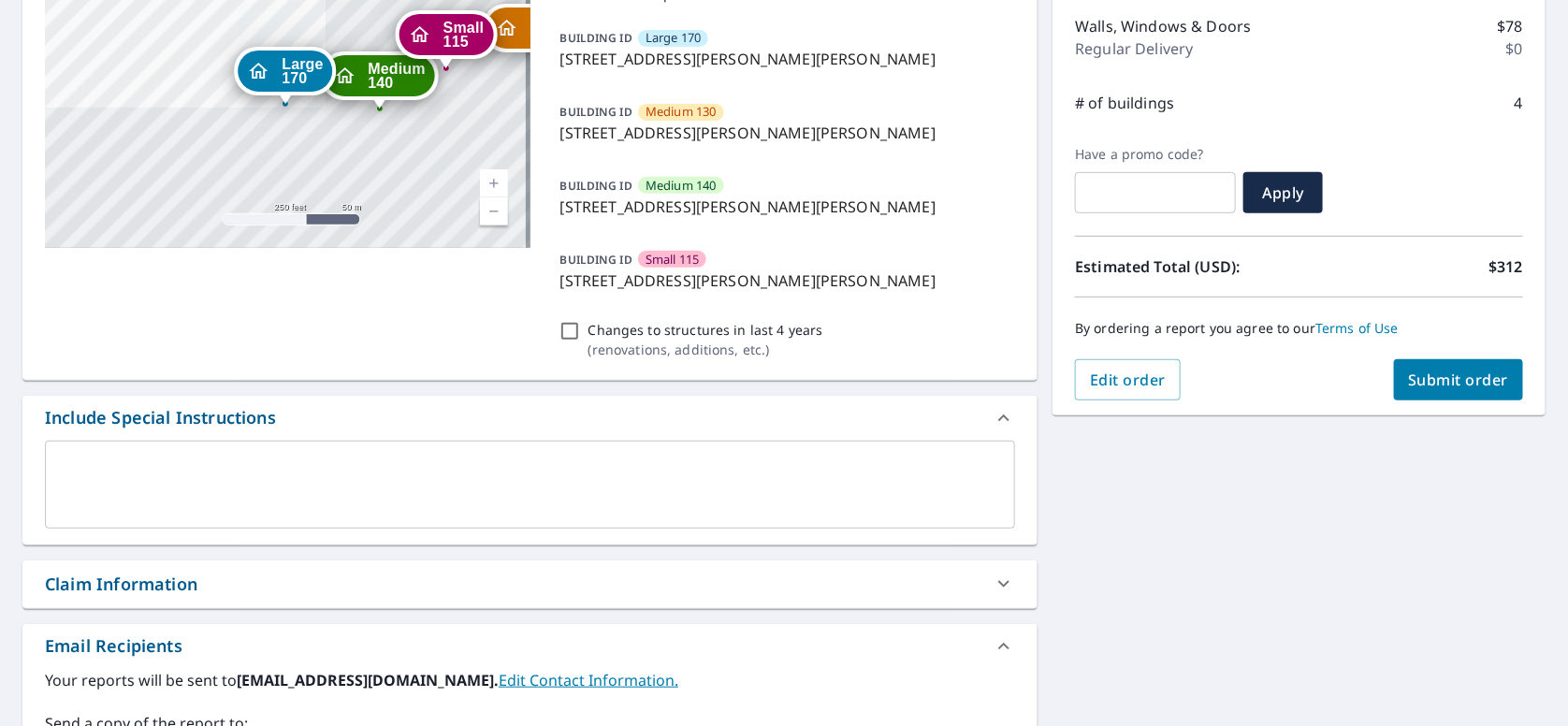
scroll to position [280, 0]
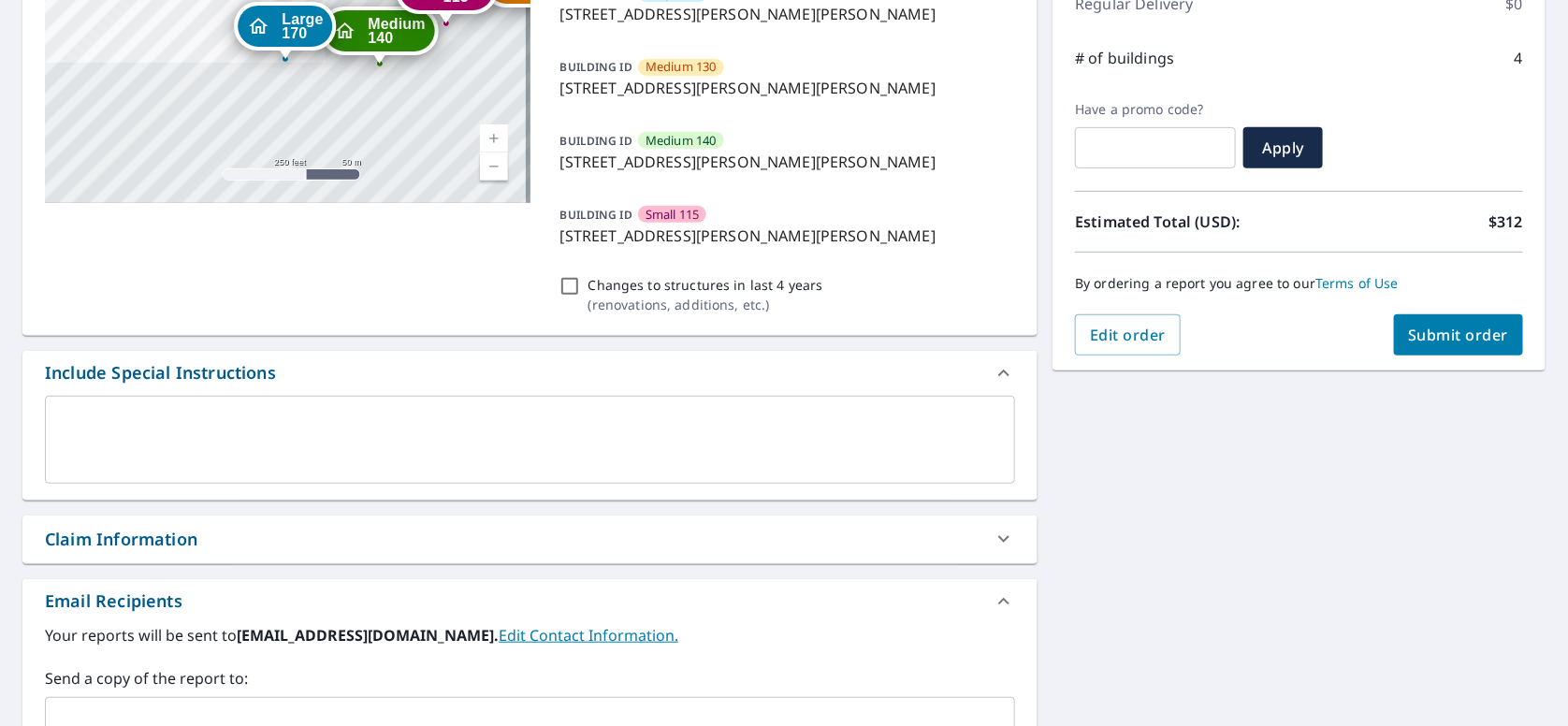
click at [365, 419] on textarea at bounding box center [530, 439] width 944 height 53
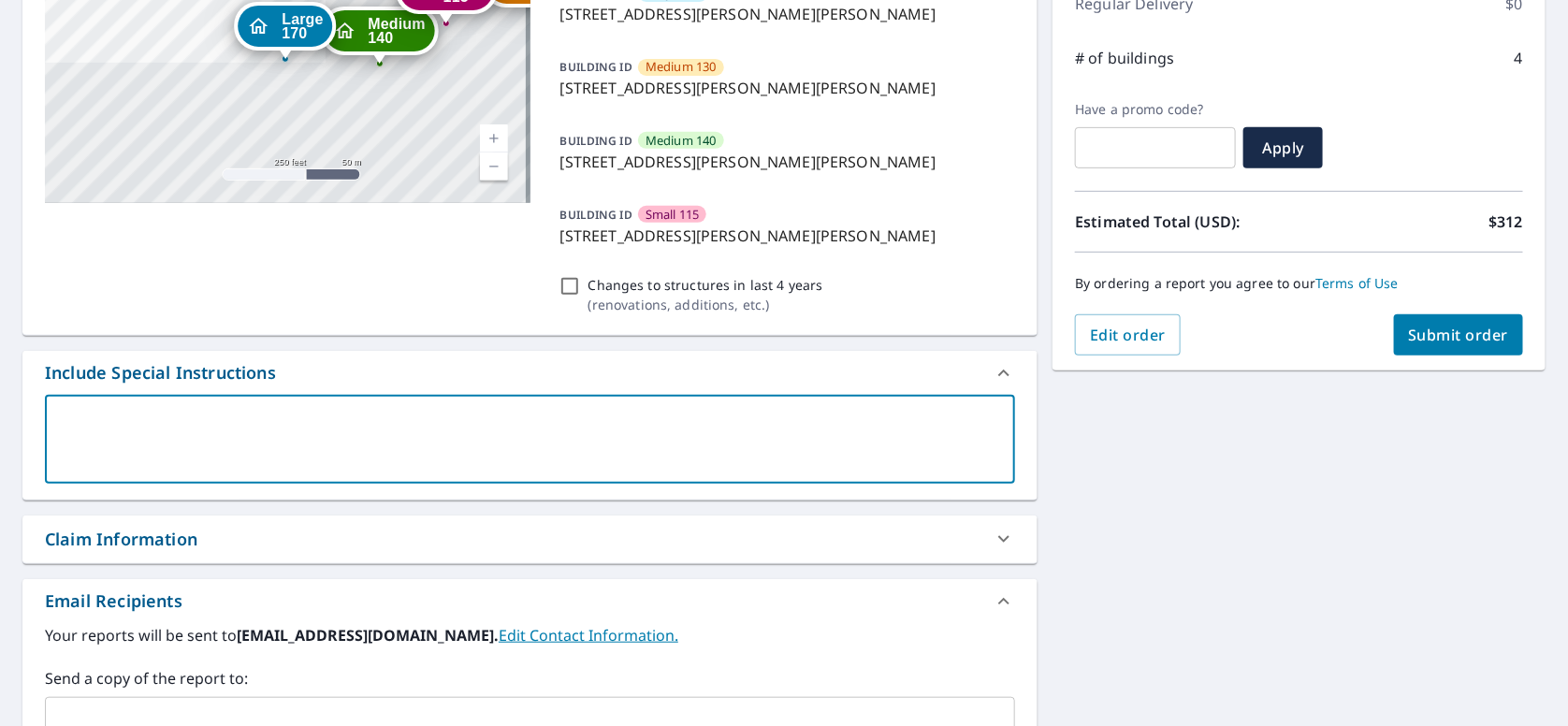
type textarea "S"
type textarea "x"
type textarea "Si"
type textarea "x"
type textarea "Sid"
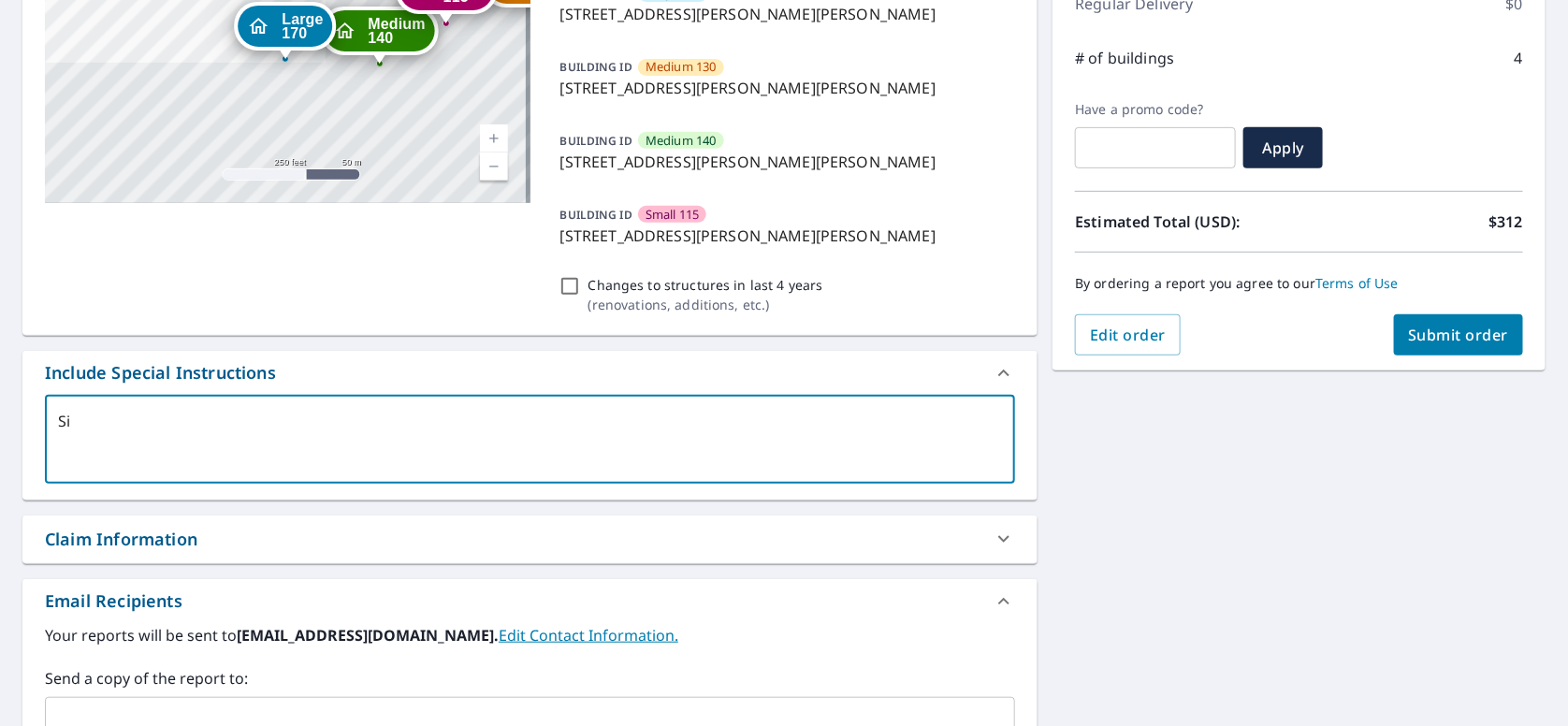
type textarea "x"
type textarea "Sidi"
type textarea "x"
type textarea "Sidin"
type textarea "x"
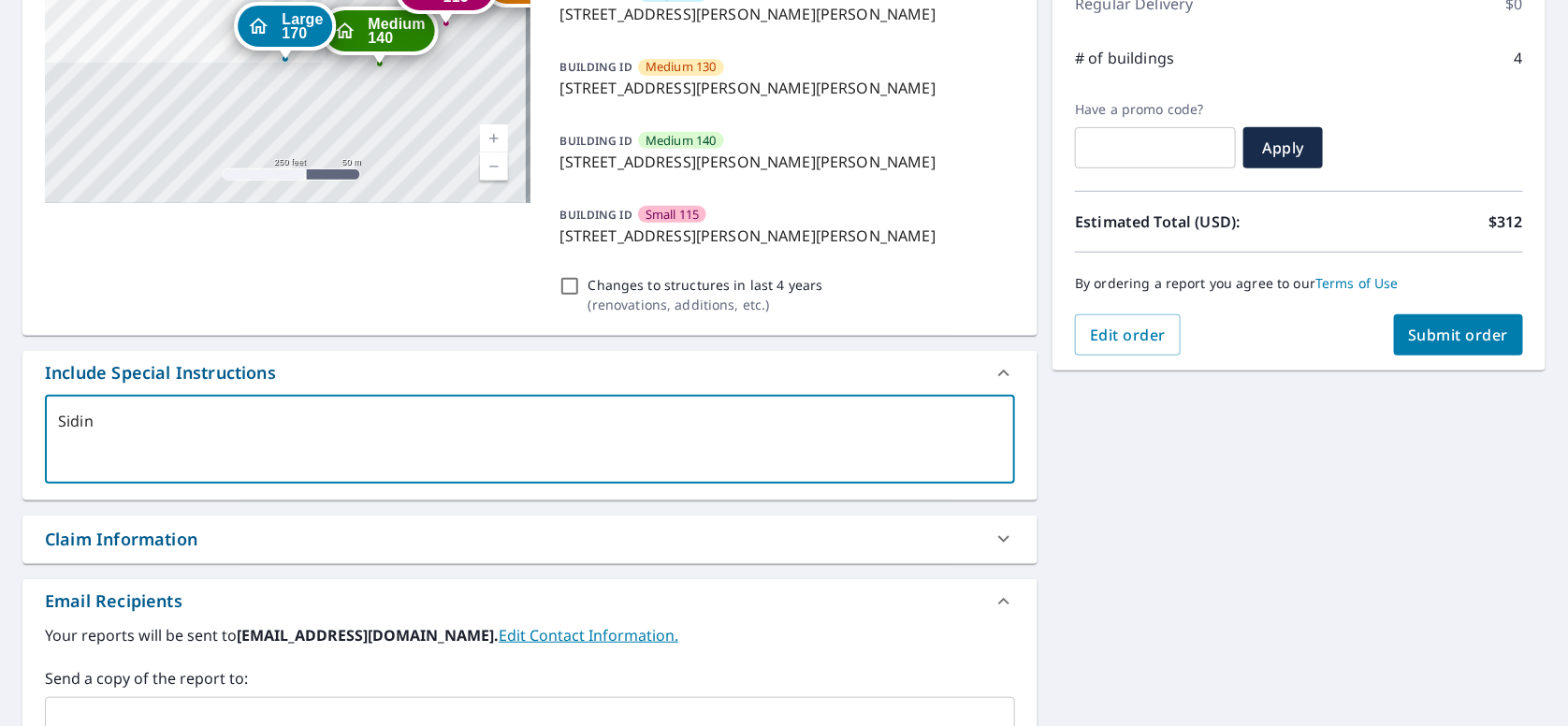
type textarea "Siding"
type textarea "x"
type textarea "Siding"
type textarea "x"
type textarea "Siding a"
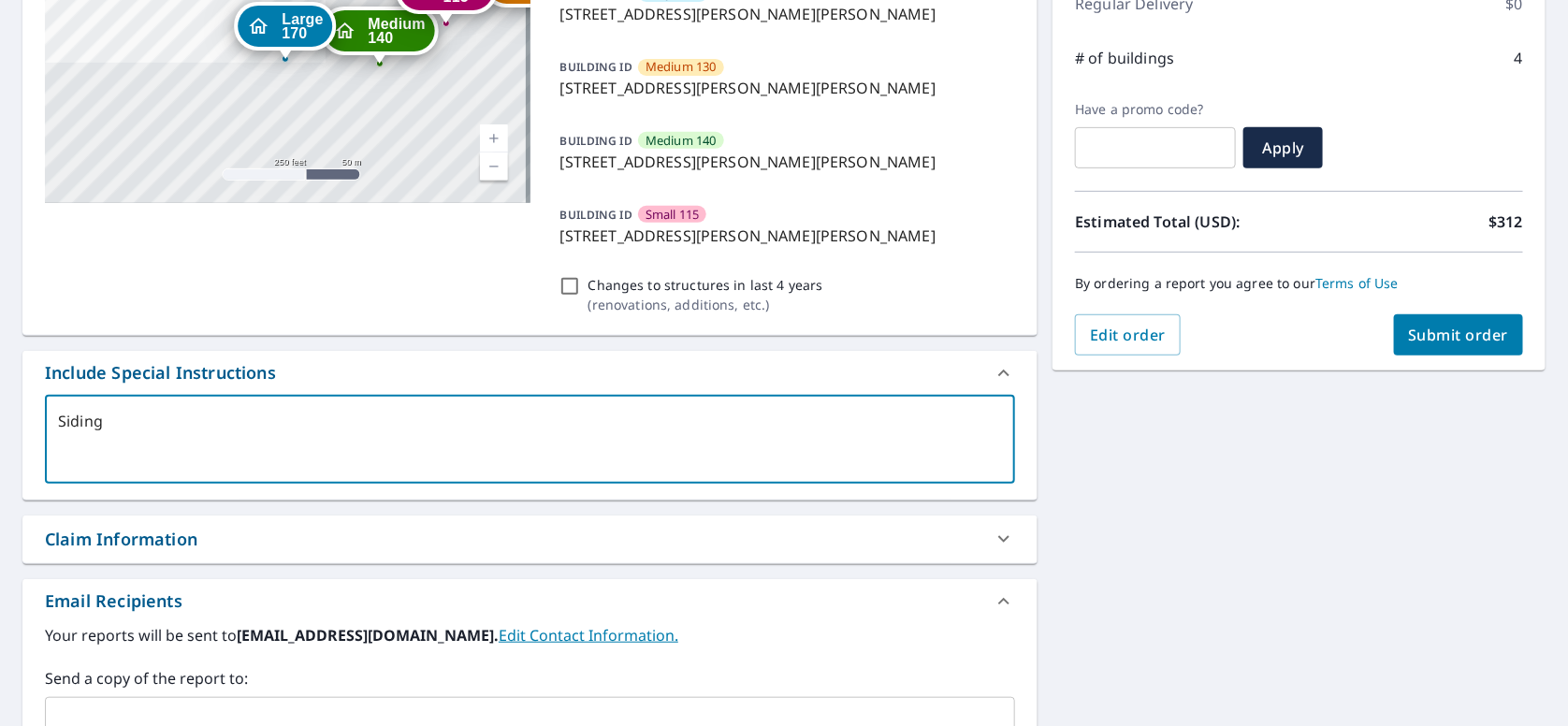
type textarea "x"
type textarea "Siding an"
type textarea "x"
type textarea "Siding and"
type textarea "x"
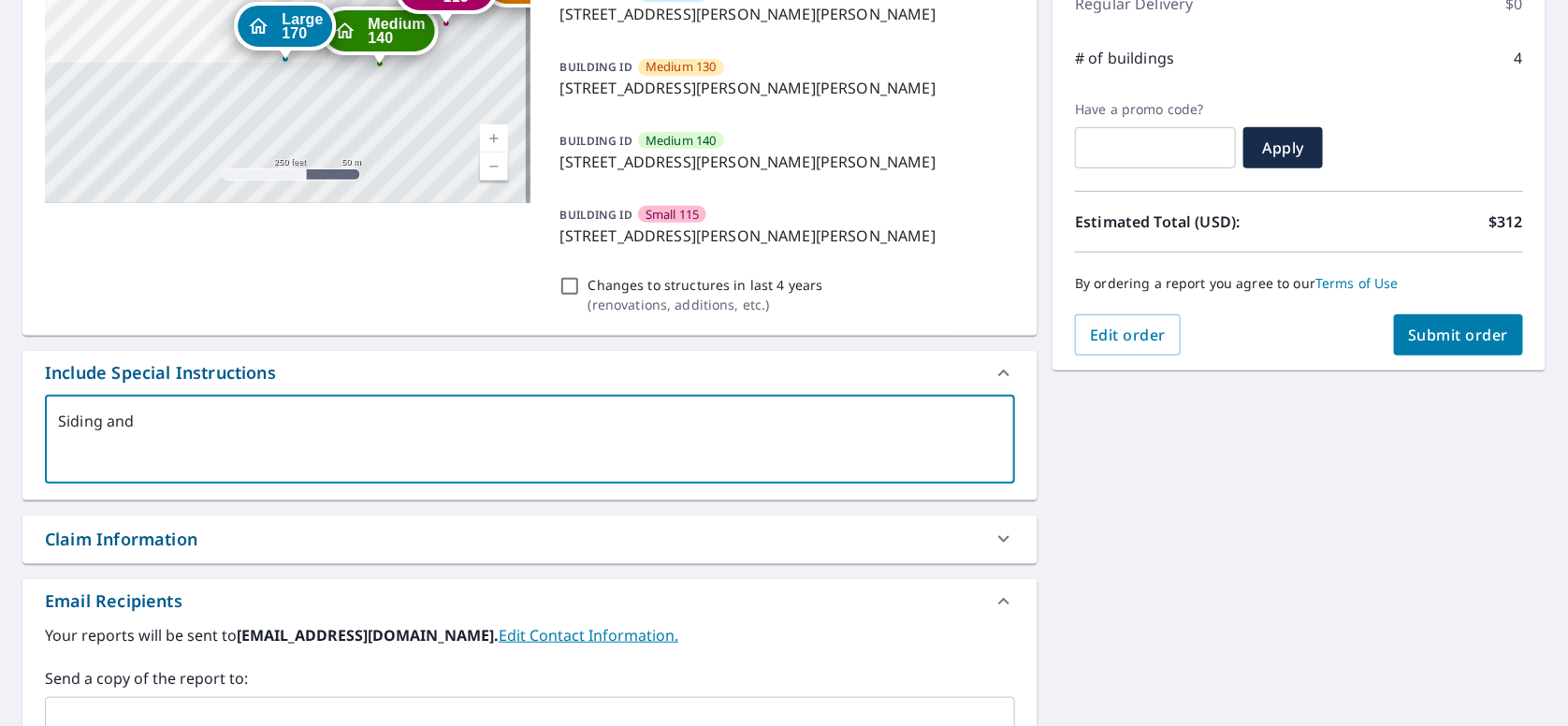
type textarea "Siding and"
type textarea "x"
type textarea "Siding and W"
type textarea "x"
type textarea "Siding and Wi"
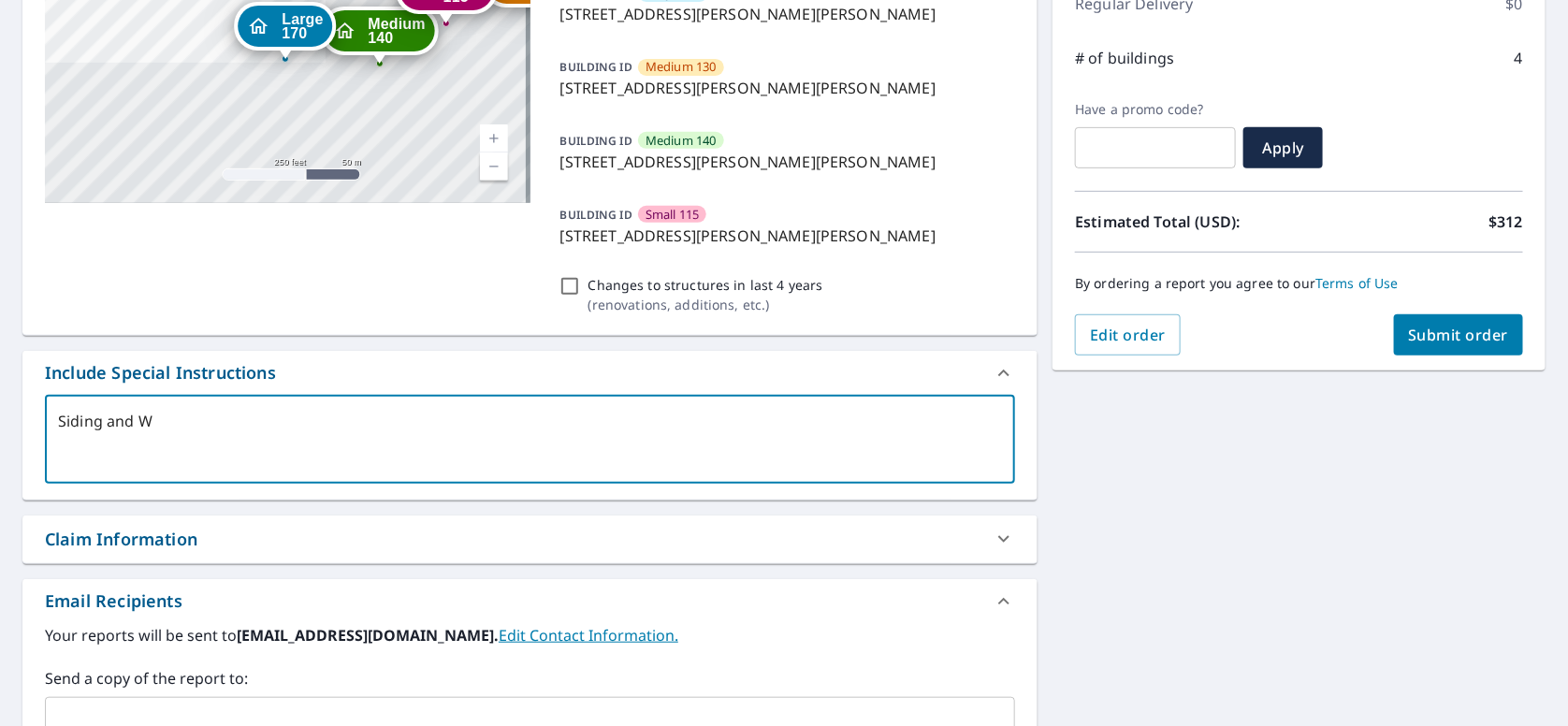
type textarea "x"
type textarea "Siding and Win"
type textarea "x"
type textarea "Siding and Wino"
type textarea "x"
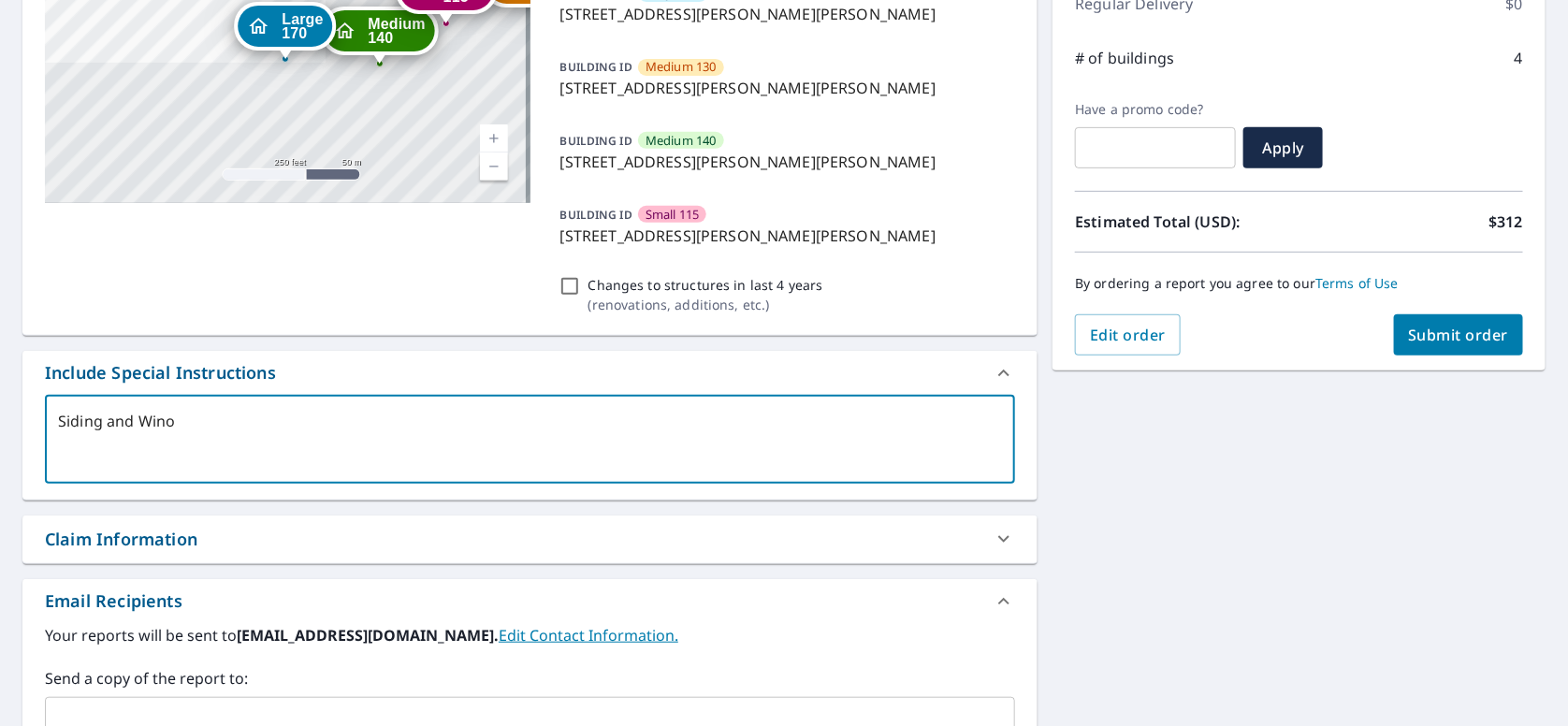
type textarea "Siding and Winod"
type textarea "x"
type textarea "Siding and Winodw"
type textarea "x"
type textarea "Siding and Winodws"
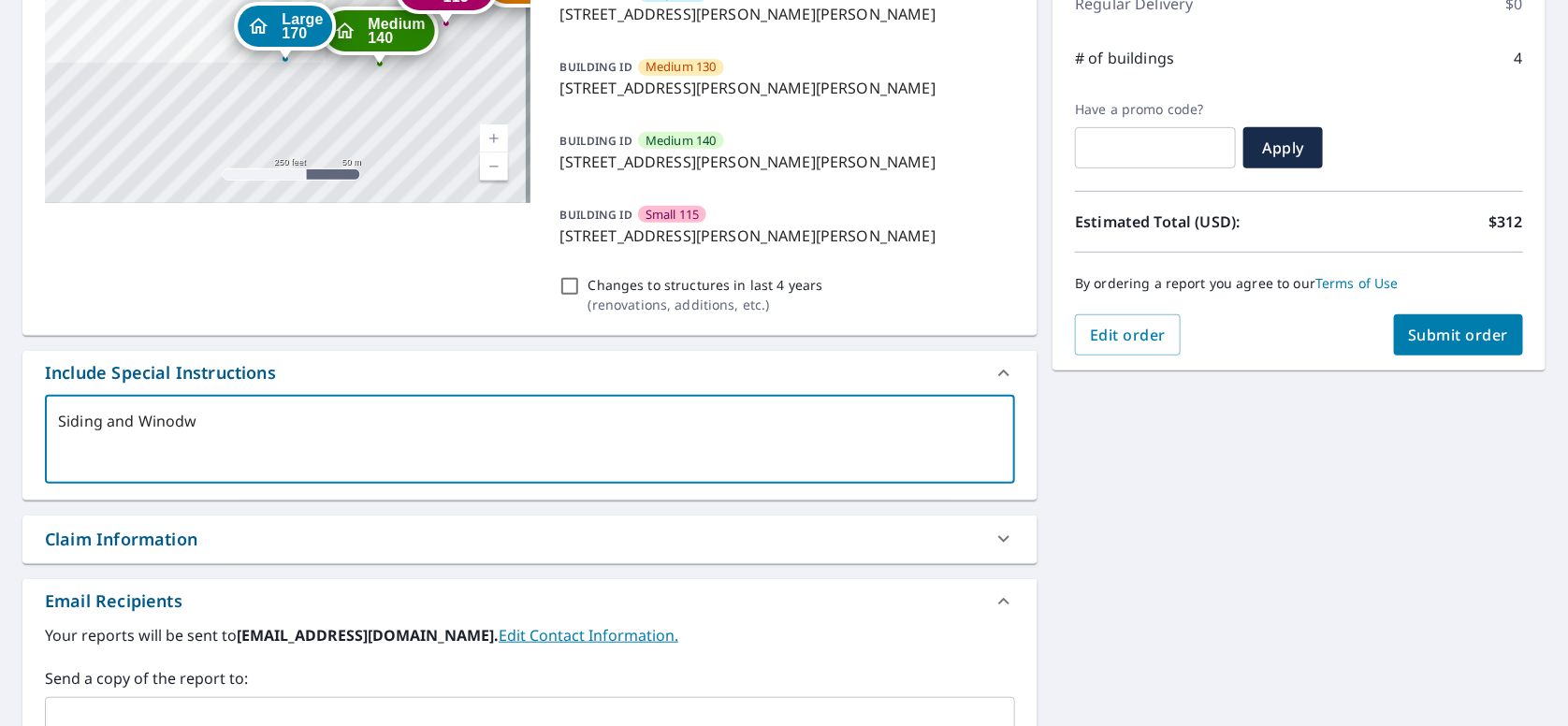
type textarea "x"
type textarea "Siding and Winodws"
type textarea "x"
type textarea "Siding and Winodws"
type textarea "x"
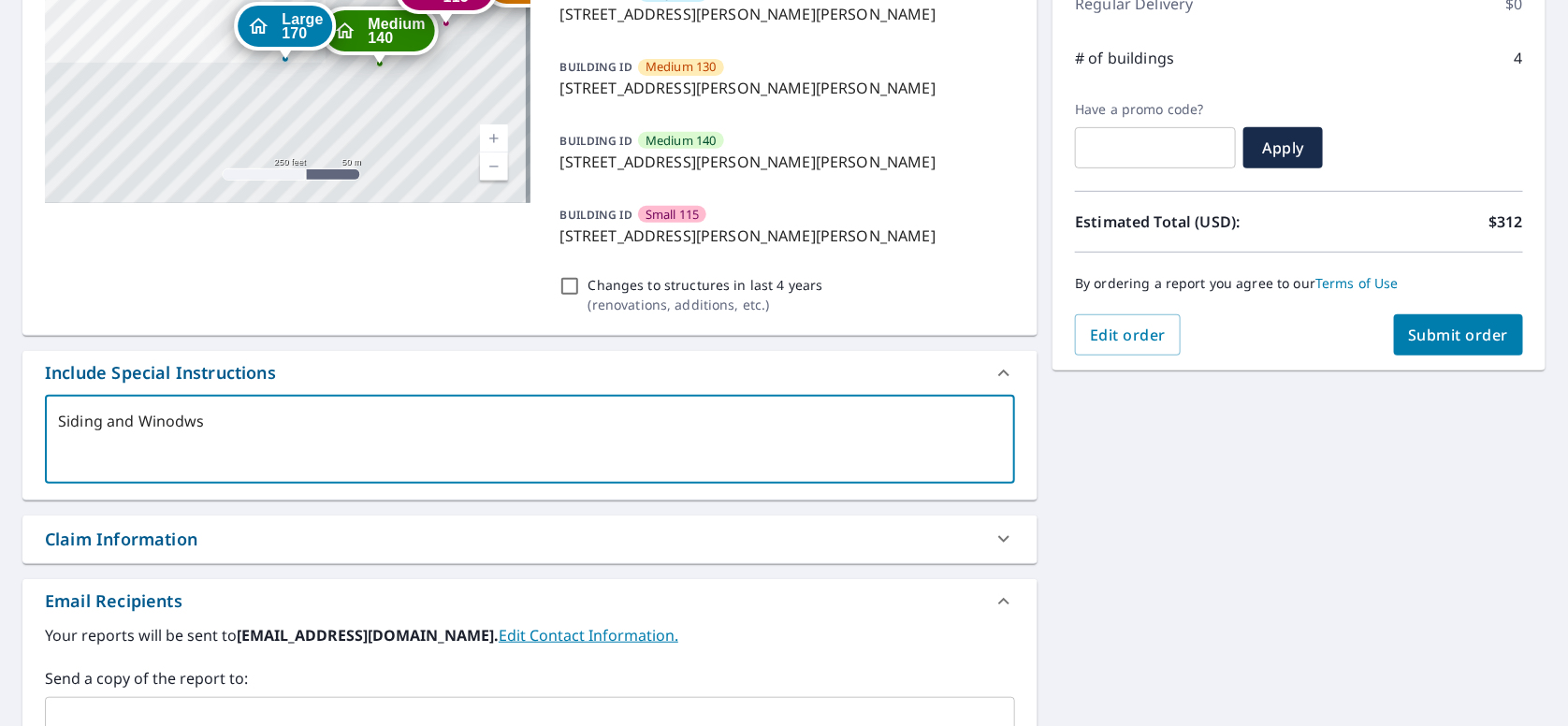
type textarea "Siding and Winodw"
type textarea "x"
type textarea "Siding and Winod"
type textarea "x"
type textarea "Siding and Wino"
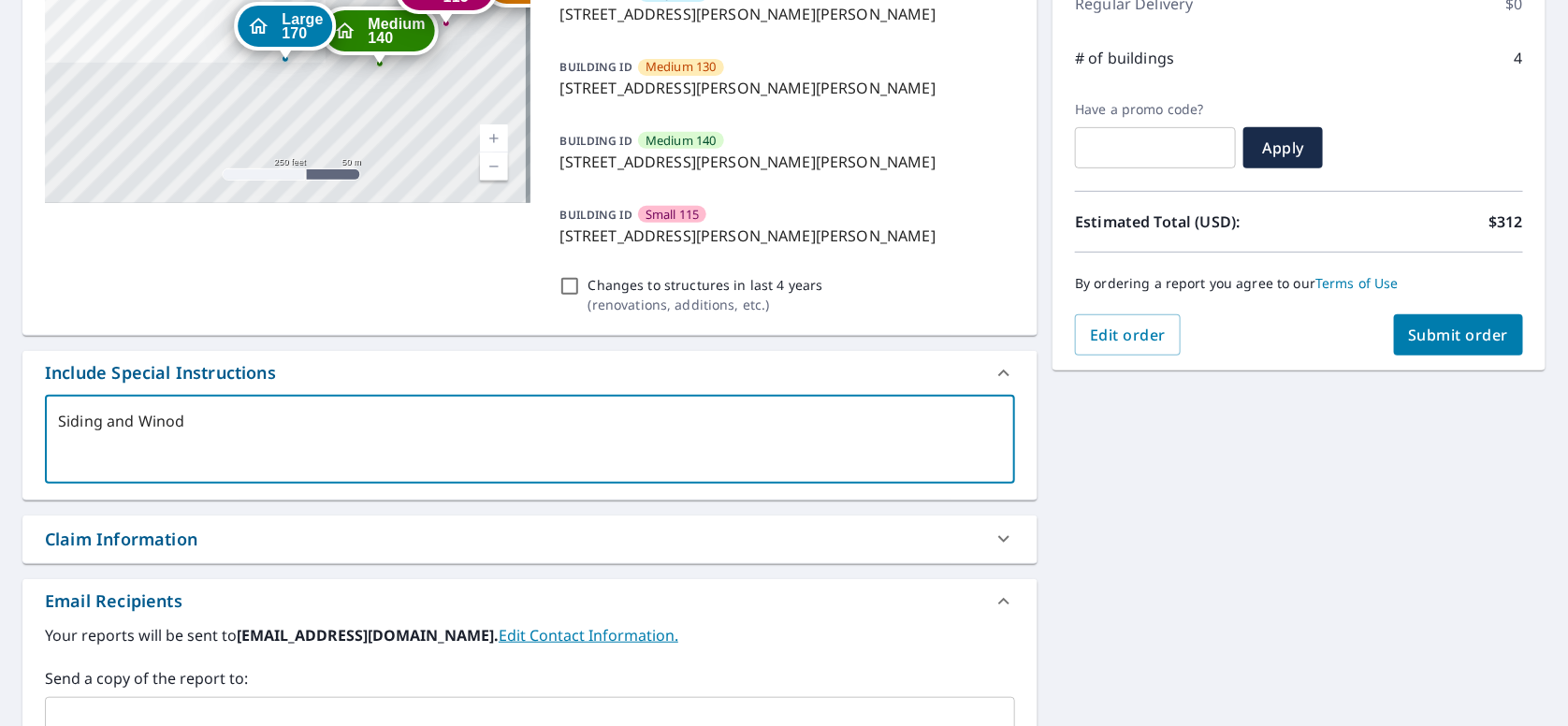
type textarea "x"
type textarea "Siding and Win"
type textarea "x"
type textarea "Siding and Wind"
type textarea "x"
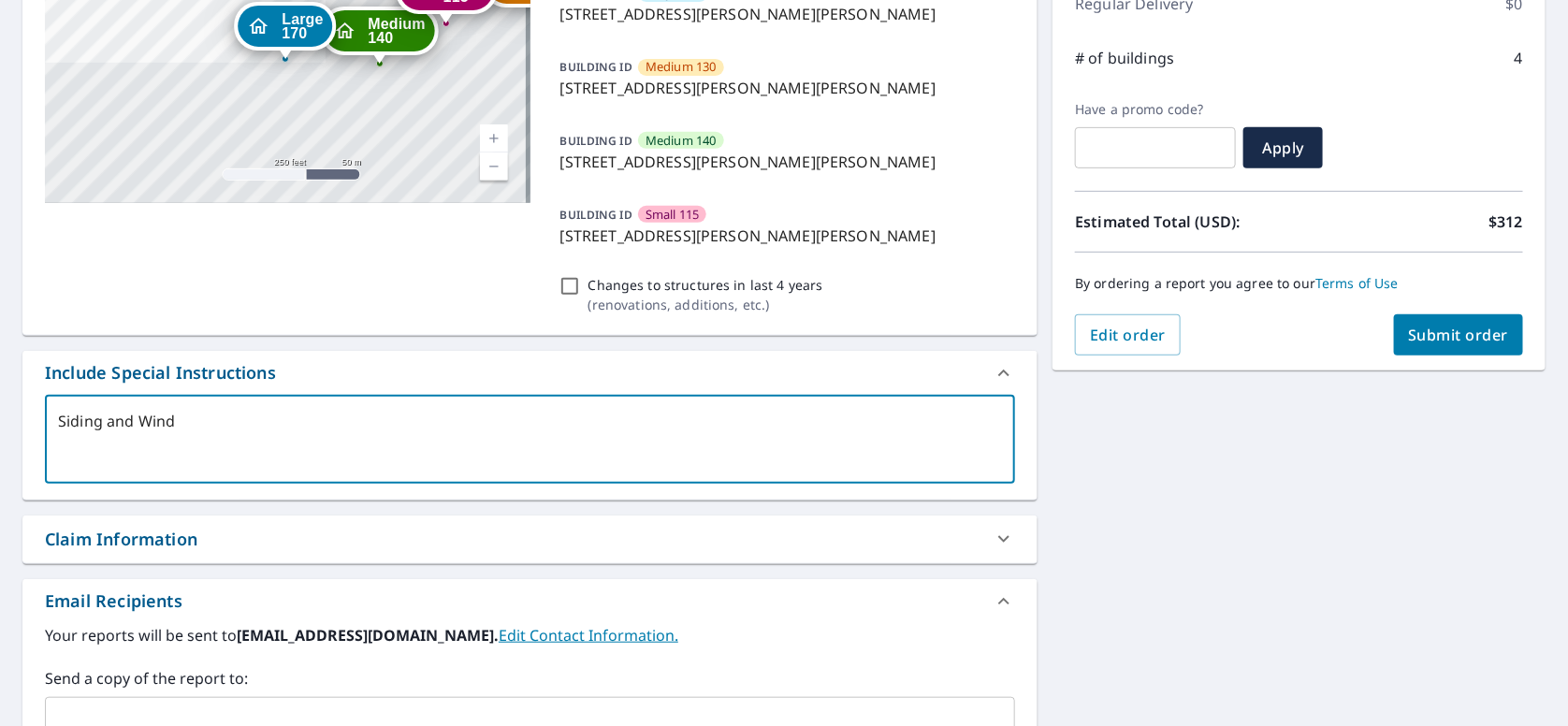
type textarea "Siding and Windo"
type textarea "x"
type textarea "Siding and Window"
type textarea "x"
type textarea "Siding and Windows"
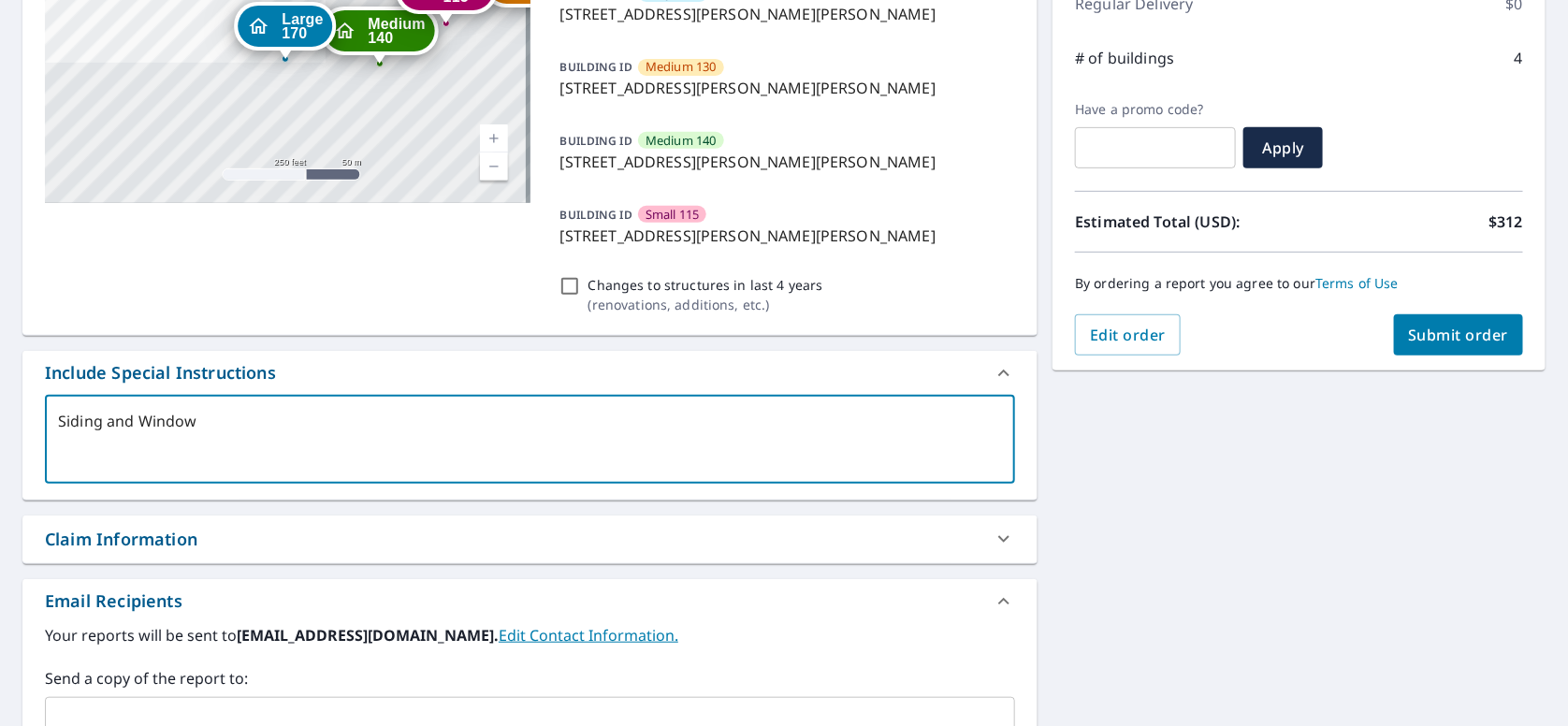
type textarea "x"
type textarea "Siding and Windows"
type textarea "x"
type textarea "Siding and Windows o"
type textarea "x"
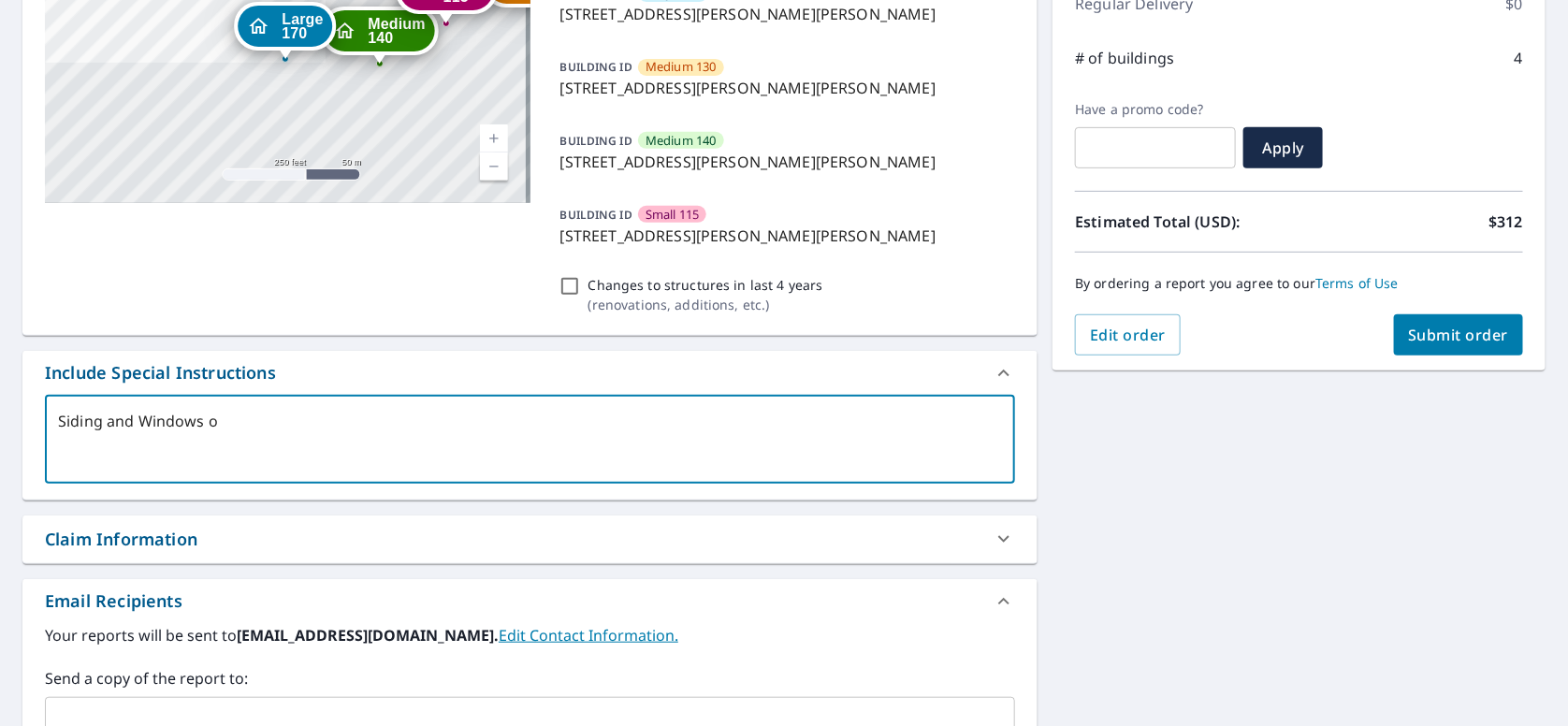
type textarea "Siding and Windows on"
type textarea "x"
type textarea "Siding and Windows on"
type textarea "x"
type textarea "Siding and Windows on 4"
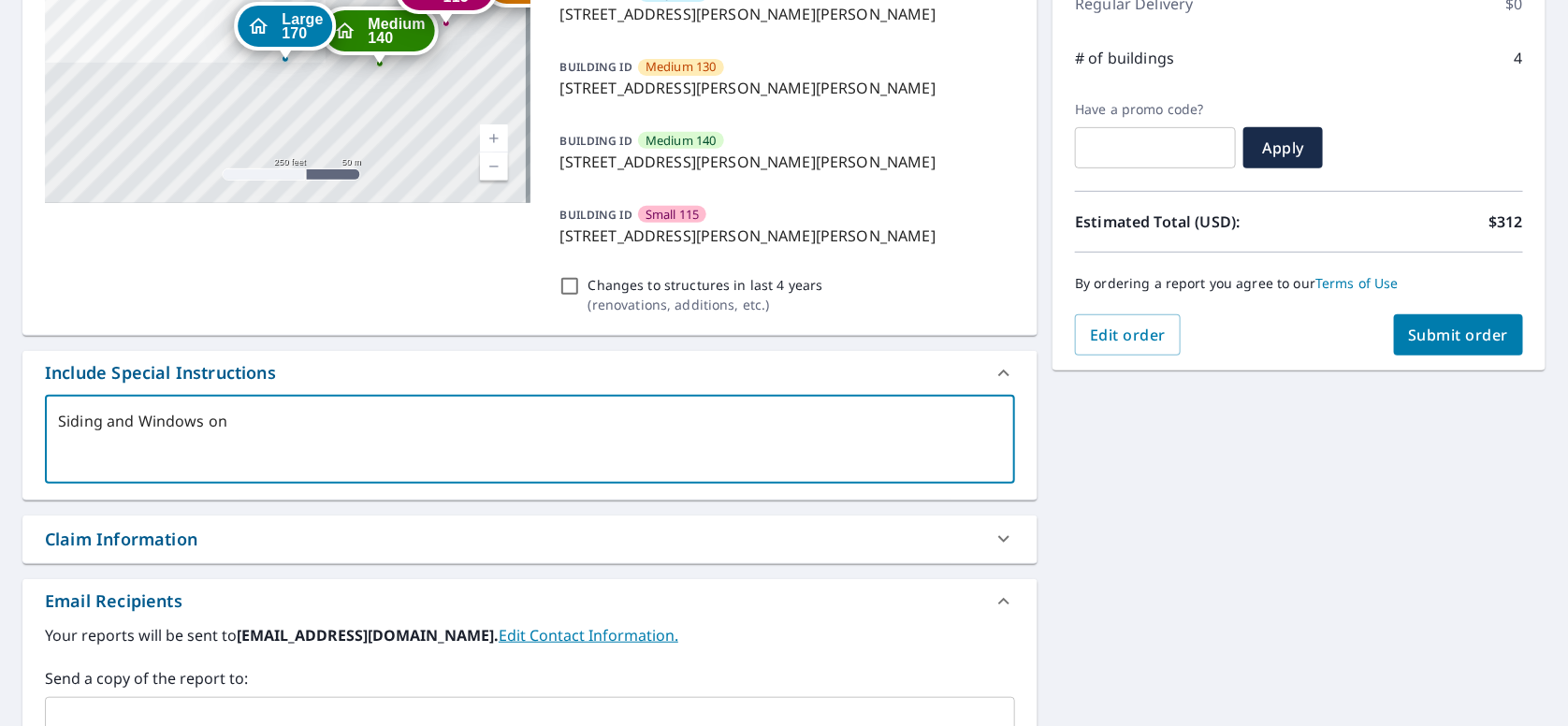
type textarea "x"
type textarea "Siding and Windows on 4"
type textarea "x"
type textarea "Siding and Windows on 4 b"
type textarea "x"
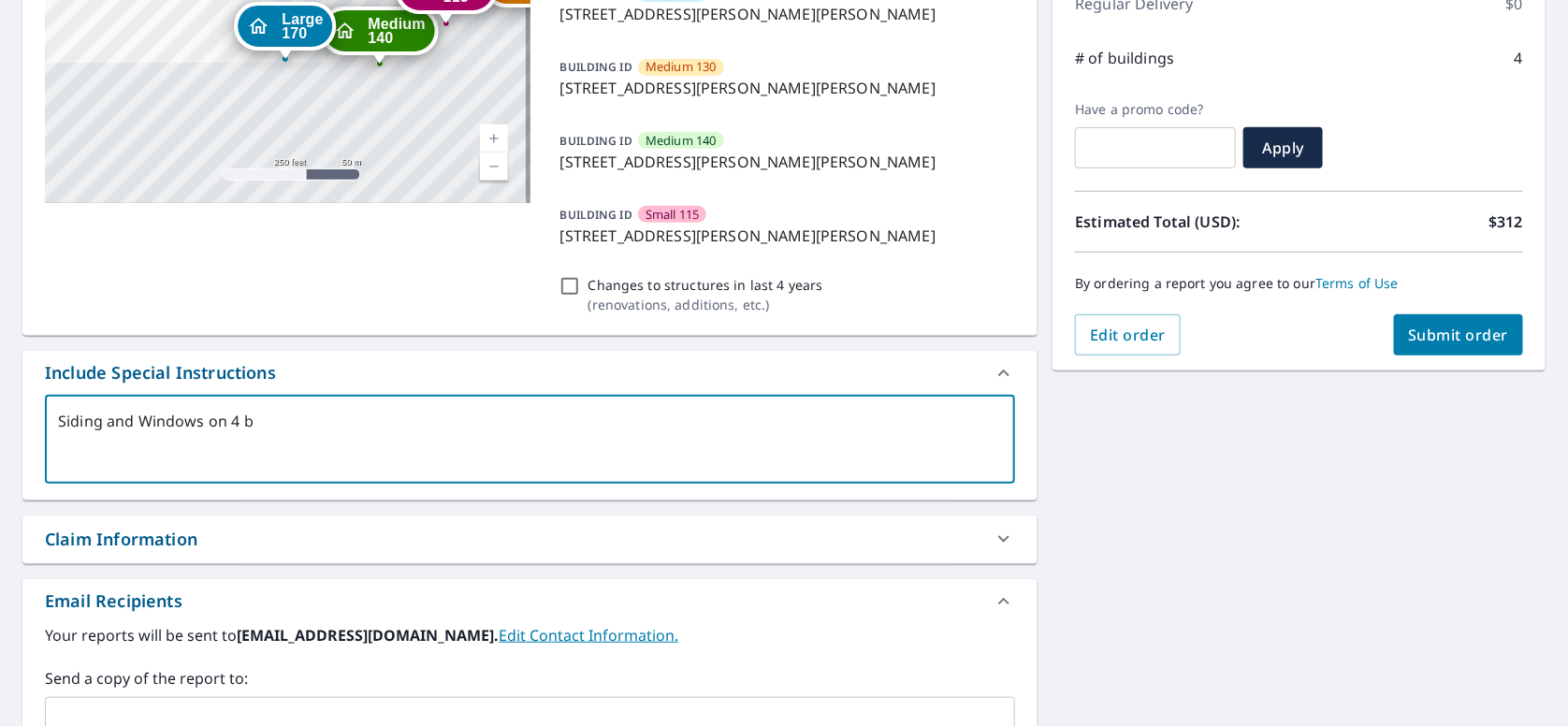
type textarea "Siding and Windows on 4 bu"
type textarea "x"
type textarea "Siding and Windows on 4 [PERSON_NAME]"
type textarea "x"
type textarea "Siding and Windows on 4 buil"
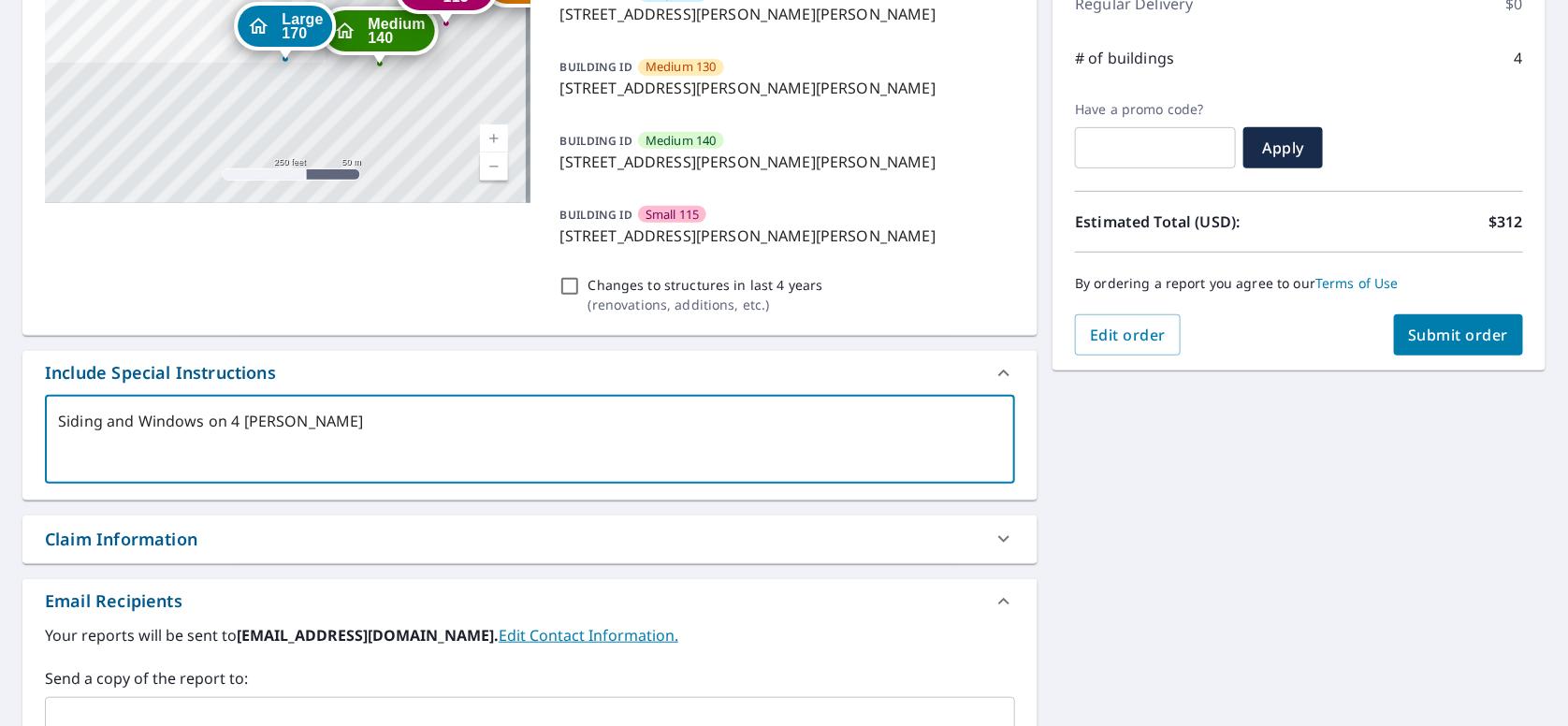
type textarea "x"
type textarea "Siding and Windows on 4 build"
type textarea "x"
type textarea "Siding and Windows on 4 buildi"
type textarea "x"
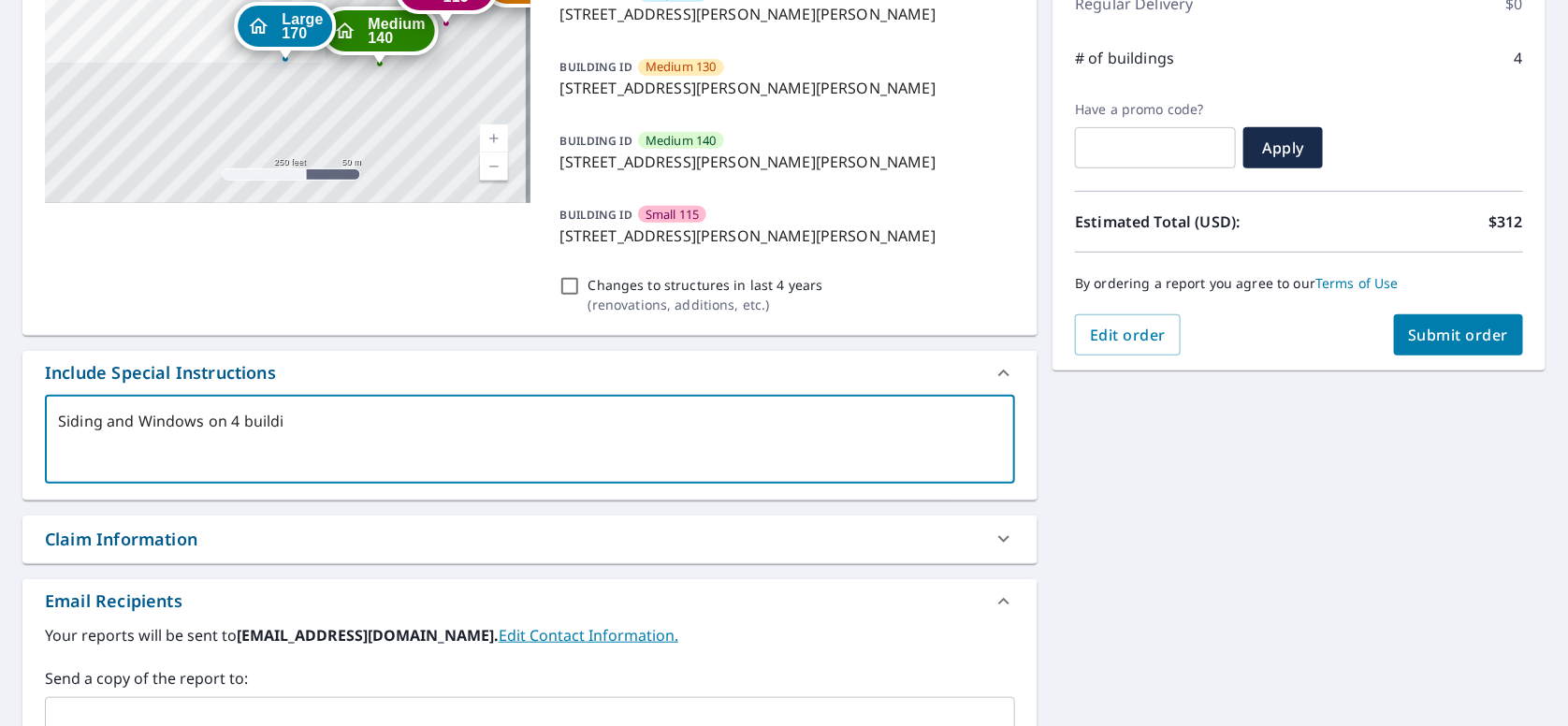
type textarea "Siding and Windows on 4 buildin"
type textarea "x"
type textarea "Siding and Windows on 4 building"
type textarea "x"
type textarea "Siding and Windows on 4 buildings"
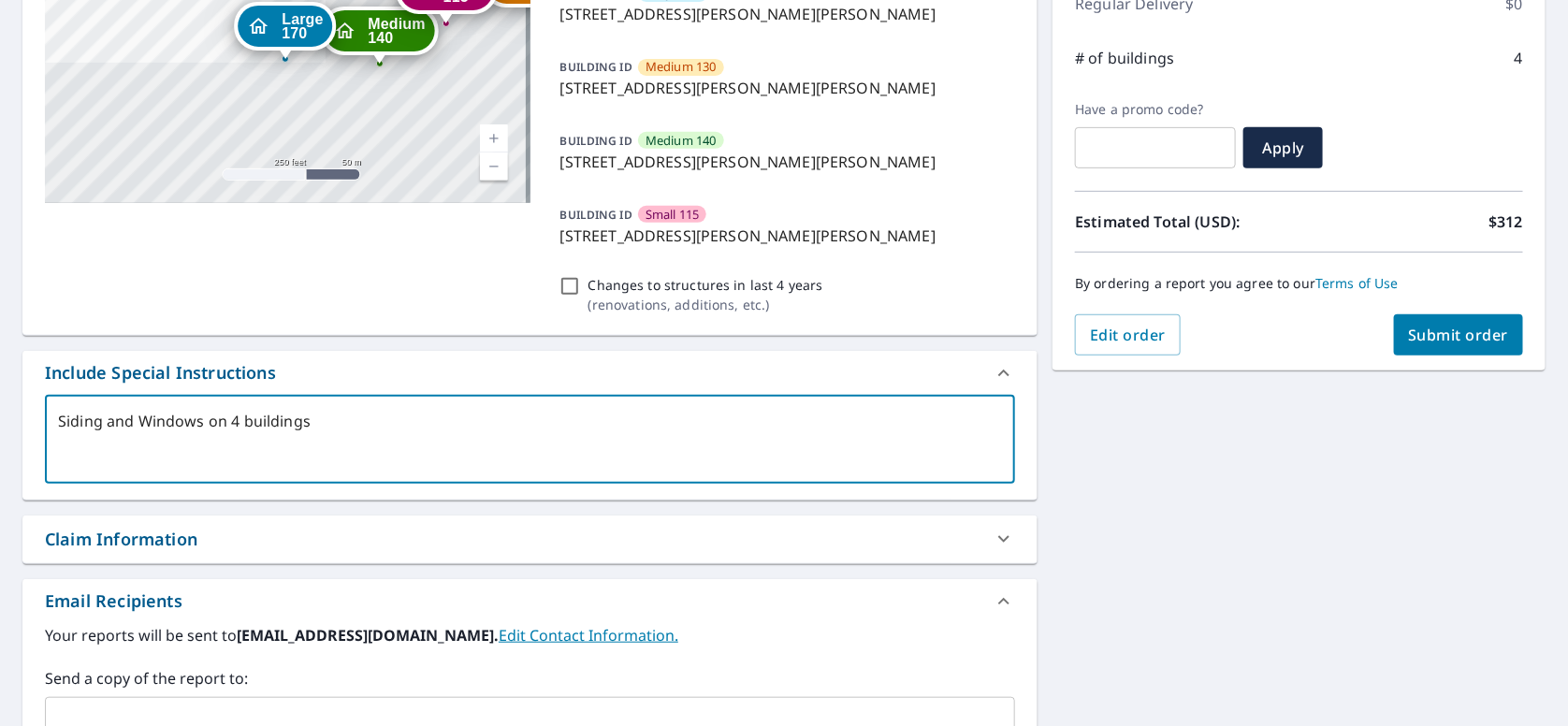
type textarea "x"
type textarea "Siding and Windows on 4 buildings"
type textarea "x"
type textarea "Siding and Windows on 4 buildings"
click at [981, 532] on div at bounding box center [1004, 539] width 45 height 45
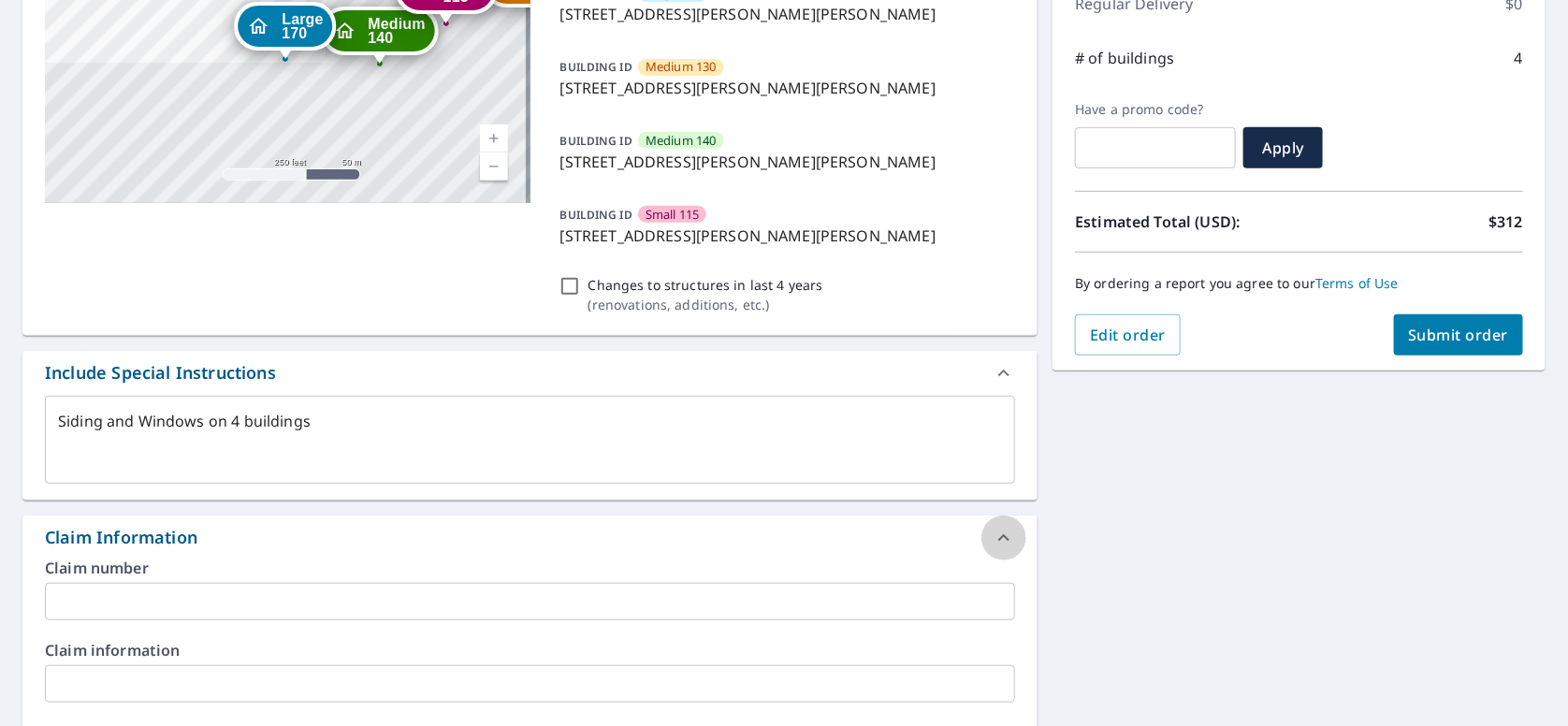
click at [981, 532] on div at bounding box center [1004, 538] width 45 height 45
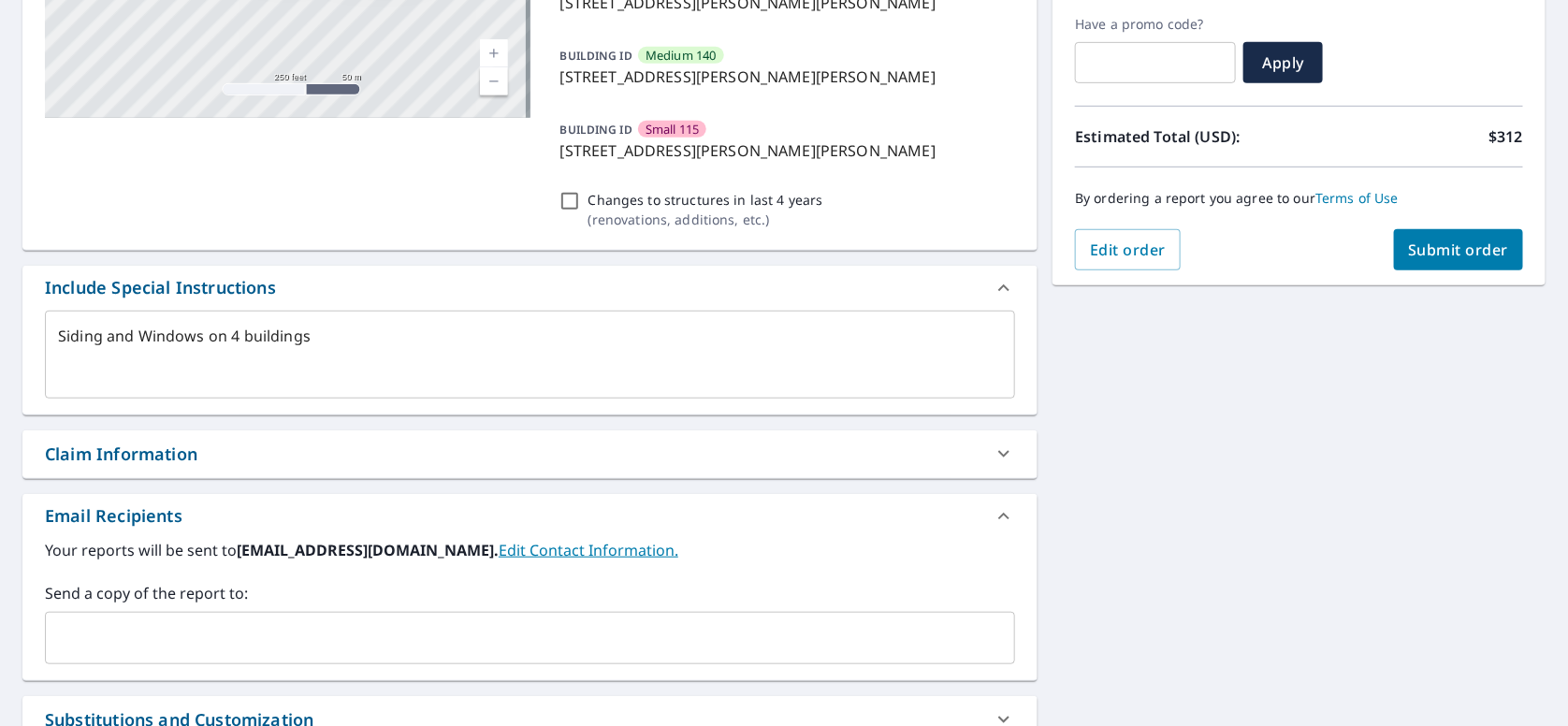
scroll to position [186, 0]
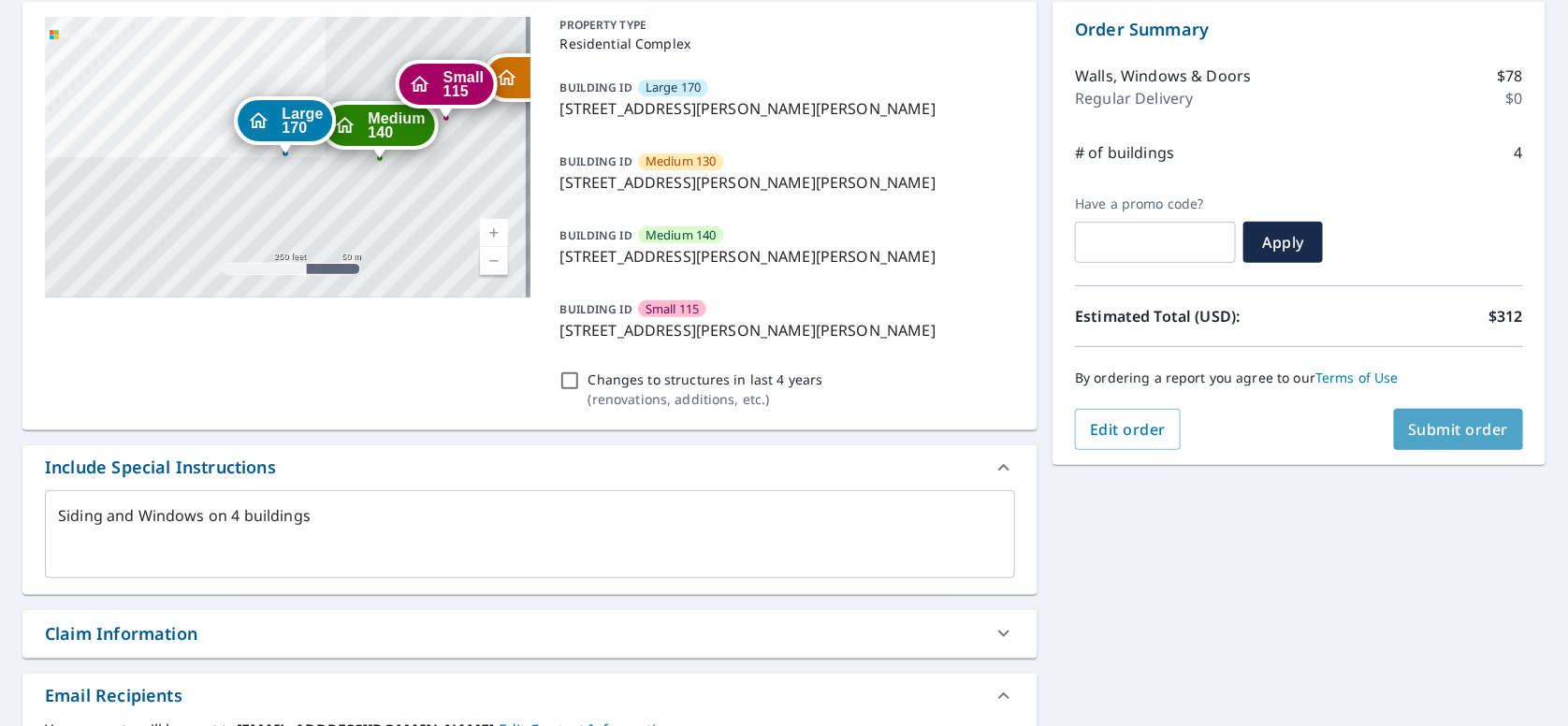
click at [1466, 431] on span "Submit order" at bounding box center [1460, 429] width 100 height 21
type textarea "x"
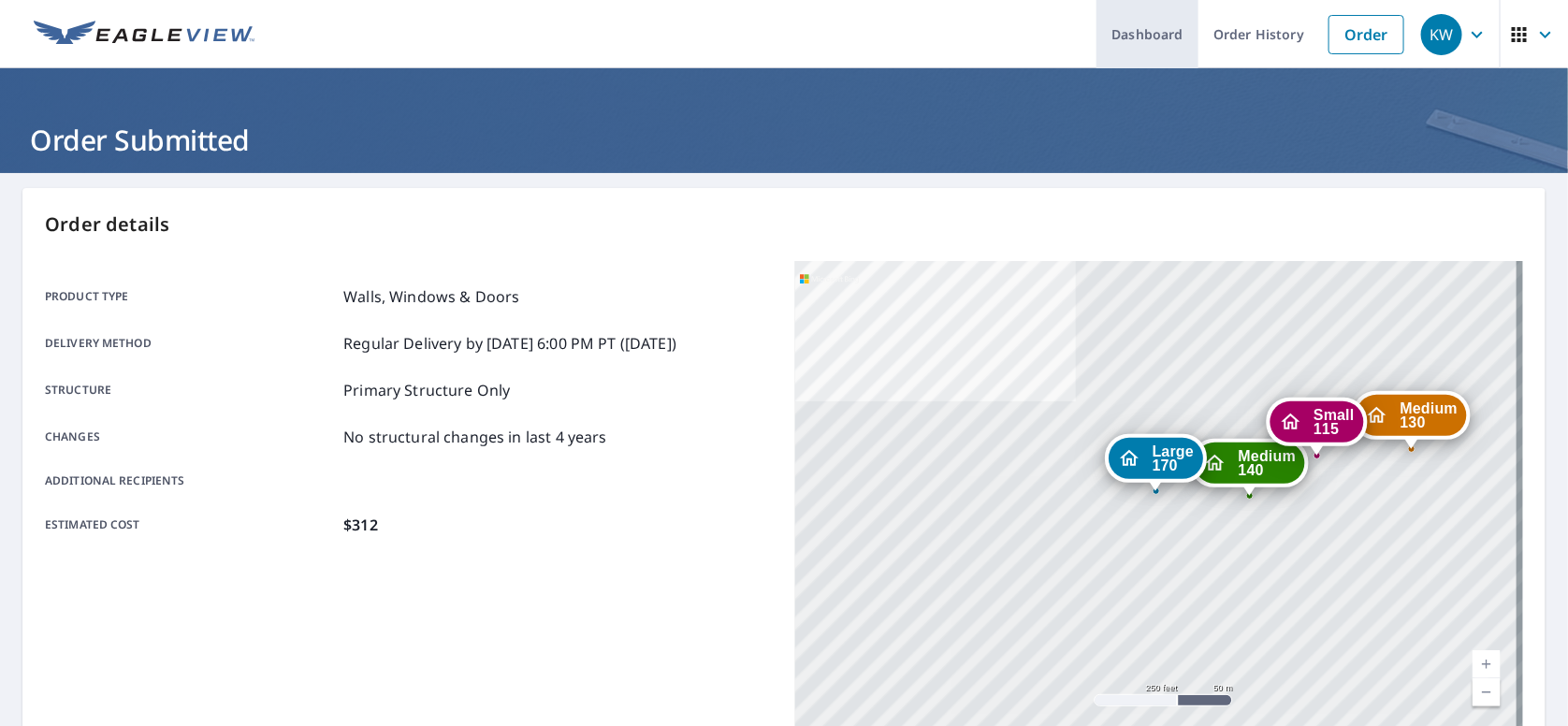
click at [1151, 29] on link "Dashboard" at bounding box center [1148, 33] width 102 height 68
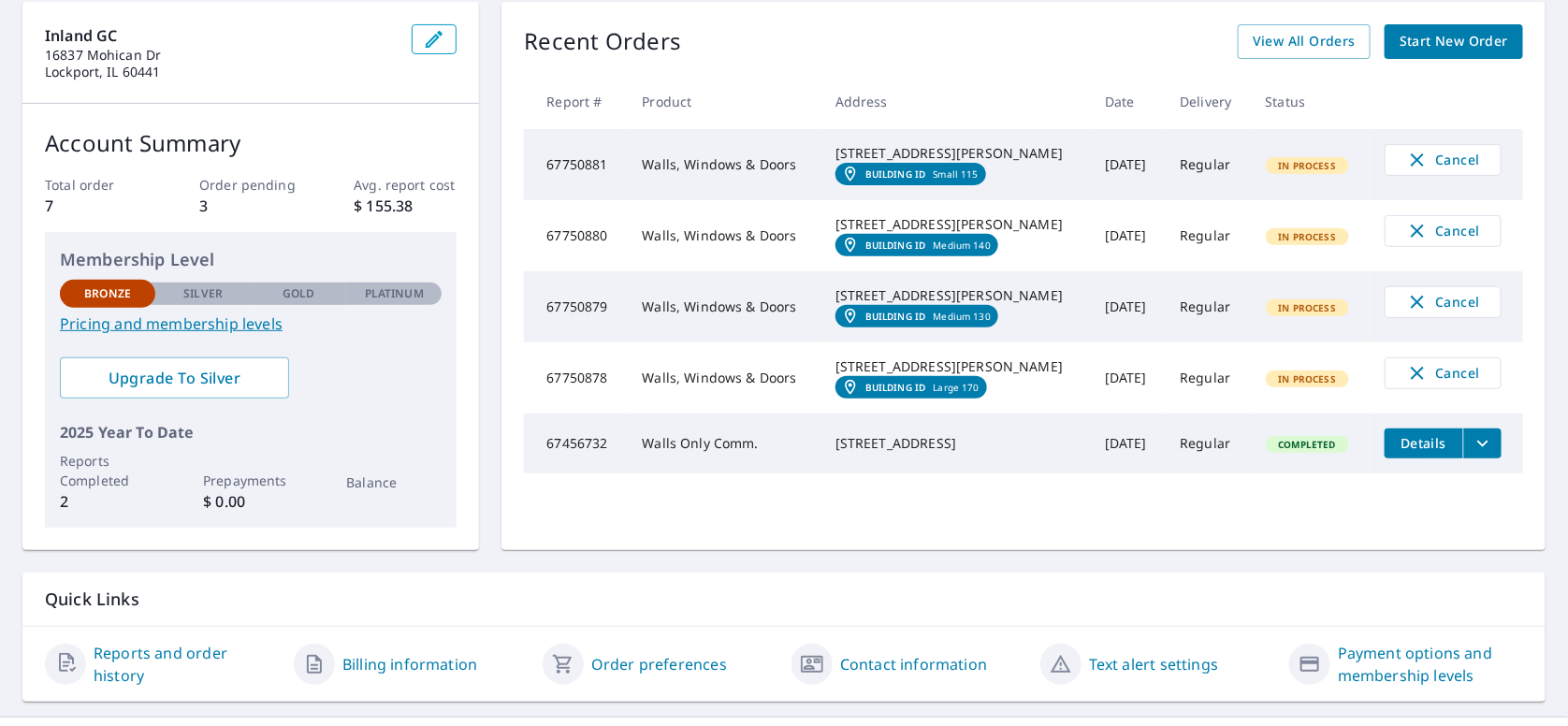
scroll to position [93, 0]
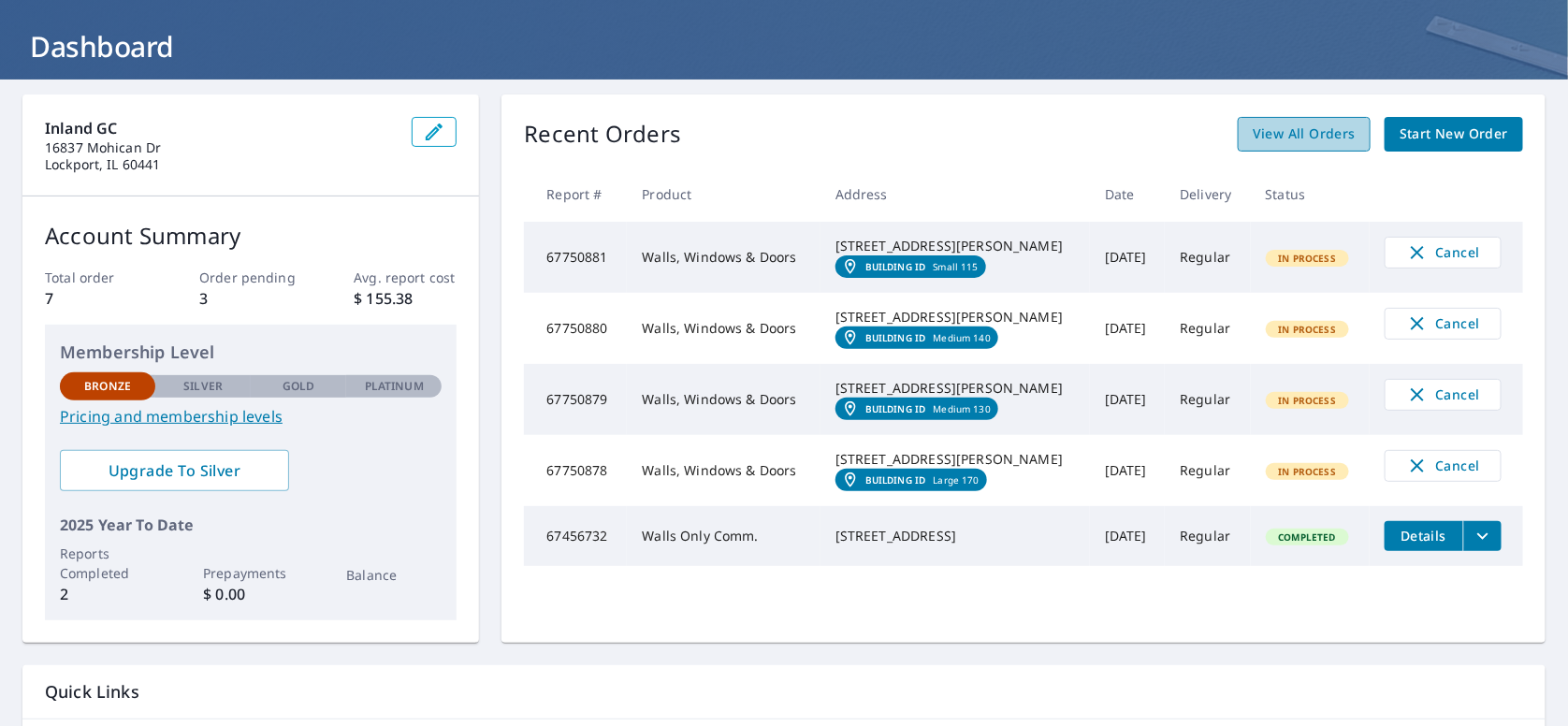
click at [1290, 140] on span "View All Orders" at bounding box center [1304, 135] width 103 height 24
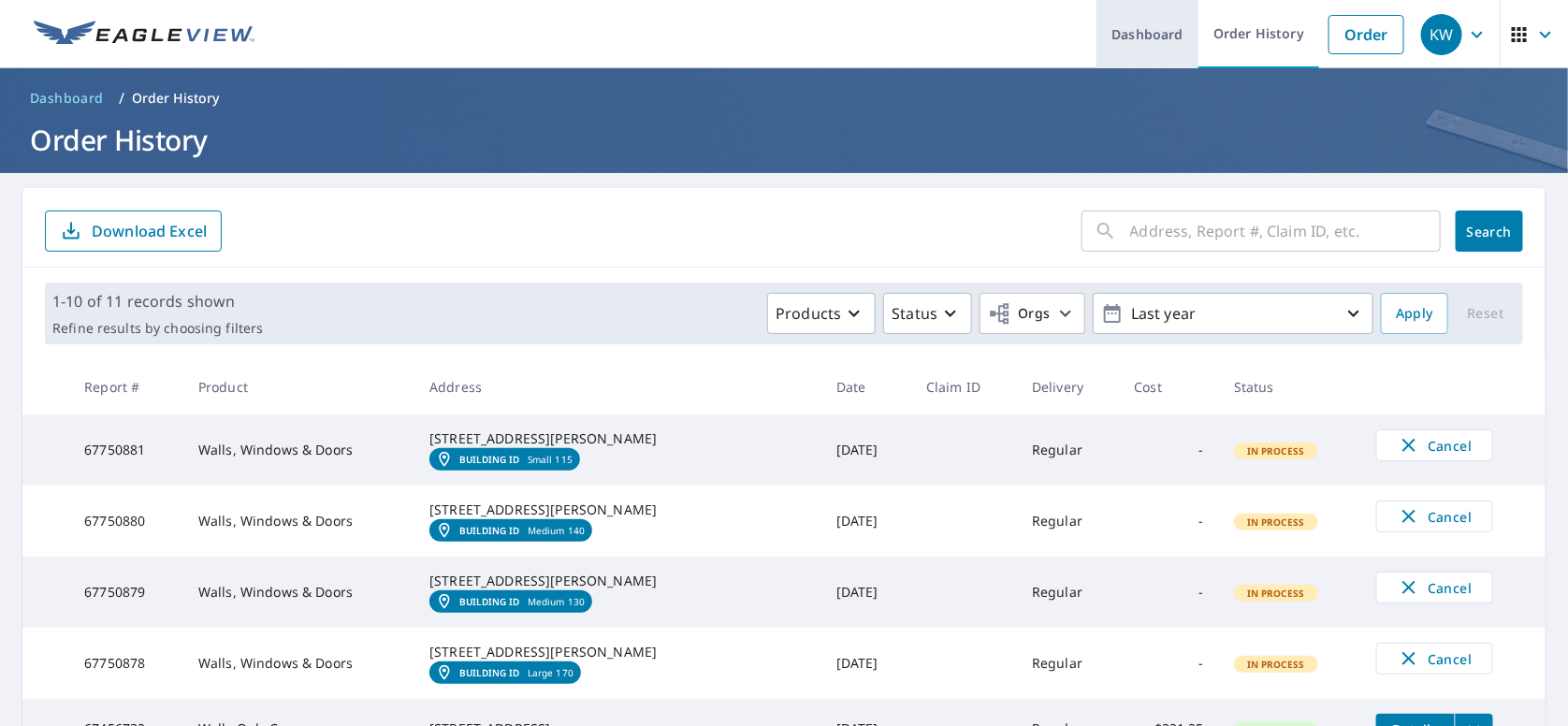
click at [1120, 28] on link "Dashboard" at bounding box center [1148, 33] width 102 height 68
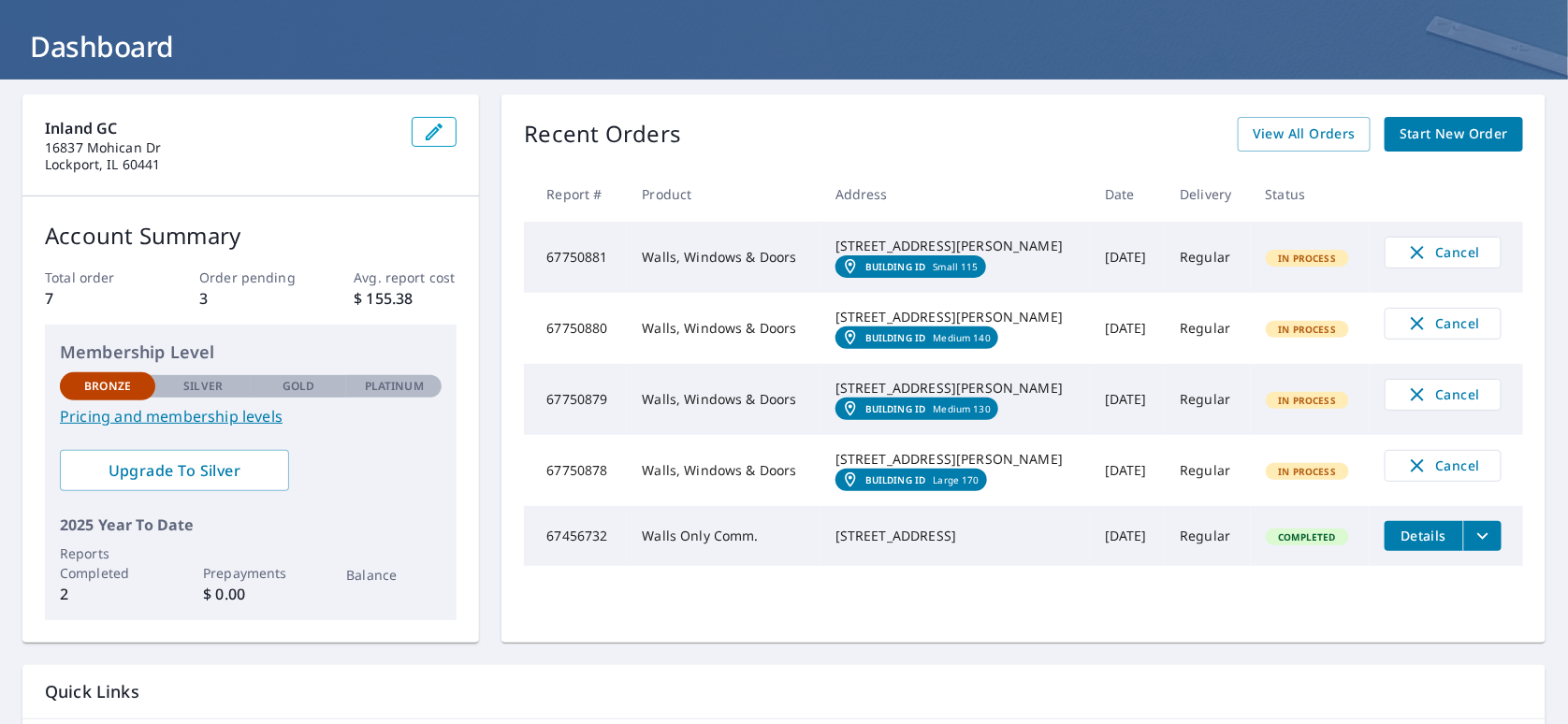
scroll to position [186, 0]
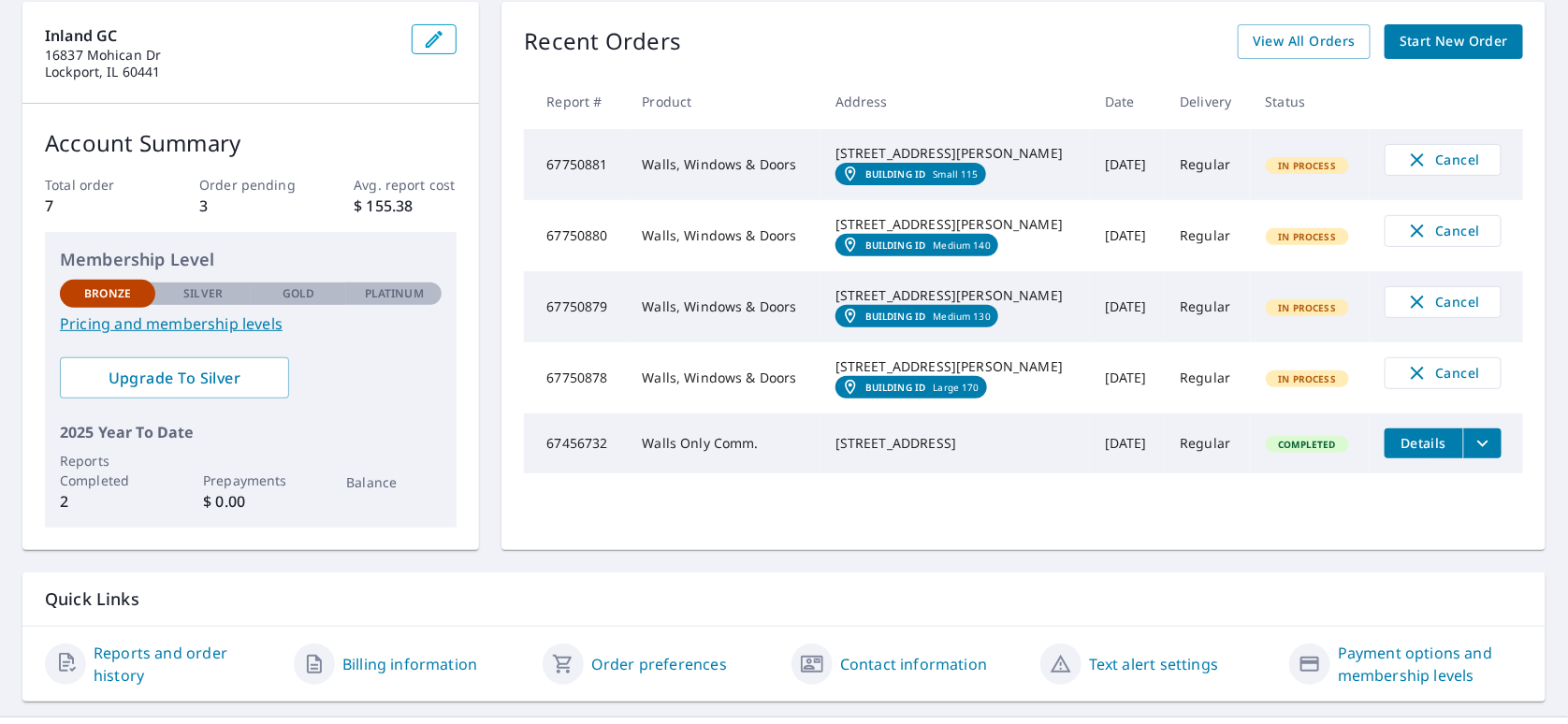
click at [1414, 452] on span "Details" at bounding box center [1423, 443] width 56 height 18
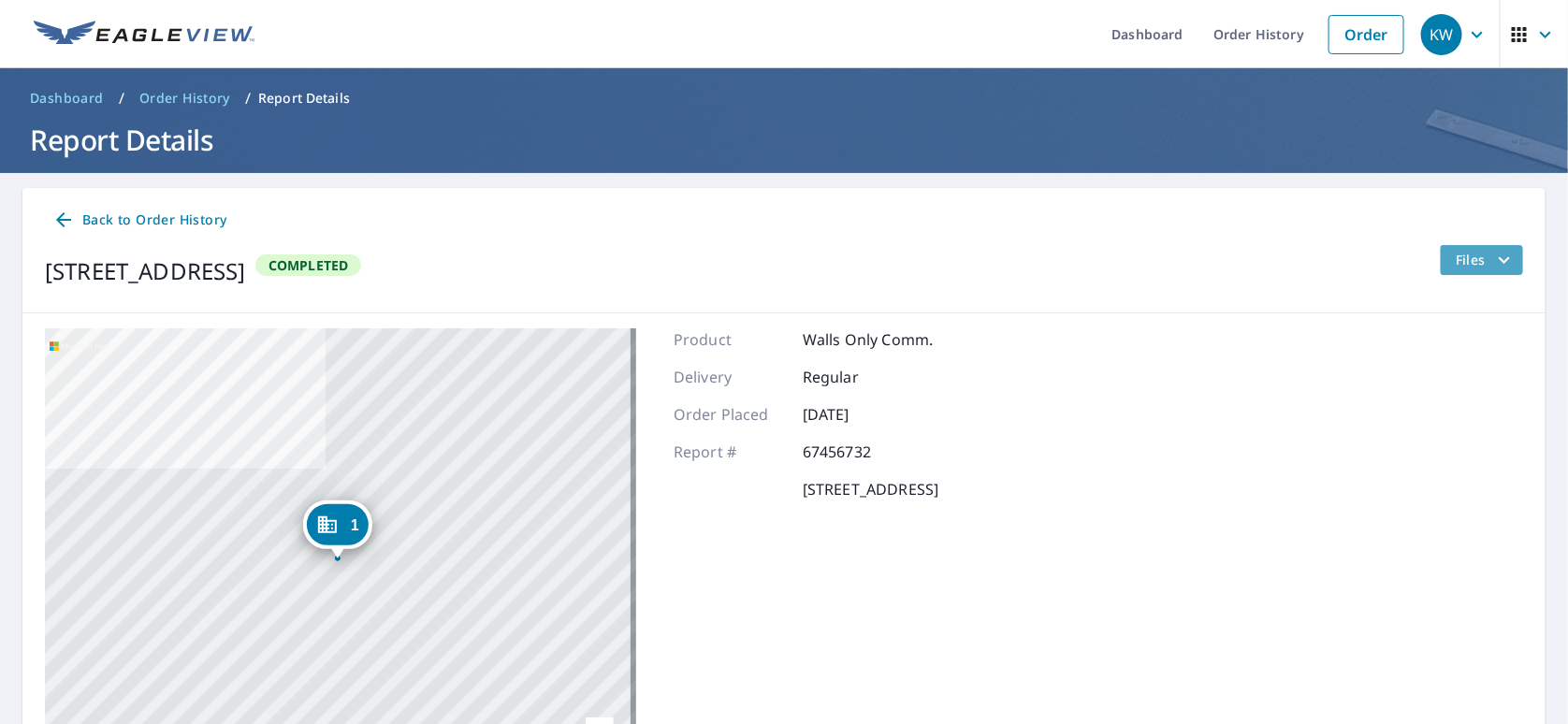
click at [1465, 257] on span "Files" at bounding box center [1485, 260] width 60 height 23
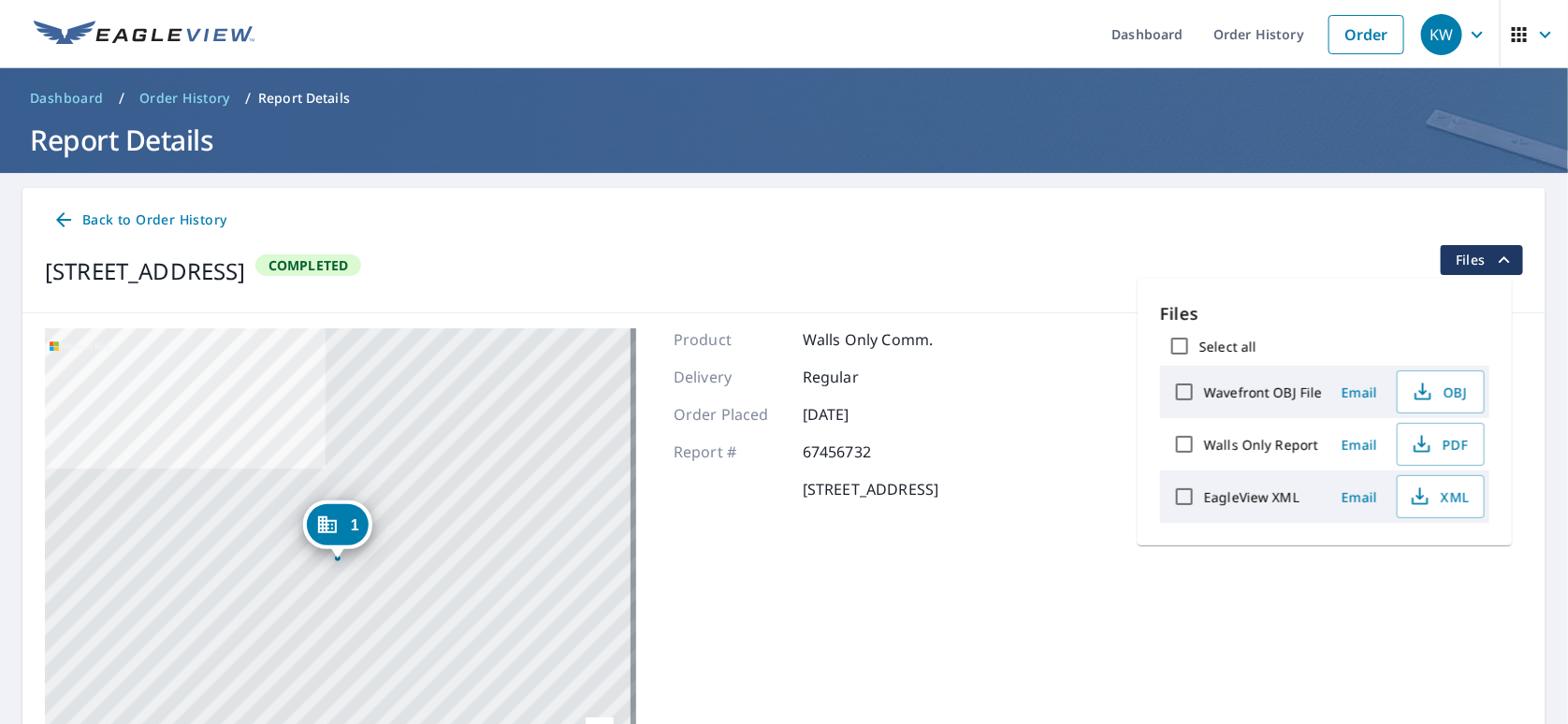
click at [1086, 211] on div "Back to Order History" at bounding box center [784, 219] width 1478 height 34
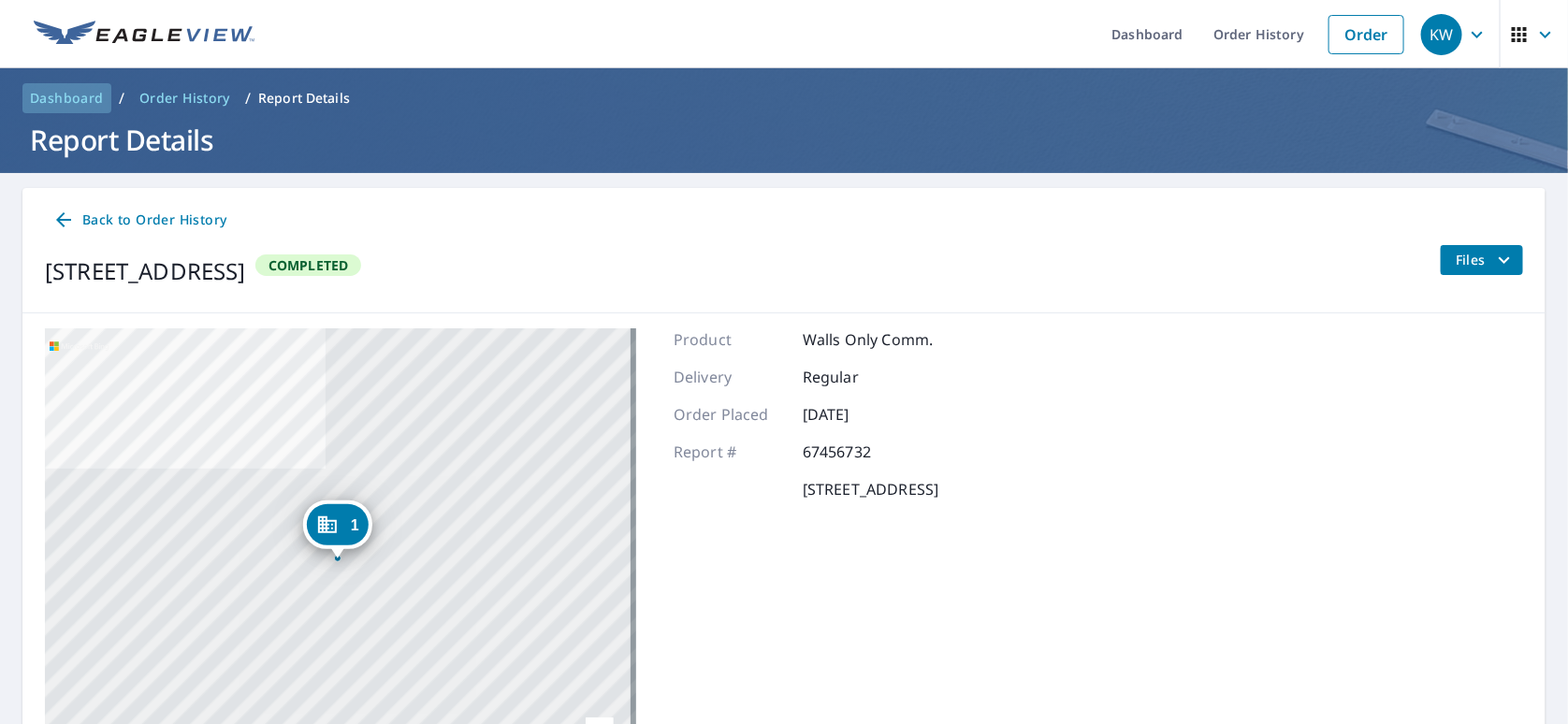
click at [84, 96] on span "Dashboard" at bounding box center [66, 97] width 74 height 19
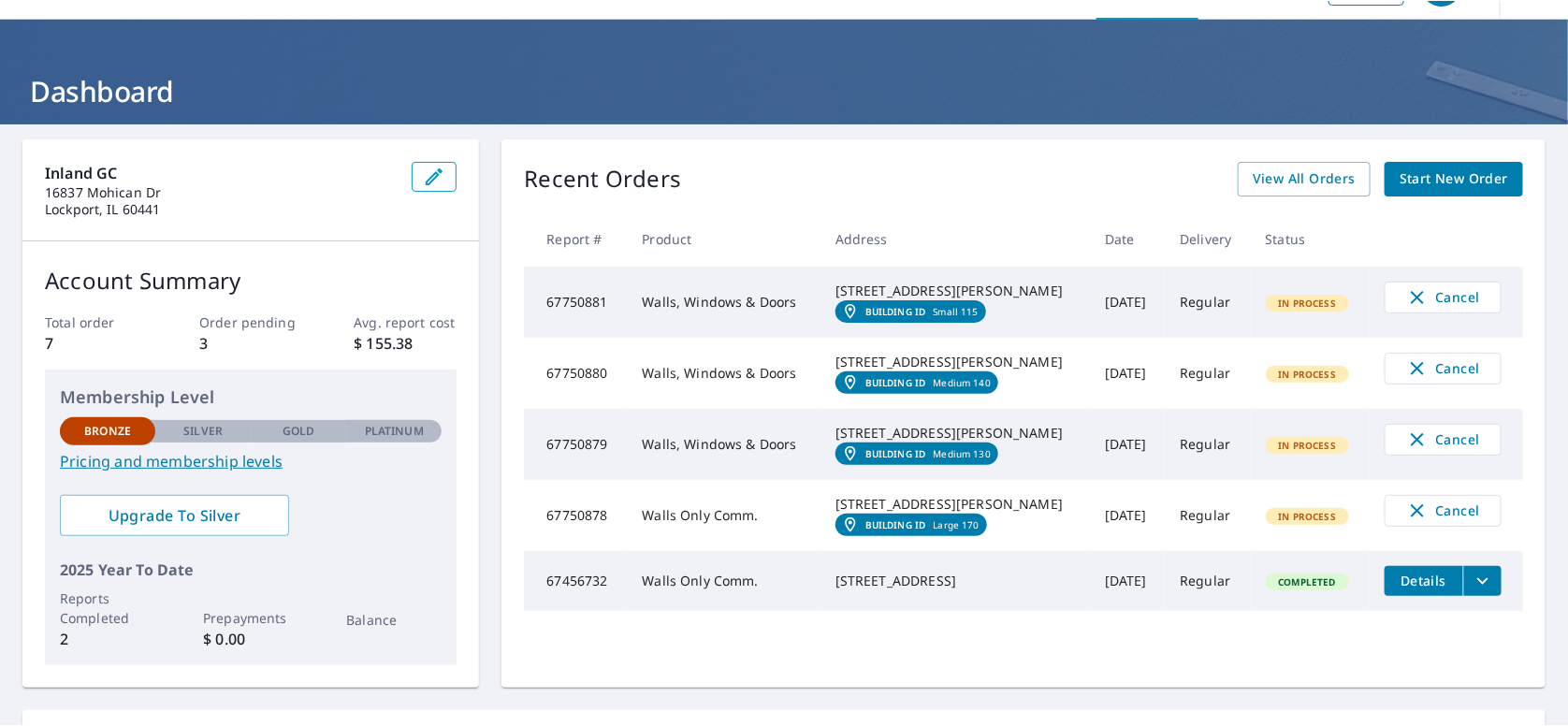
scroll to position [93, 0]
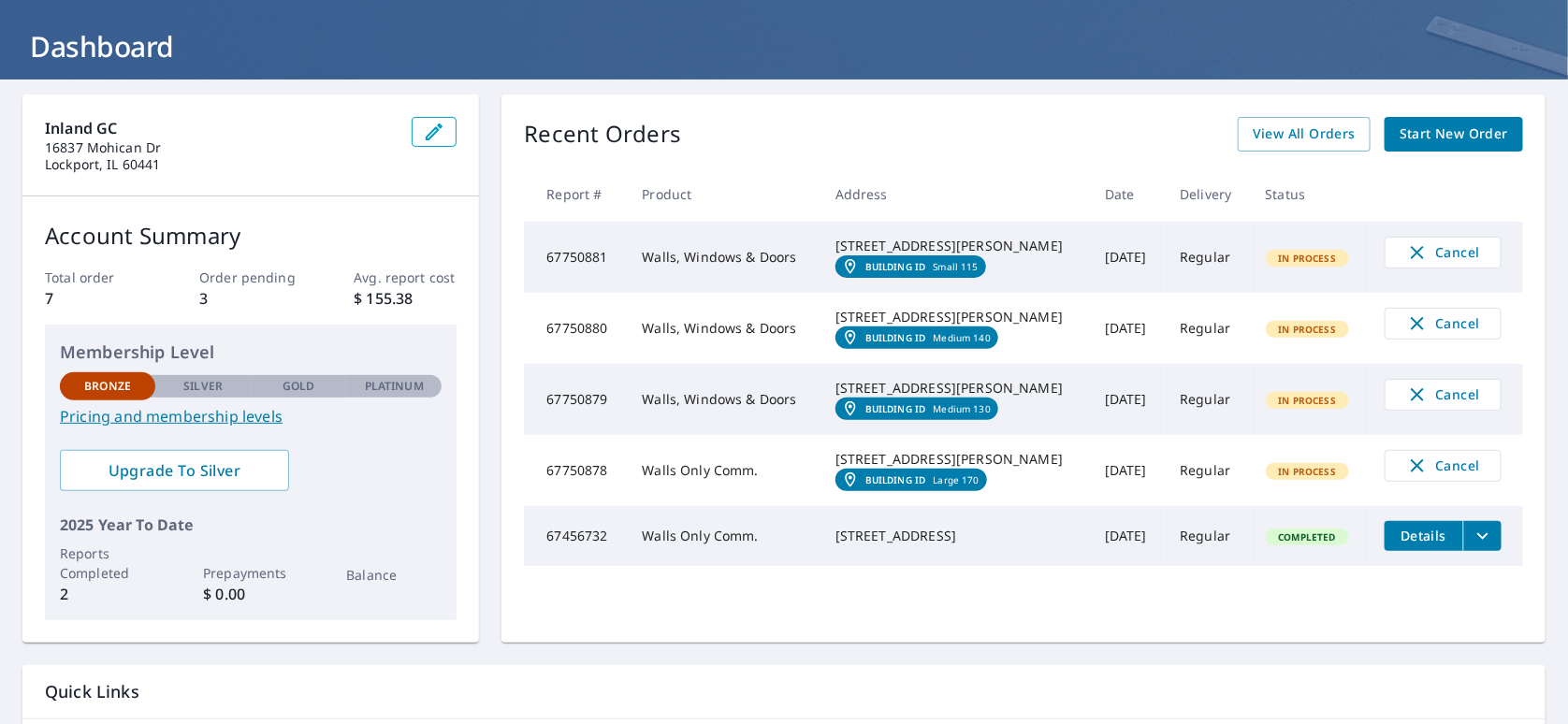
click at [701, 506] on td "Walls Only Comm." at bounding box center [723, 470] width 193 height 71
click at [1282, 478] on span "In Process" at bounding box center [1308, 471] width 81 height 13
click at [568, 506] on td "67750878" at bounding box center [575, 470] width 103 height 71
click at [1229, 506] on tr "67750878 Walls Only Comm. [STREET_ADDRESS][PERSON_NAME] Building ID Large 170 […" at bounding box center [1023, 470] width 999 height 71
drag, startPoint x: 854, startPoint y: 512, endPoint x: 959, endPoint y: 527, distance: 106.1
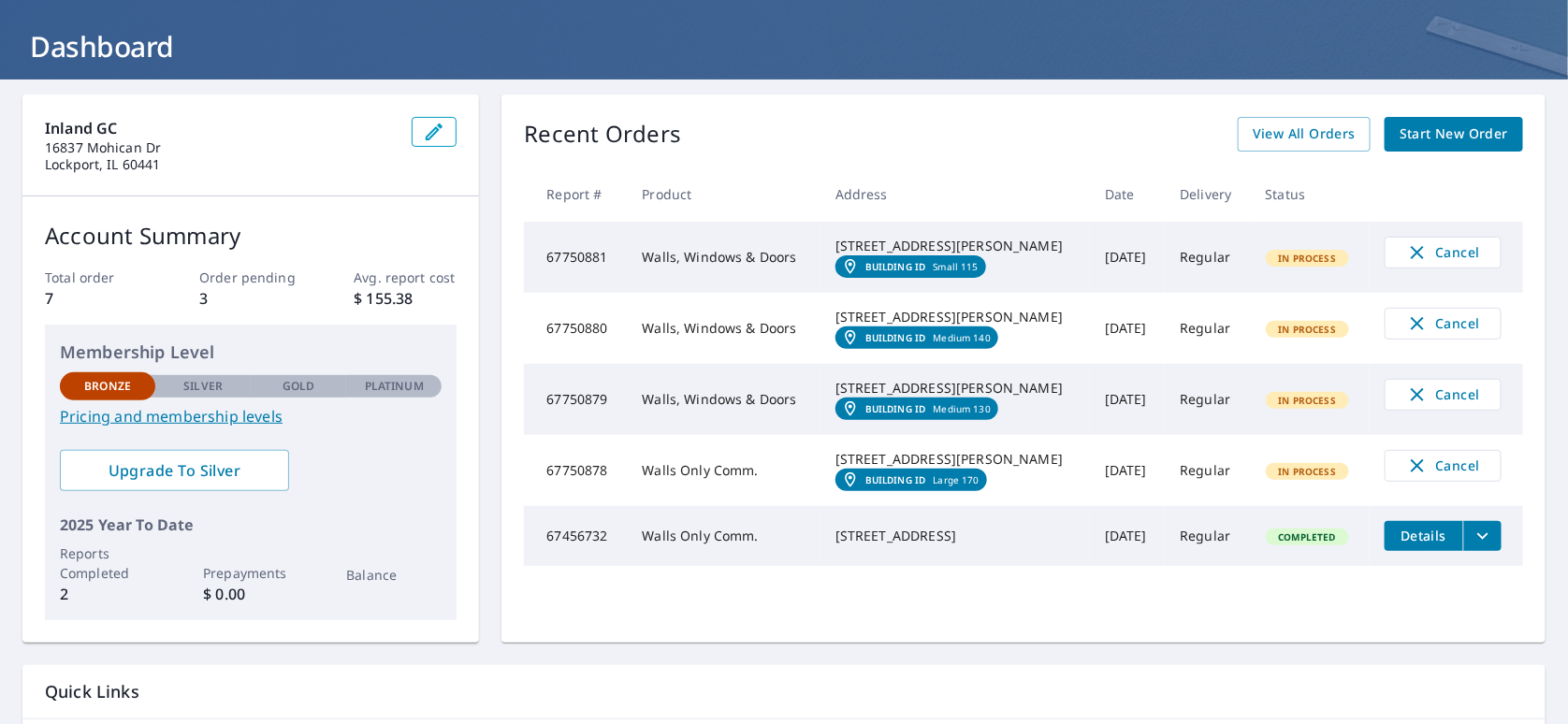
click at [959, 468] on div "[STREET_ADDRESS][PERSON_NAME]" at bounding box center [955, 458] width 239 height 19
copy div "[STREET_ADDRESS][PERSON_NAME]"
click at [1103, 506] on td "[DATE]" at bounding box center [1128, 470] width 75 height 71
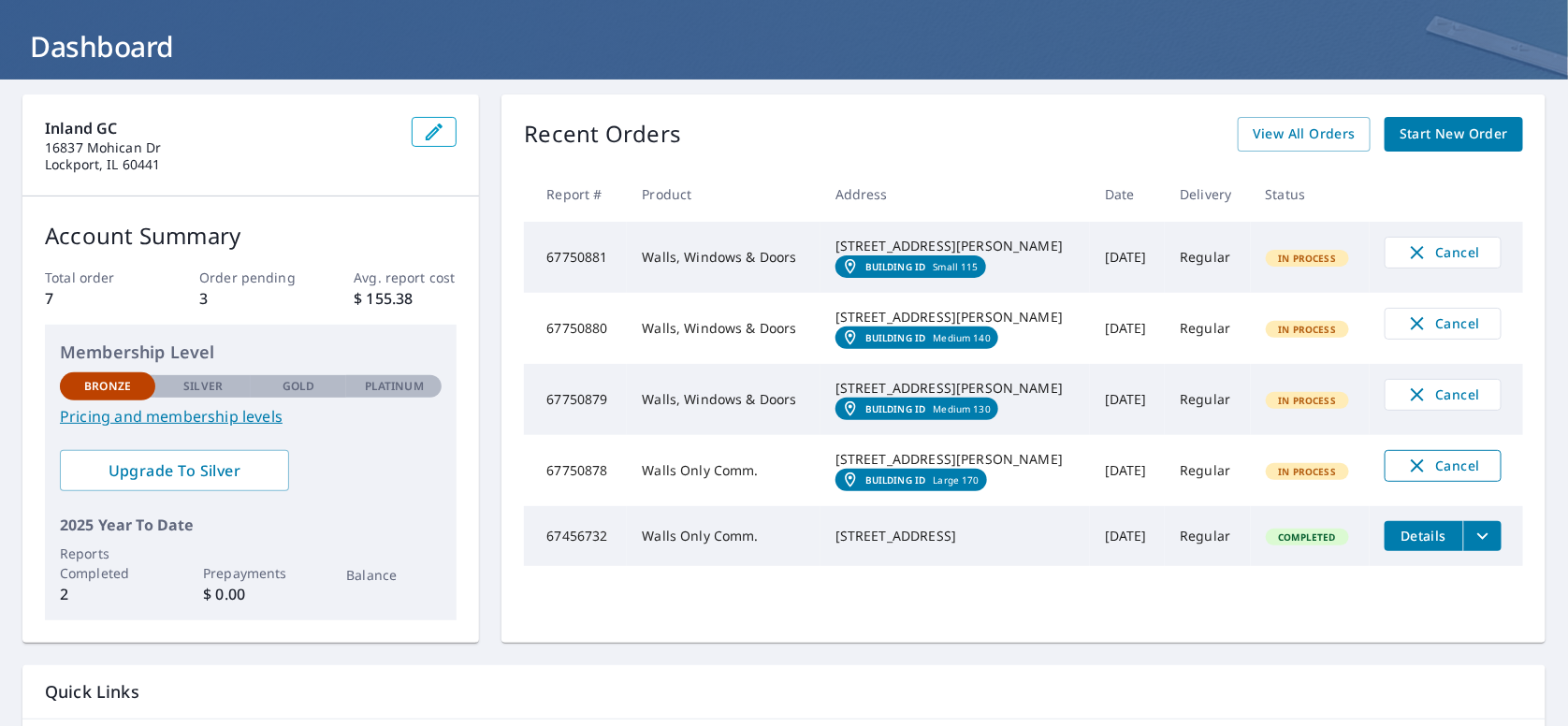
click at [1411, 472] on icon "button" at bounding box center [1417, 465] width 13 height 13
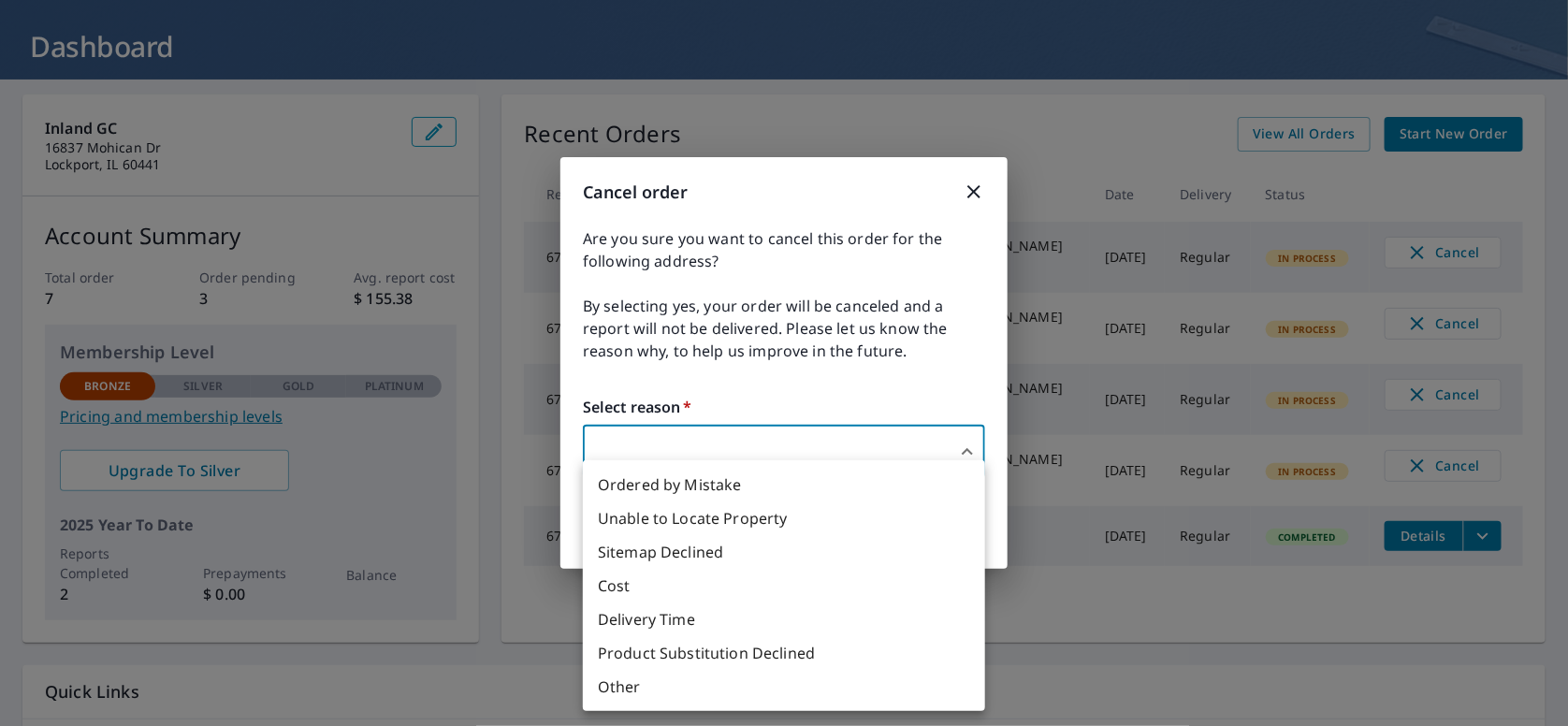
click at [646, 449] on body "KW KW Dashboard Order History Order KW Dashboard Inland GC [STREET_ADDRESS][PER…" at bounding box center [784, 363] width 1568 height 726
click at [625, 684] on li "Other" at bounding box center [784, 687] width 403 height 33
type input "36"
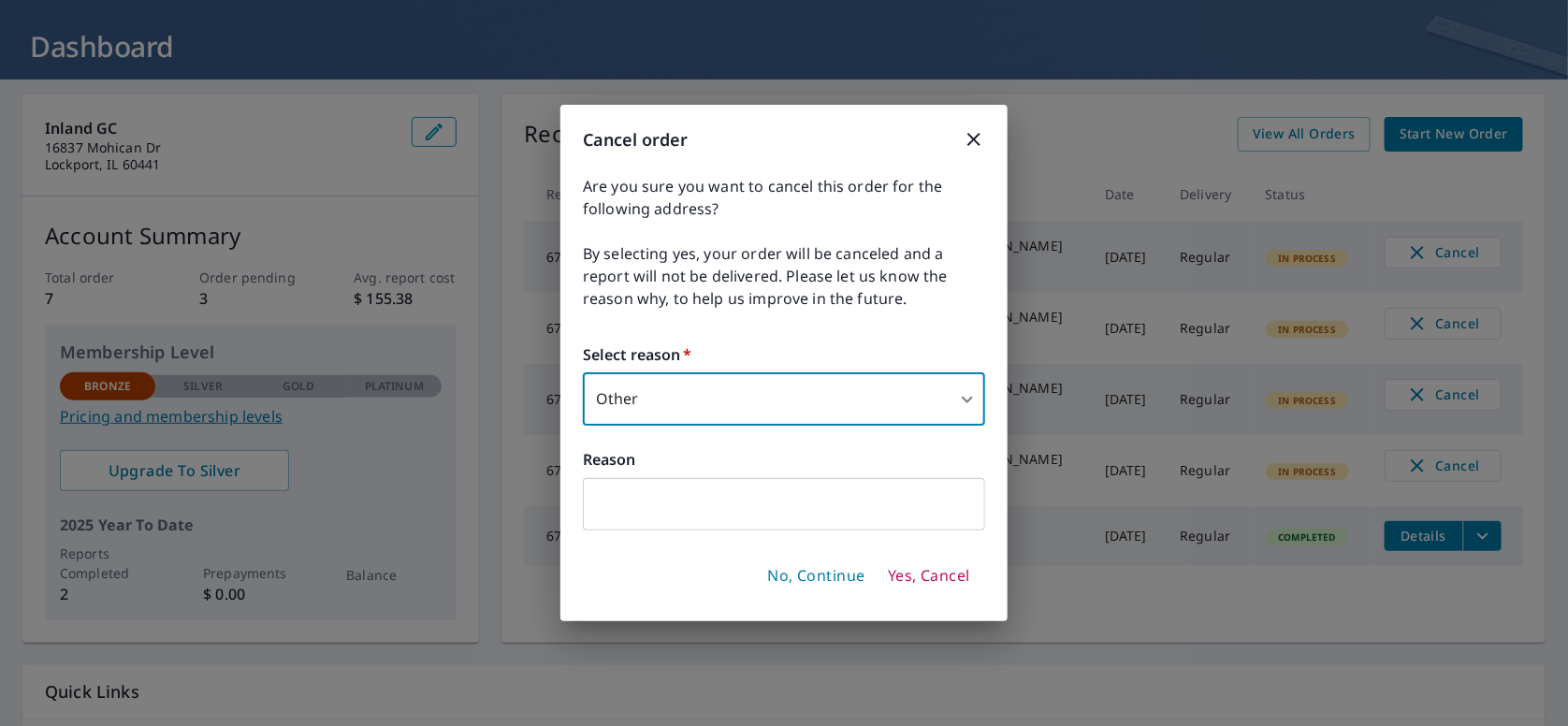
click at [622, 500] on input "text" at bounding box center [784, 504] width 403 height 52
drag, startPoint x: 744, startPoint y: 119, endPoint x: 848, endPoint y: 186, distance: 123.7
click at [937, 153] on div "Cancel order Are you sure you want to cancel this order for the following addre…" at bounding box center [784, 363] width 447 height 517
click at [671, 500] on input "I clicked" at bounding box center [784, 504] width 403 height 52
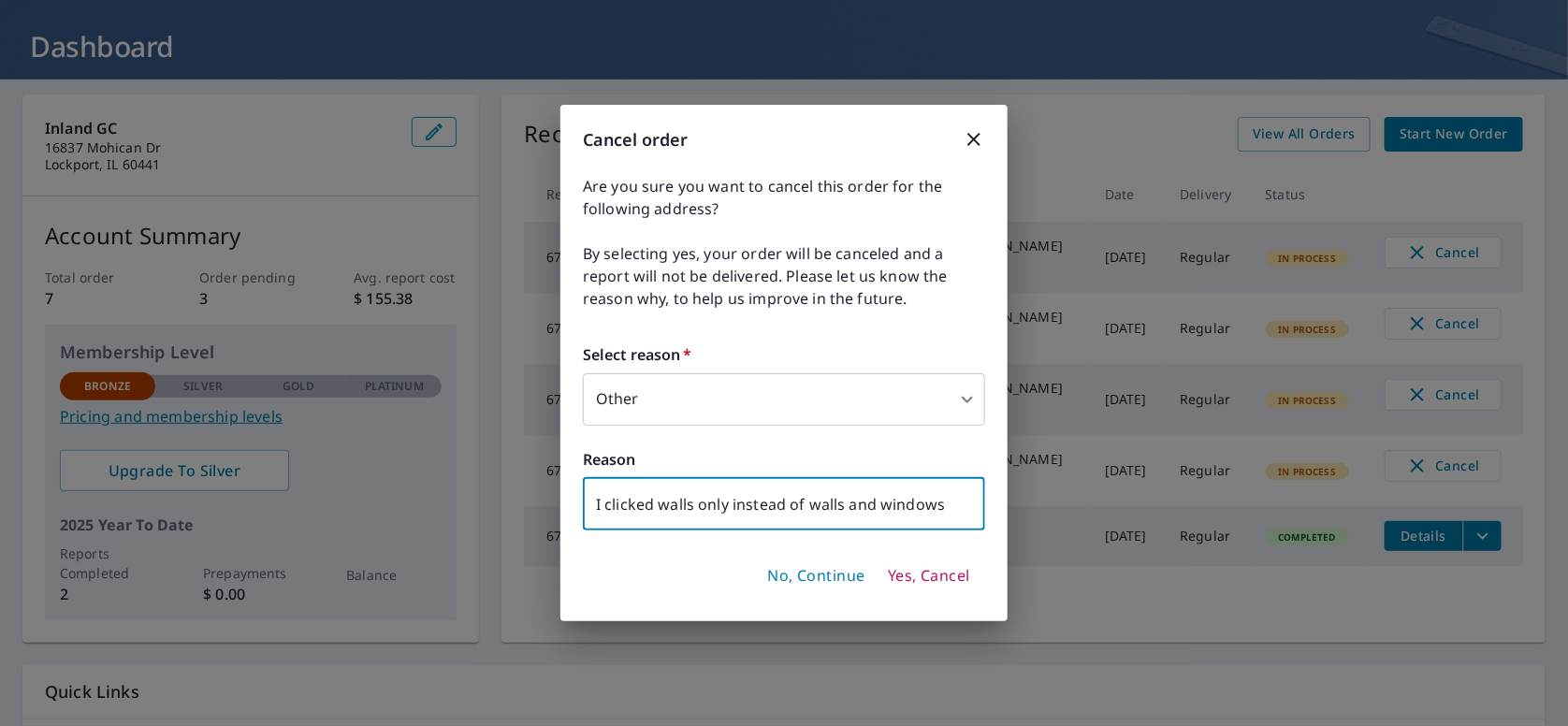
type input "I clicked walls only instead of walls and windows"
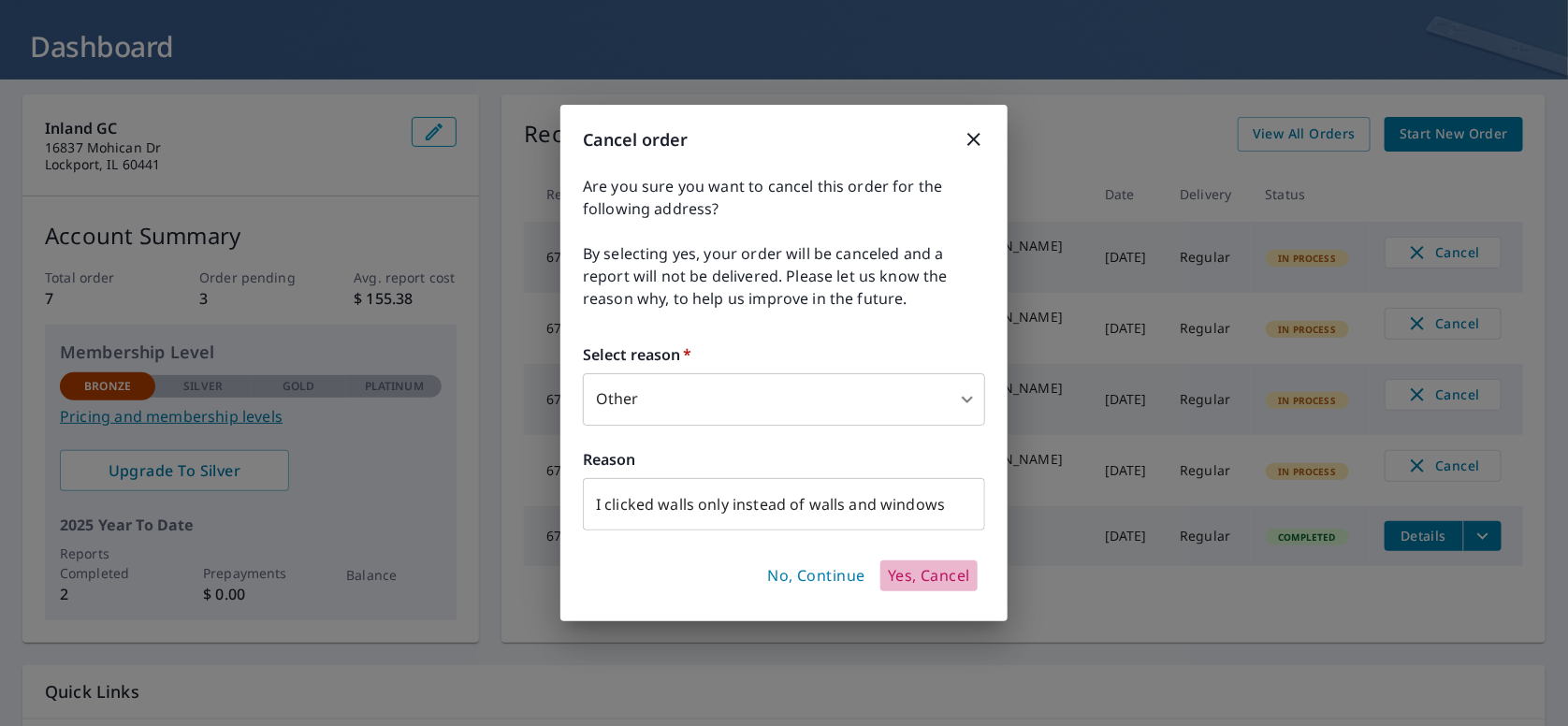
click at [920, 573] on span "Yes, Cancel" at bounding box center [929, 575] width 83 height 21
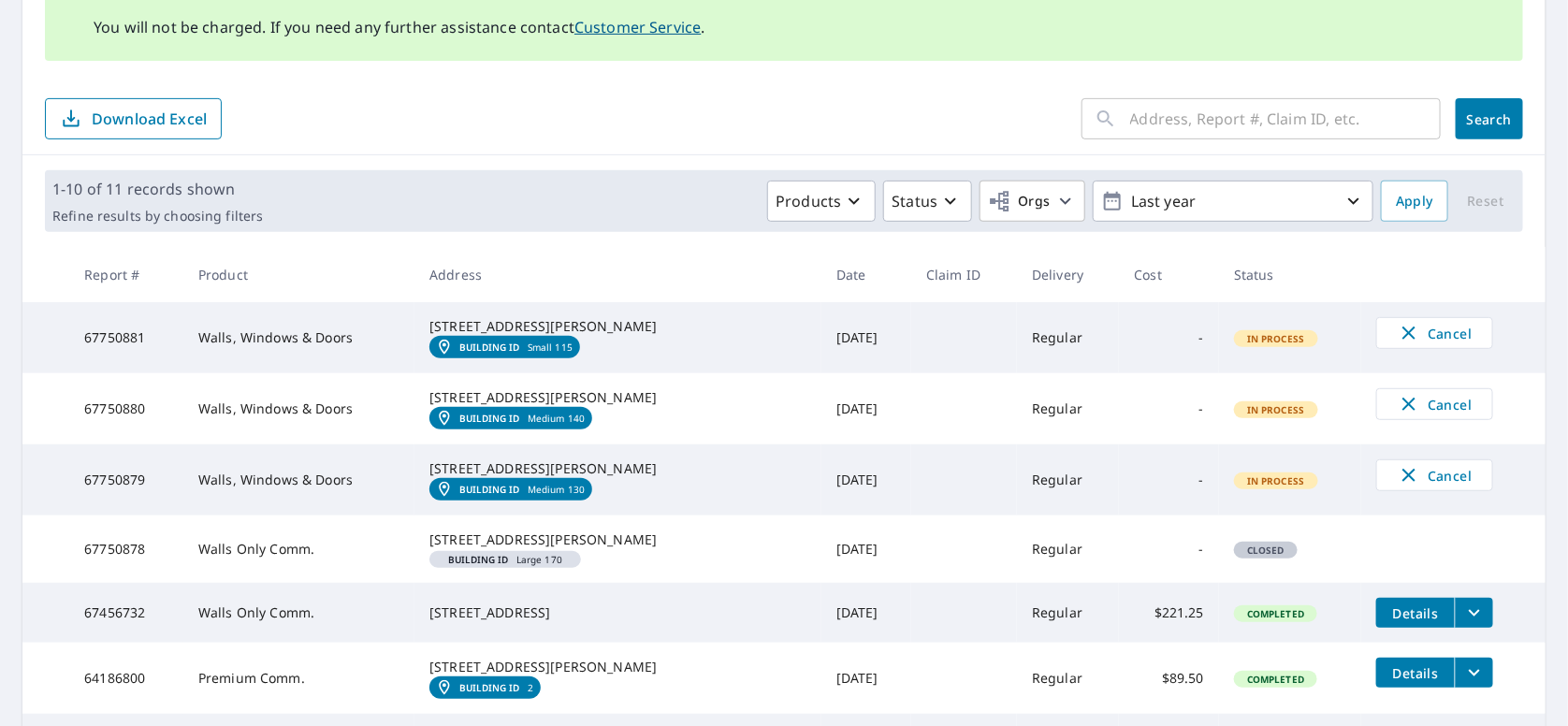
scroll to position [280, 0]
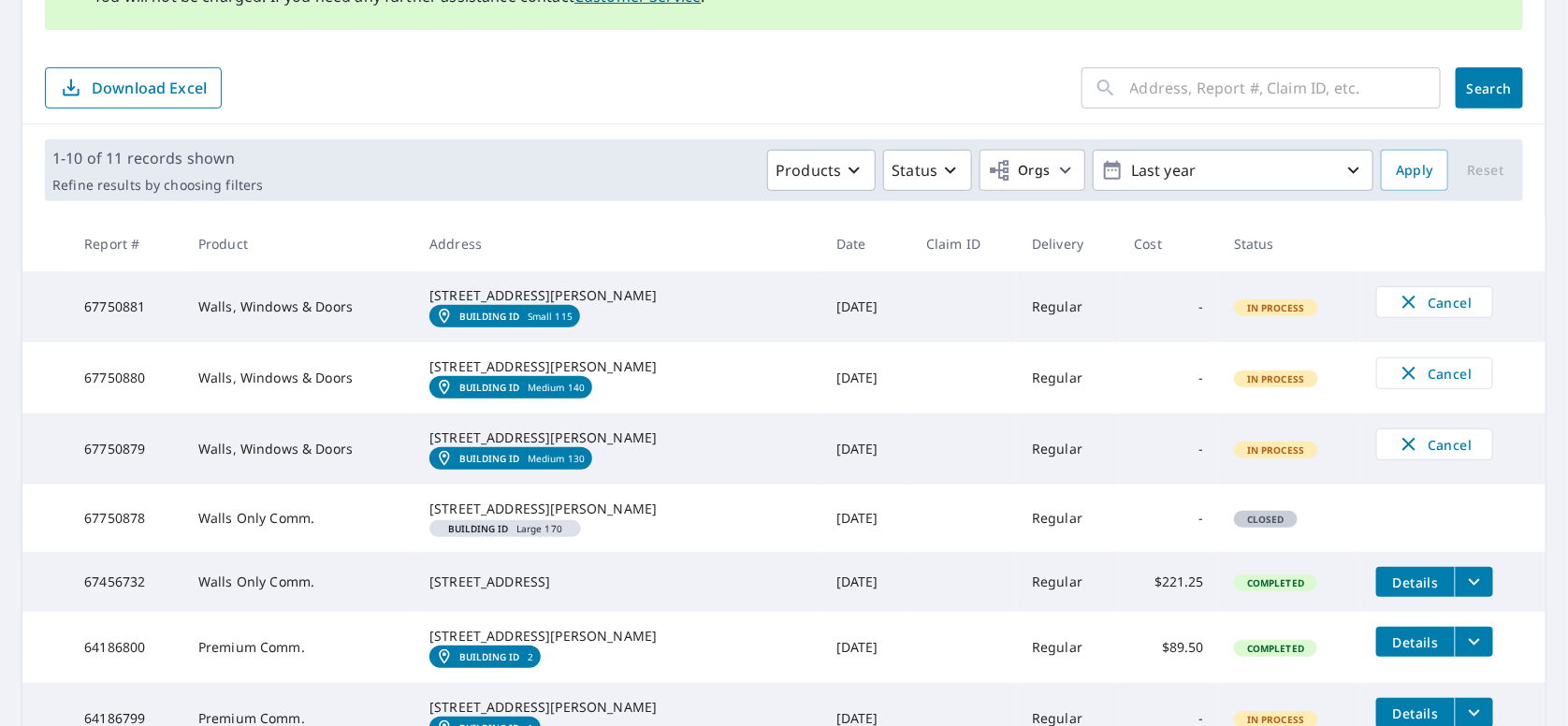
drag, startPoint x: 847, startPoint y: 487, endPoint x: 812, endPoint y: 487, distance: 35.0
click at [830, 484] on td "[DATE]" at bounding box center [866, 449] width 90 height 71
drag, startPoint x: 139, startPoint y: 489, endPoint x: 210, endPoint y: 487, distance: 71.0
click at [137, 484] on td "67750879" at bounding box center [126, 449] width 114 height 71
click at [470, 464] on em "Building ID" at bounding box center [490, 457] width 61 height 11
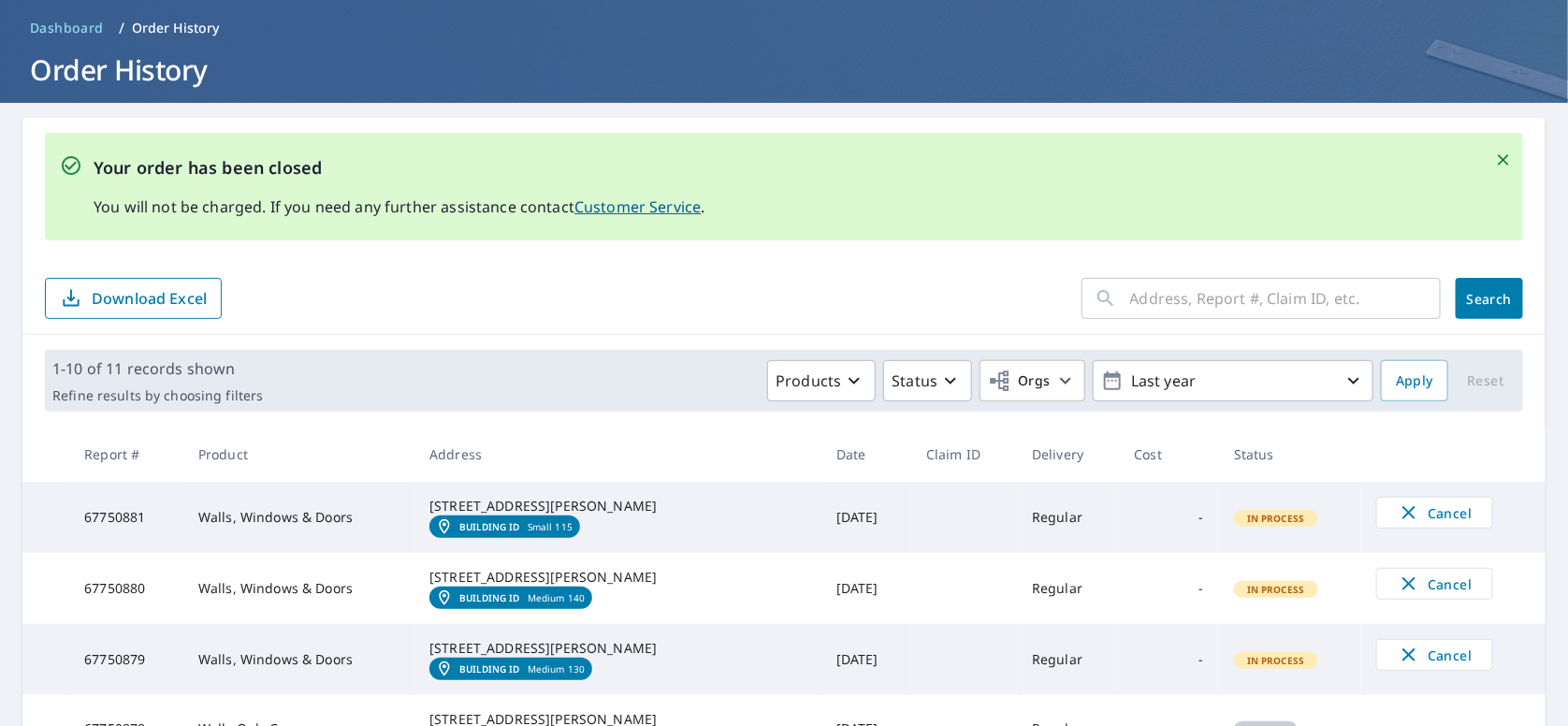
scroll to position [0, 0]
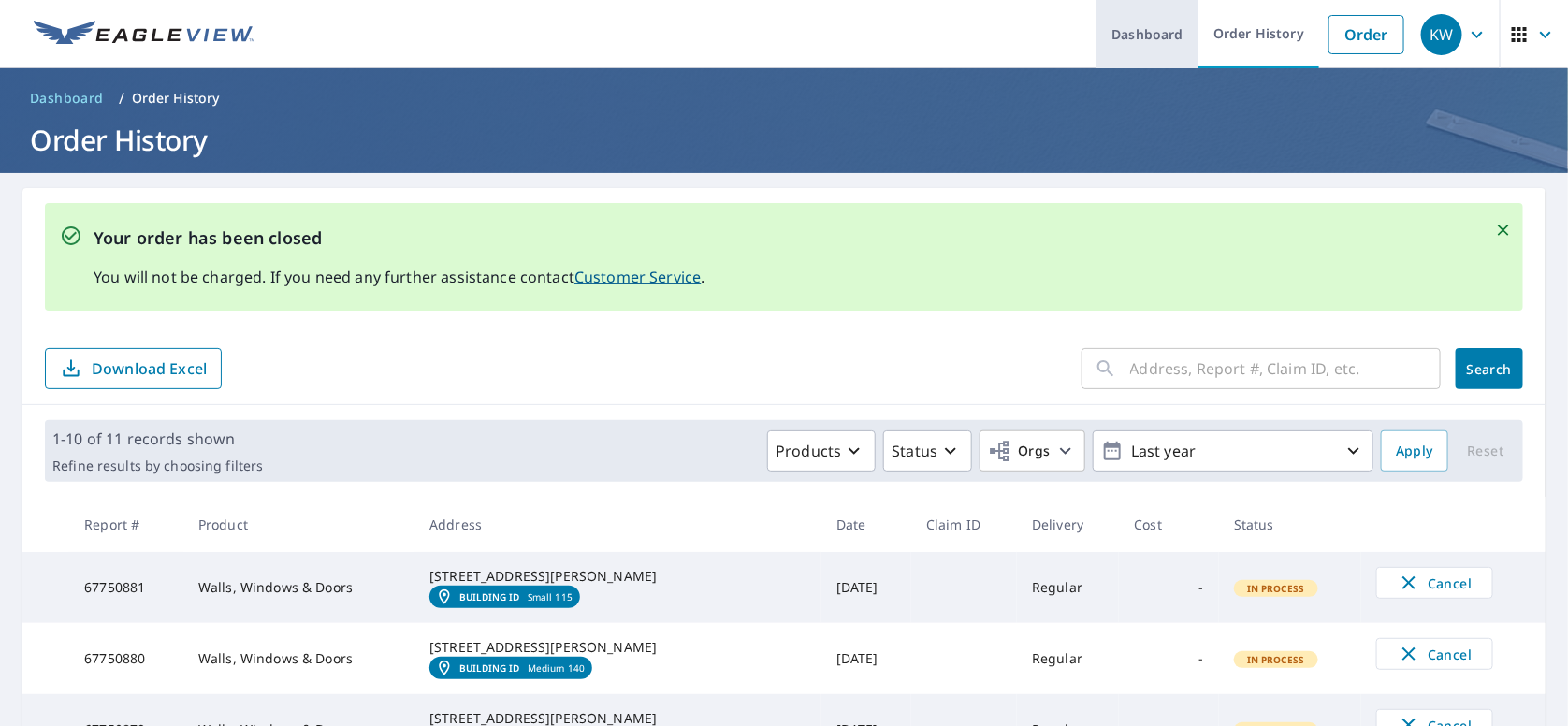
drag, startPoint x: 1148, startPoint y: 33, endPoint x: 573, endPoint y: 33, distance: 575.0
click at [1146, 33] on link "Dashboard" at bounding box center [1148, 33] width 102 height 68
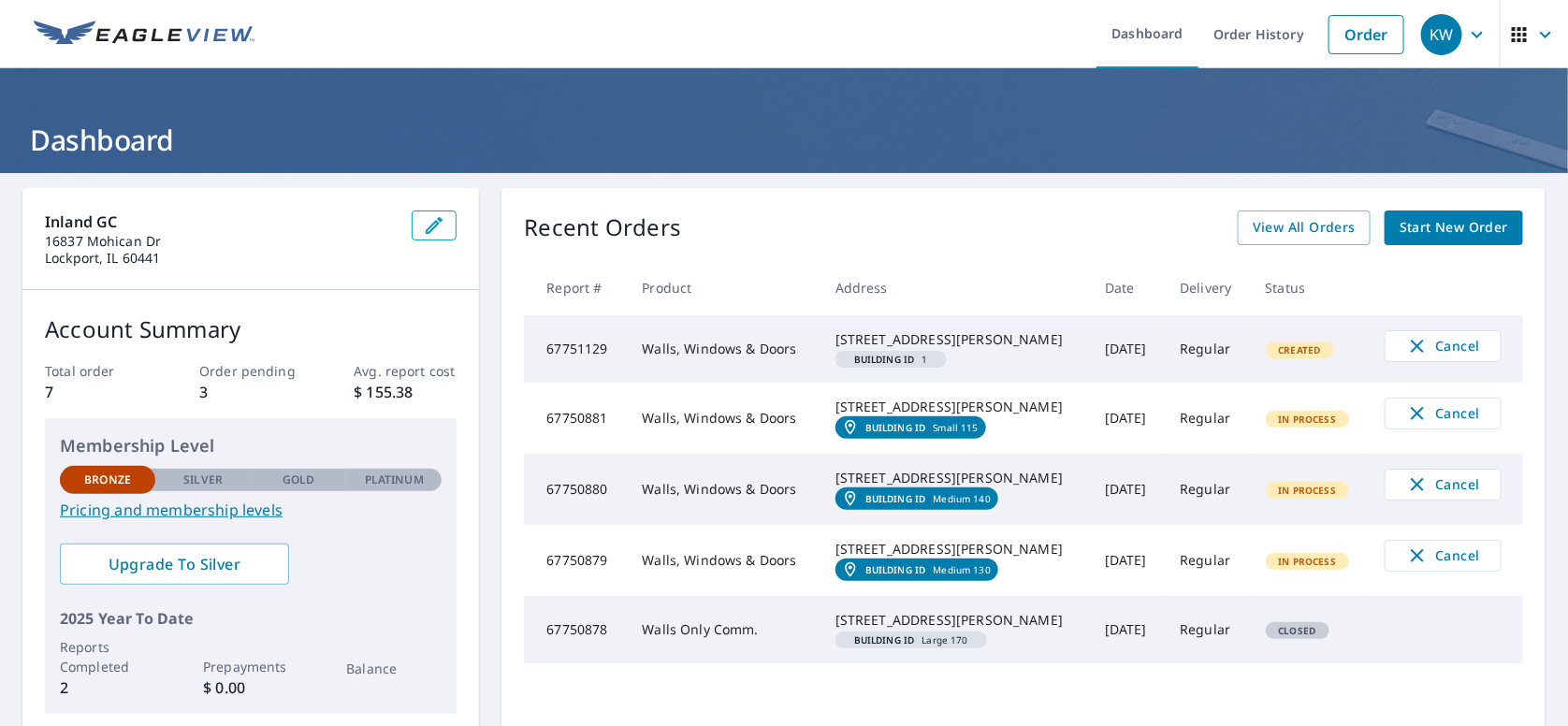
click at [883, 364] on em "Building ID" at bounding box center [885, 359] width 61 height 10
click at [1136, 34] on link "Dashboard" at bounding box center [1148, 33] width 102 height 68
click at [1123, 16] on link "Dashboard" at bounding box center [1148, 33] width 102 height 68
click at [1227, 27] on link "Order History" at bounding box center [1259, 33] width 121 height 68
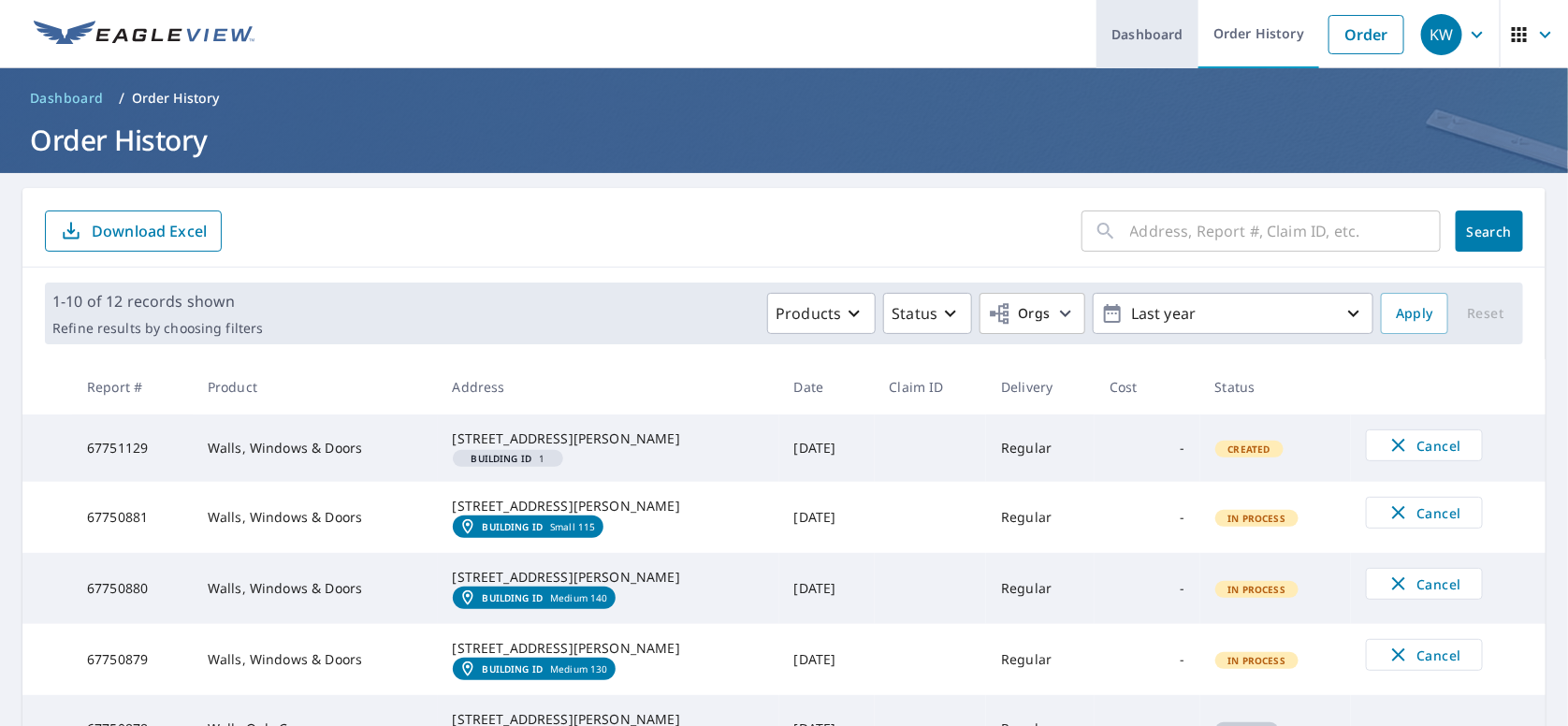
click at [1099, 30] on link "Dashboard" at bounding box center [1148, 33] width 102 height 68
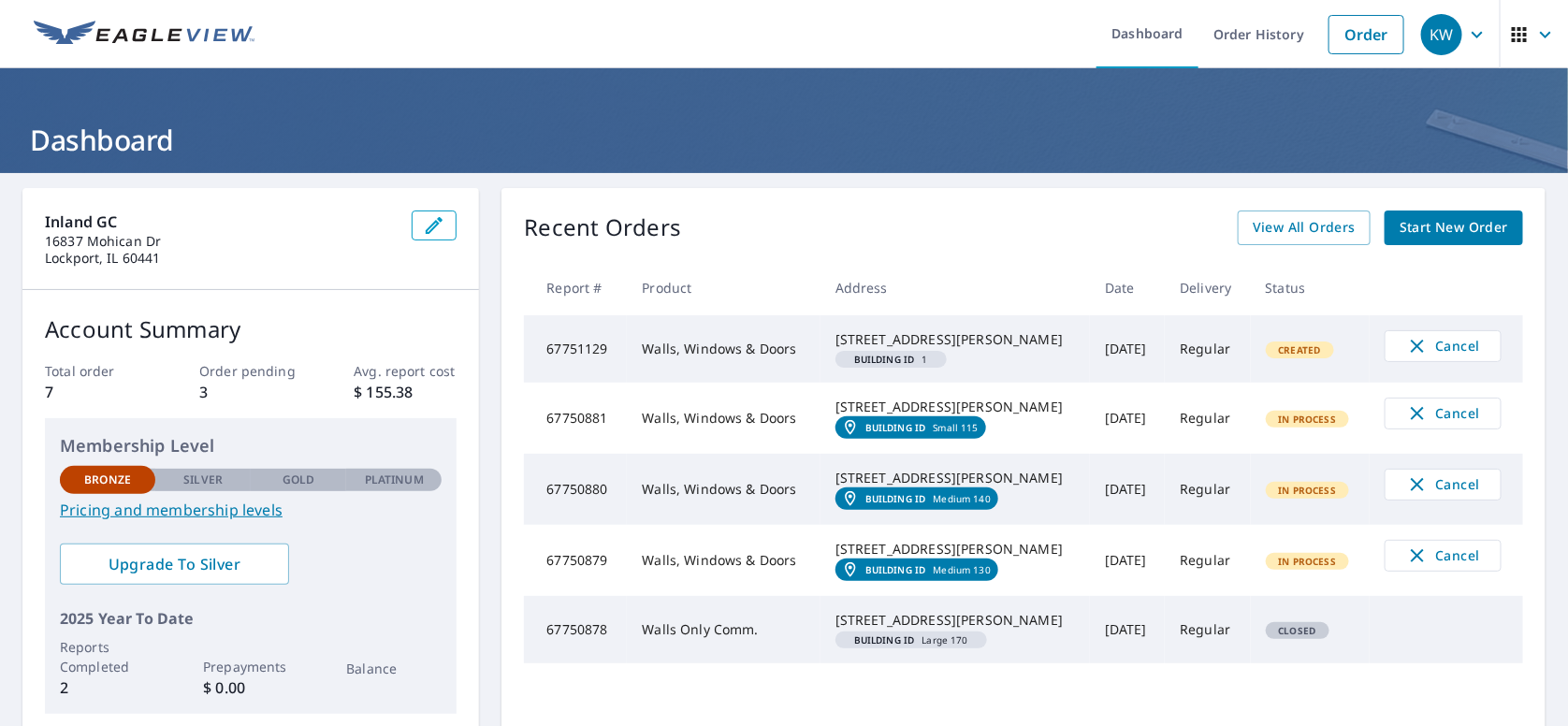
click at [879, 368] on div "Building ID 1" at bounding box center [891, 359] width 111 height 17
click at [883, 364] on em "Building ID" at bounding box center [885, 359] width 61 height 10
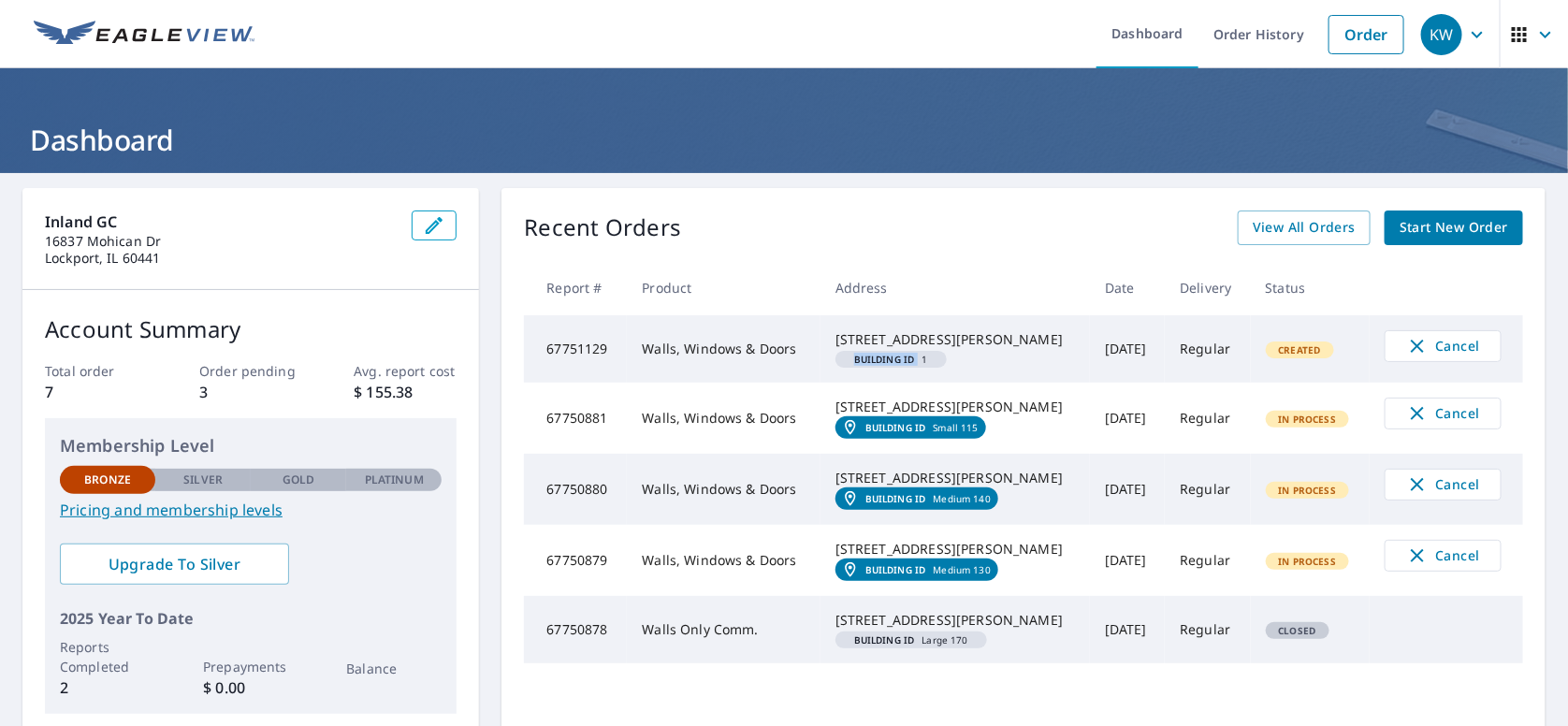
click at [930, 364] on span "Building ID 1" at bounding box center [892, 359] width 96 height 10
click at [857, 139] on h1 "Dashboard" at bounding box center [784, 140] width 1524 height 38
click at [898, 439] on link "Building ID Small 115" at bounding box center [910, 427] width 151 height 23
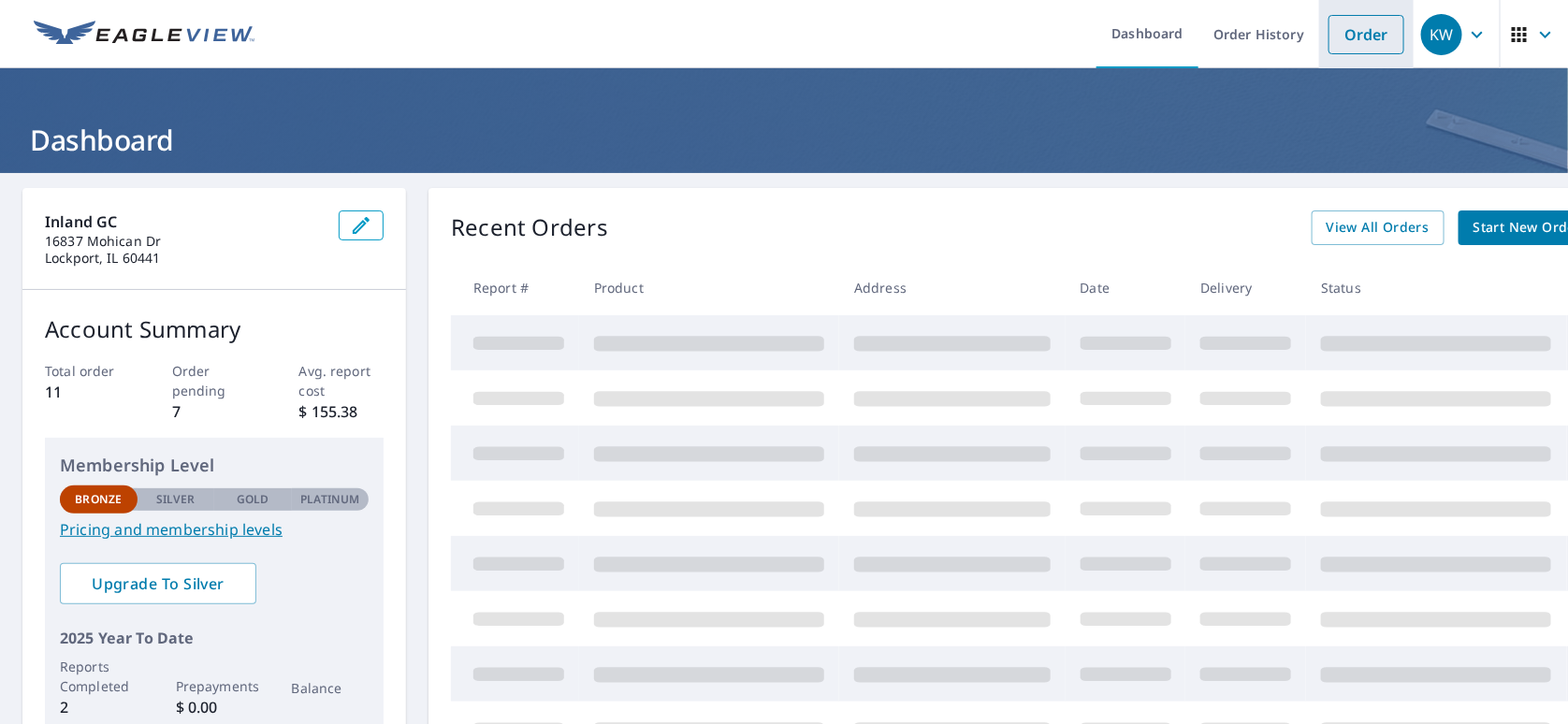
click at [1354, 30] on link "Order" at bounding box center [1366, 34] width 76 height 39
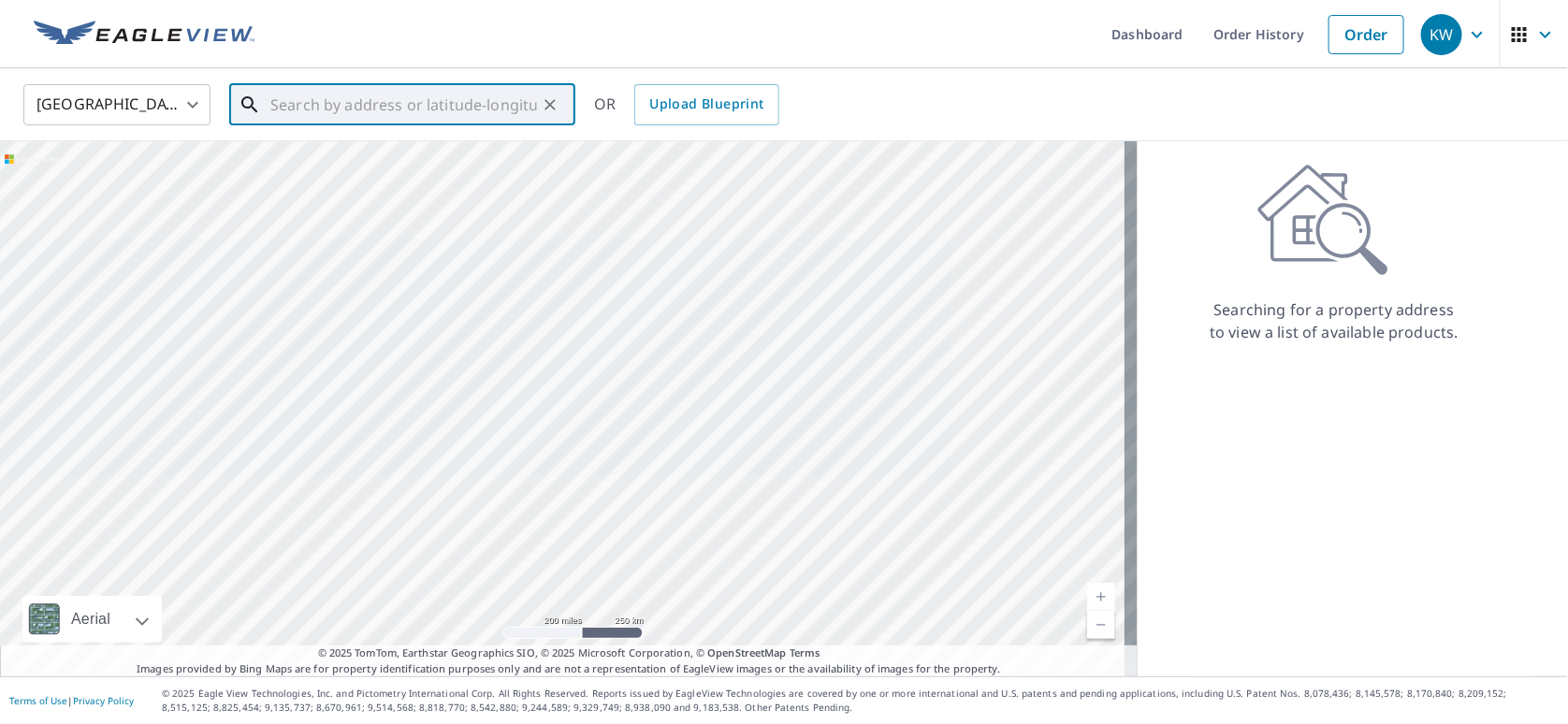
click at [410, 97] on input "text" at bounding box center [404, 104] width 267 height 52
paste input "6836 Schroeder Rd Madison, WI 53711"
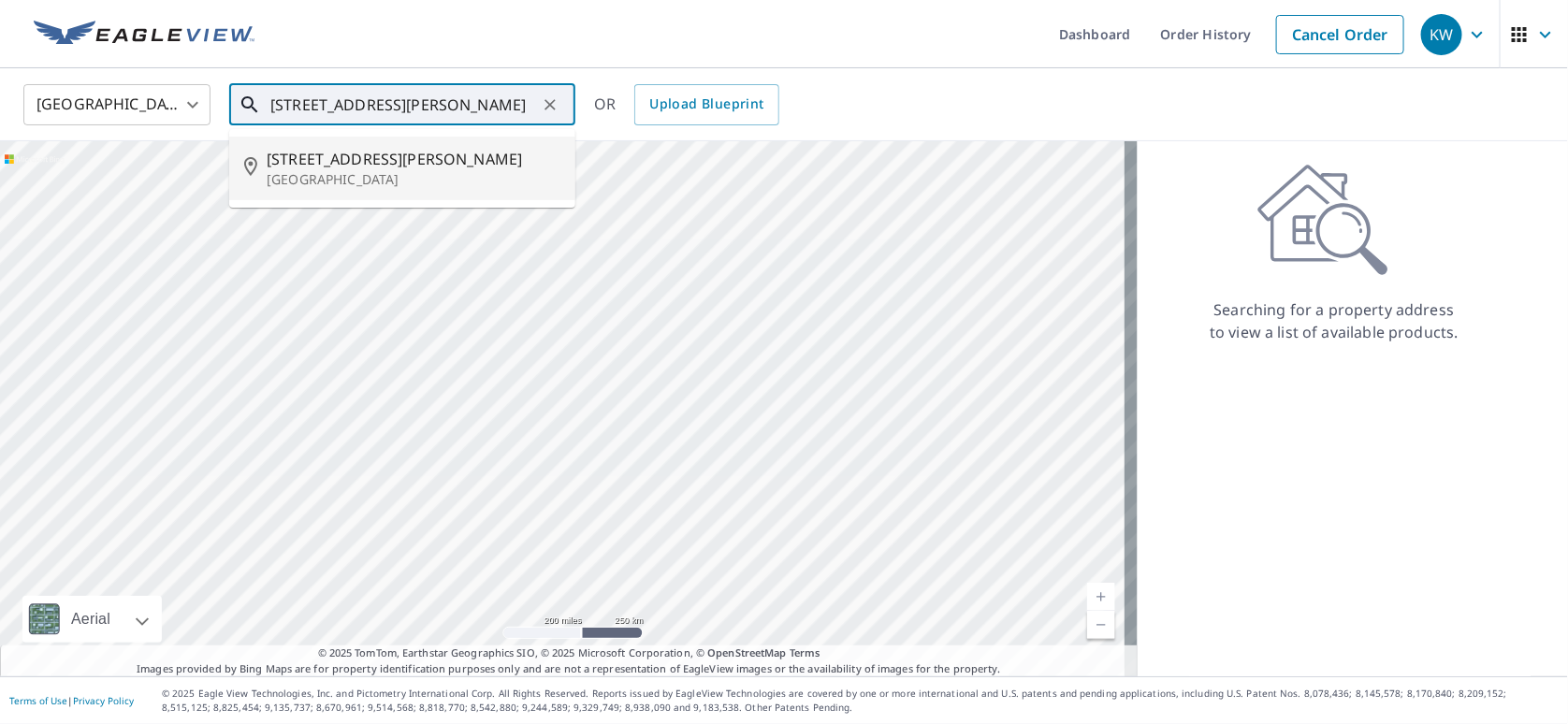
type input "6836 Schroeder Rd Madison, WI 53711"
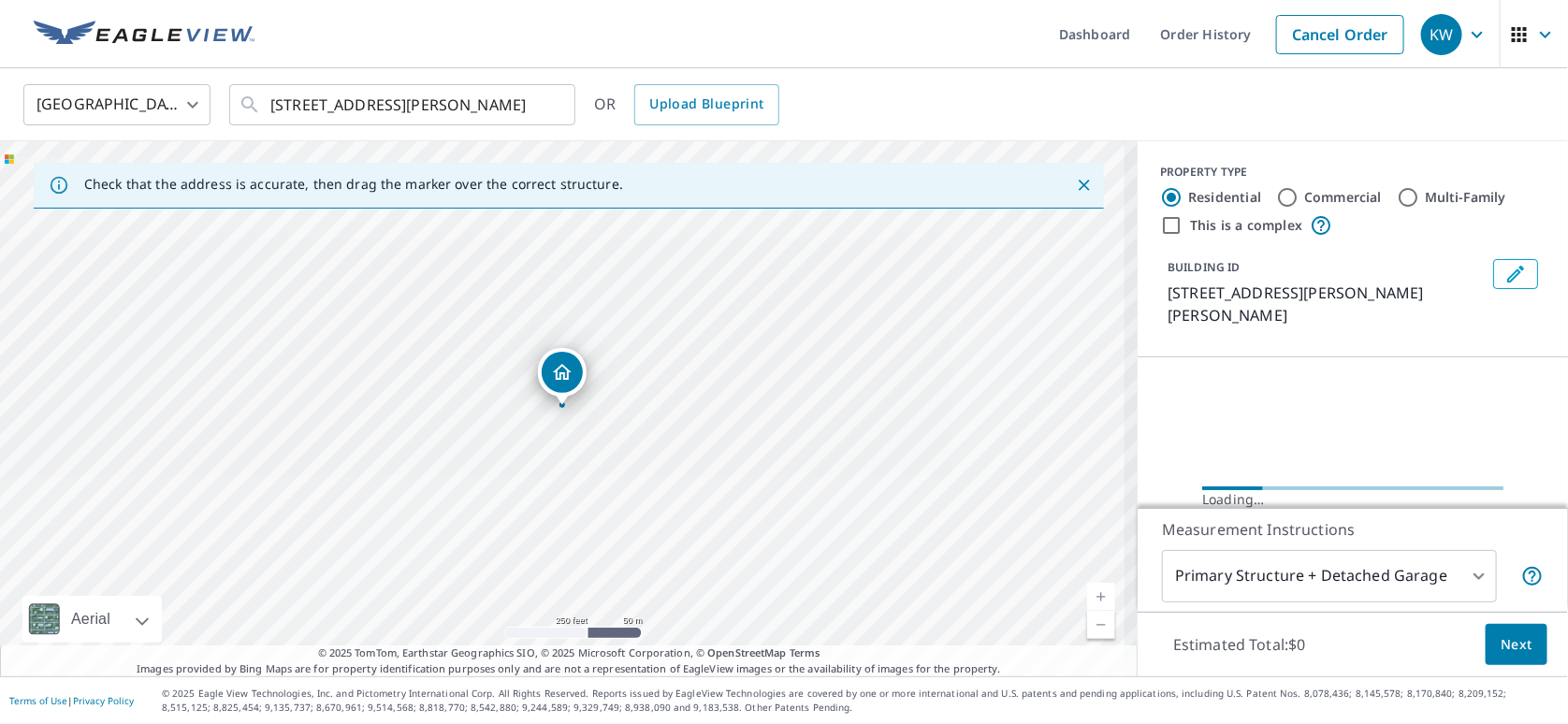
scroll to position [0, 0]
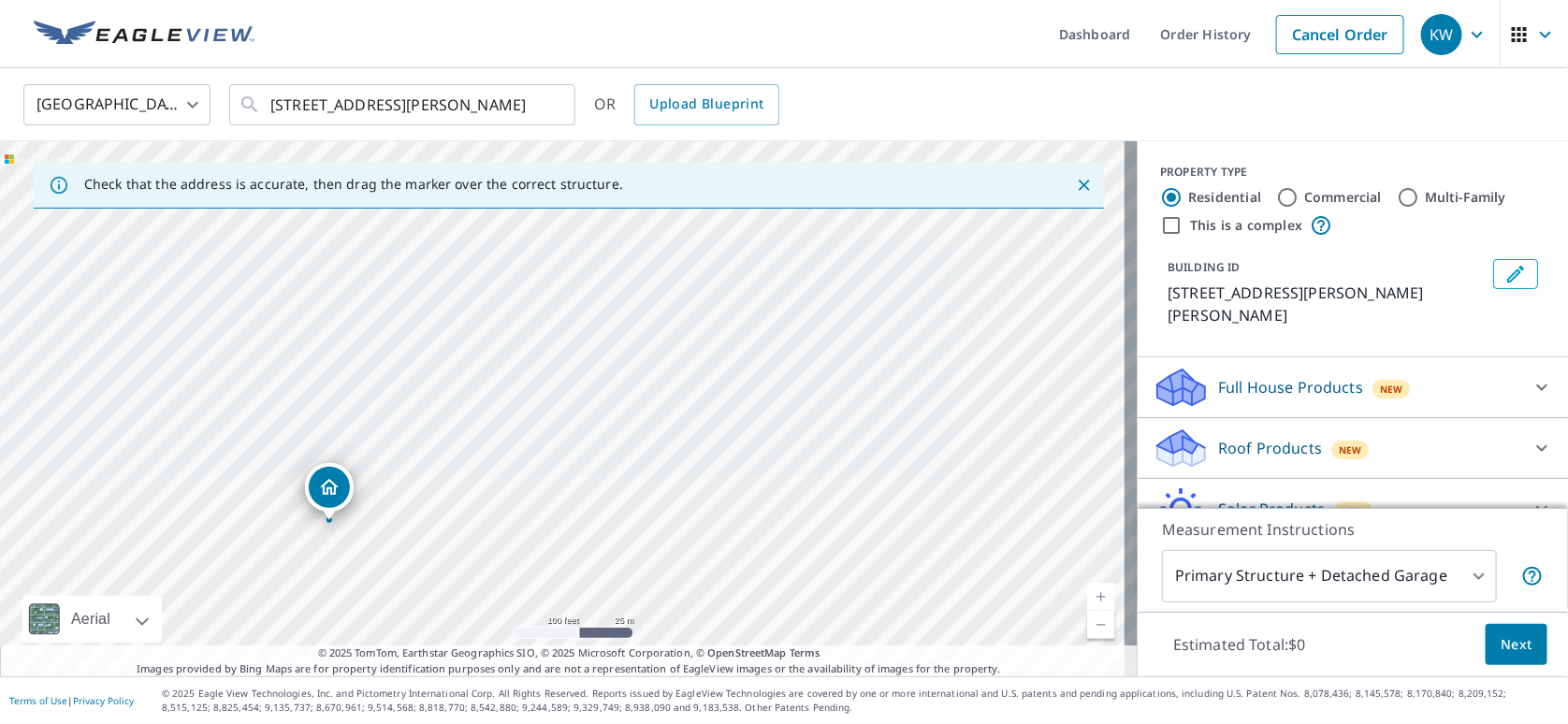
drag, startPoint x: 522, startPoint y: 414, endPoint x: 339, endPoint y: 493, distance: 199.3
click at [1397, 193] on input "Multi-Family" at bounding box center [1408, 197] width 23 height 23
radio input "true"
type input "2"
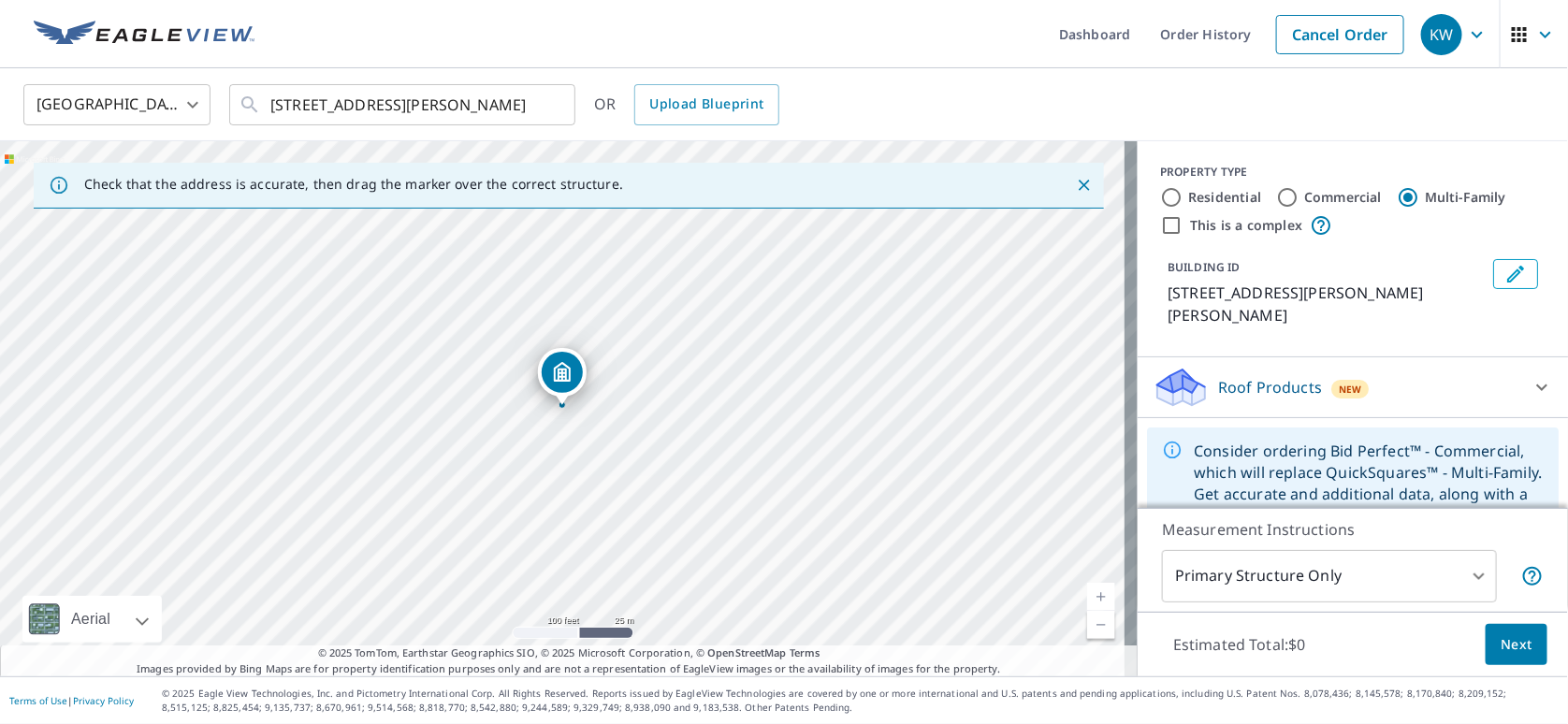
click at [1160, 222] on input "This is a complex" at bounding box center [1171, 225] width 23 height 23
checkbox input "true"
radio input "true"
type input "4"
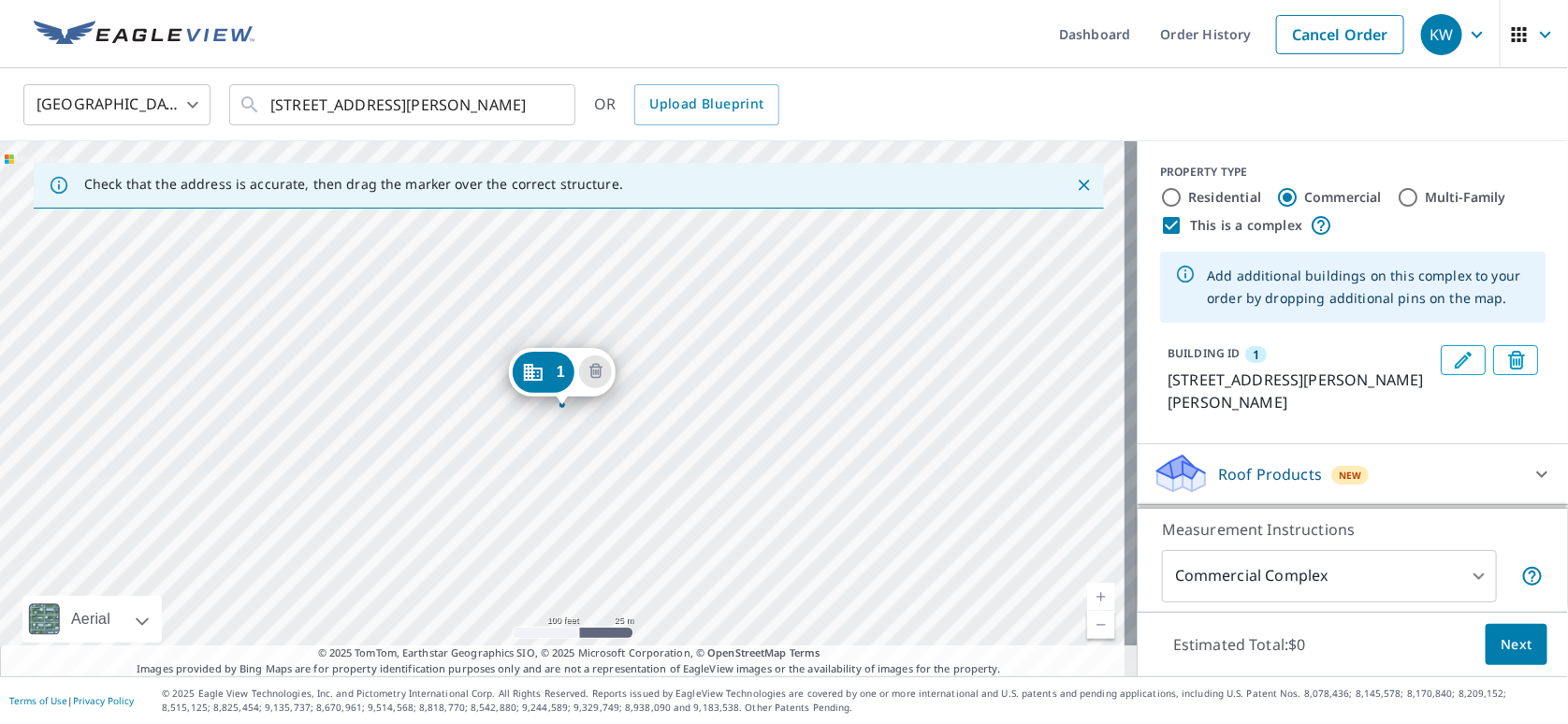
click at [1223, 348] on p "BUILDING ID" at bounding box center [1203, 353] width 72 height 16
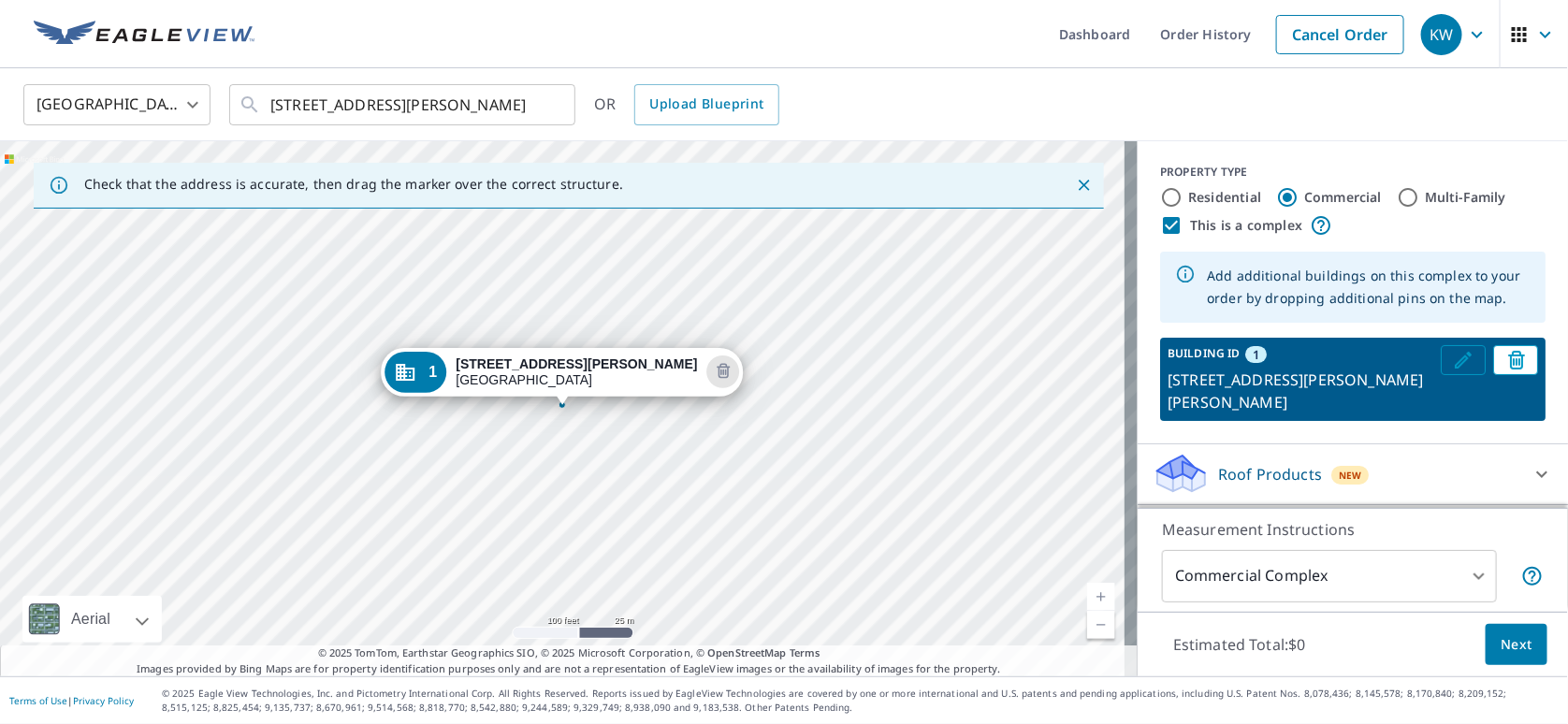
click at [1452, 360] on icon "Edit building 1" at bounding box center [1463, 360] width 23 height 23
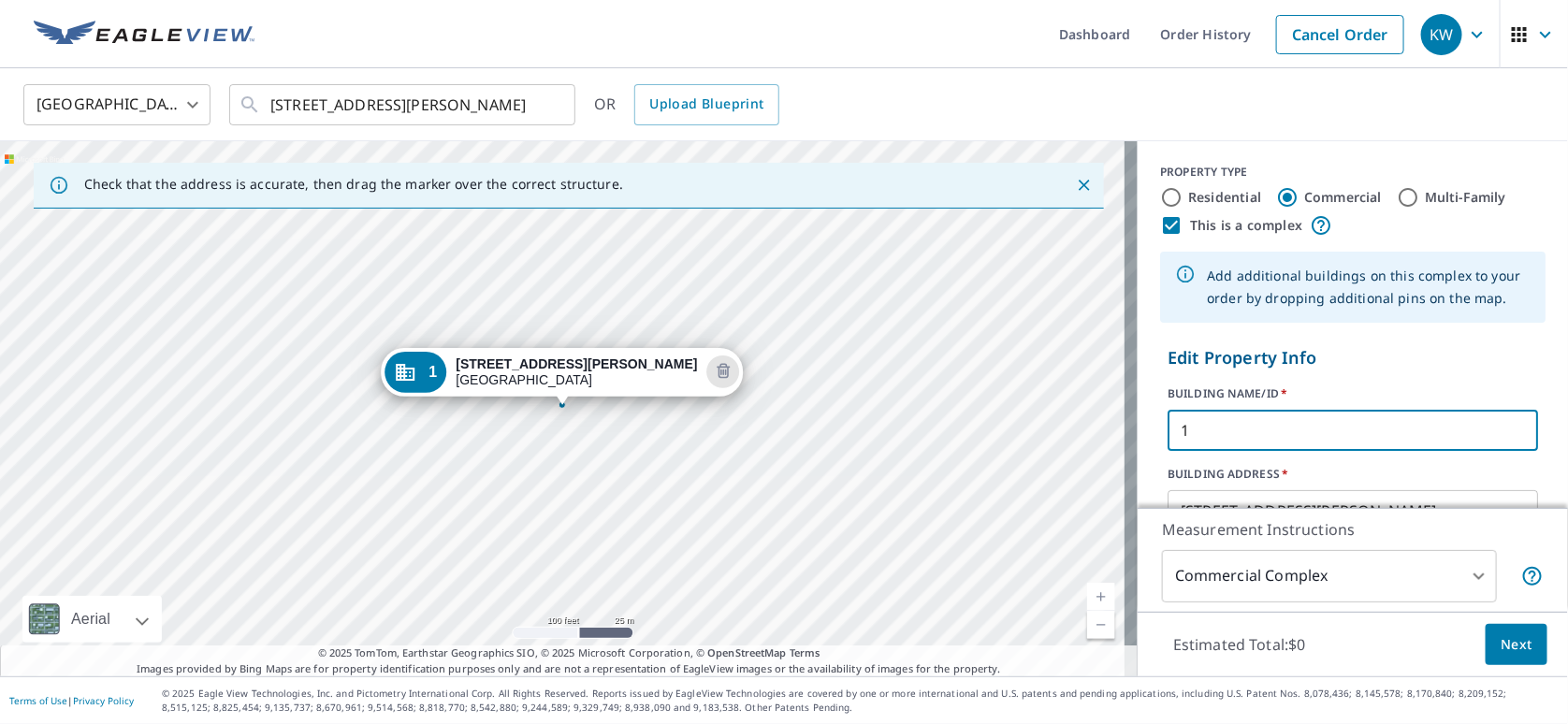
drag, startPoint x: 1213, startPoint y: 434, endPoint x: 1050, endPoint y: 447, distance: 163.5
click at [1050, 447] on div "Check that the address is accurate, then drag the marker over the correct struc…" at bounding box center [784, 409] width 1568 height 535
type input "Large 170"
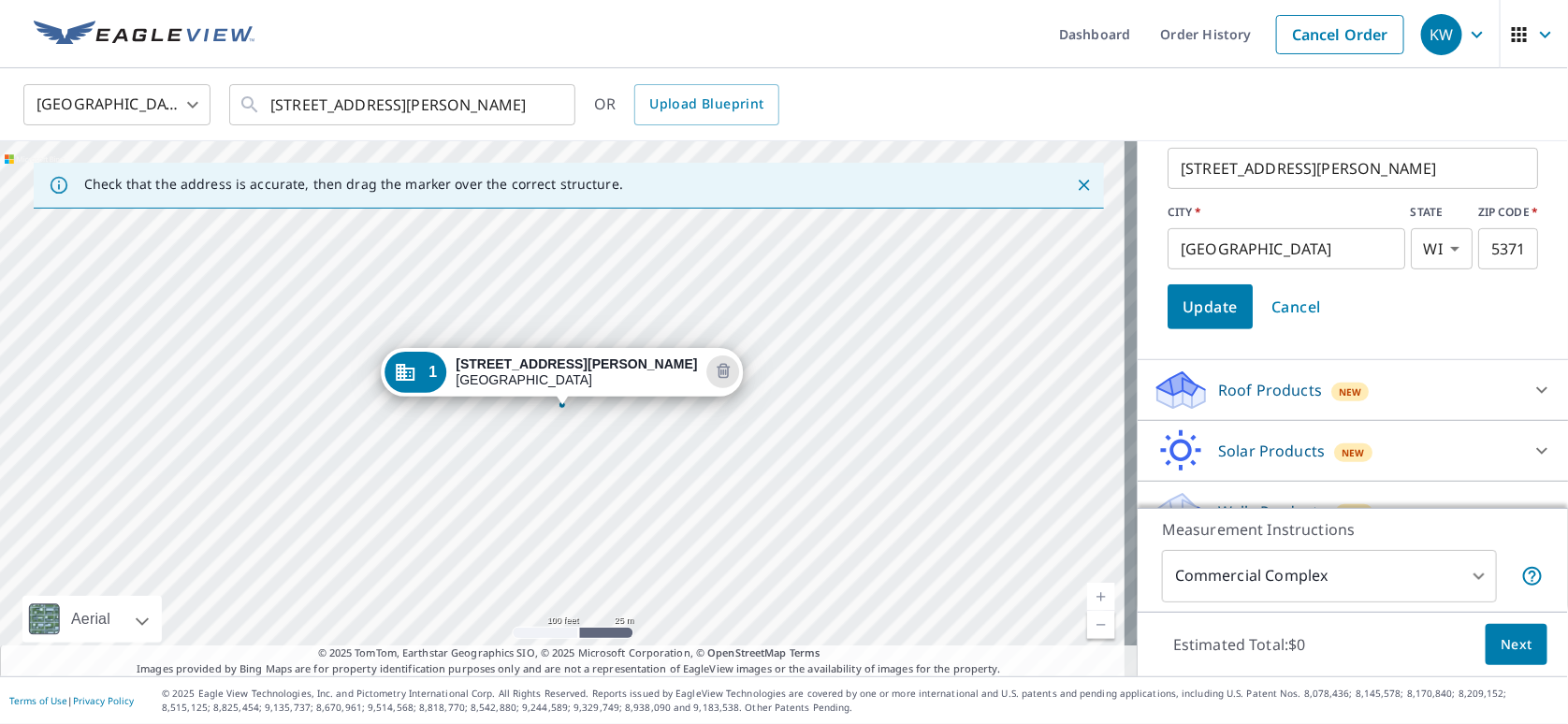
scroll to position [376, 0]
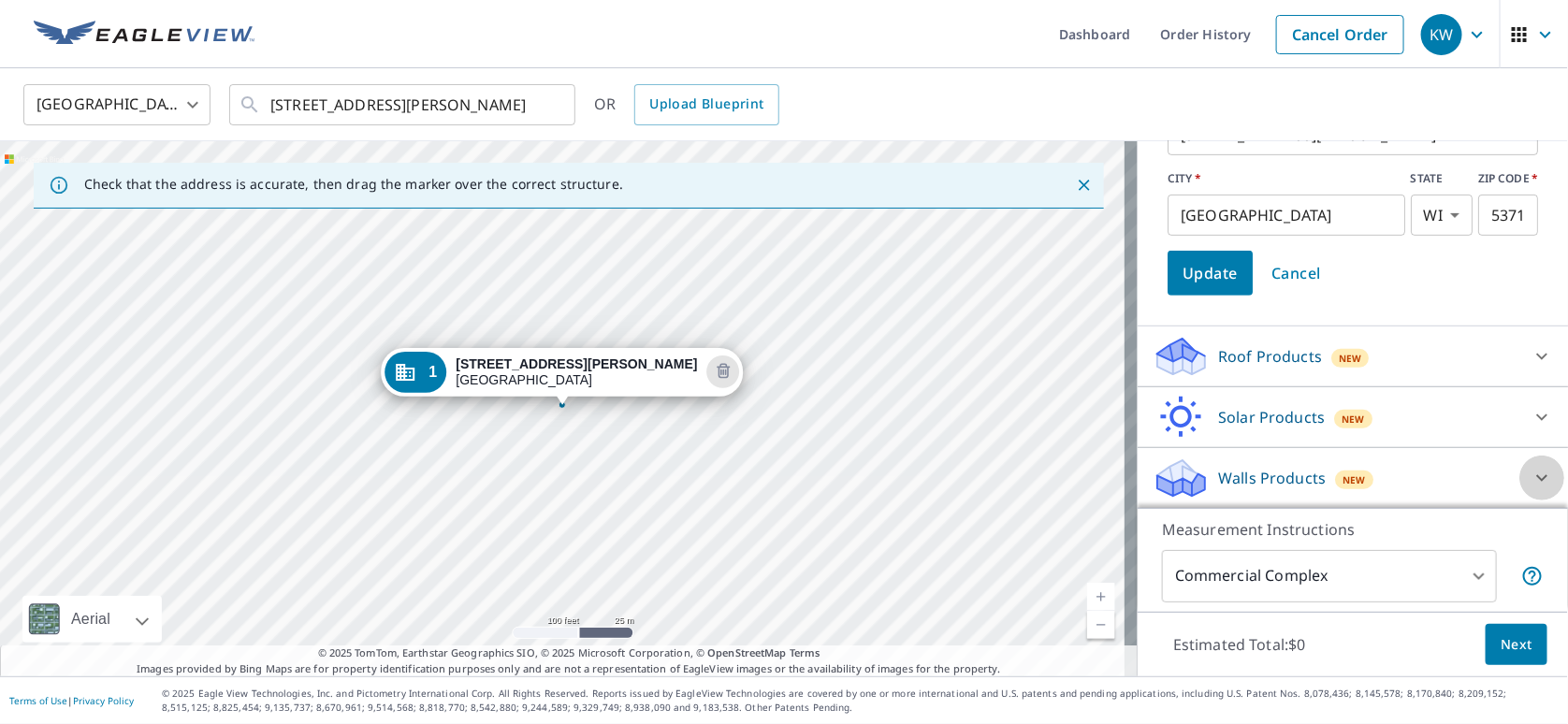
click at [1537, 480] on icon at bounding box center [1541, 478] width 11 height 7
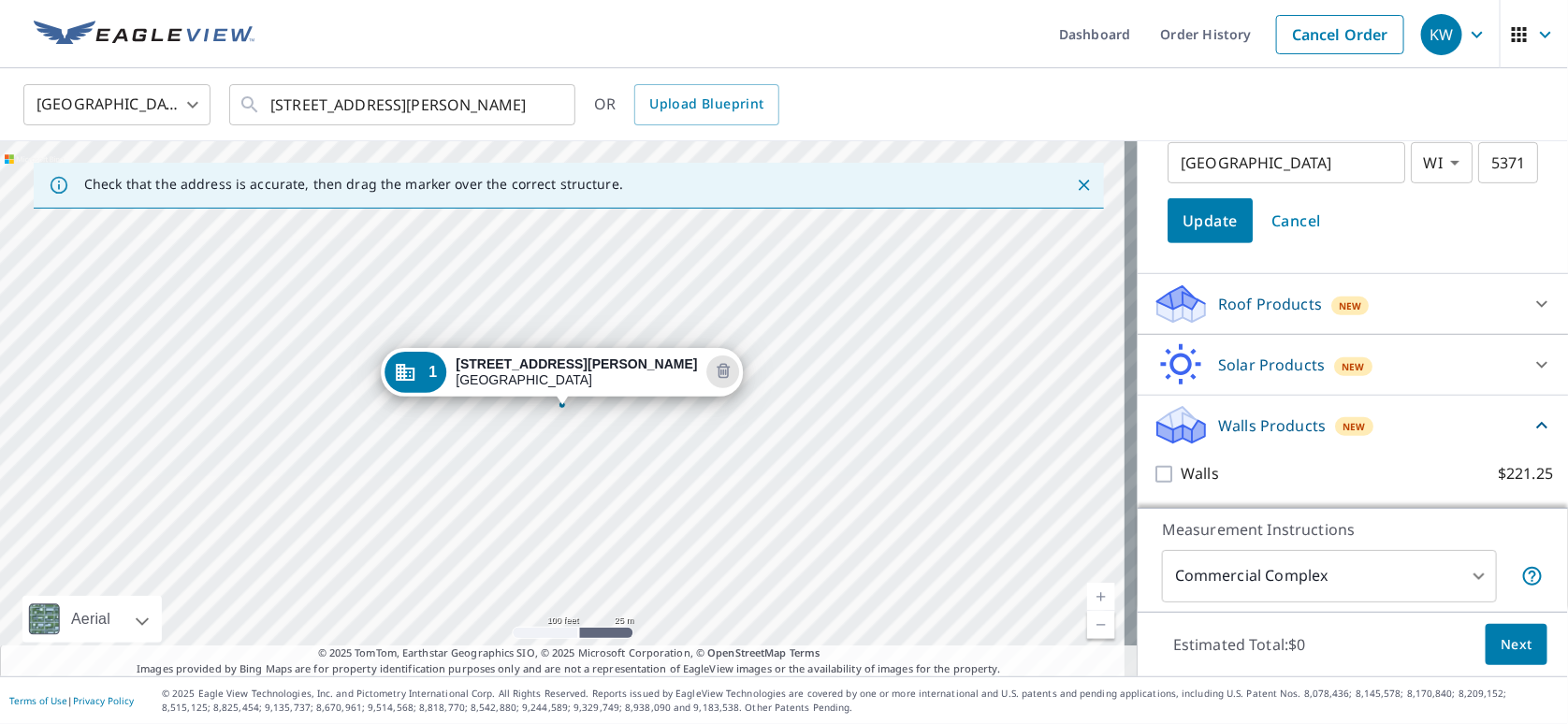
click at [1531, 422] on icon at bounding box center [1541, 425] width 23 height 23
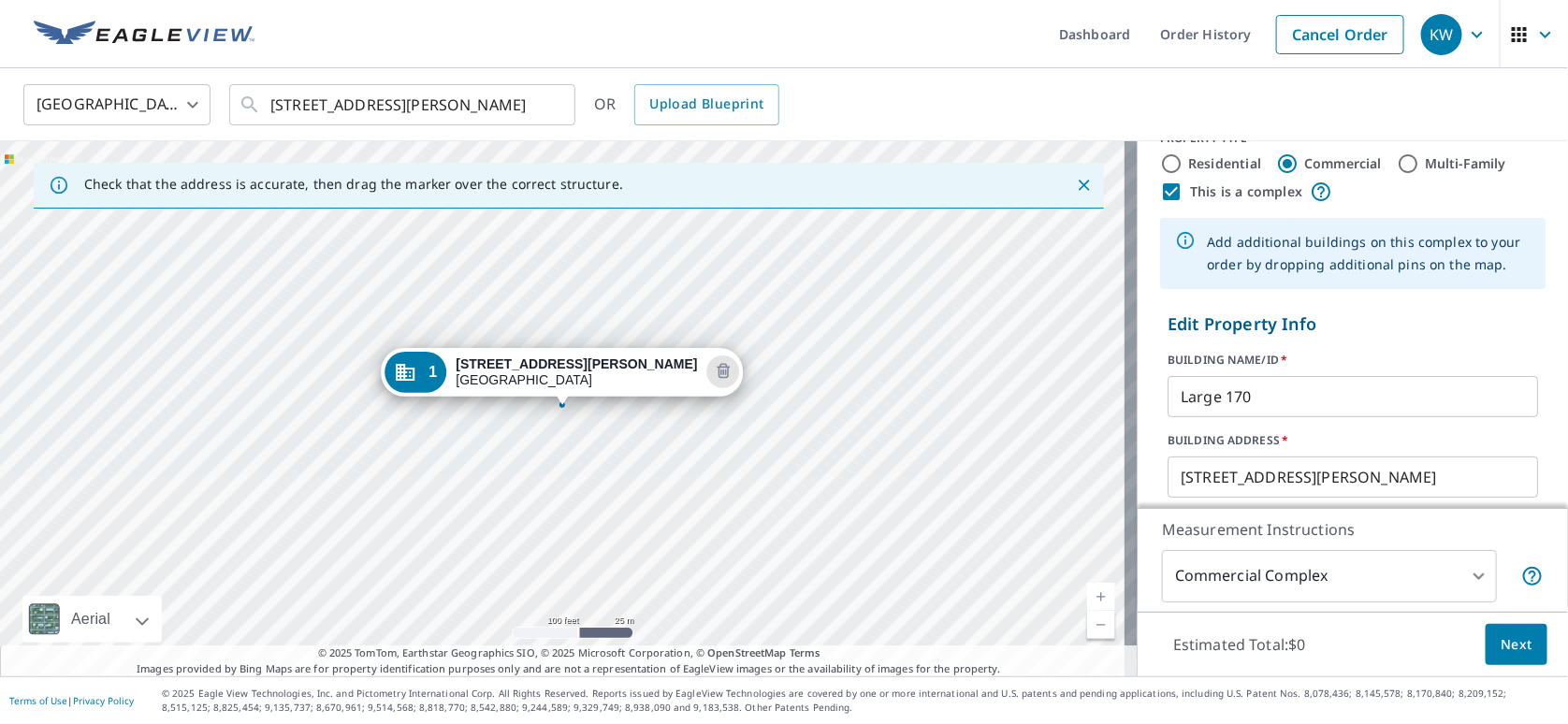
scroll to position [0, 0]
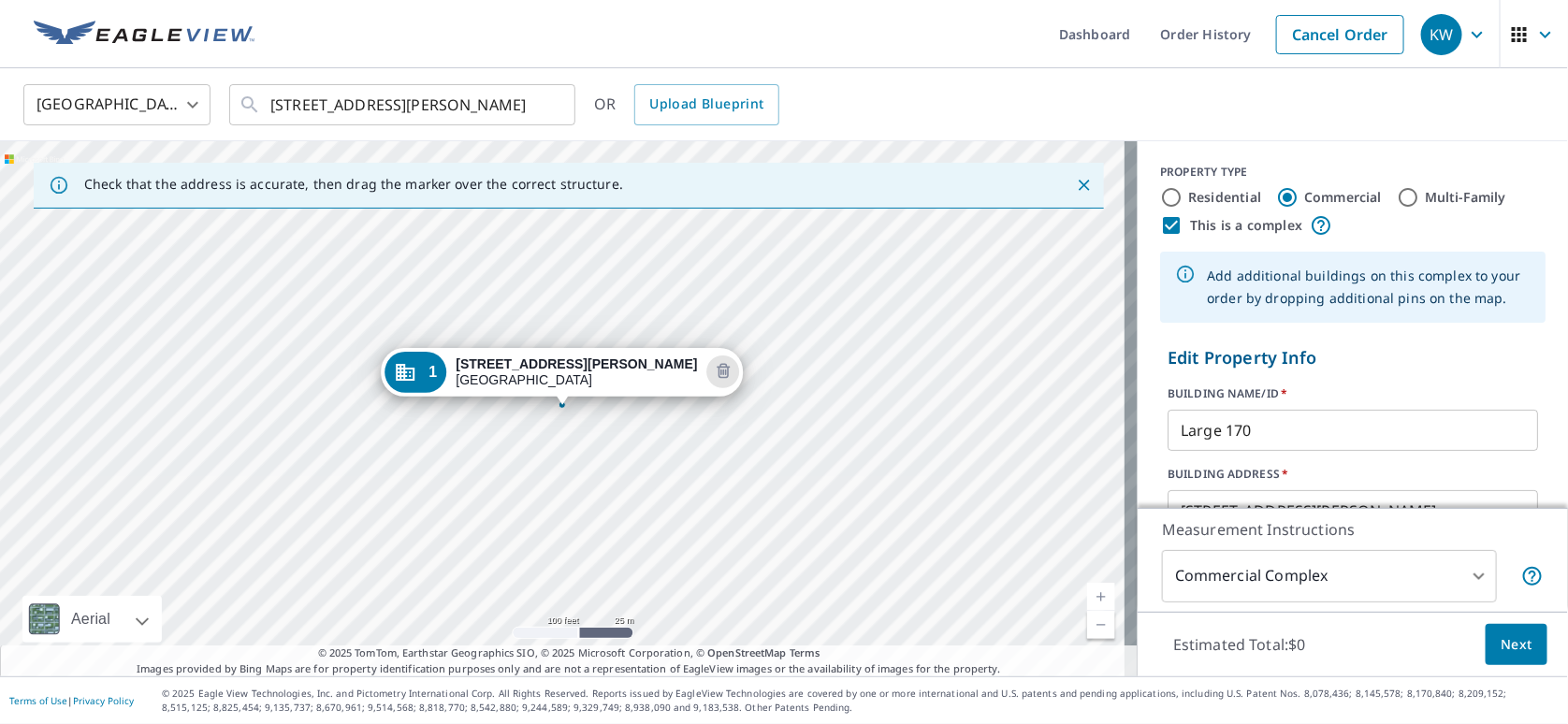
click at [1397, 200] on input "Multi-Family" at bounding box center [1408, 197] width 23 height 23
radio input "true"
type input "2"
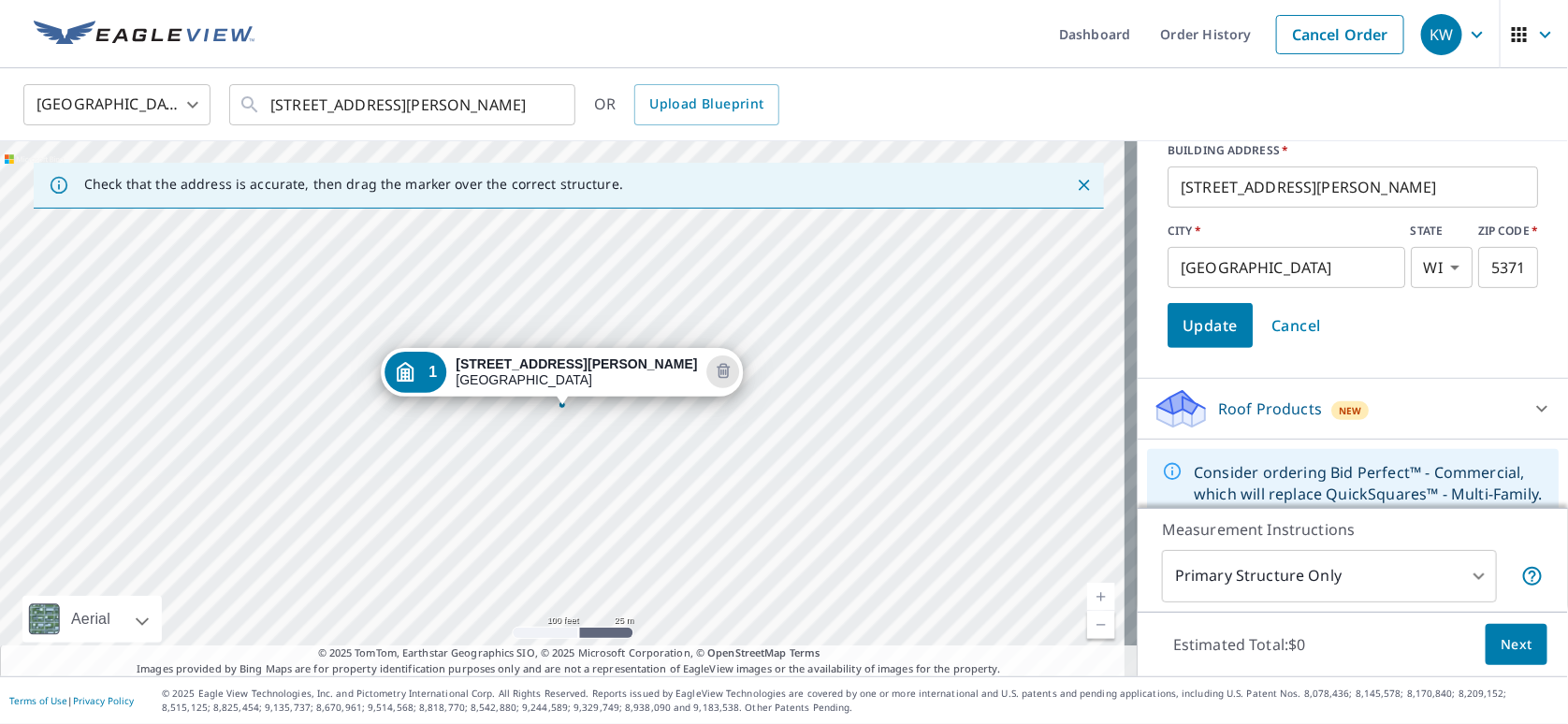
scroll to position [406, 0]
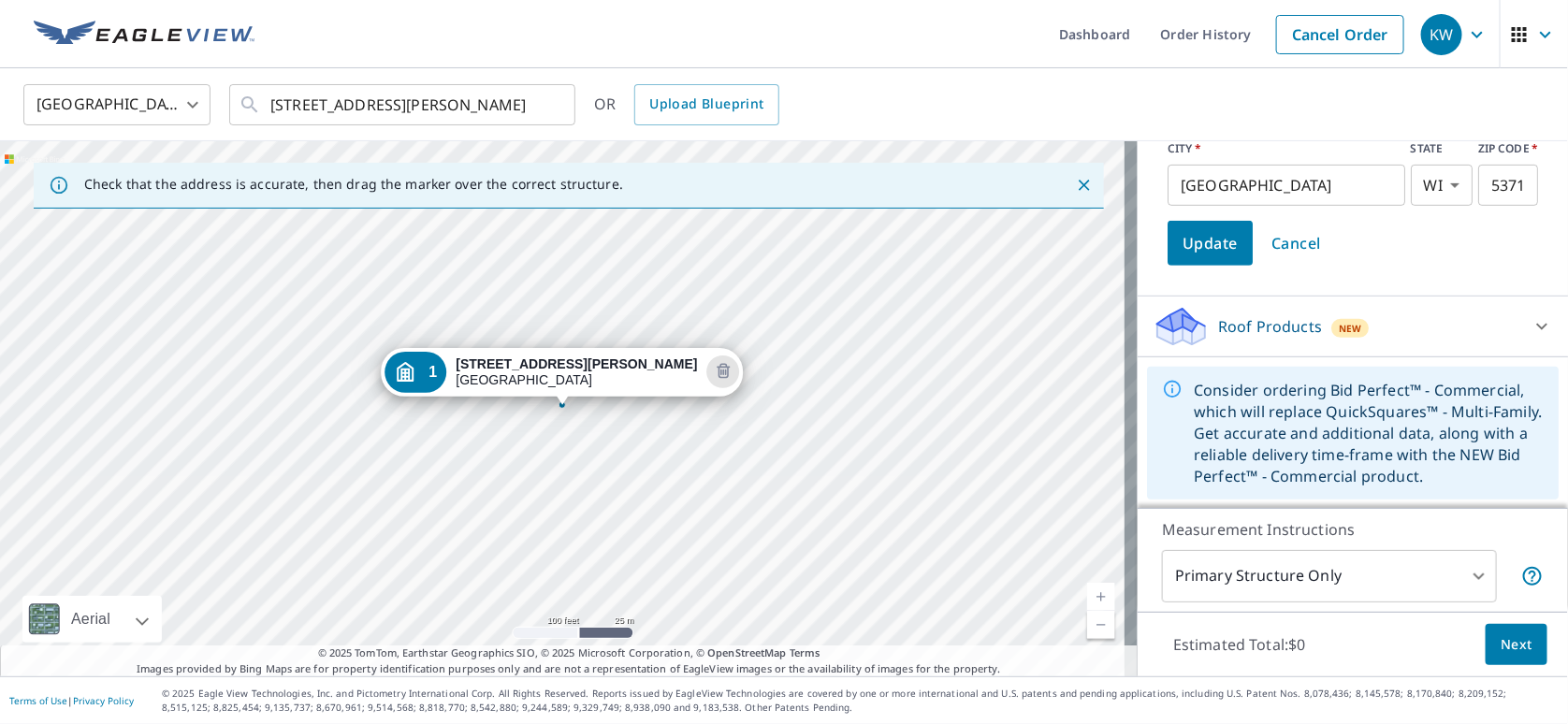
click at [1531, 327] on icon at bounding box center [1541, 326] width 23 height 23
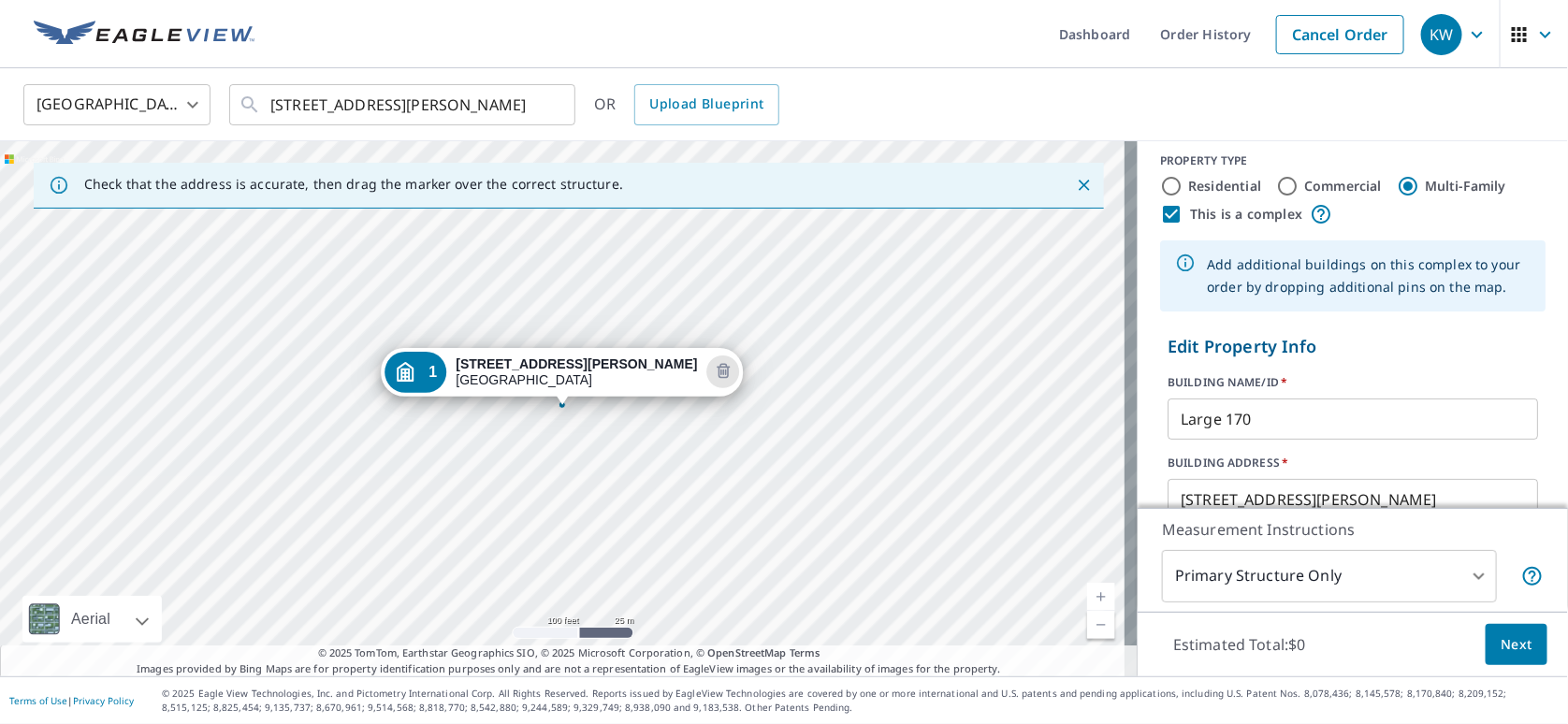
scroll to position [0, 0]
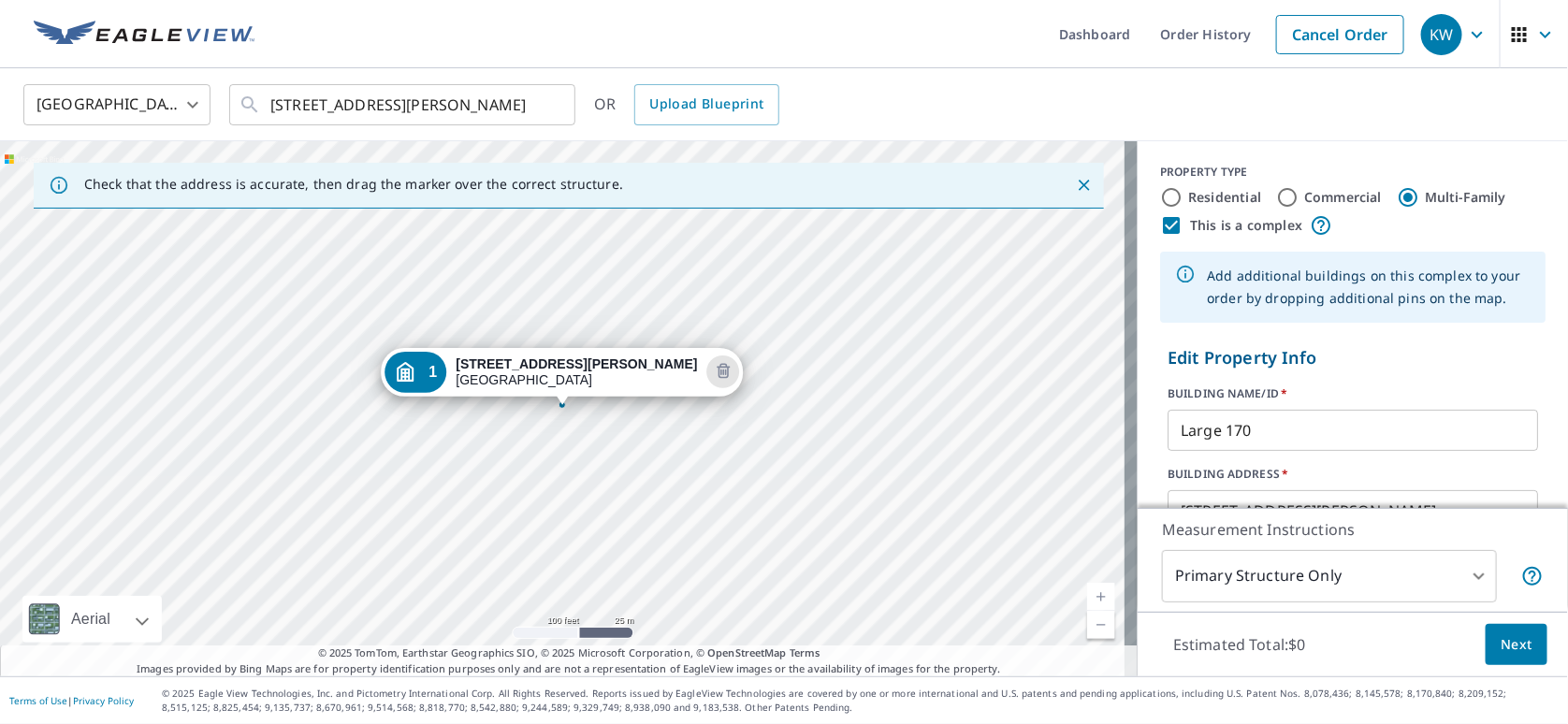
drag, startPoint x: 1159, startPoint y: 194, endPoint x: 1178, endPoint y: 207, distance: 23.0
click at [1161, 195] on input "Residential" at bounding box center [1171, 197] width 23 height 23
radio input "true"
type input "1"
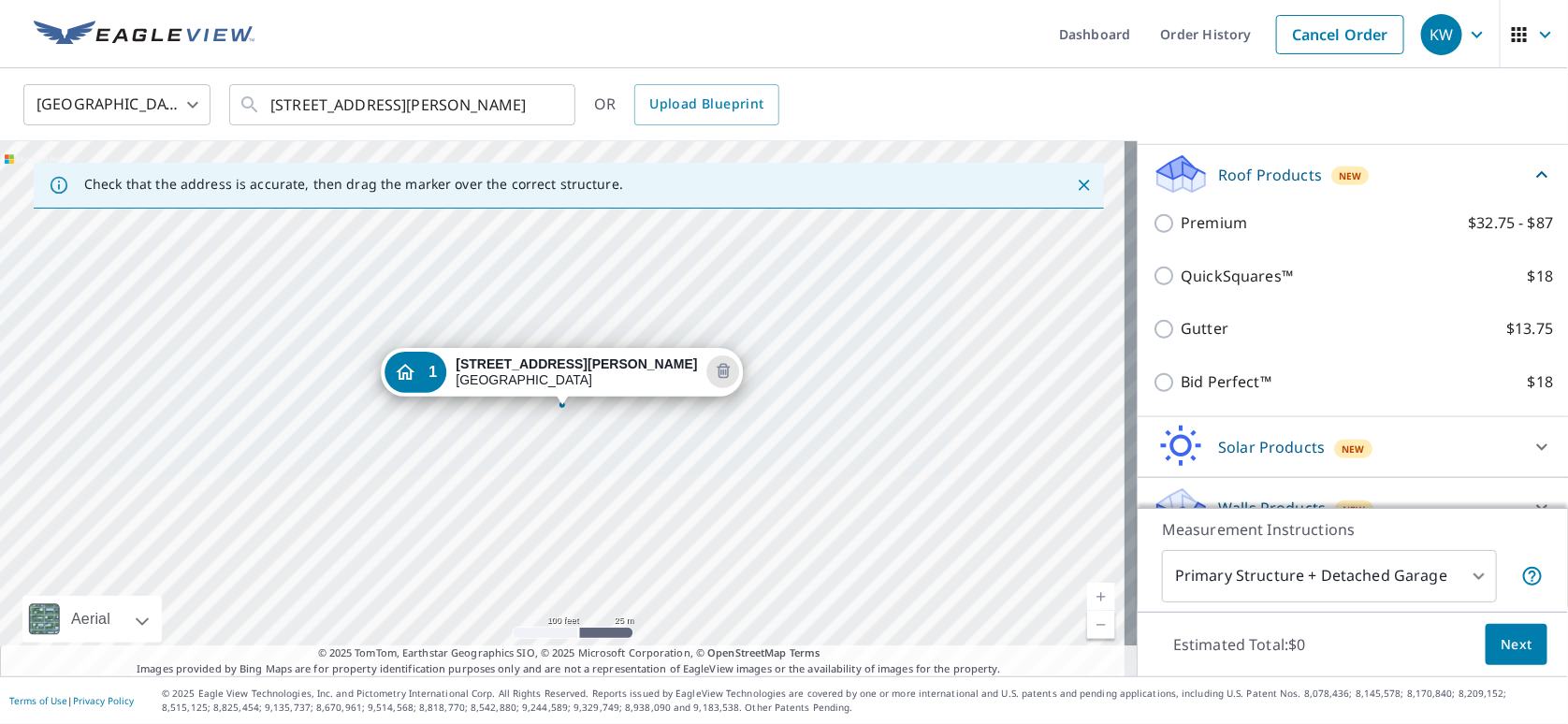
scroll to position [649, 0]
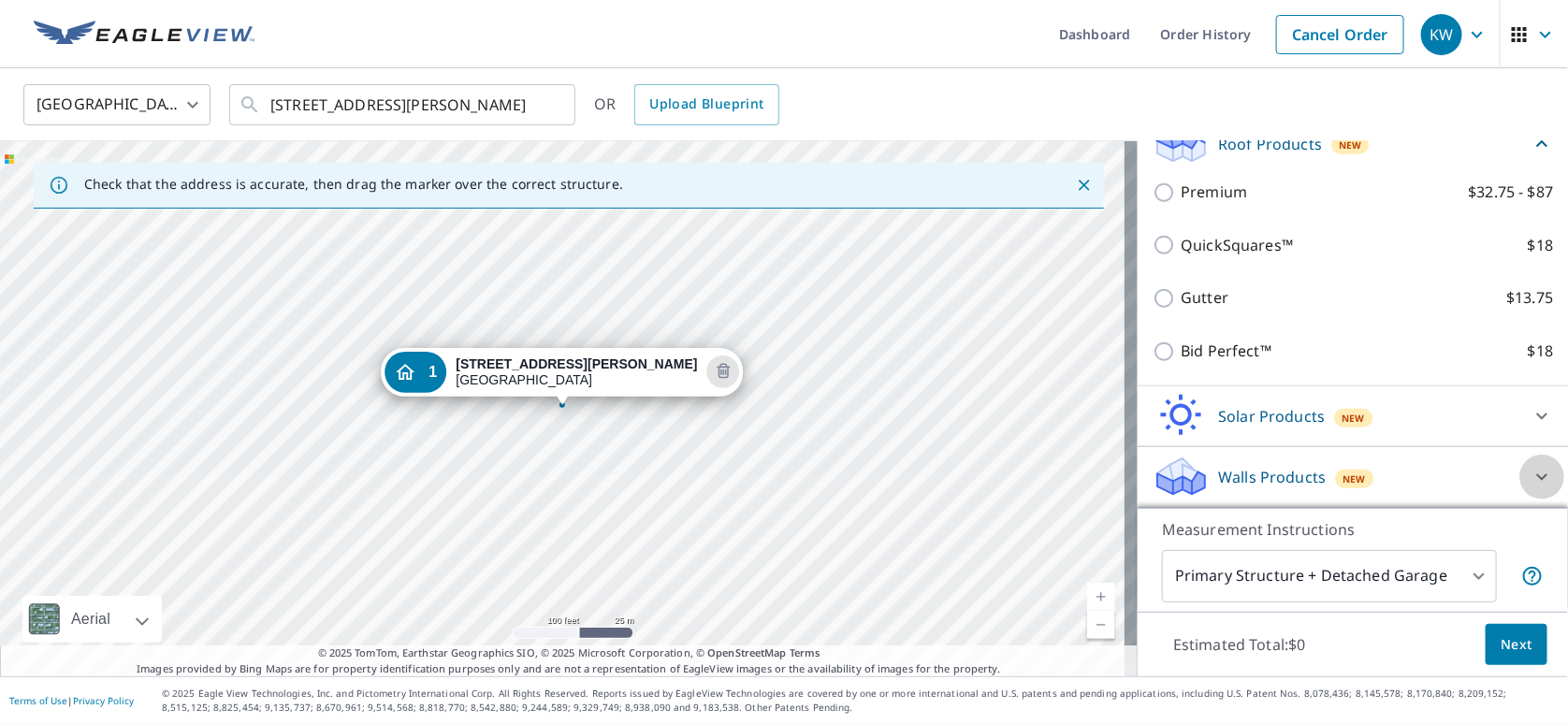
click at [1531, 473] on icon at bounding box center [1541, 476] width 23 height 23
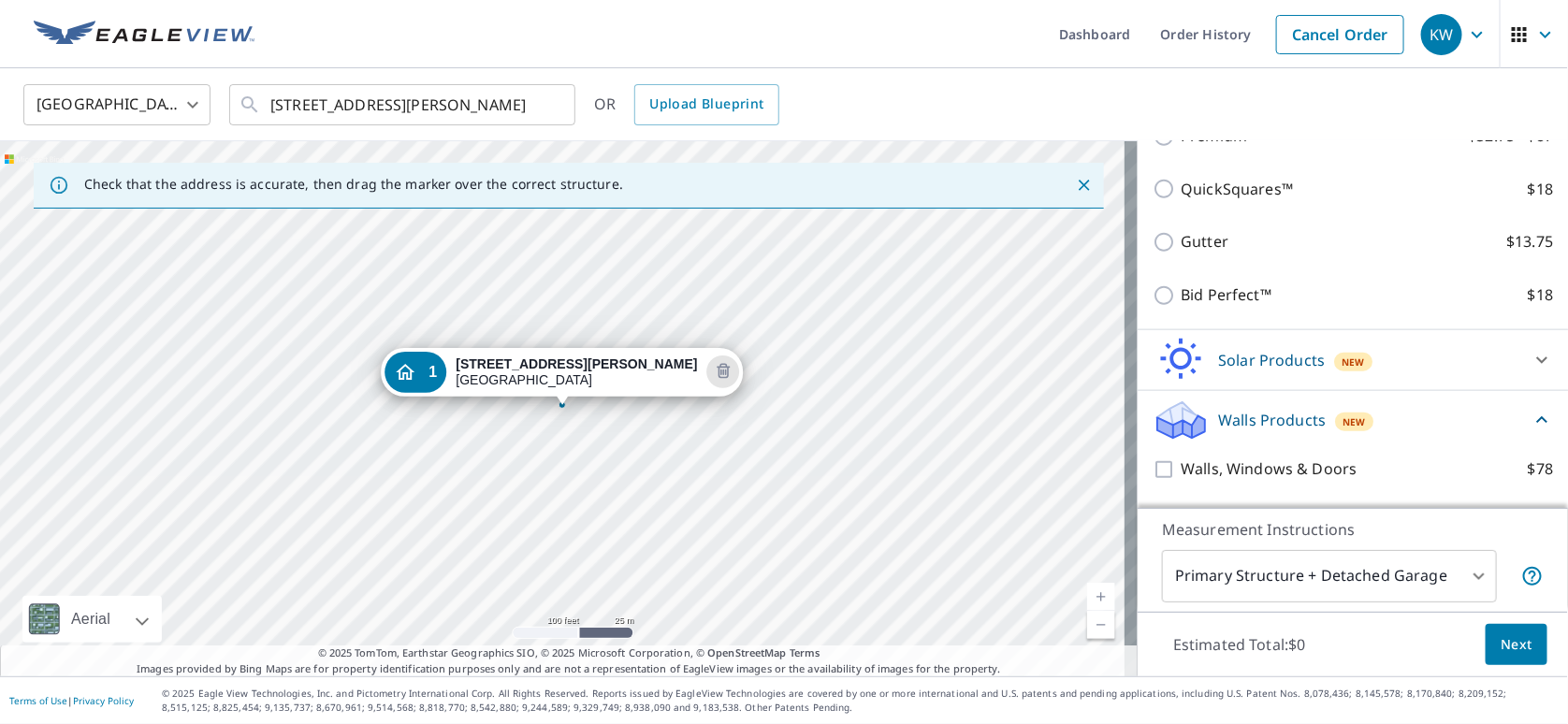
scroll to position [755, 0]
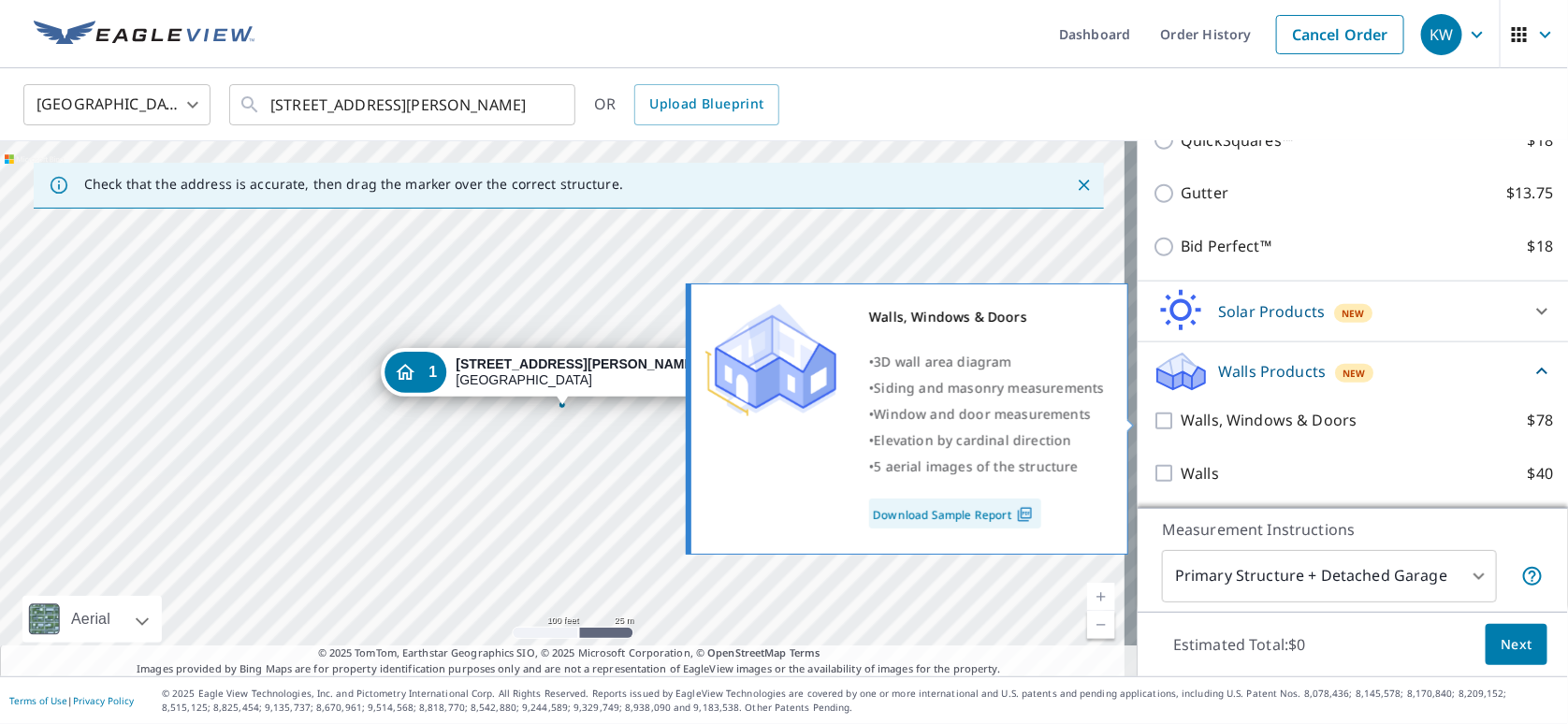
click at [1159, 418] on input "Walls, Windows & Doors $78" at bounding box center [1166, 420] width 29 height 23
checkbox input "true"
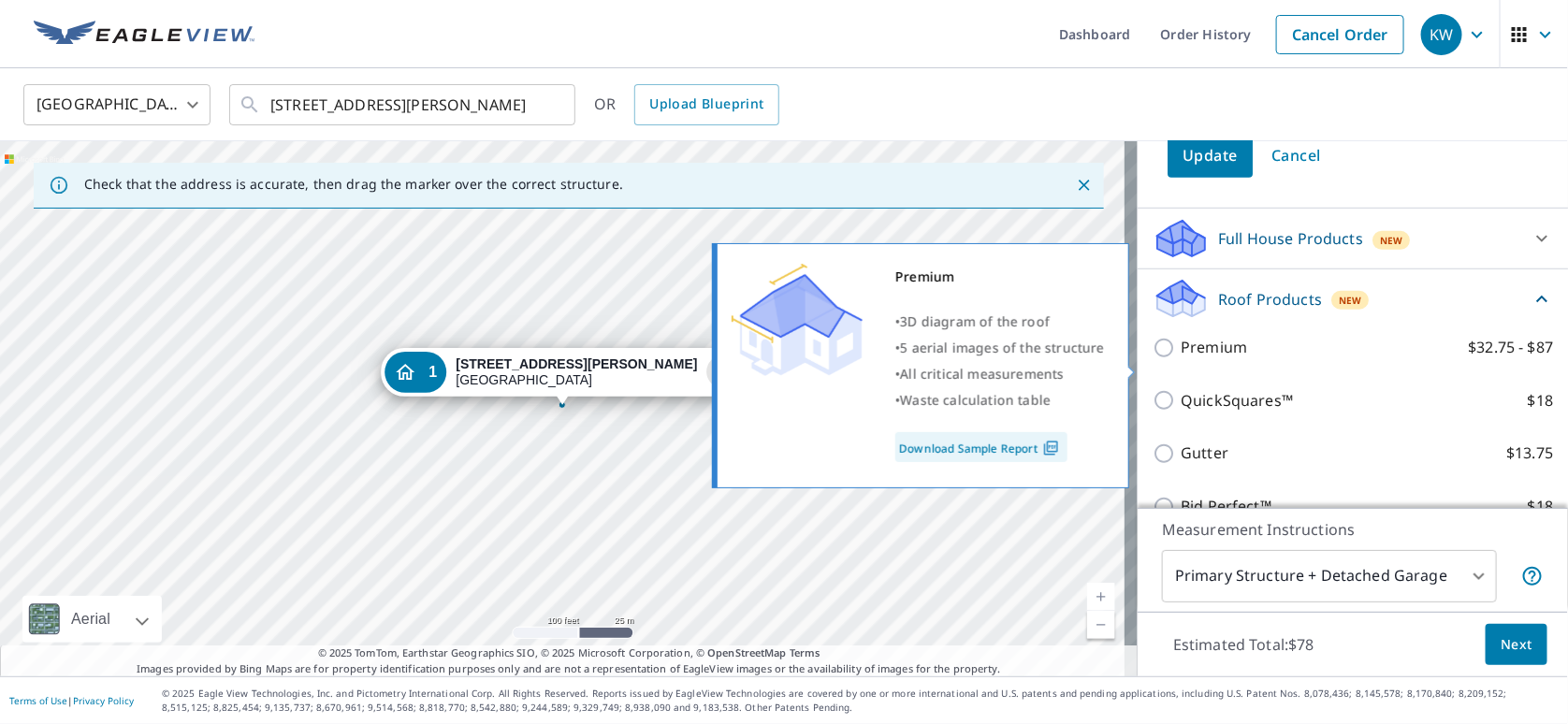
scroll to position [474, 0]
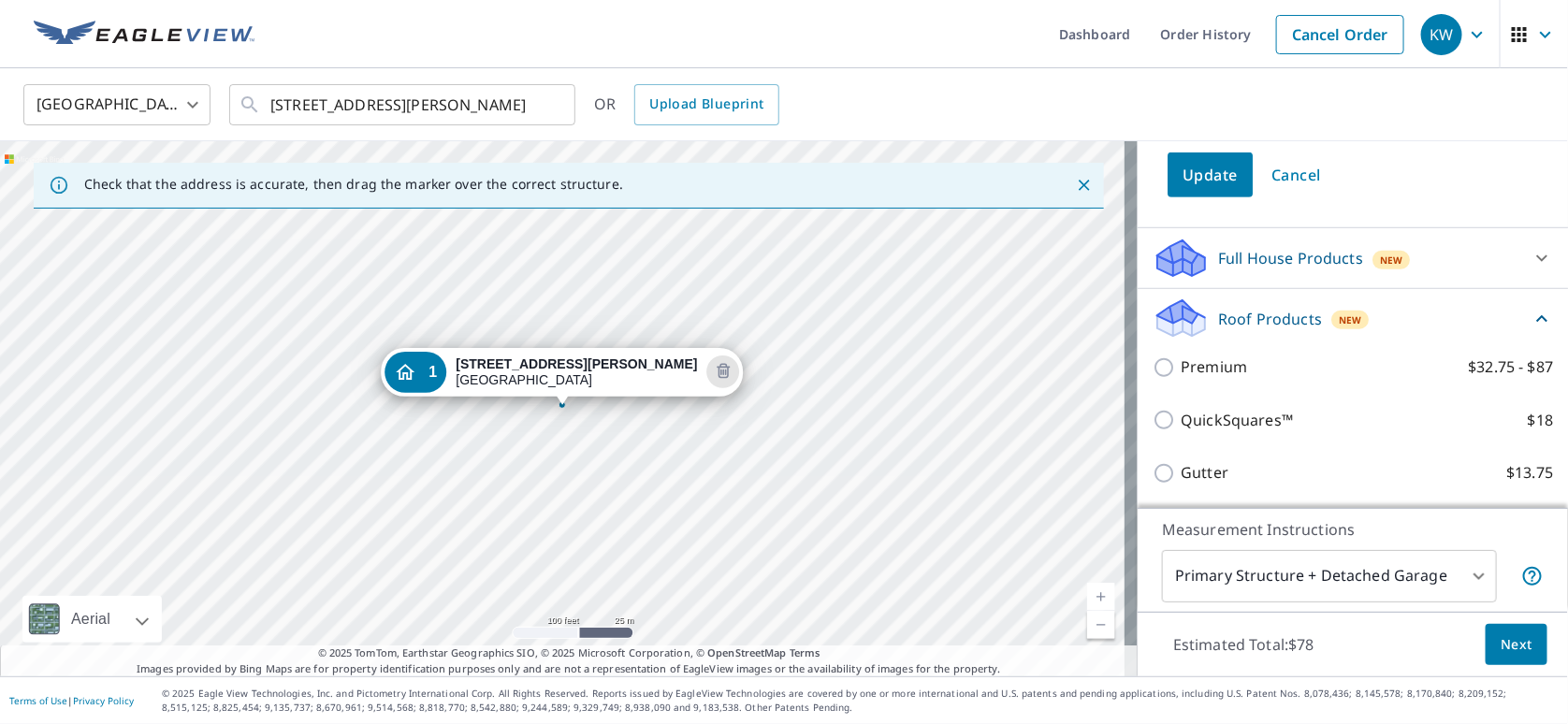
click at [1537, 315] on icon at bounding box center [1541, 318] width 11 height 7
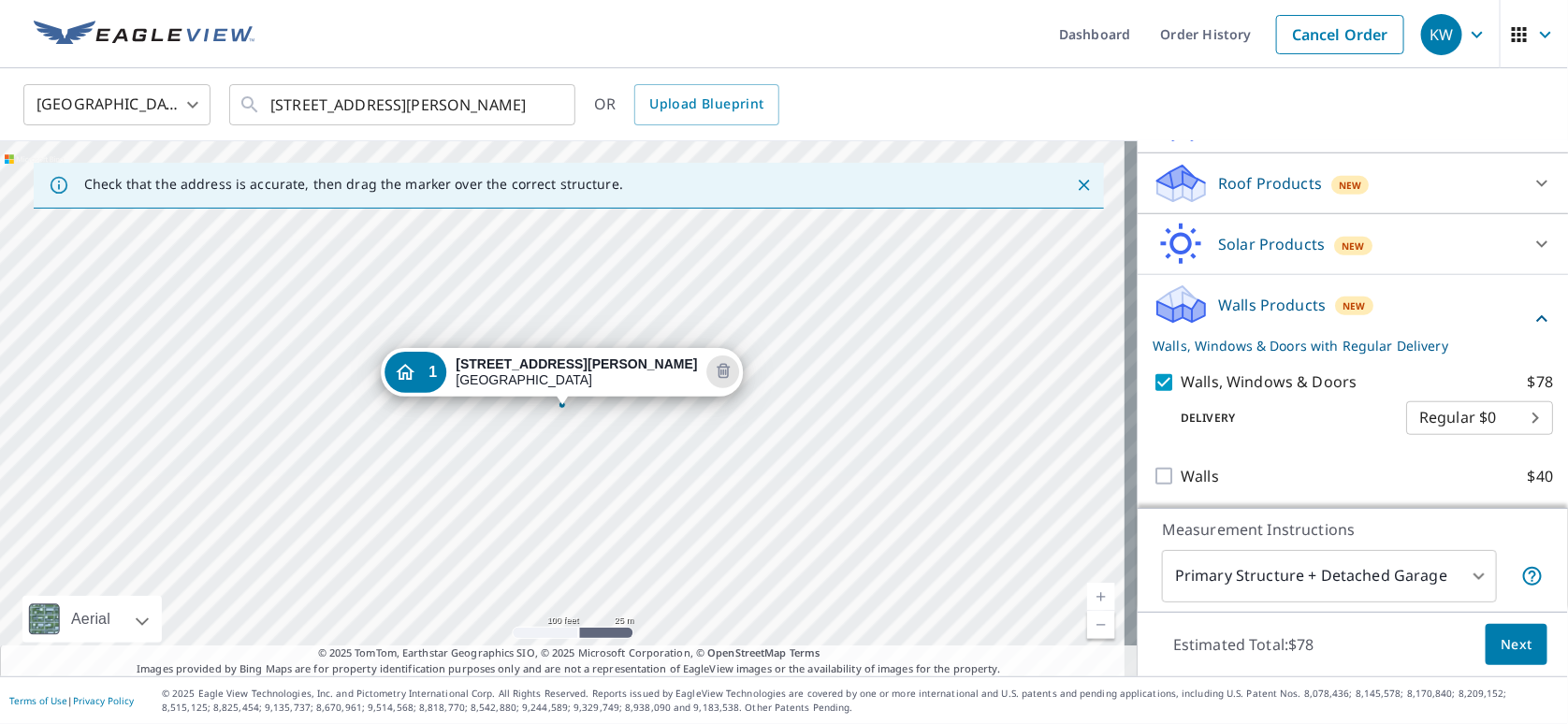
scroll to position [613, 0]
click at [1510, 654] on span "Next" at bounding box center [1517, 645] width 31 height 24
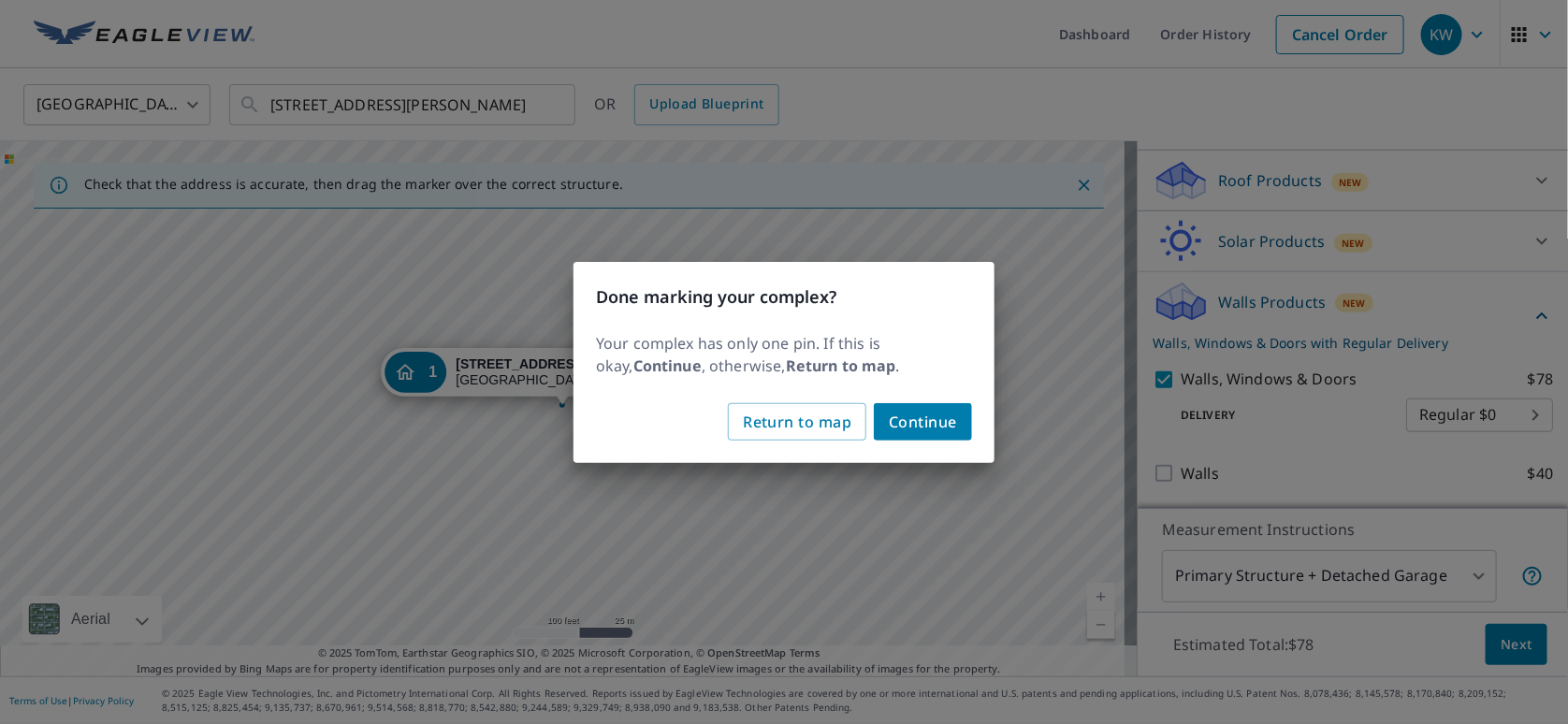
click at [927, 424] on span "Continue" at bounding box center [922, 421] width 68 height 27
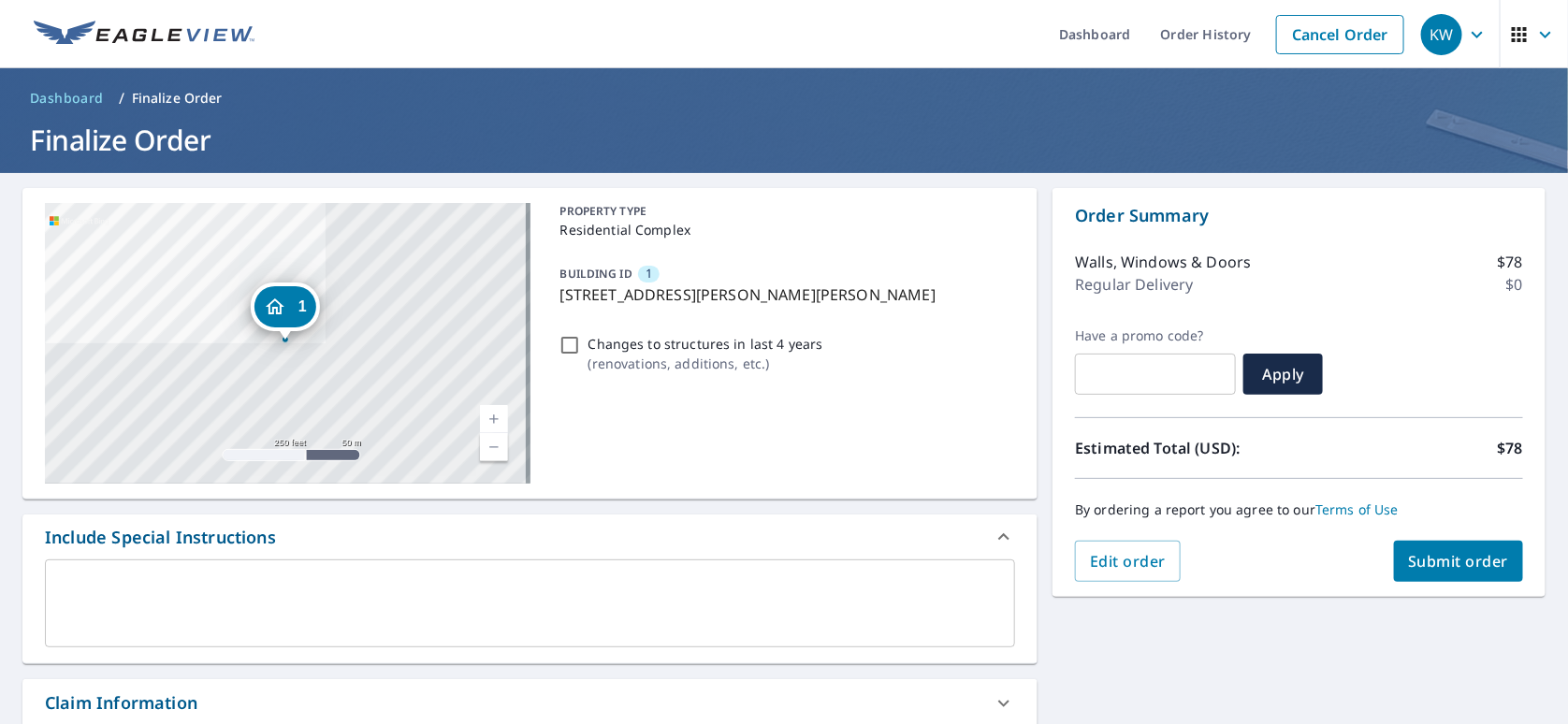
click at [1426, 569] on span "Submit order" at bounding box center [1460, 561] width 100 height 21
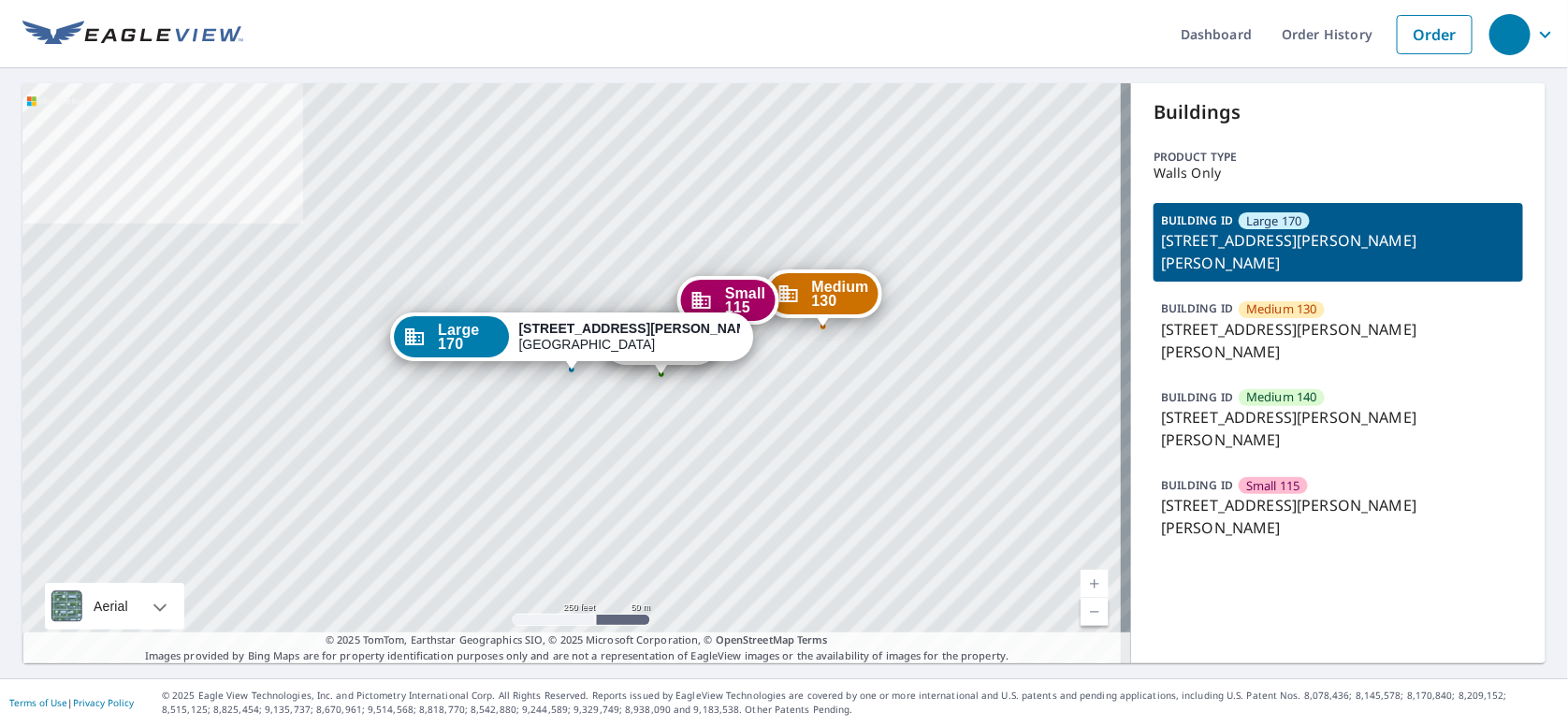
click at [1259, 218] on span "Large 170" at bounding box center [1274, 221] width 55 height 18
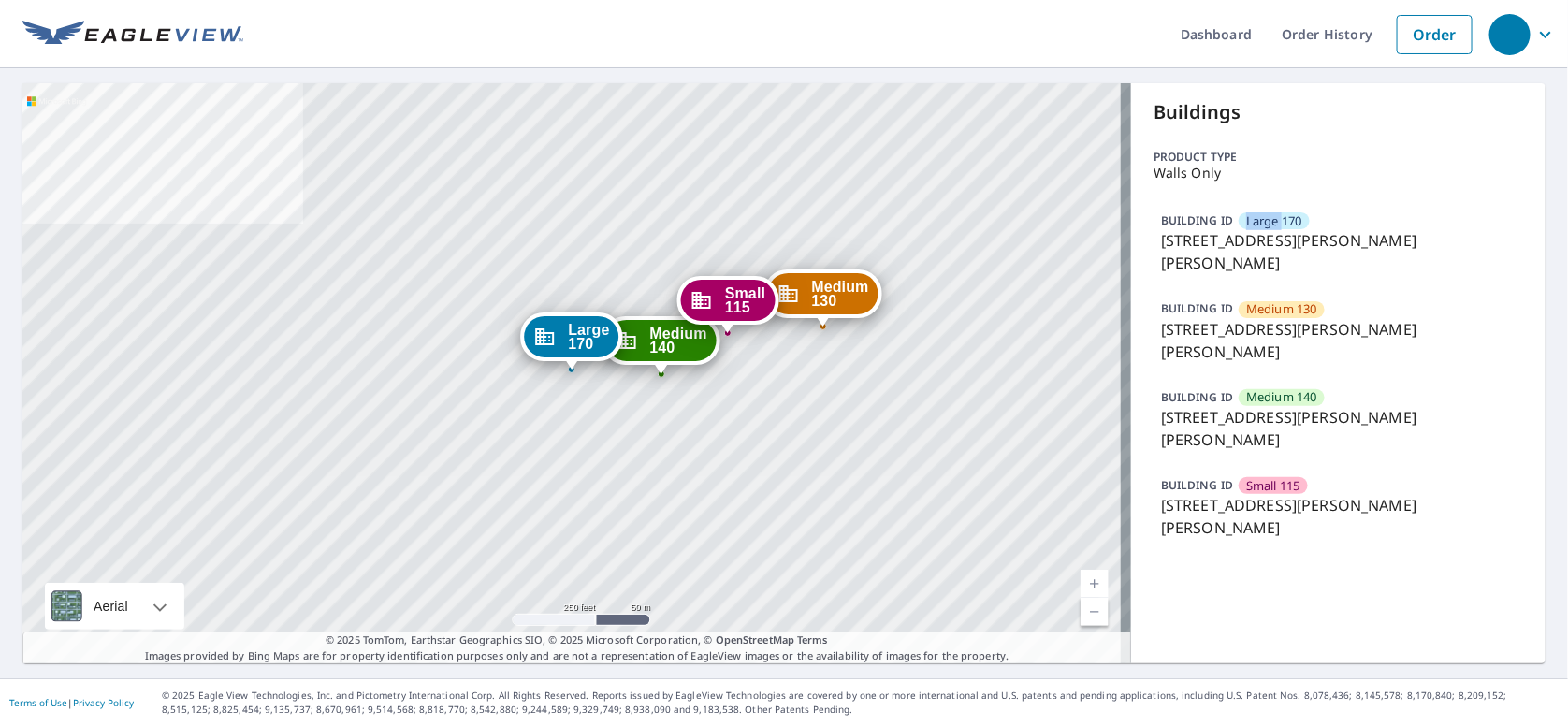
click at [1259, 218] on span "Large 170" at bounding box center [1274, 221] width 55 height 18
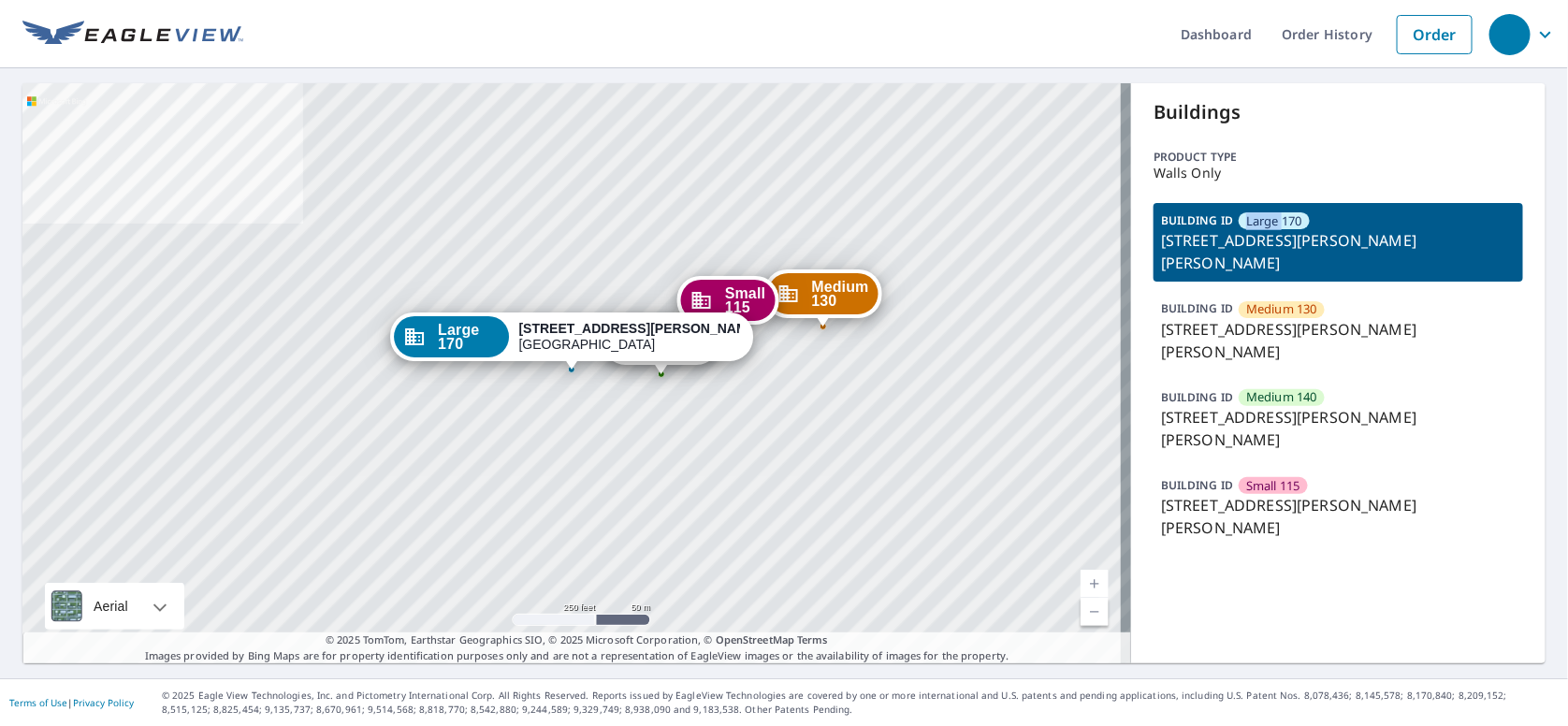
click at [500, 348] on span "Large 170" at bounding box center [469, 336] width 62 height 29
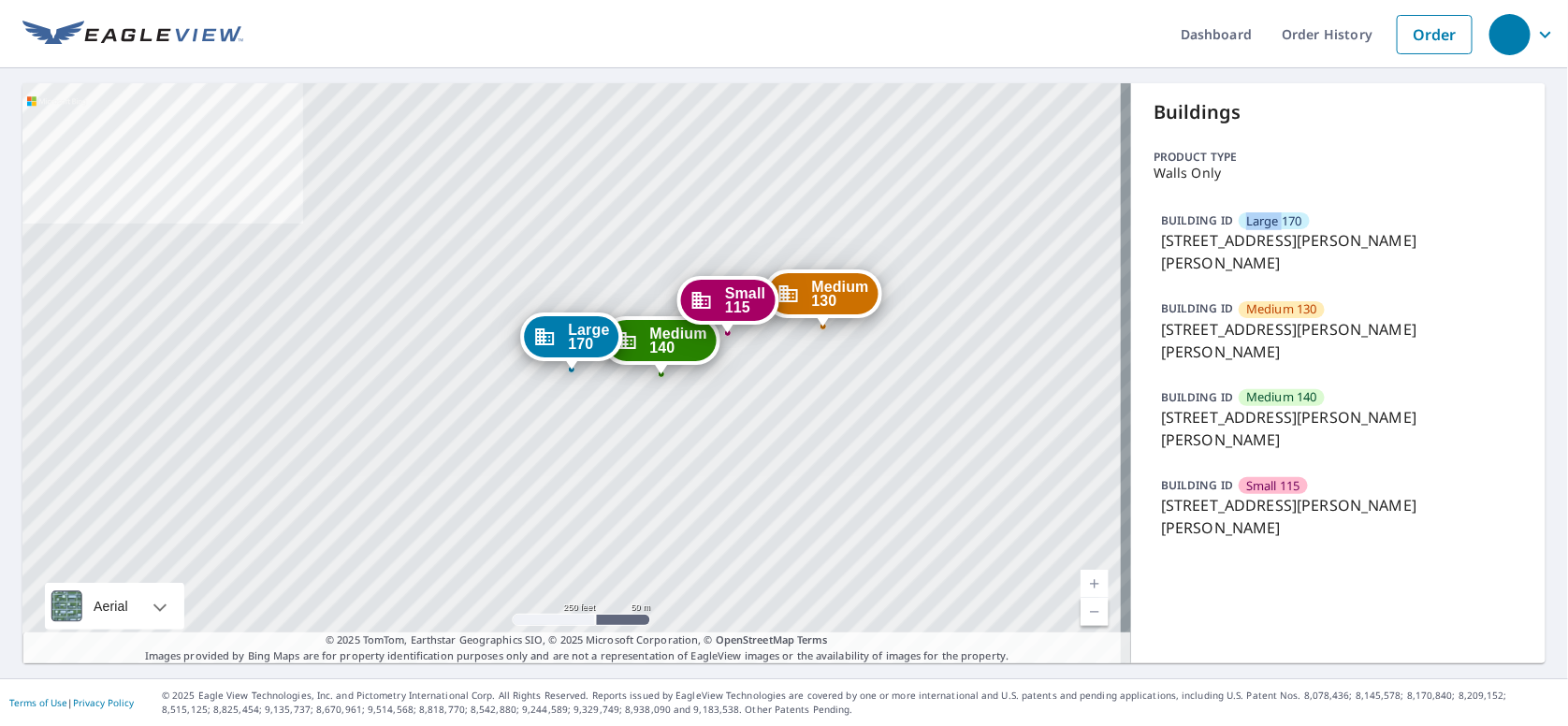
click at [572, 348] on span "Large 170" at bounding box center [589, 336] width 41 height 29
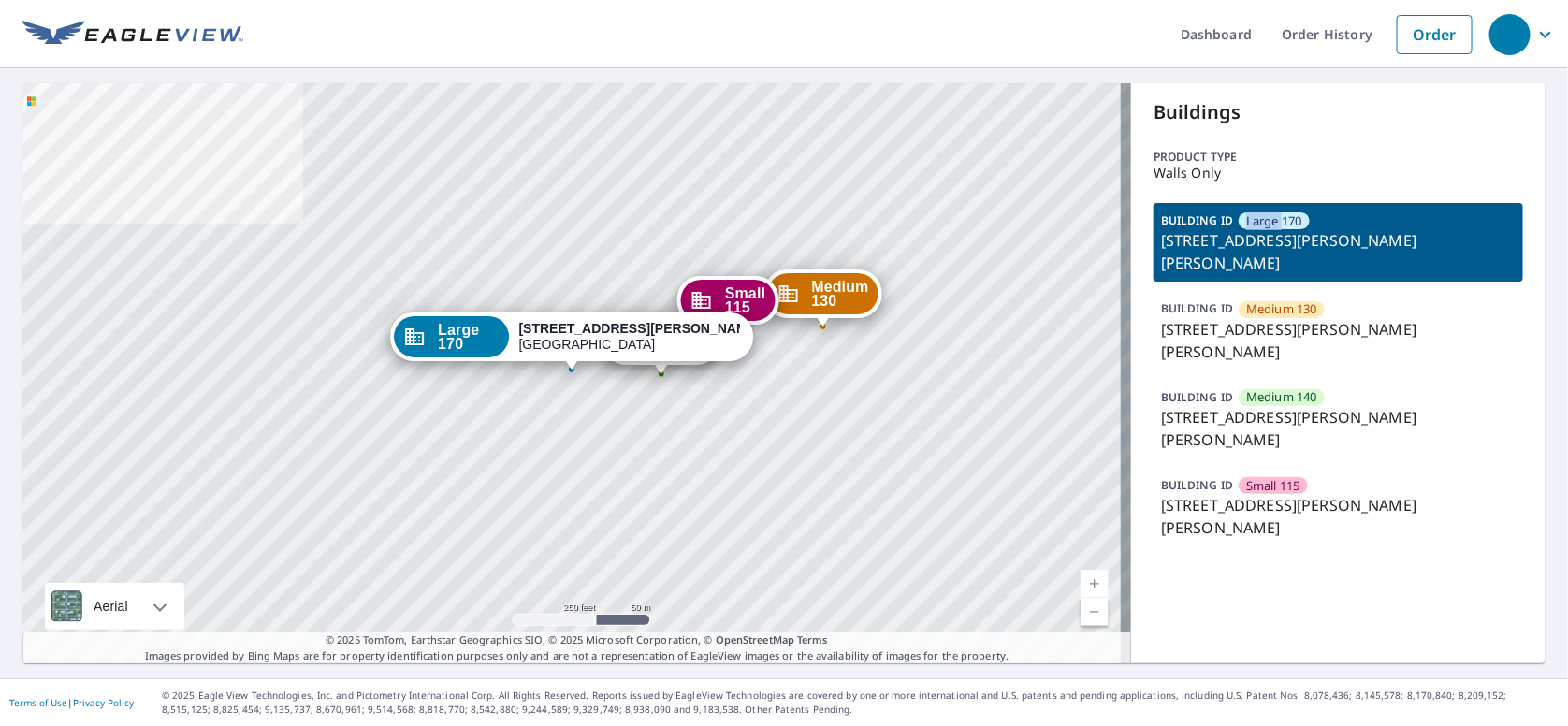
click at [778, 411] on div "Medium 130 6804 Schroeder Rd Madison, WI 53711 Medium 140 6876 Schroeder Rd Mad…" at bounding box center [577, 373] width 1109 height 579
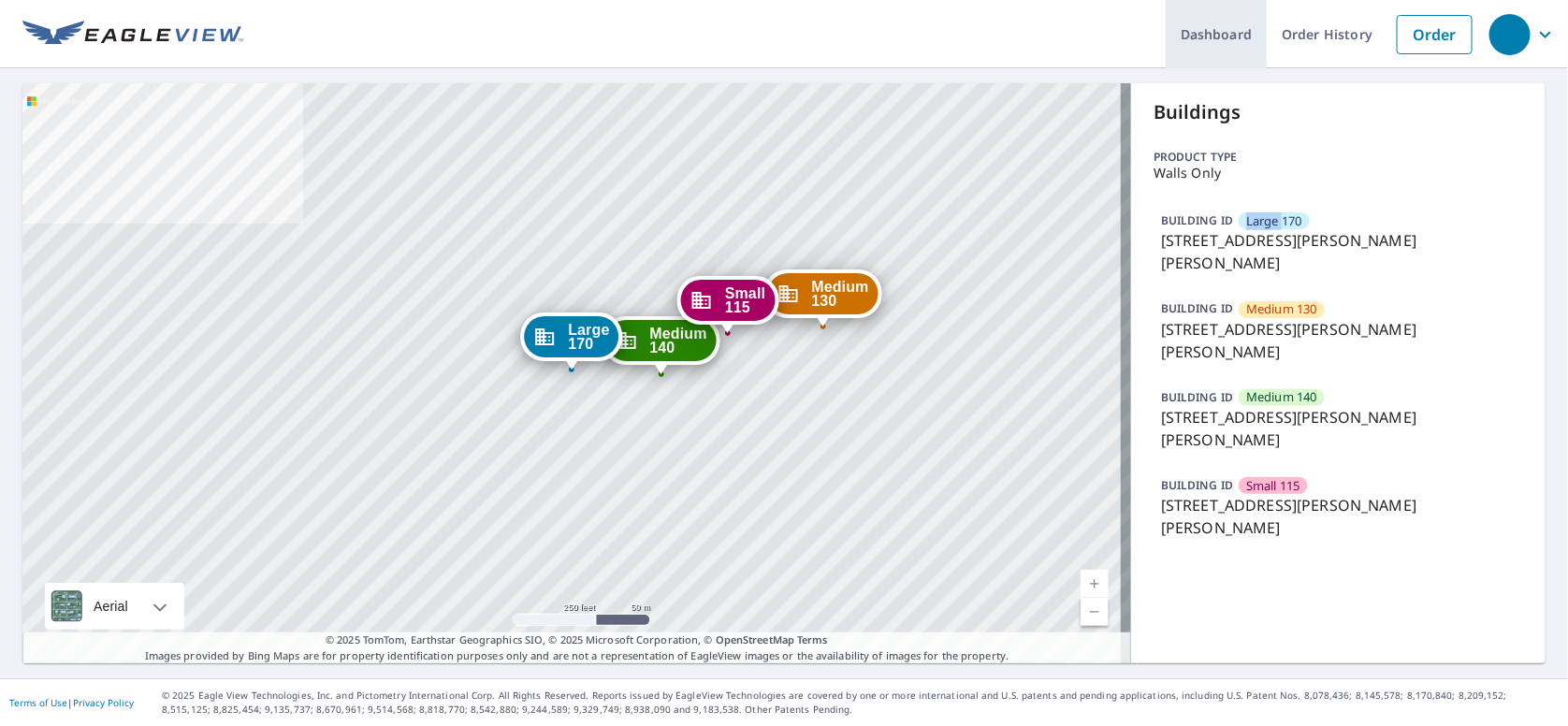
click at [1178, 26] on link "Dashboard" at bounding box center [1217, 33] width 101 height 68
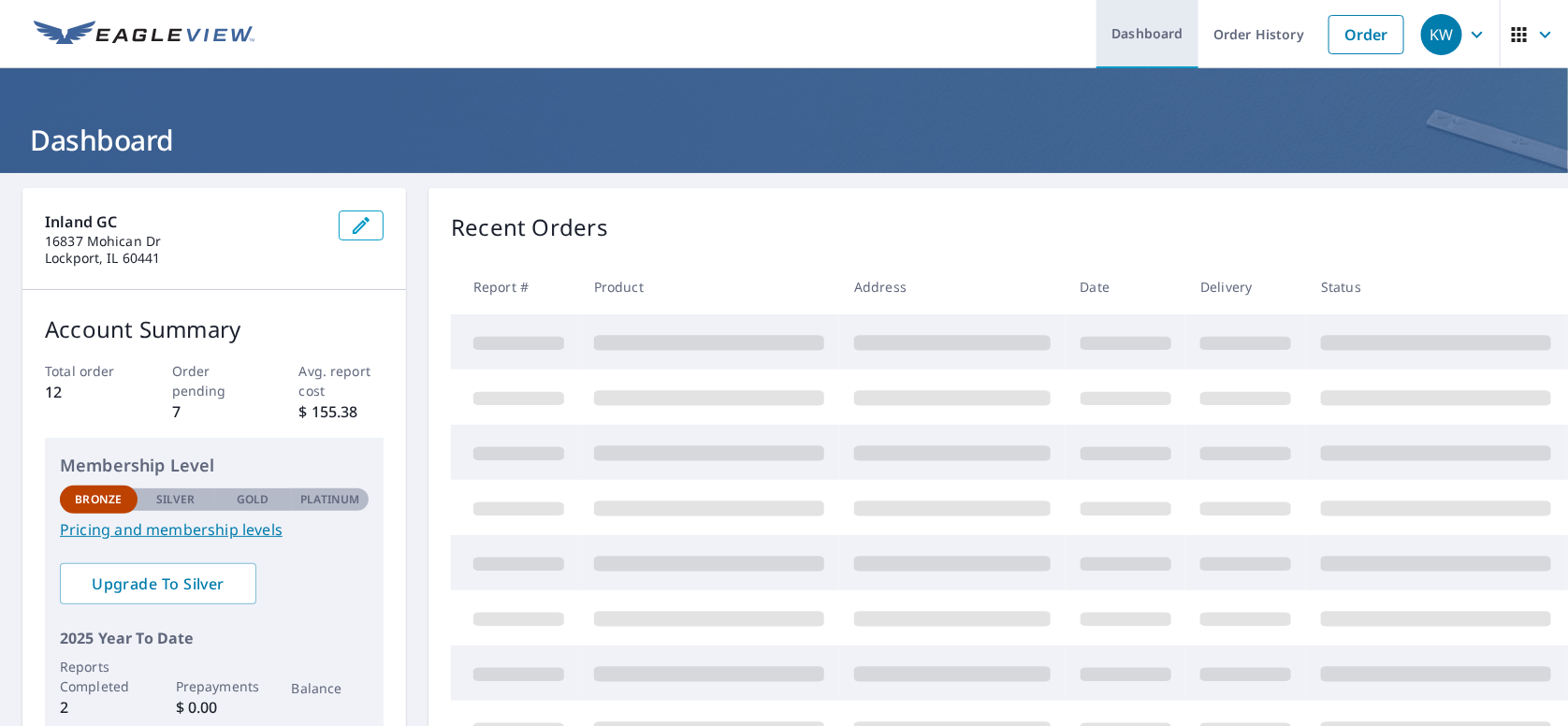
click at [1116, 23] on link "Dashboard" at bounding box center [1148, 33] width 102 height 68
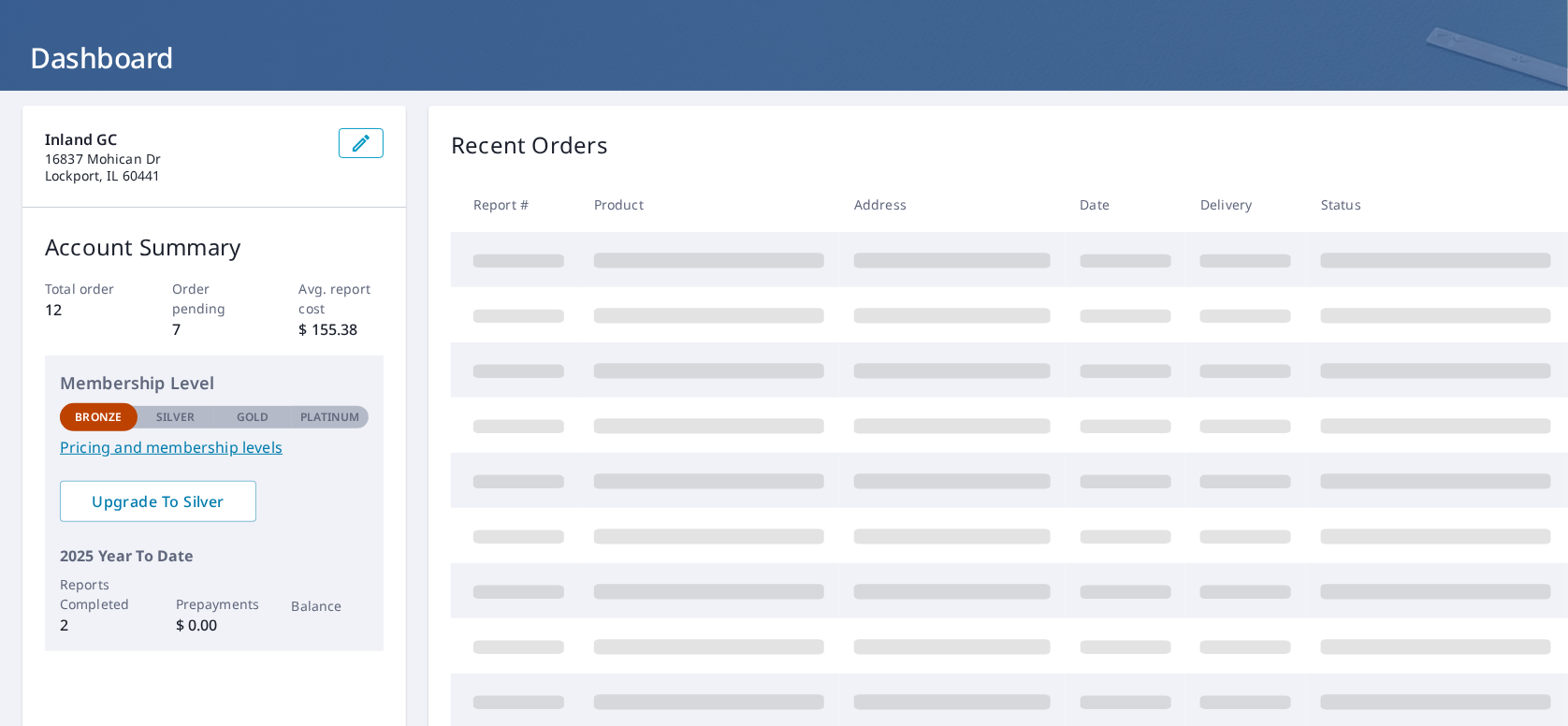
scroll to position [186, 0]
